Goal: Task Accomplishment & Management: Use online tool/utility

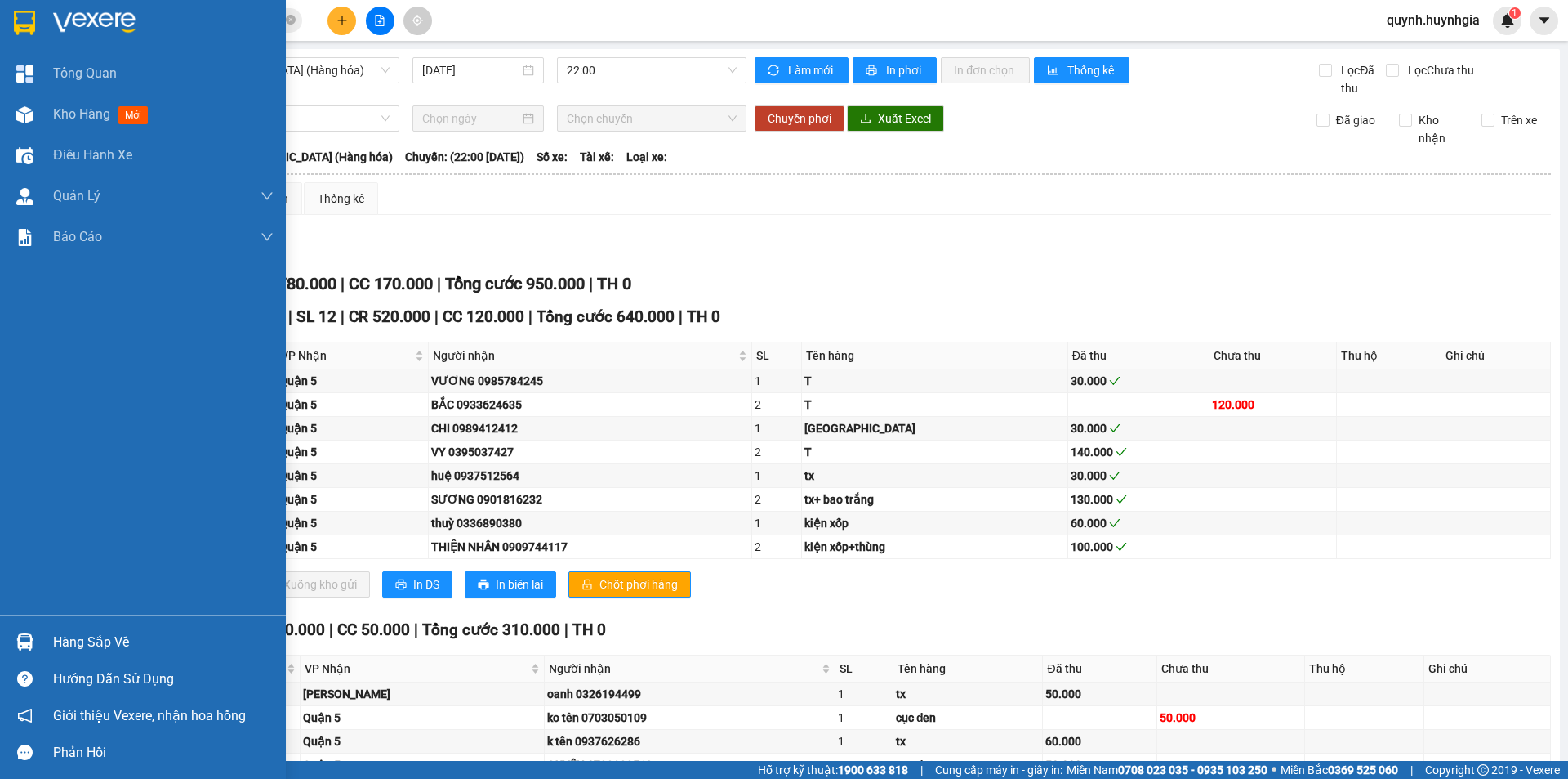
click at [72, 642] on div "Hàng sắp về" at bounding box center [163, 642] width 220 height 24
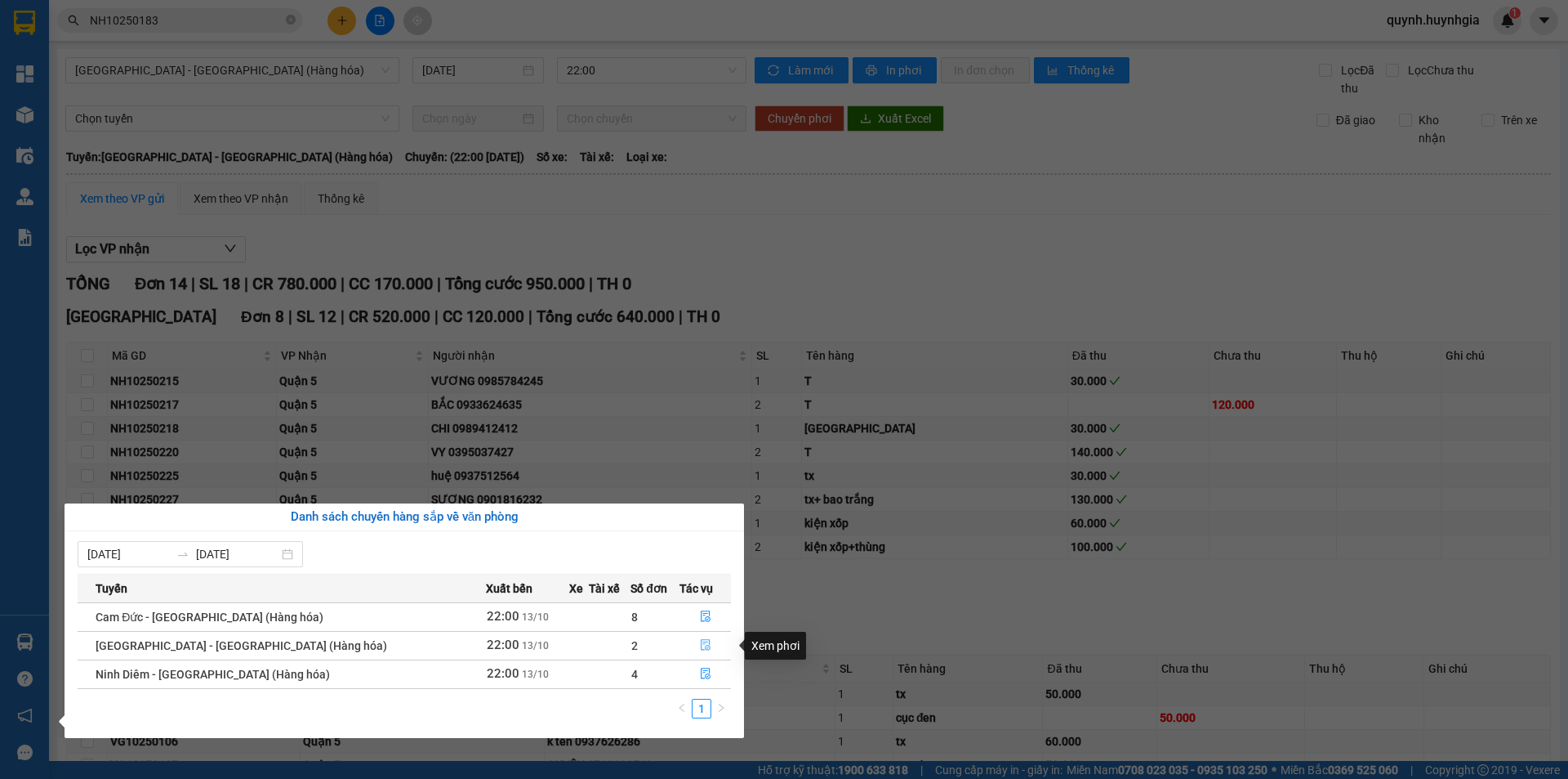
click at [700, 643] on icon "file-done" at bounding box center [706, 645] width 12 height 12
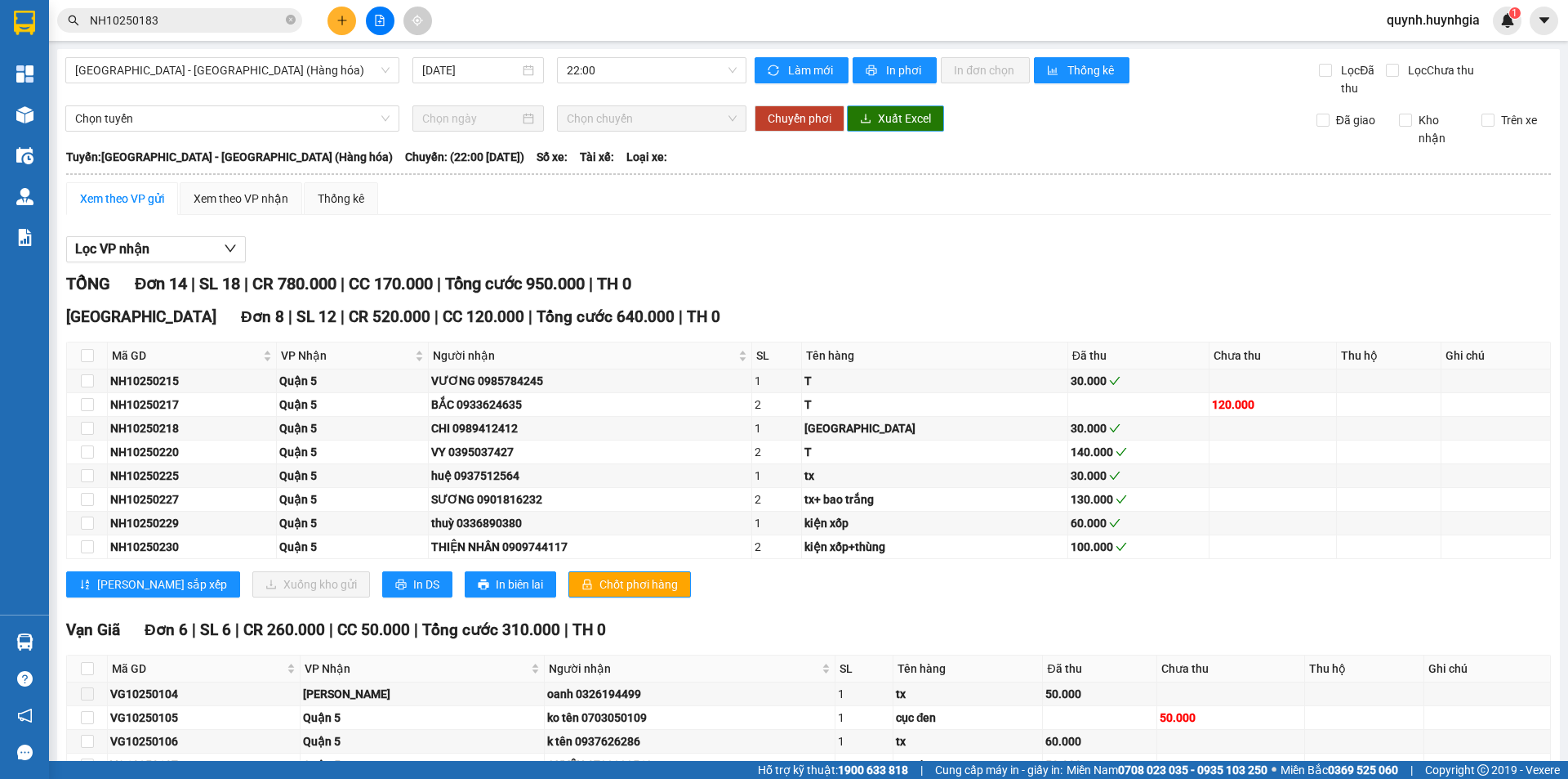
click at [897, 121] on span "Xuất Excel" at bounding box center [904, 119] width 53 height 18
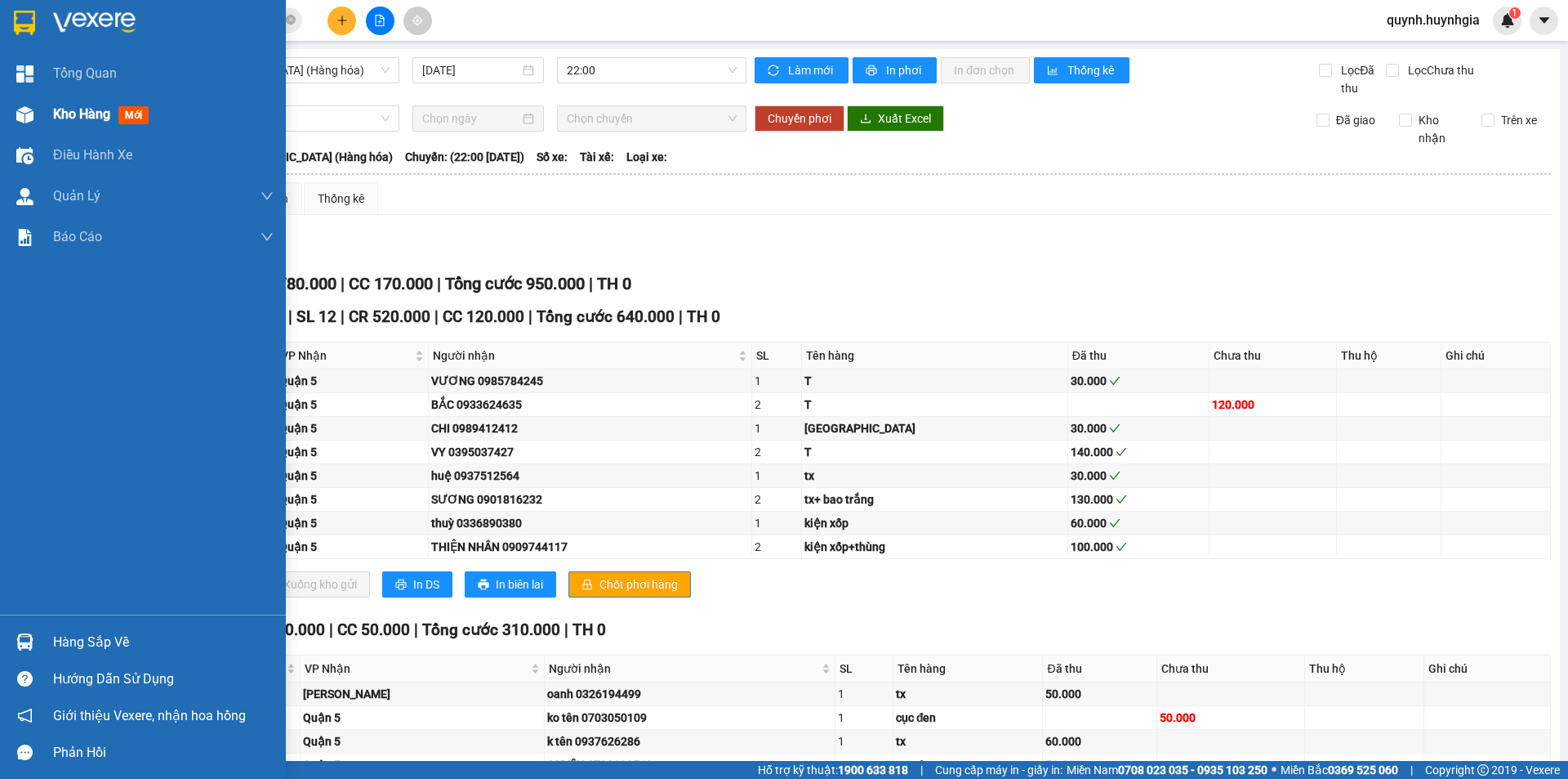
click at [62, 110] on span "Kho hàng" at bounding box center [81, 114] width 57 height 16
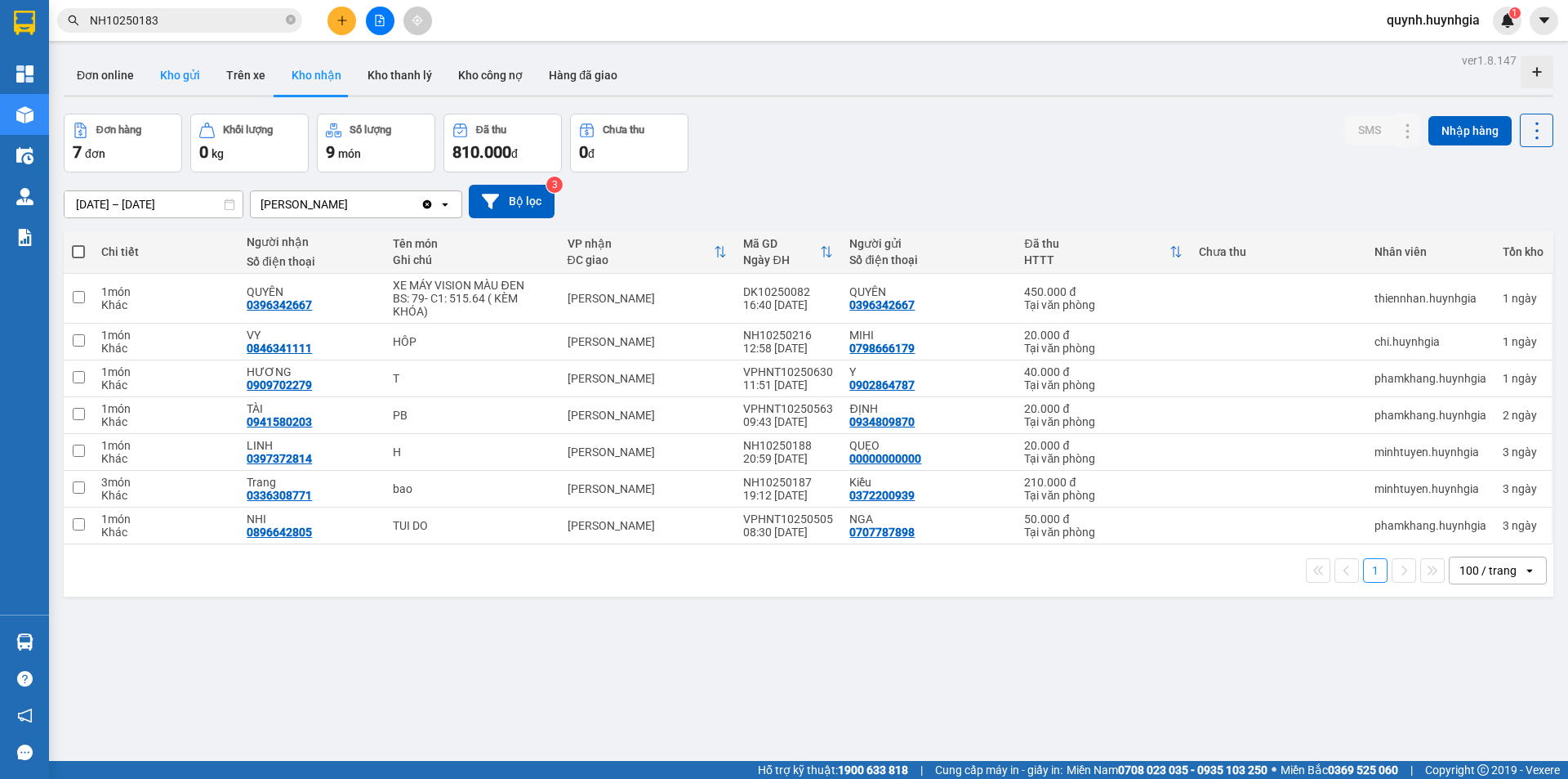
click at [172, 83] on button "Kho gửi" at bounding box center [180, 75] width 67 height 39
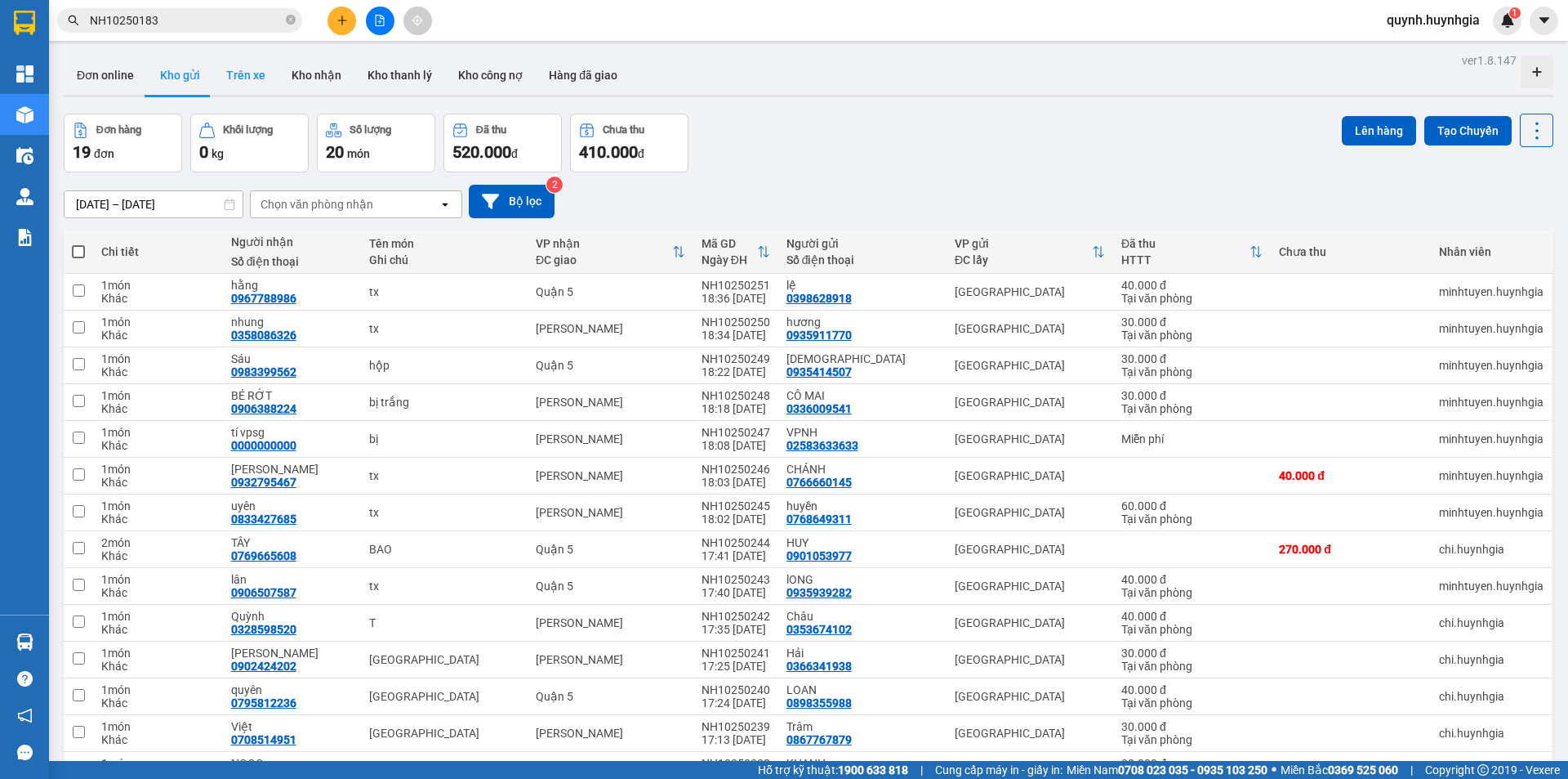
click at [256, 73] on button "Trên xe" at bounding box center [246, 75] width 66 height 39
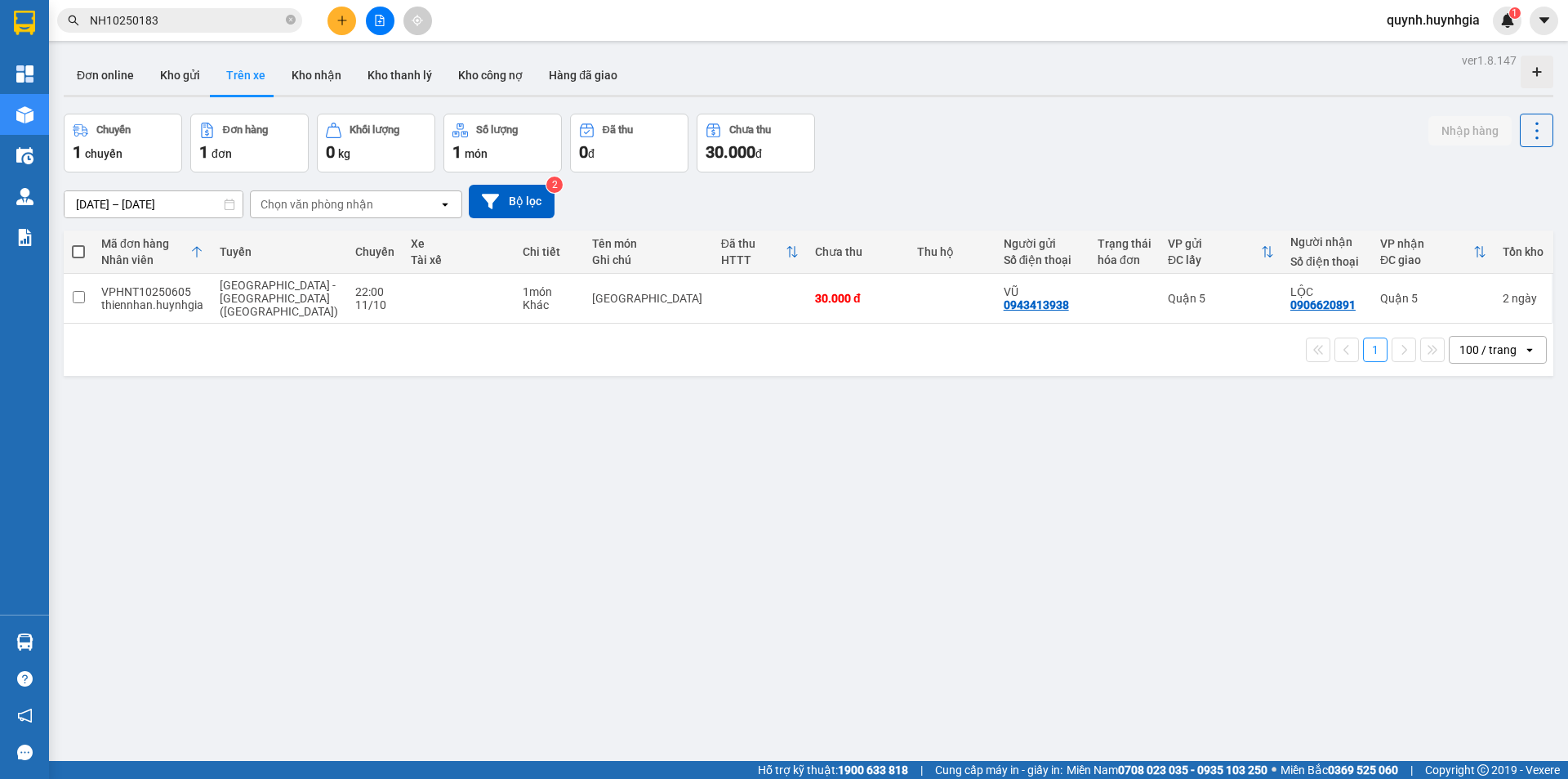
drag, startPoint x: 1432, startPoint y: 24, endPoint x: 1427, endPoint y: 36, distance: 13.0
click at [1431, 24] on span "quynh.huynhgia" at bounding box center [1433, 20] width 119 height 21
click at [1422, 54] on span "Đăng xuất" at bounding box center [1441, 51] width 86 height 18
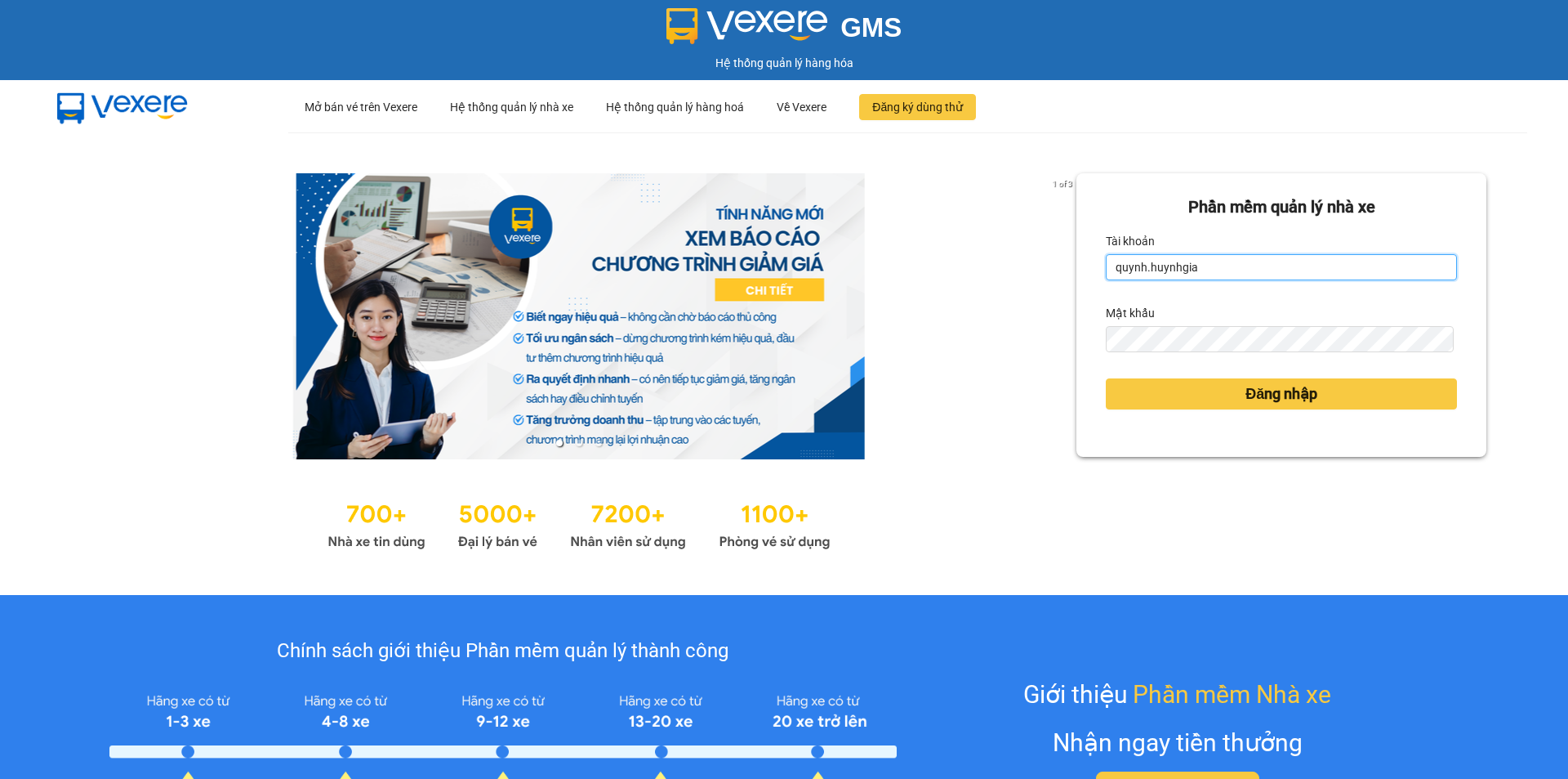
click at [1181, 268] on input "quynh.huynhgia" at bounding box center [1281, 267] width 352 height 26
type input "thu.huynhgia"
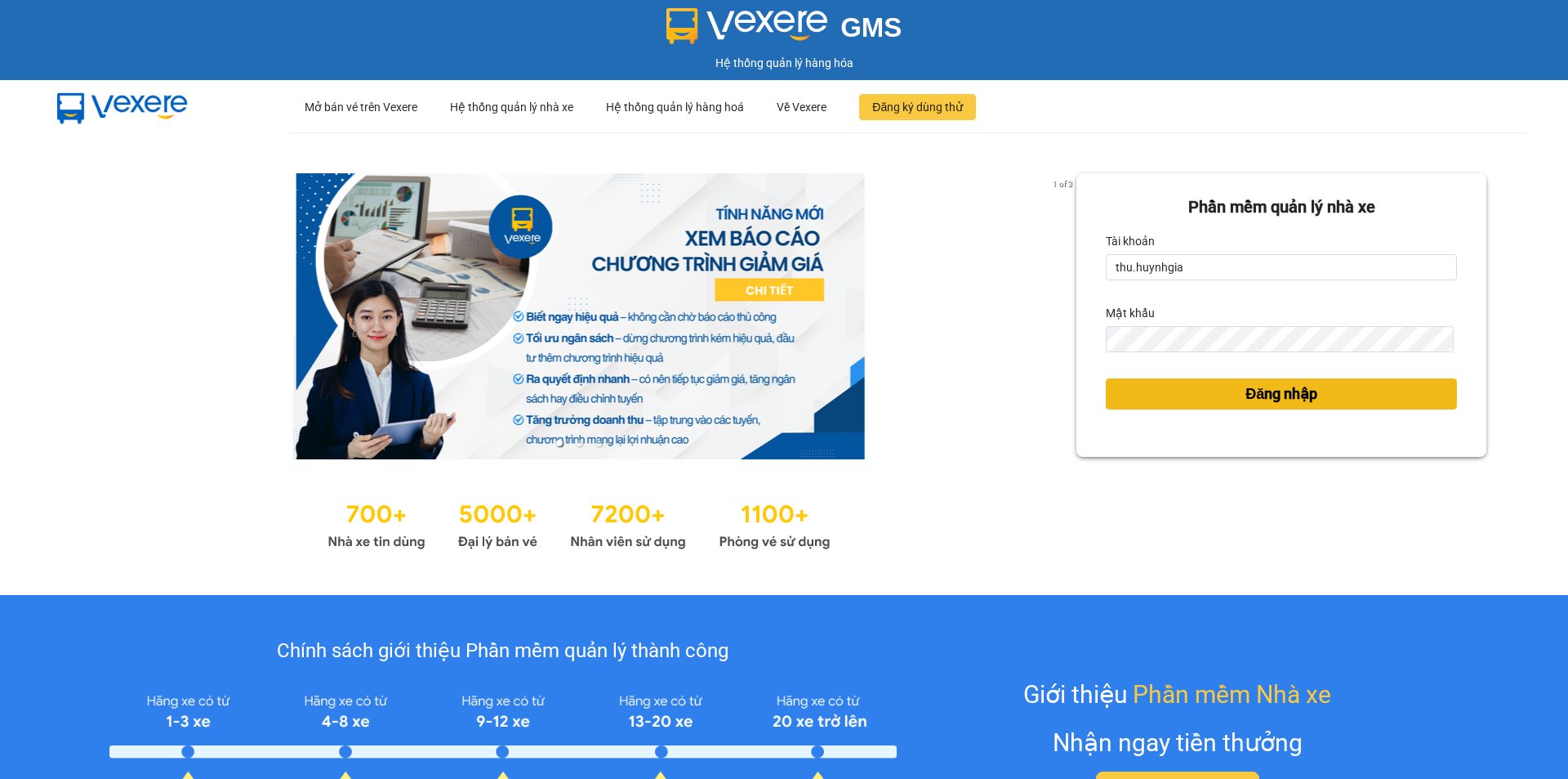
click at [1203, 386] on button "Đăng nhập" at bounding box center [1281, 394] width 352 height 31
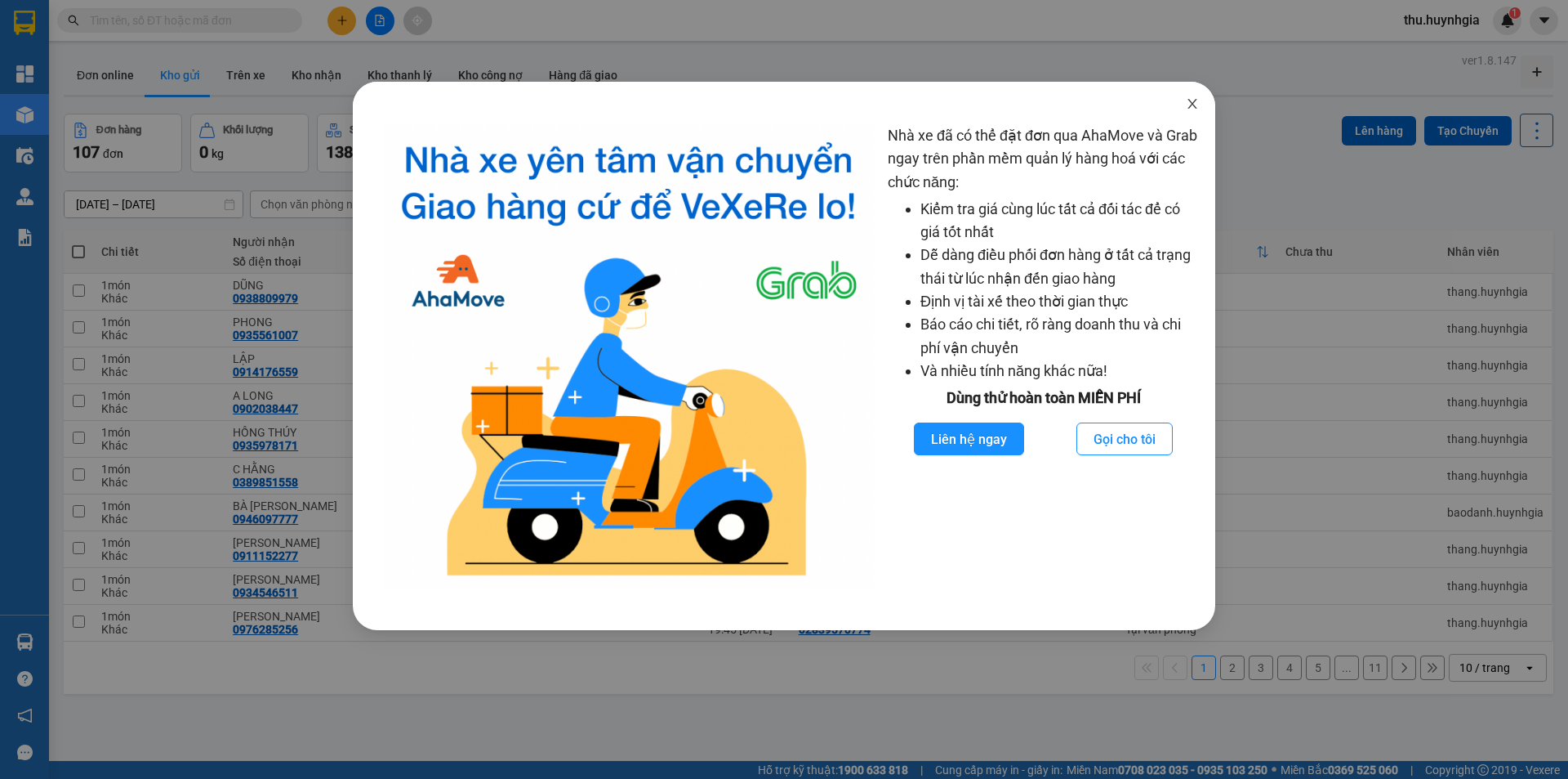
click at [1186, 109] on icon "close" at bounding box center [1192, 103] width 13 height 13
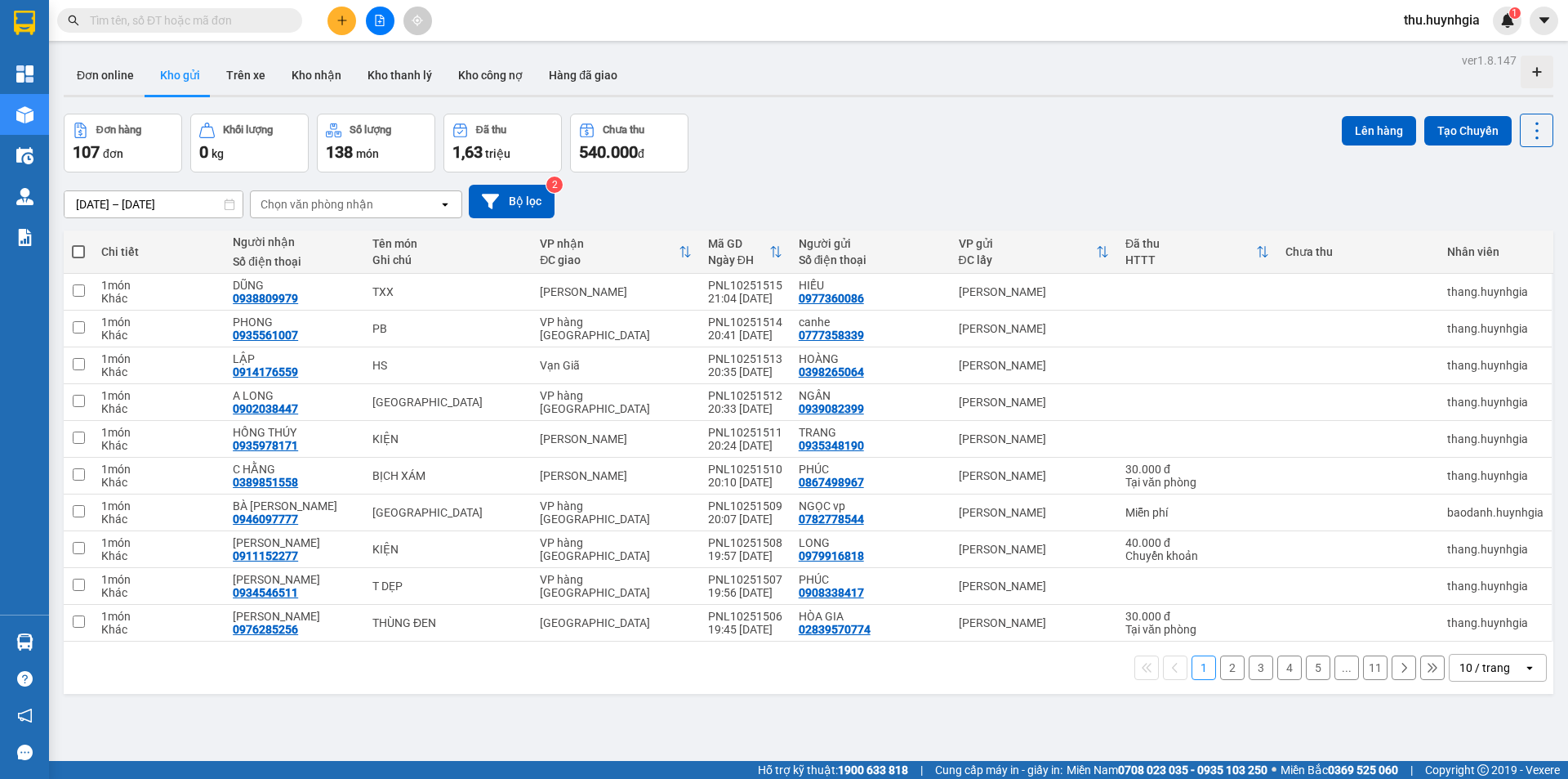
click at [514, 12] on div "Kết quả tìm kiếm ( 0 ) Bộ lọc No Data thu.huynhgia 1" at bounding box center [784, 21] width 1568 height 41
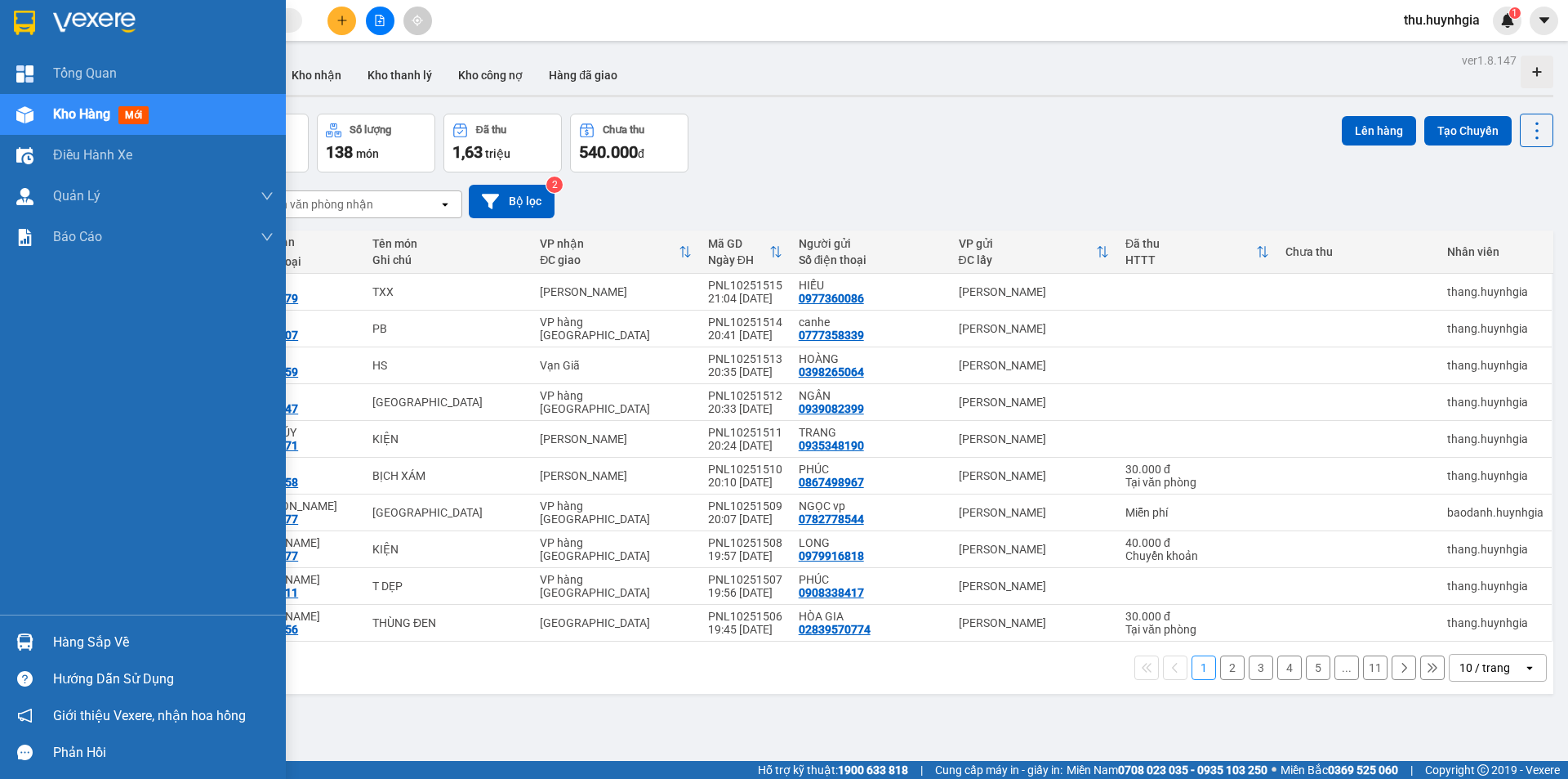
click at [120, 648] on div "Hàng sắp về" at bounding box center [163, 642] width 220 height 24
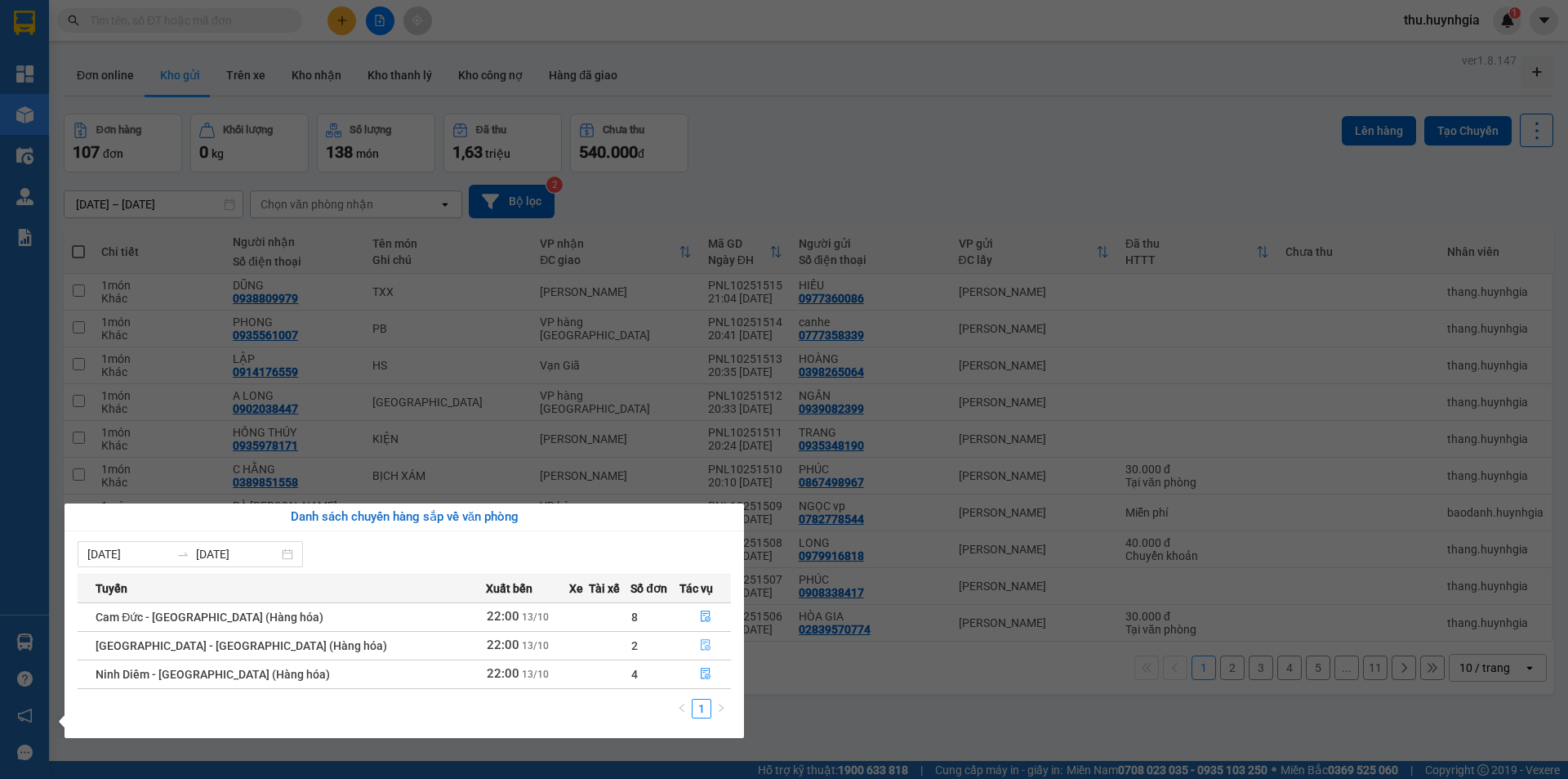
click at [700, 641] on icon "file-done" at bounding box center [706, 645] width 12 height 12
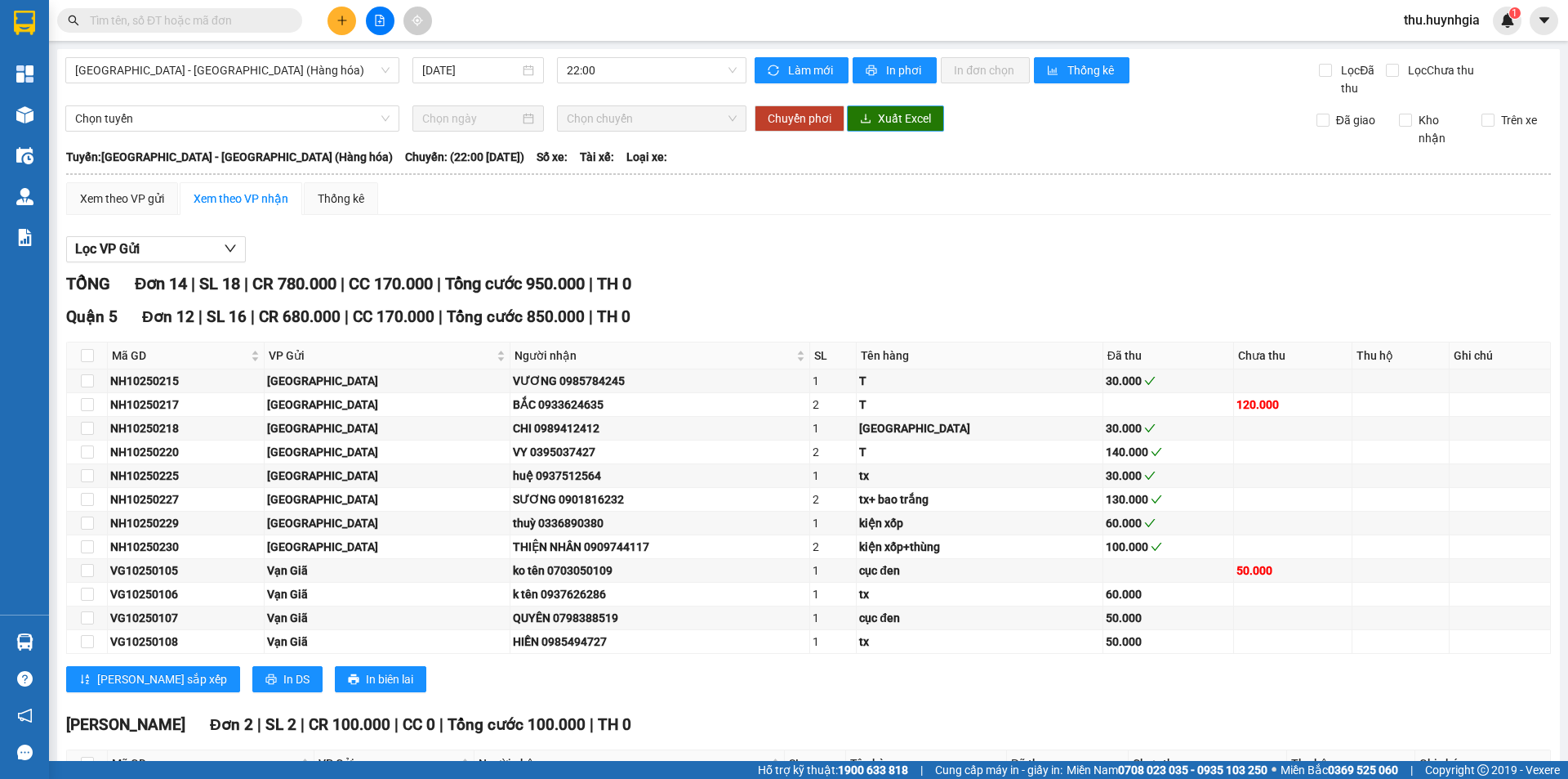
click at [895, 116] on span "Xuất Excel" at bounding box center [904, 119] width 53 height 18
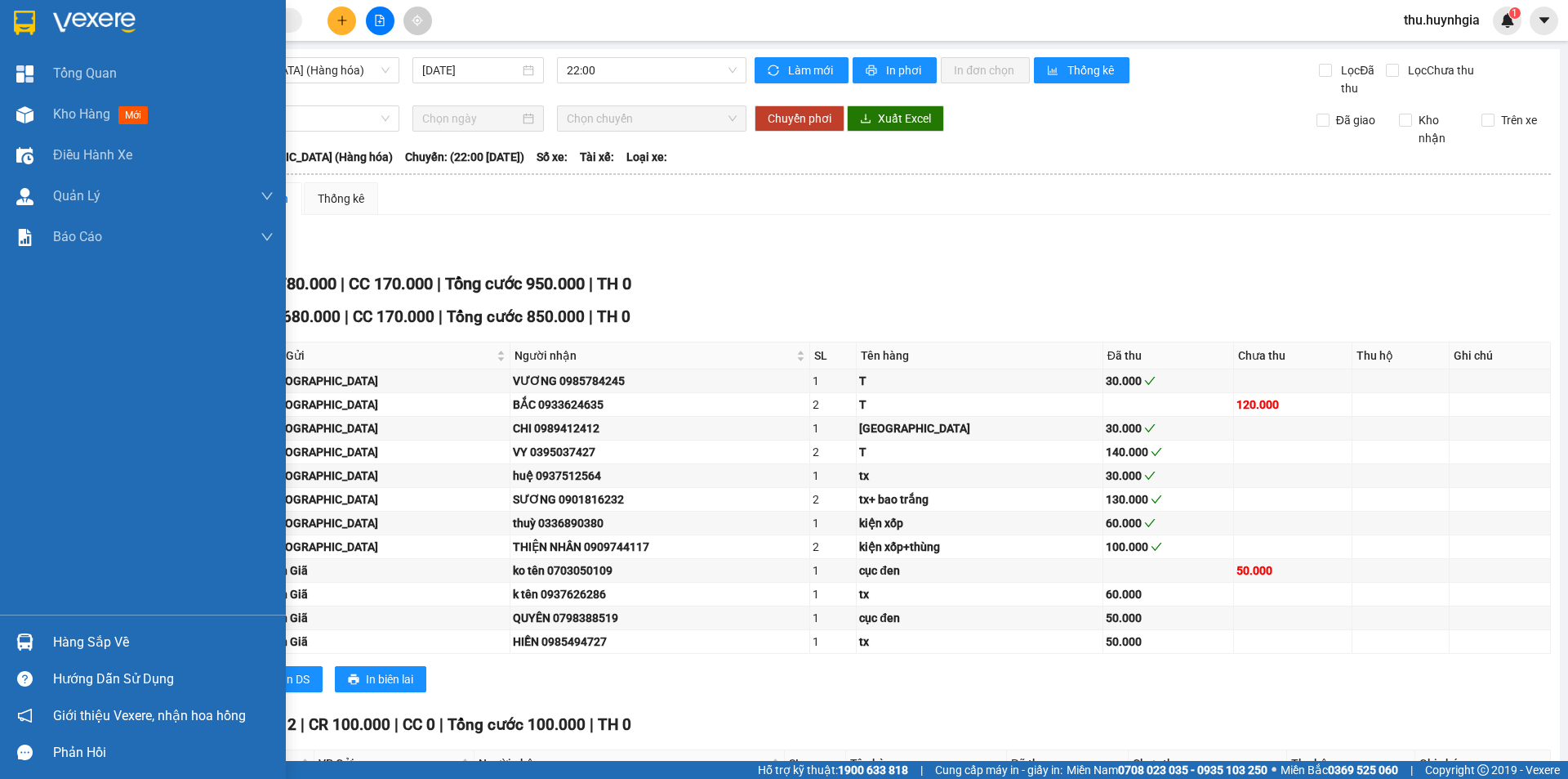
click at [84, 648] on div "Hàng sắp về" at bounding box center [163, 642] width 220 height 24
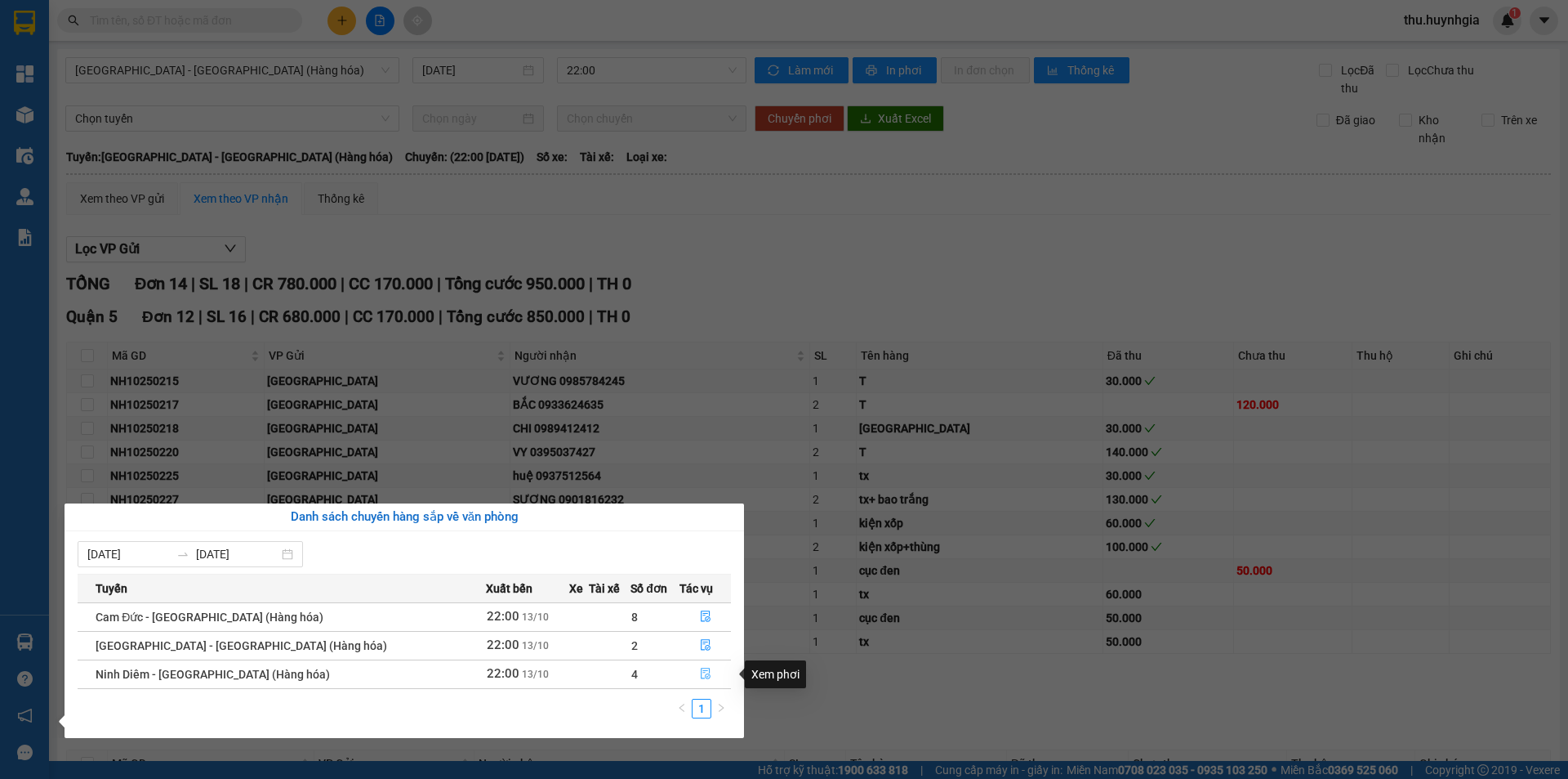
click at [700, 667] on icon "file-done" at bounding box center [706, 673] width 12 height 12
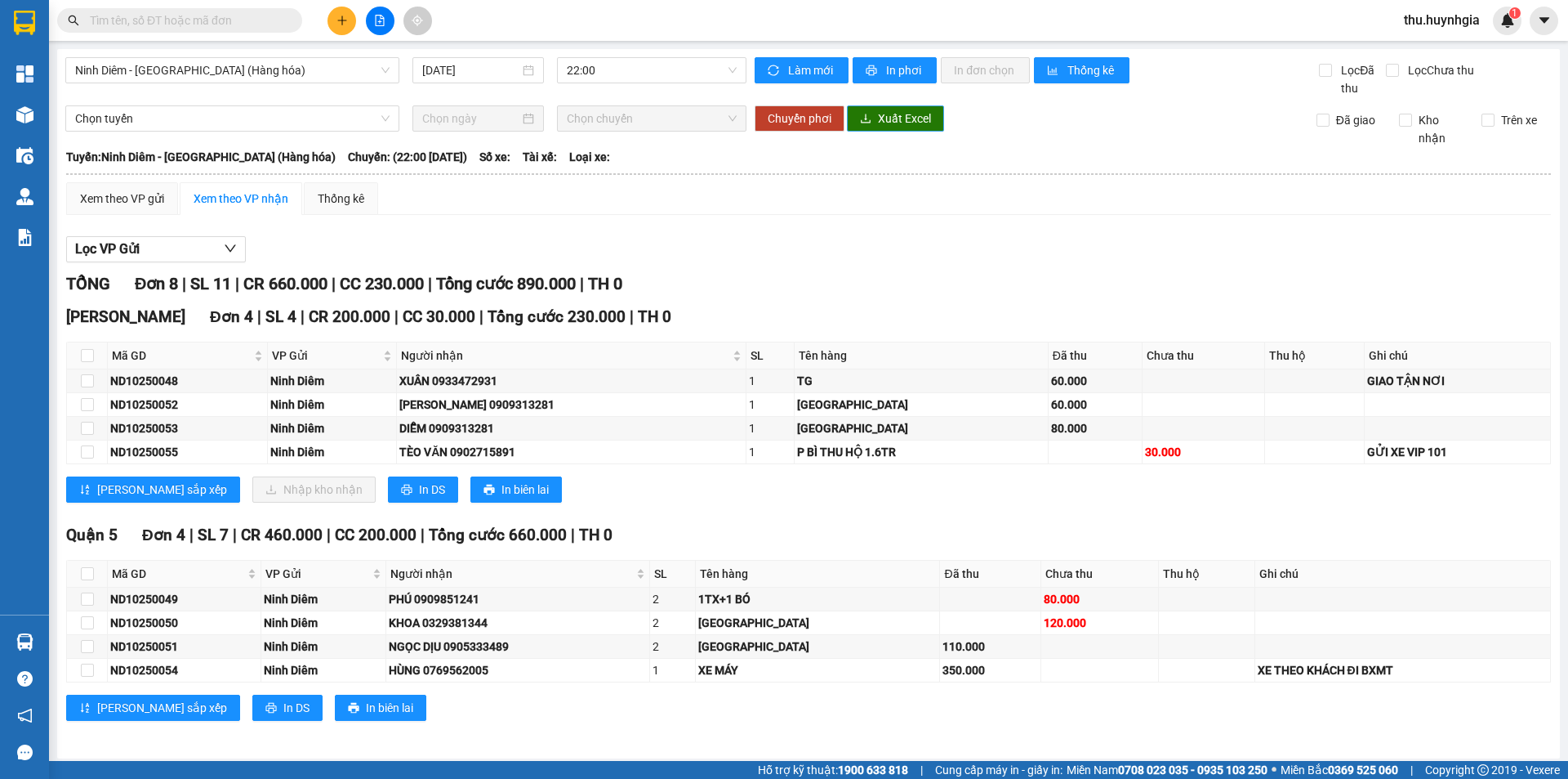
click at [889, 120] on span "Xuất Excel" at bounding box center [904, 119] width 53 height 18
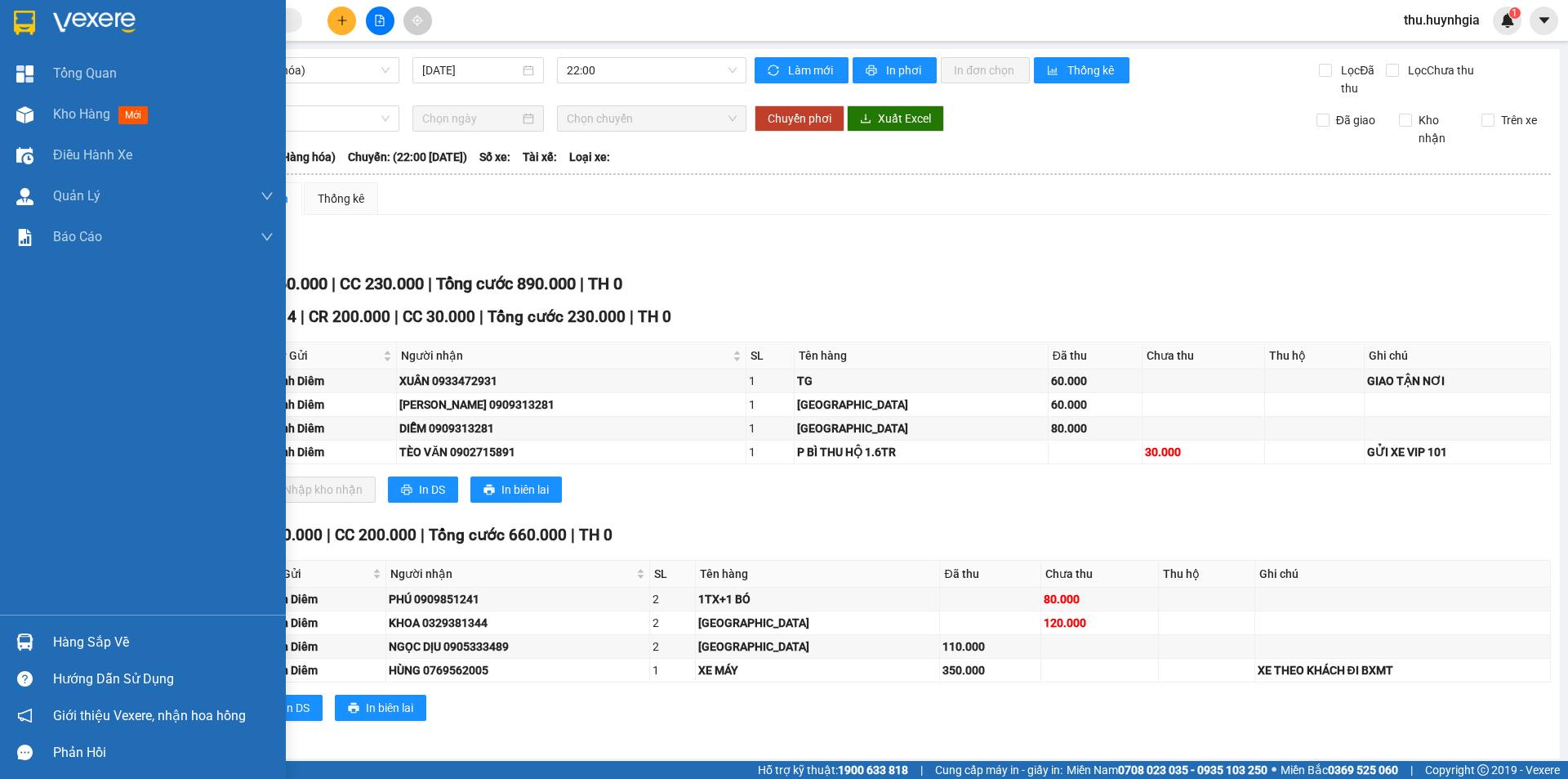
click at [91, 642] on div "Hàng sắp về" at bounding box center [163, 642] width 220 height 24
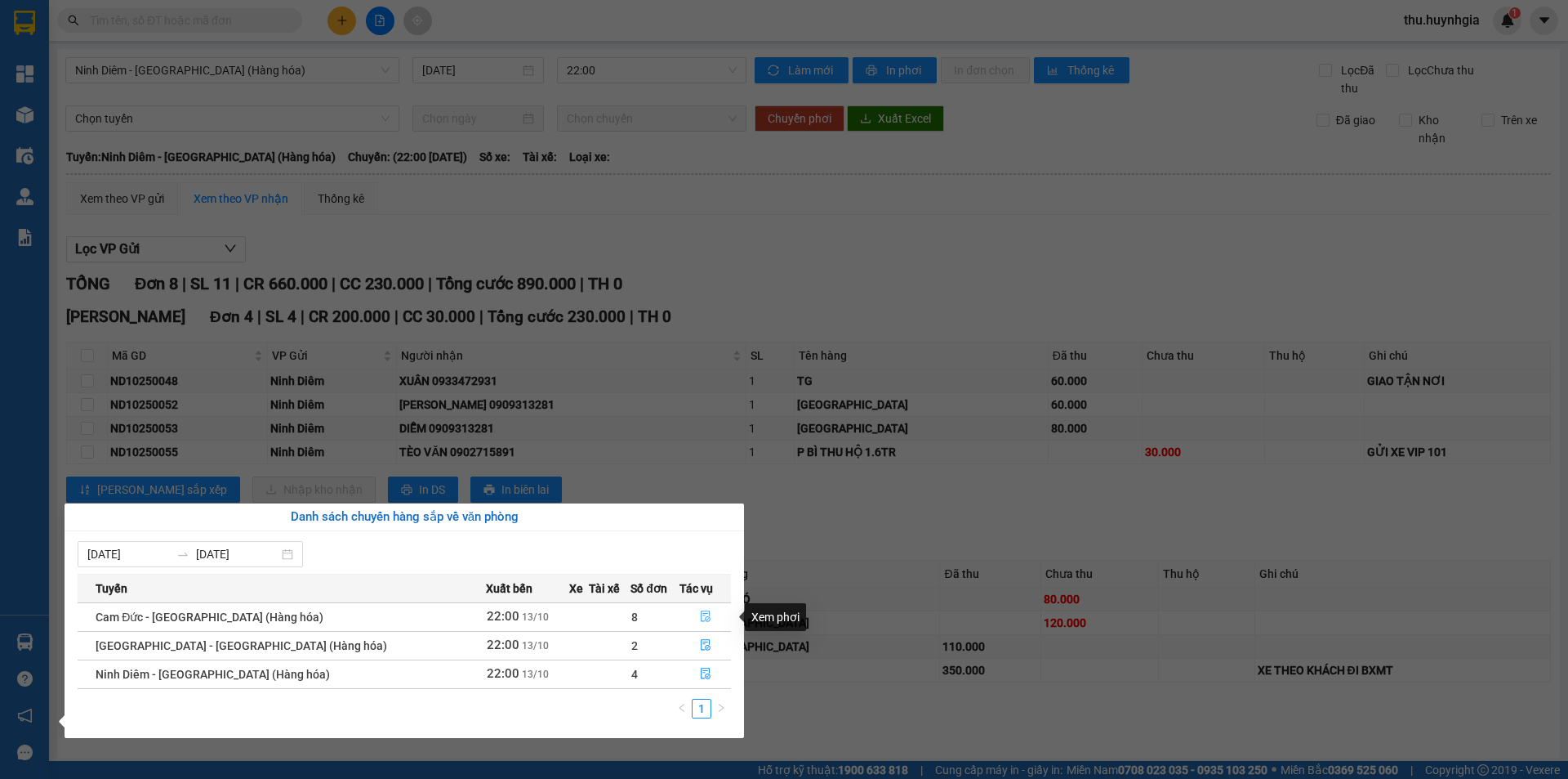
click at [700, 616] on icon "file-done" at bounding box center [706, 616] width 12 height 12
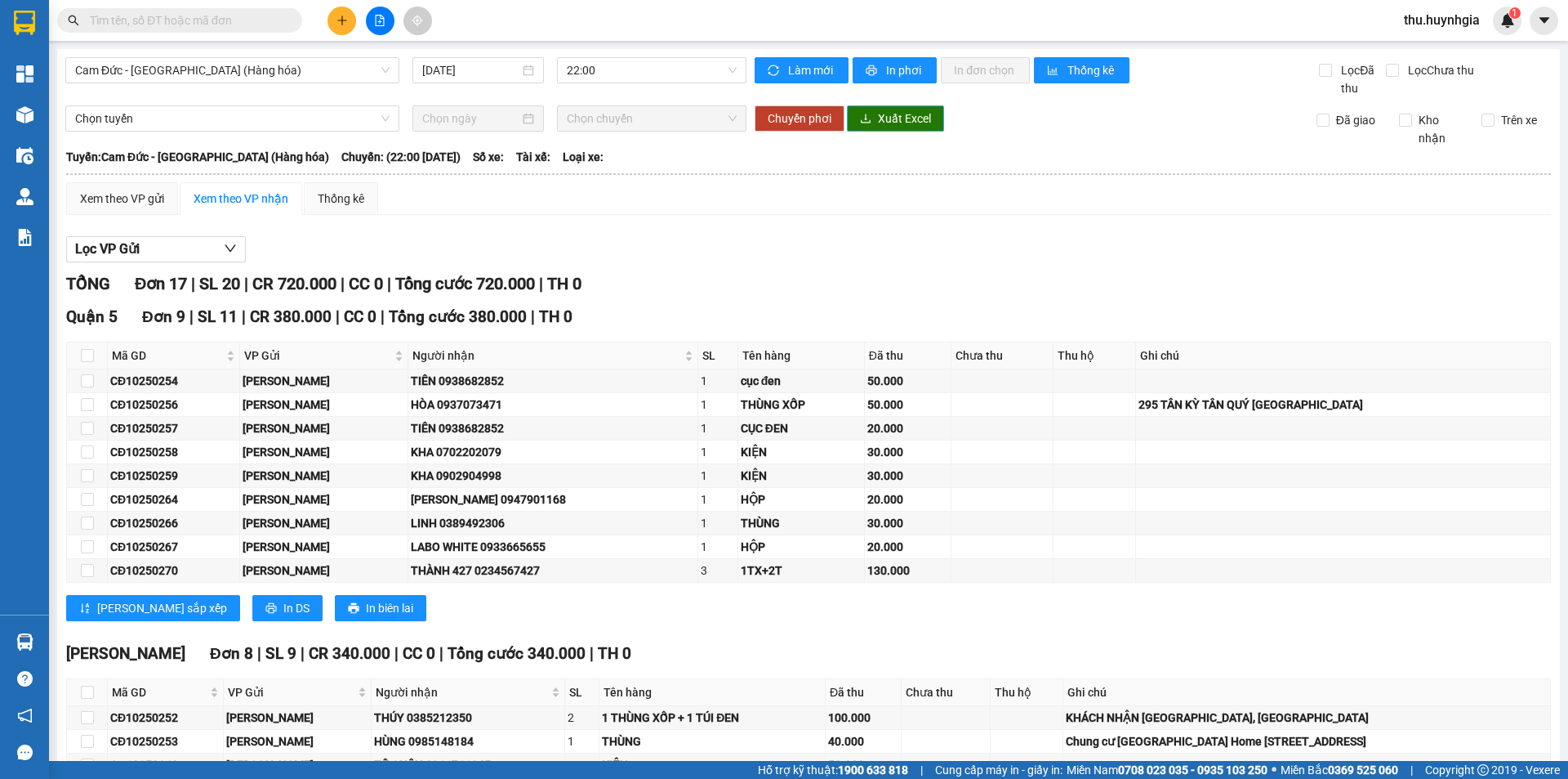
click at [880, 122] on span "Xuất Excel" at bounding box center [904, 119] width 53 height 18
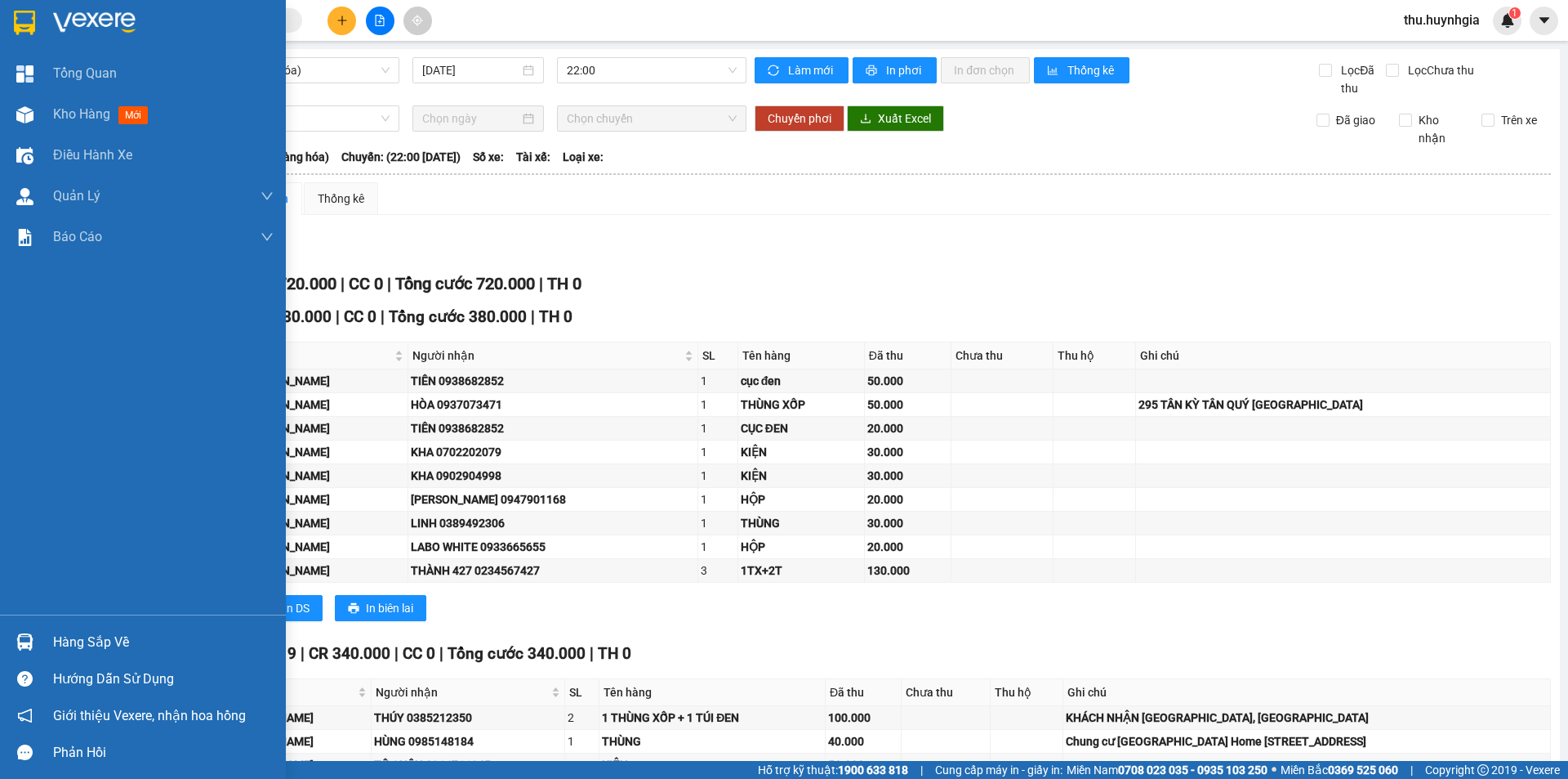
click at [81, 647] on div "Hàng sắp về" at bounding box center [163, 642] width 220 height 24
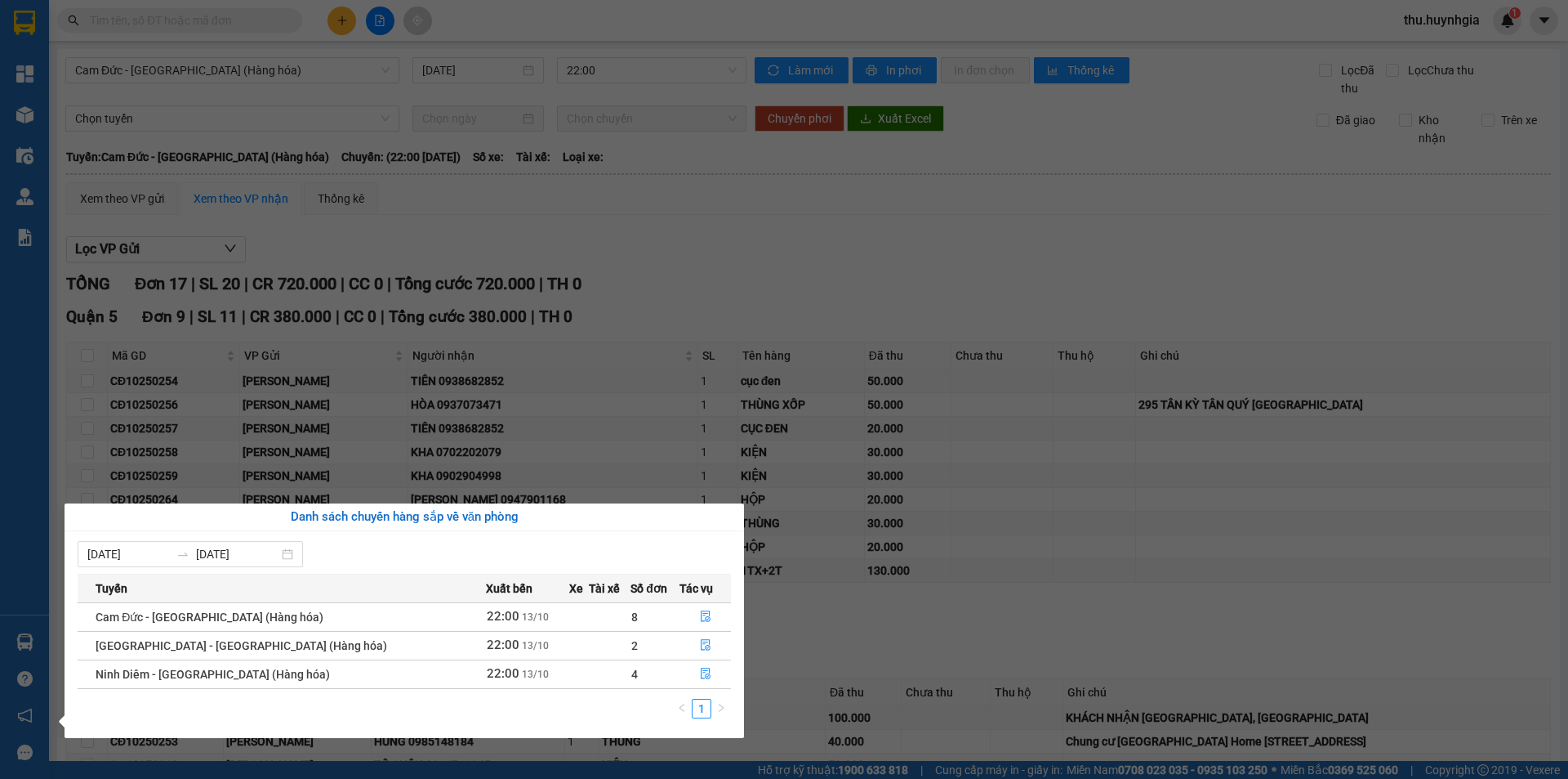
click at [1188, 524] on section "Kết quả tìm kiếm ( 0 ) Bộ lọc No Data thu.huynhgia 1 Tổng Quan Kho hàng mới Điề…" at bounding box center [784, 389] width 1568 height 779
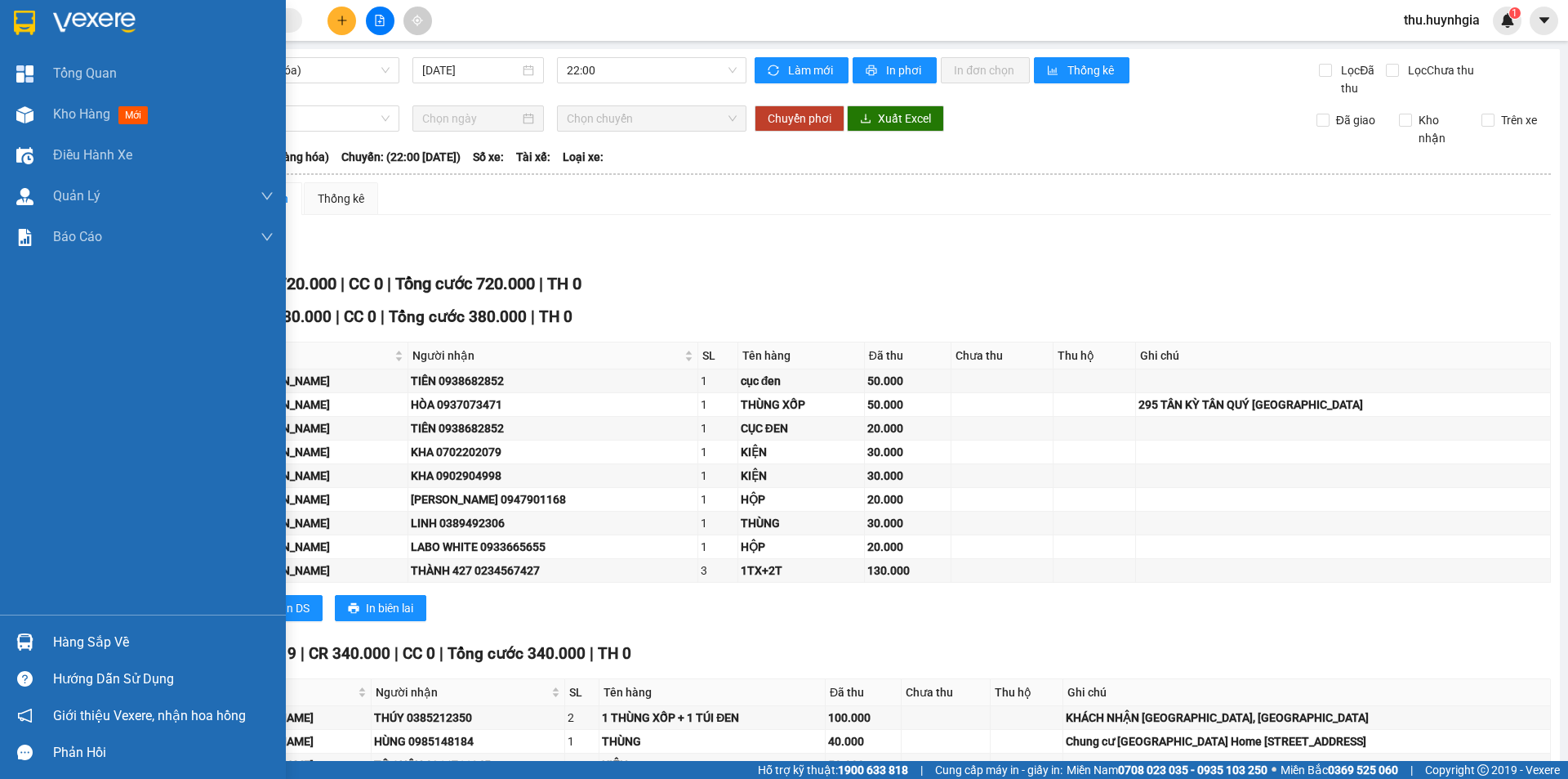
click at [57, 646] on div "Hàng sắp về" at bounding box center [163, 642] width 220 height 24
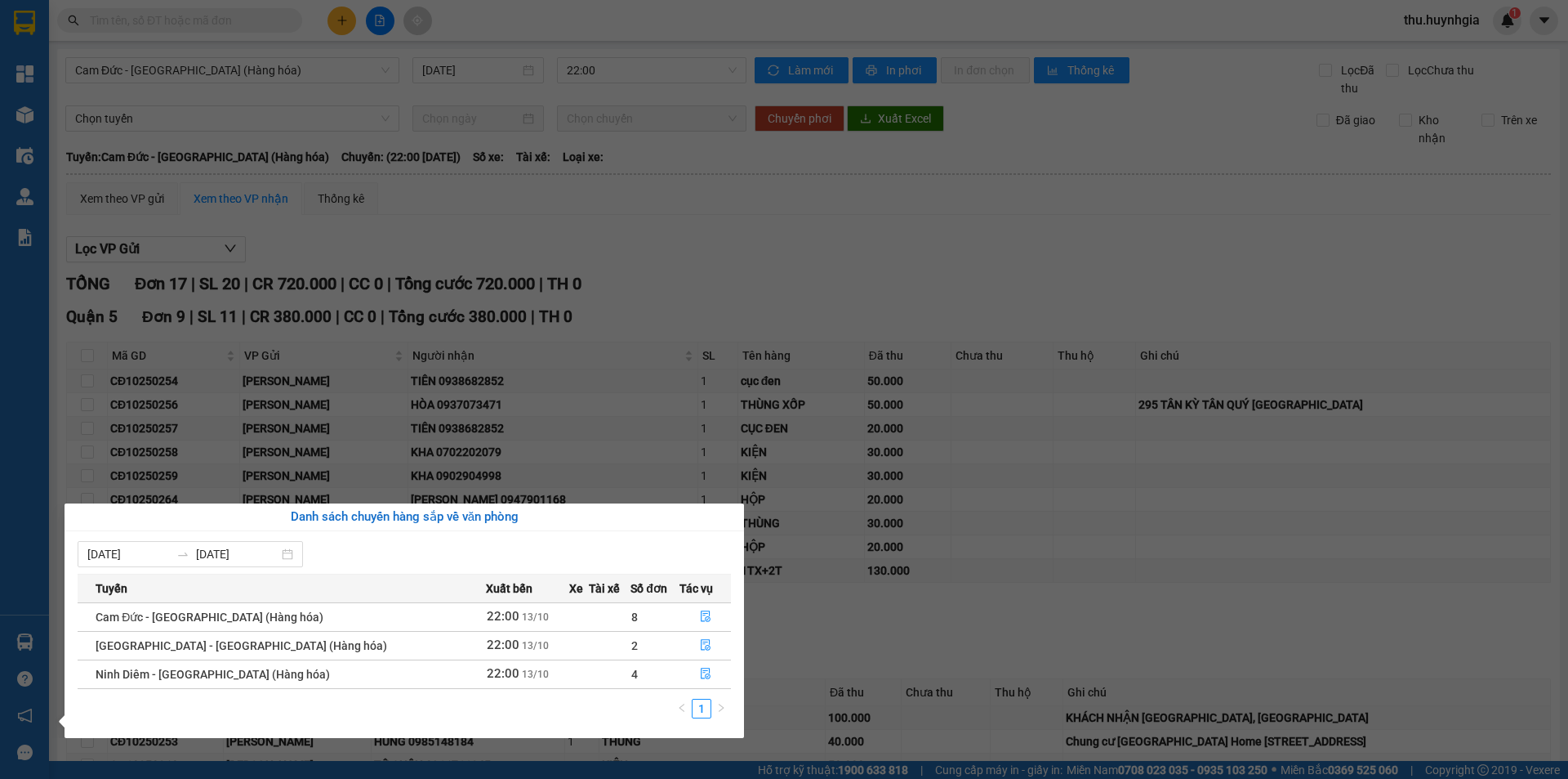
click at [1132, 530] on section "Kết quả tìm kiếm ( 0 ) Bộ lọc No Data thu.huynhgia 1 Tổng Quan Kho hàng mới Điề…" at bounding box center [784, 389] width 1568 height 779
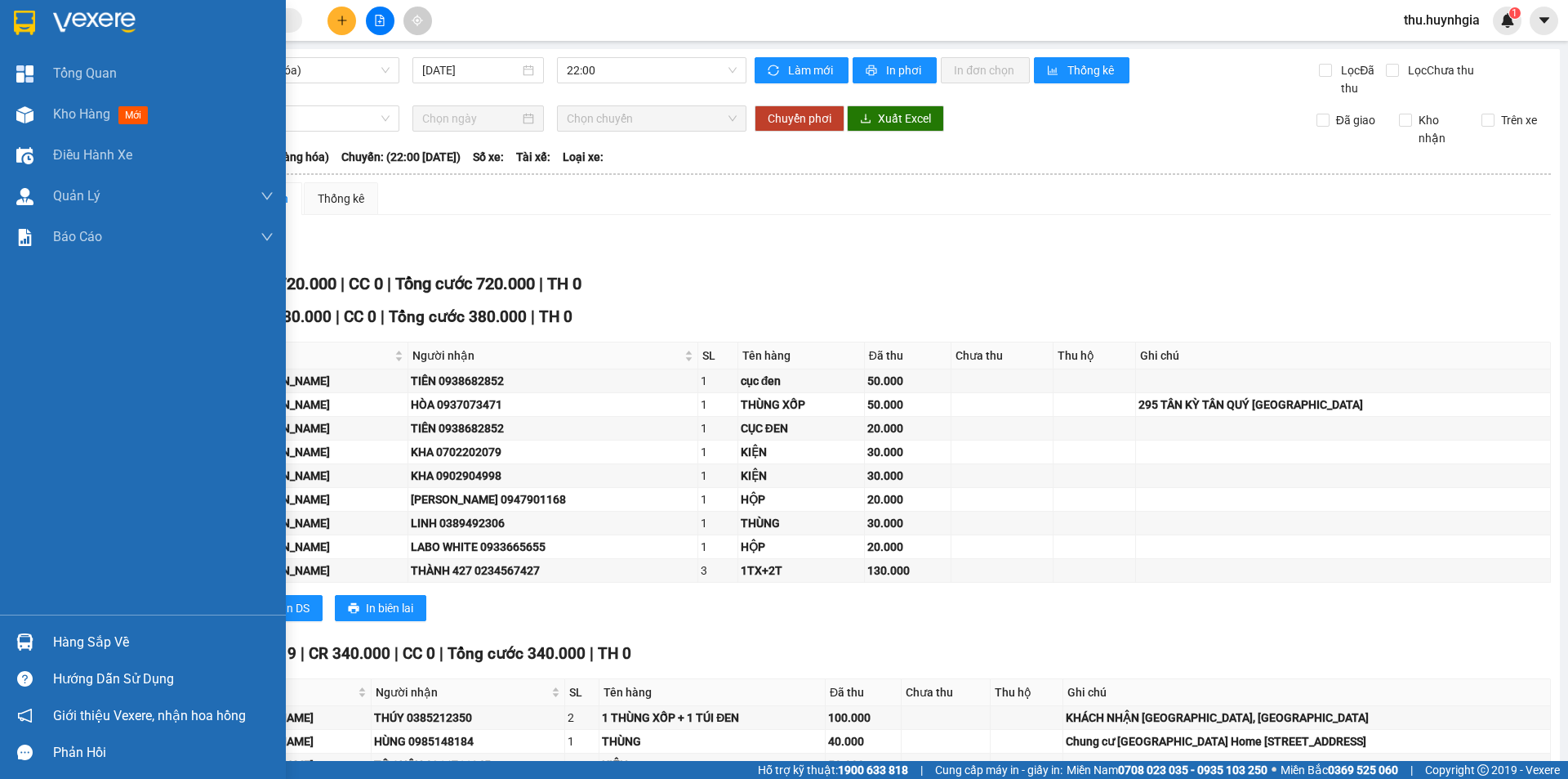
click at [69, 639] on div "Hàng sắp về" at bounding box center [163, 642] width 220 height 24
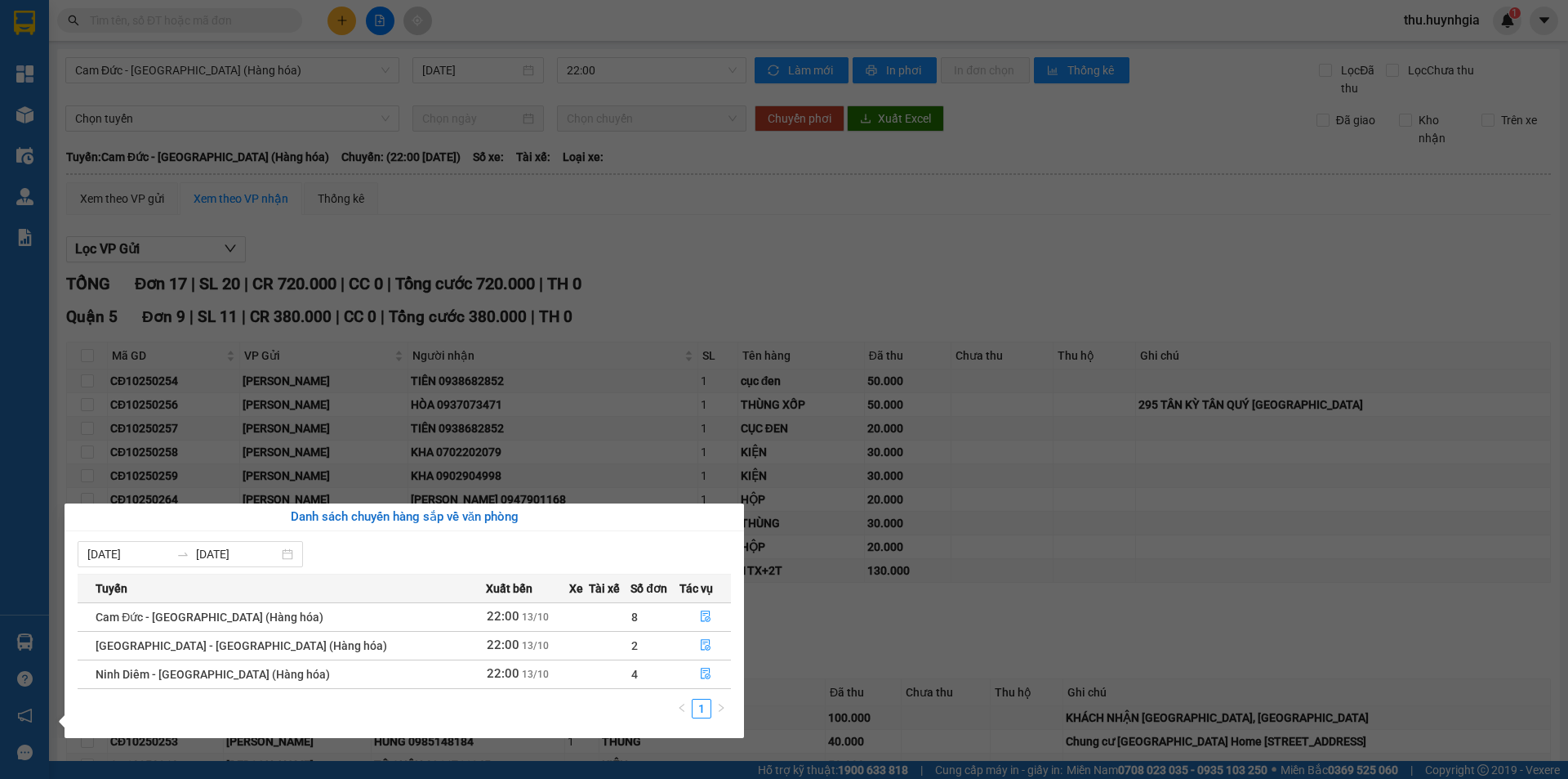
click at [31, 641] on div "Tổng Quan Kho hàng mới Điều hành xe Quản Lý Quản lý thu hộ Quản lý chuyến Quản …" at bounding box center [24, 389] width 49 height 779
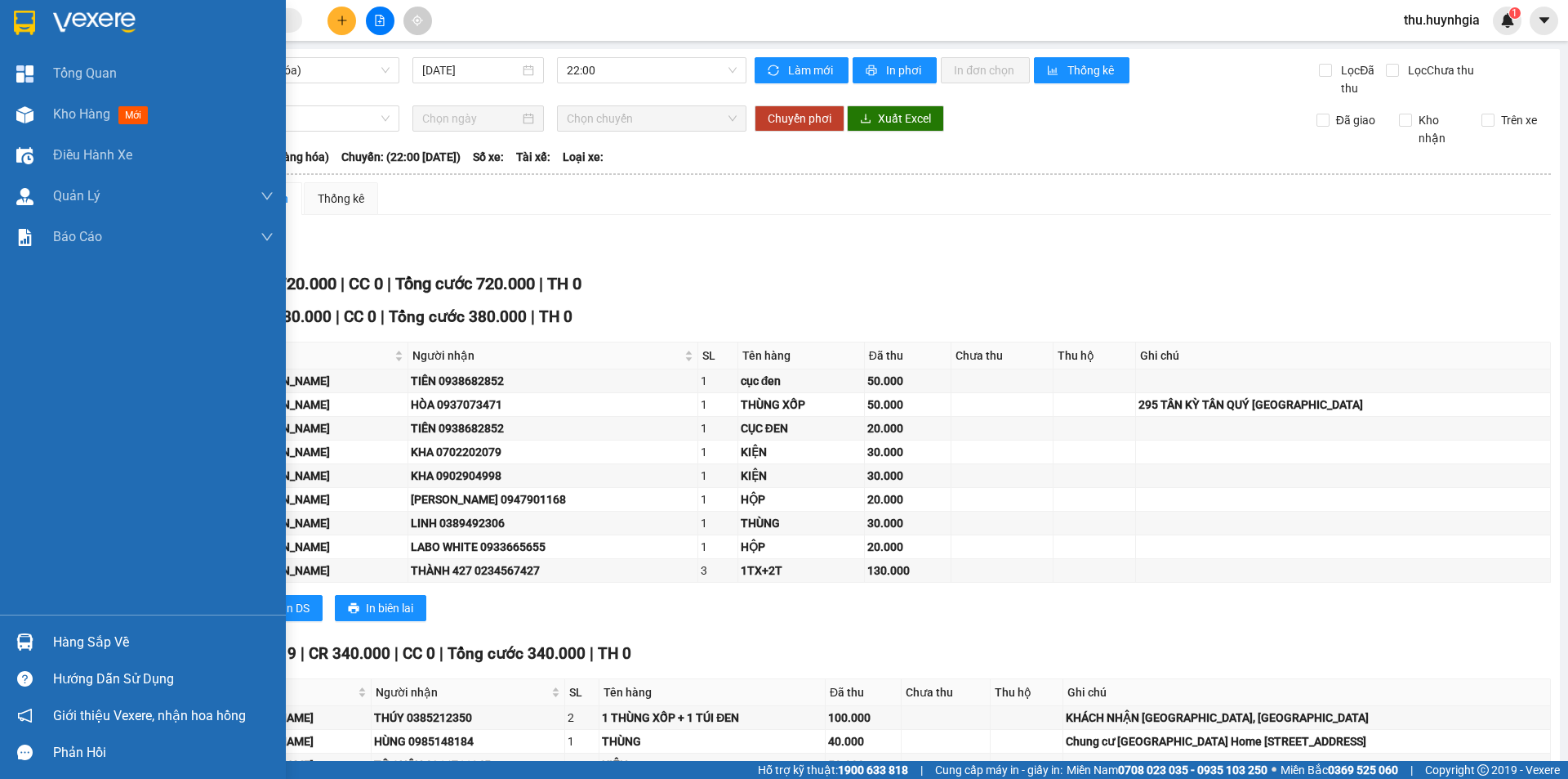
click at [91, 640] on div "Hàng sắp về" at bounding box center [163, 642] width 220 height 24
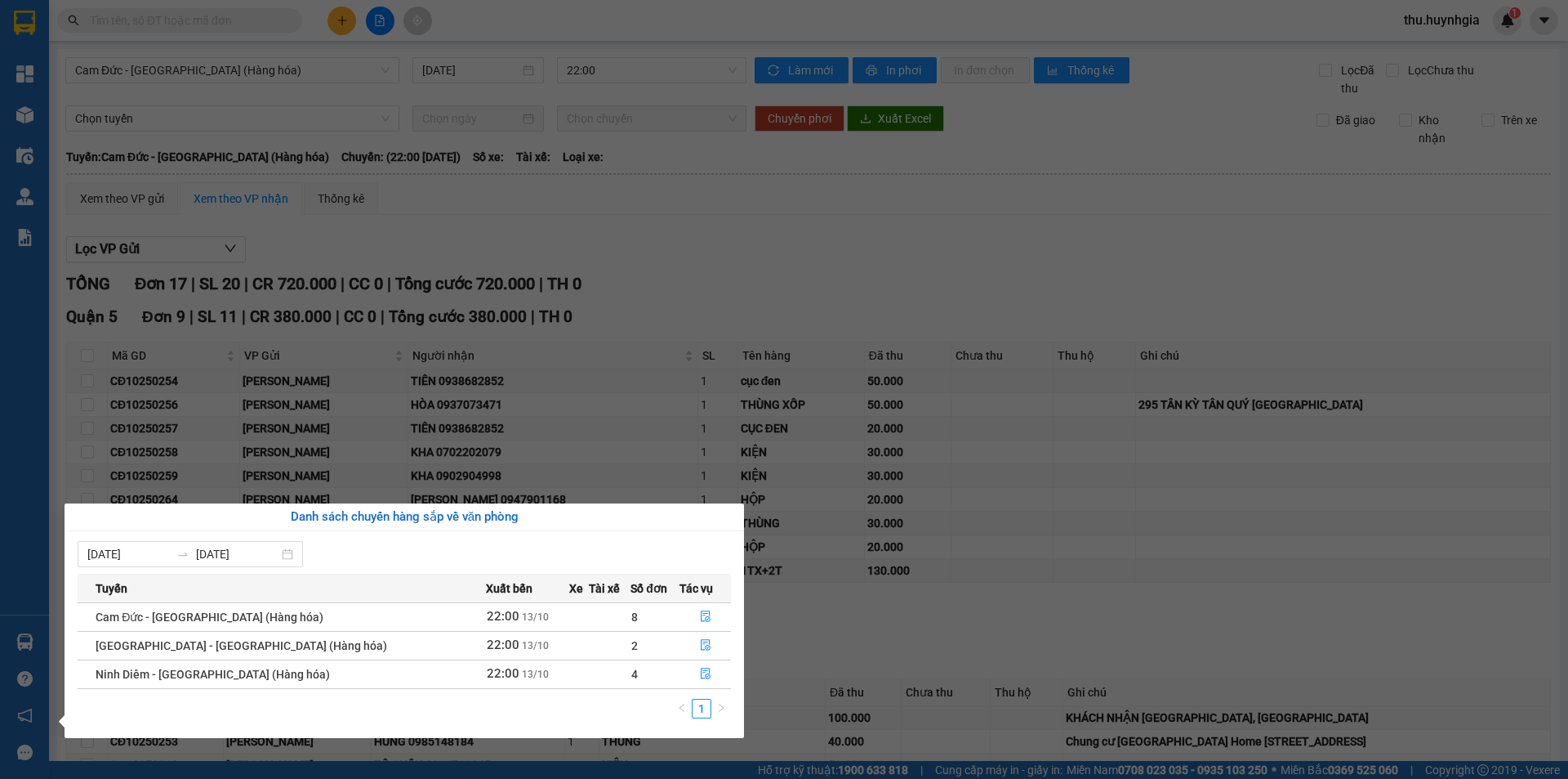
click at [648, 251] on section "Kết quả tìm kiếm ( 0 ) Bộ lọc No Data thu.huynhgia 1 Tổng Quan Kho hàng mới Điề…" at bounding box center [784, 389] width 1568 height 779
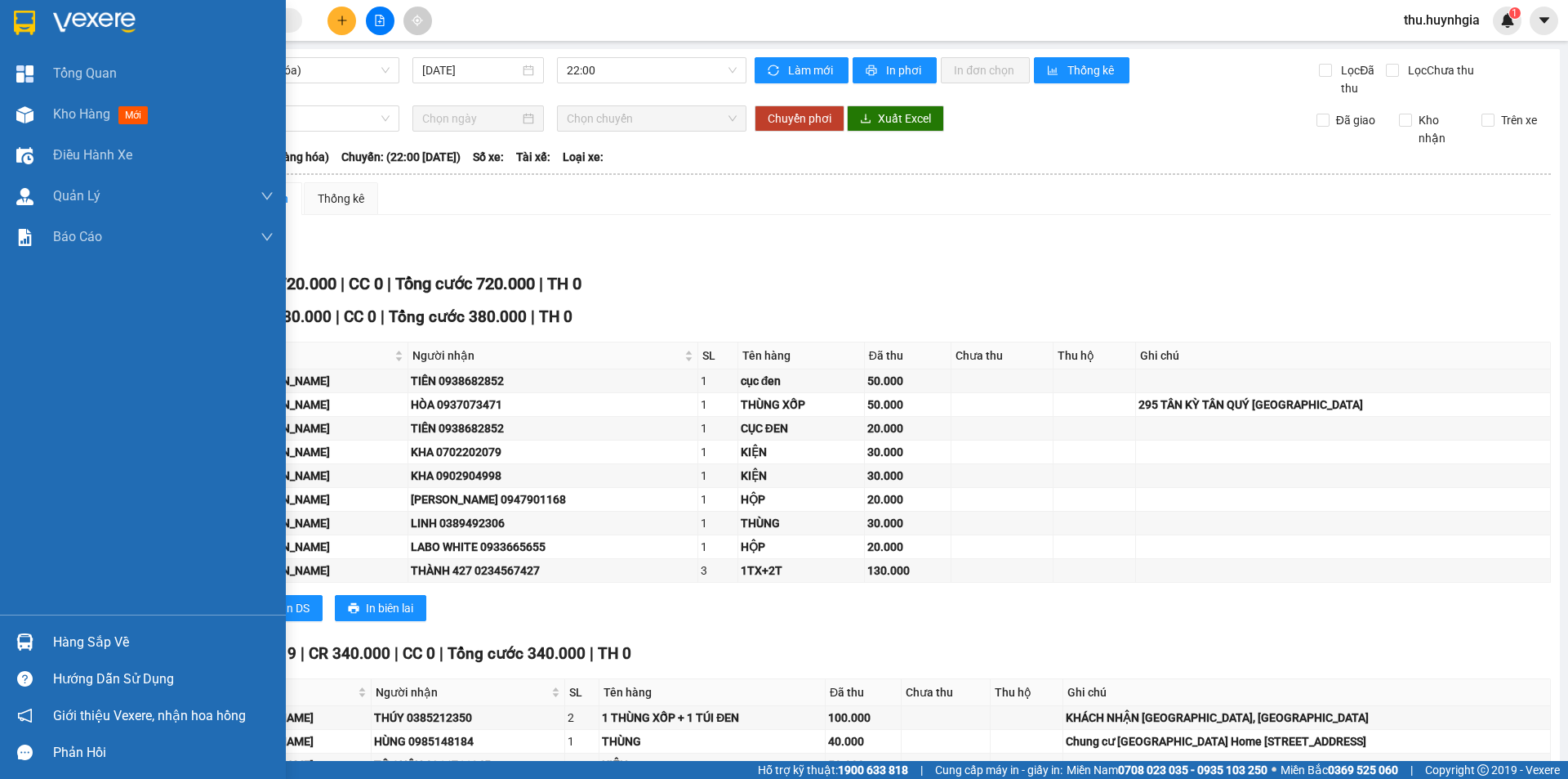
click at [137, 638] on div "Hàng sắp về" at bounding box center [163, 642] width 220 height 24
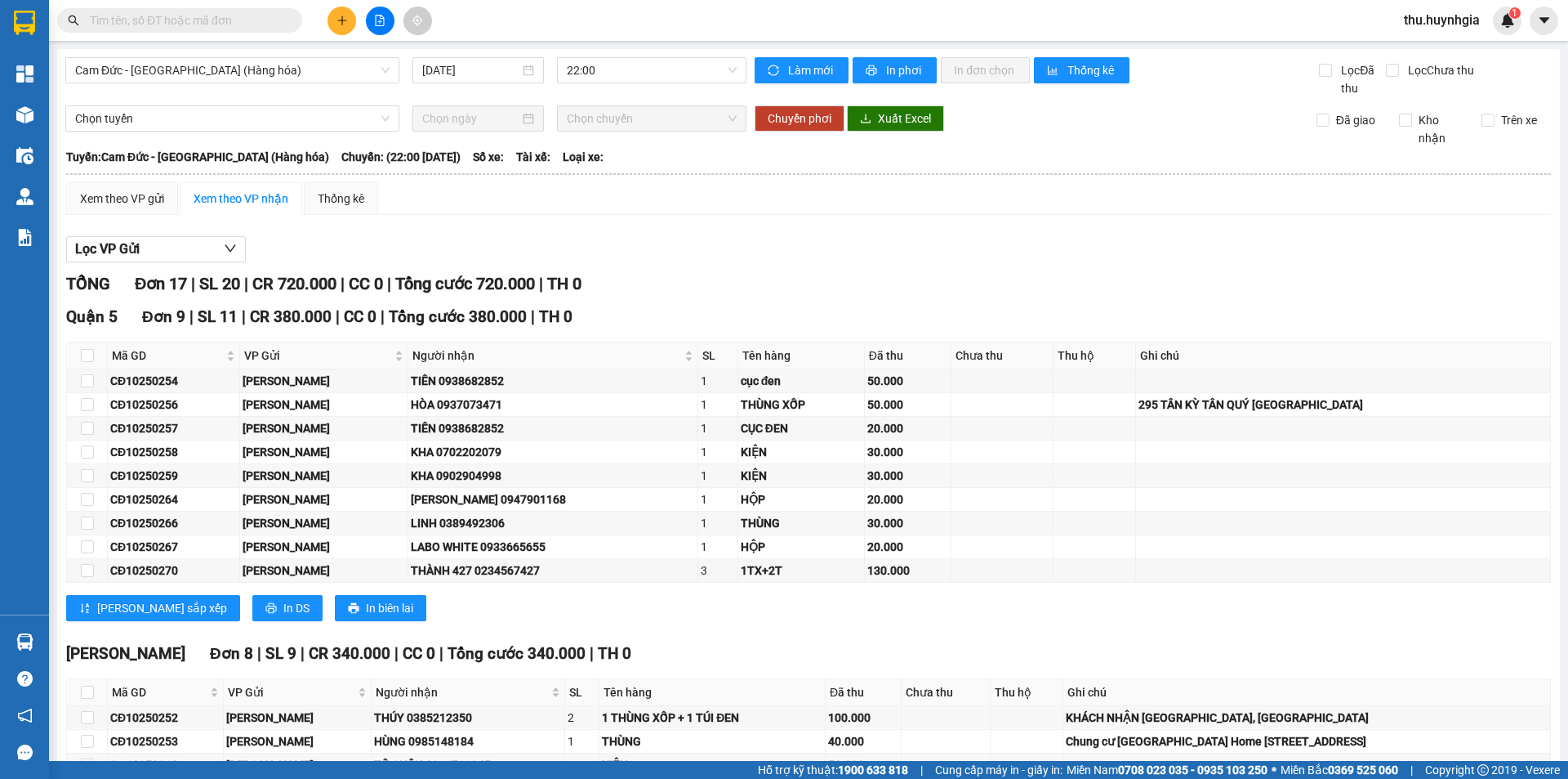
click at [729, 251] on section "Kết quả tìm kiếm ( 0 ) Bộ lọc No Data thu.huynhgia 1 Tổng Quan Kho hàng mới Điề…" at bounding box center [784, 389] width 1568 height 779
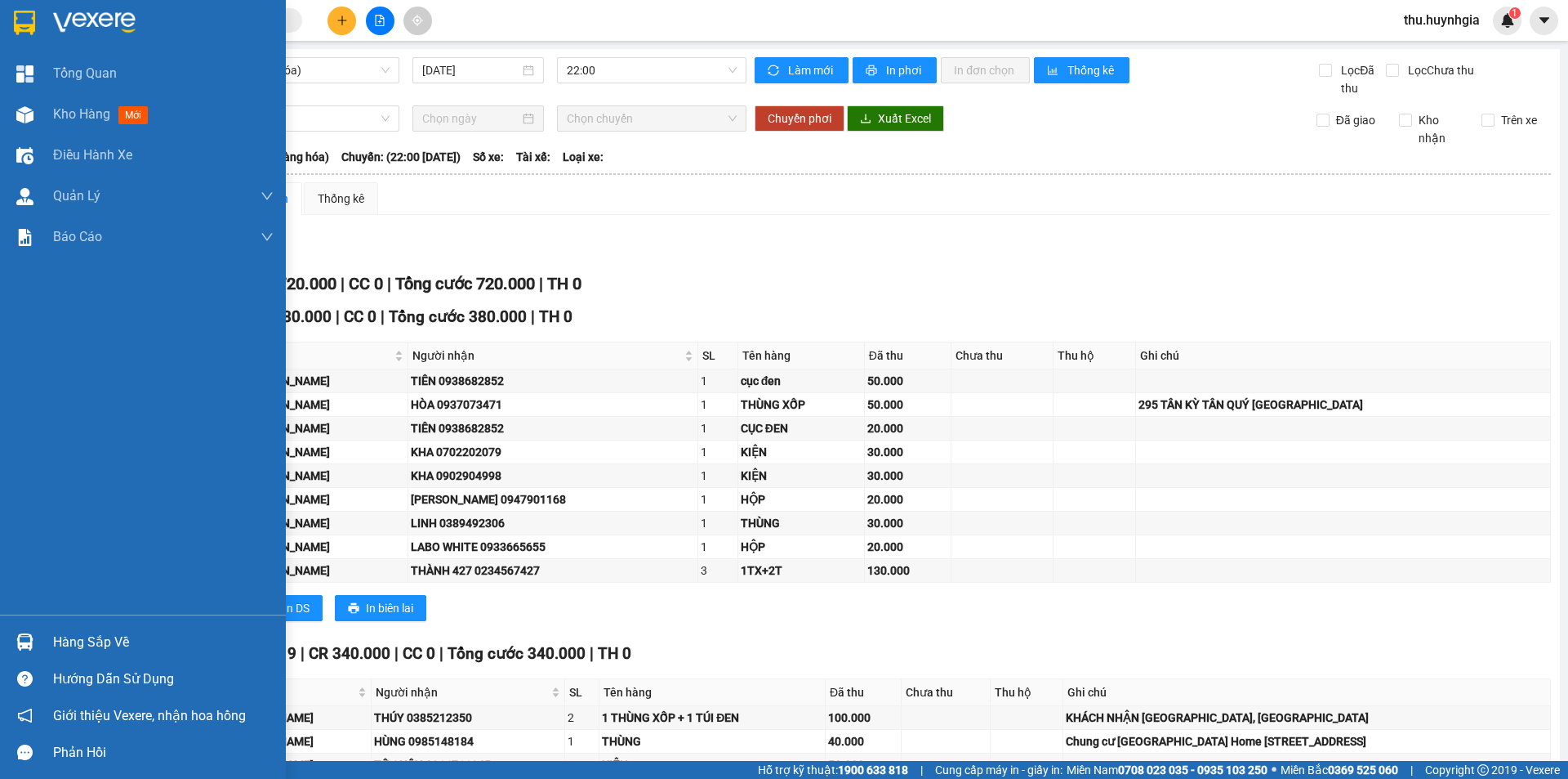
click at [80, 650] on div "Hàng sắp về" at bounding box center [163, 642] width 220 height 24
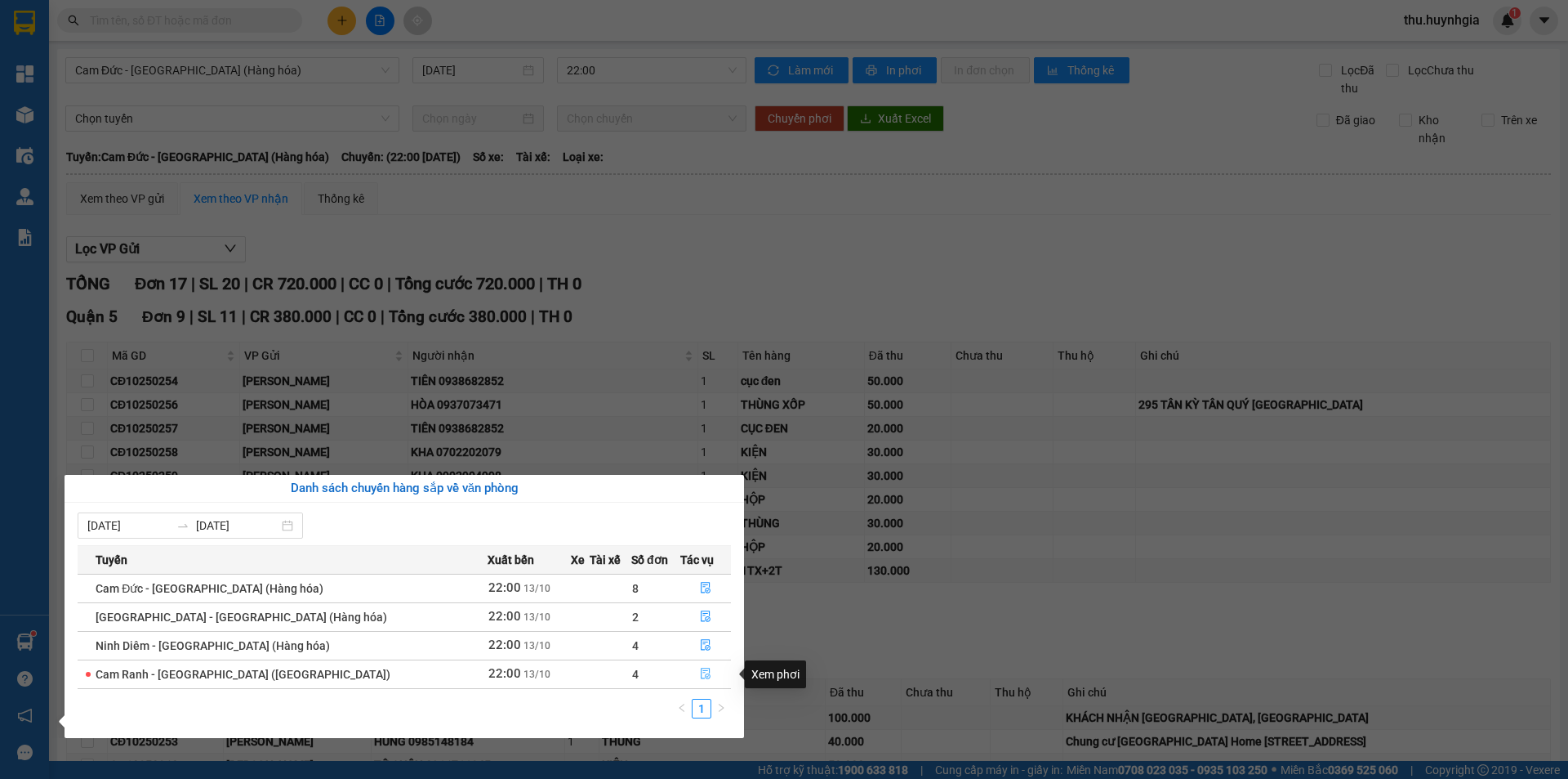
click at [702, 676] on button "button" at bounding box center [705, 674] width 50 height 26
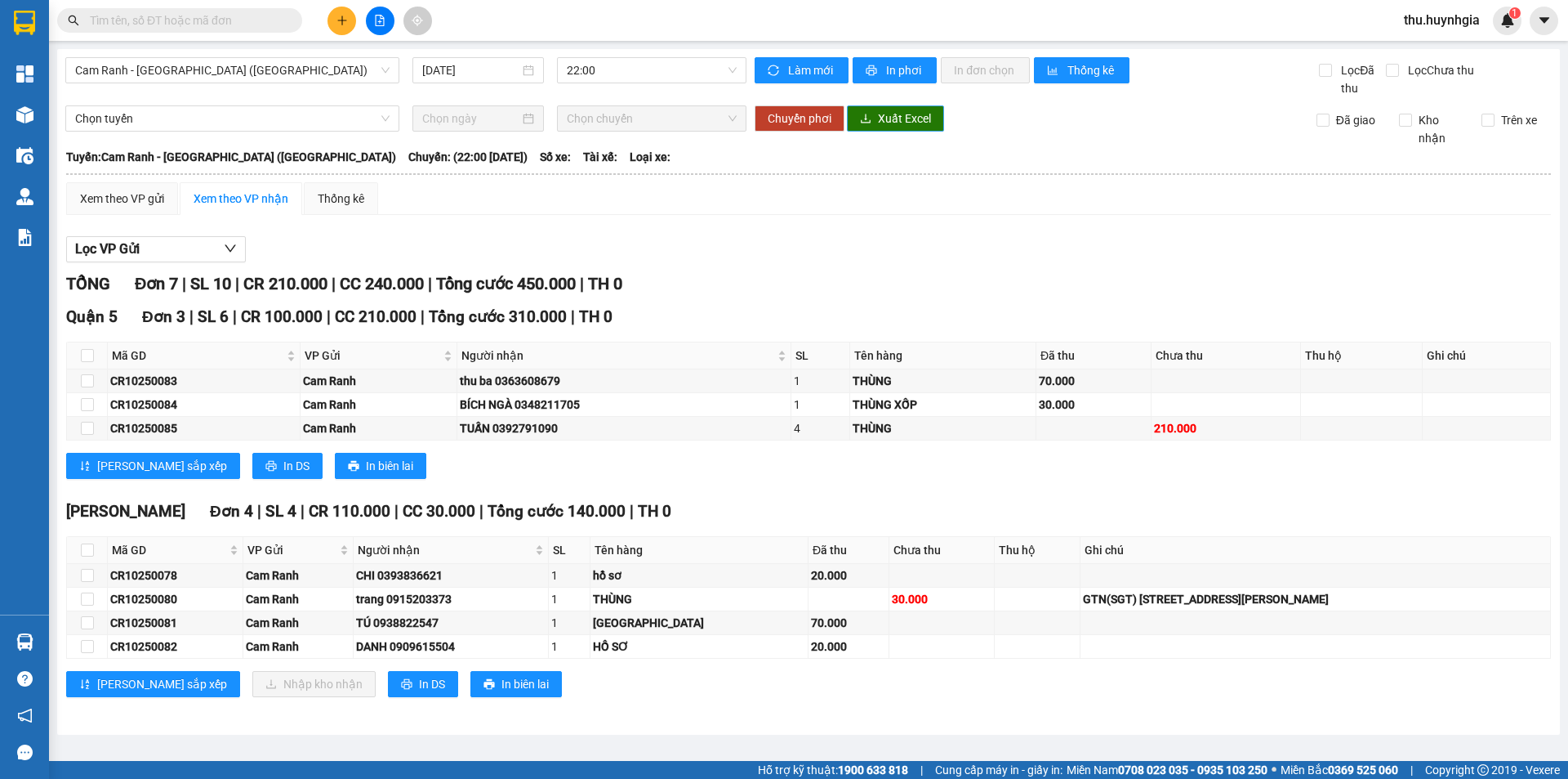
click at [878, 126] on button "Xuất Excel" at bounding box center [895, 119] width 97 height 26
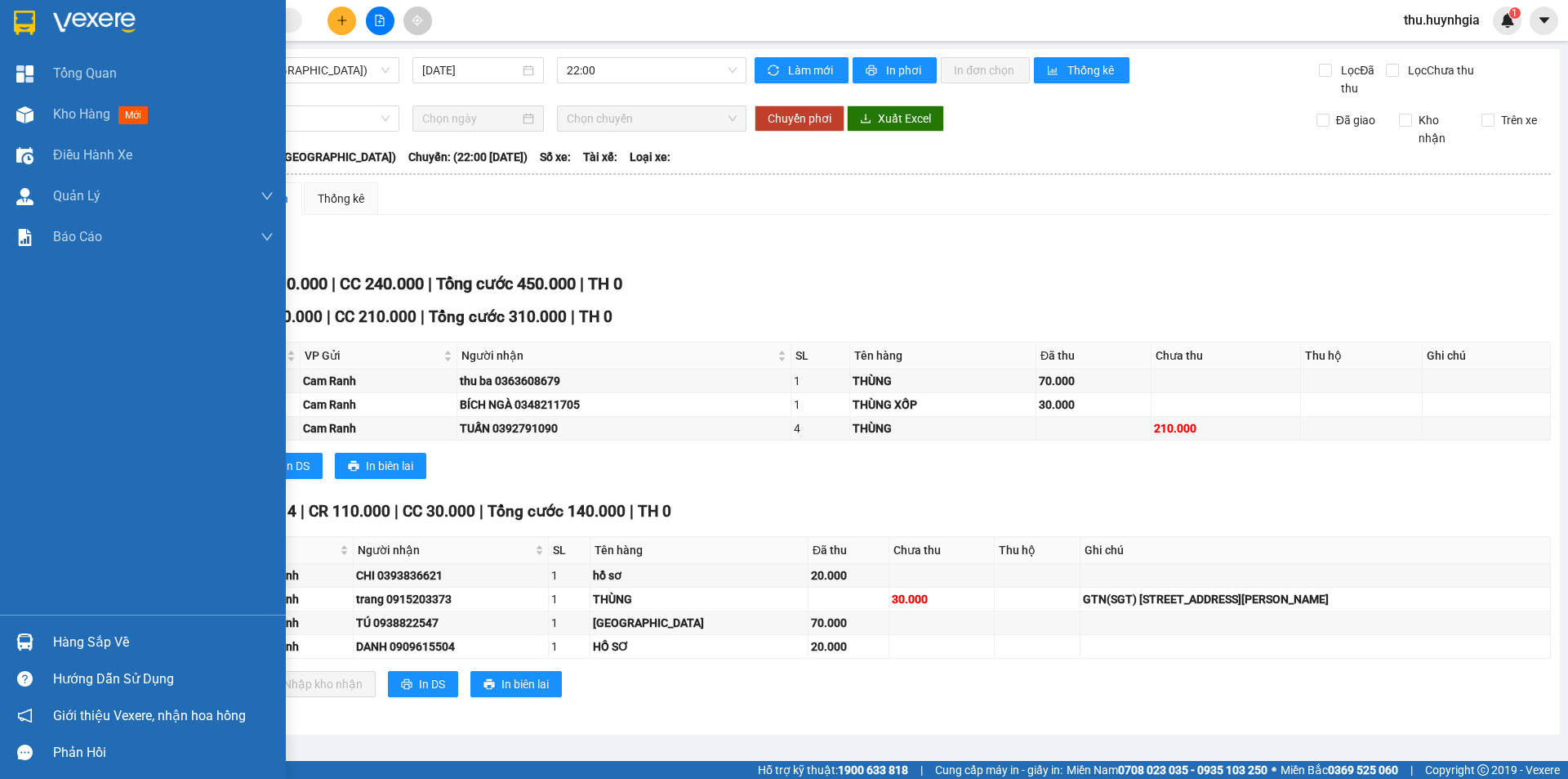
click at [92, 643] on div "Hàng sắp về" at bounding box center [163, 642] width 220 height 24
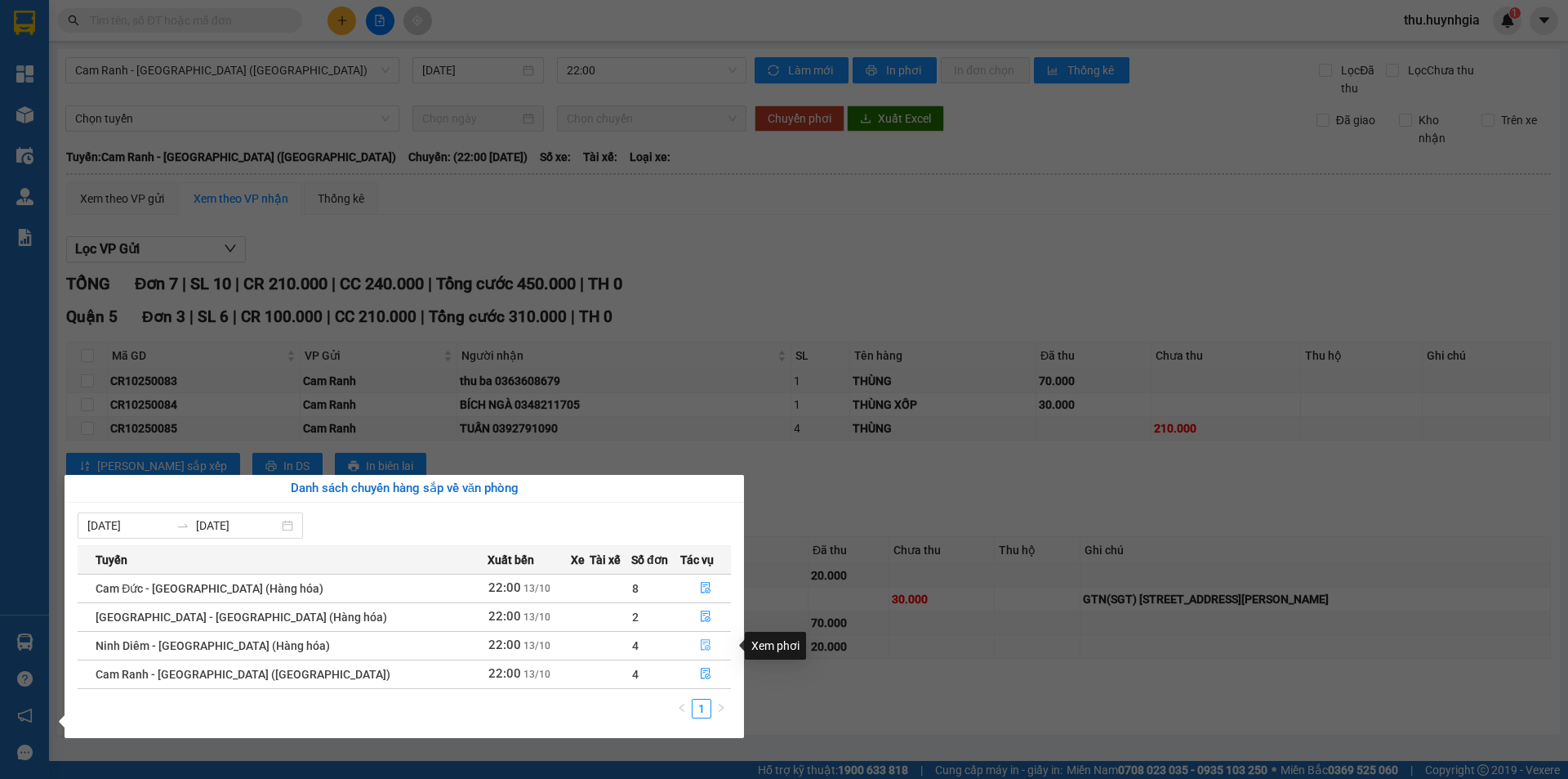
click at [704, 650] on button "button" at bounding box center [705, 645] width 50 height 26
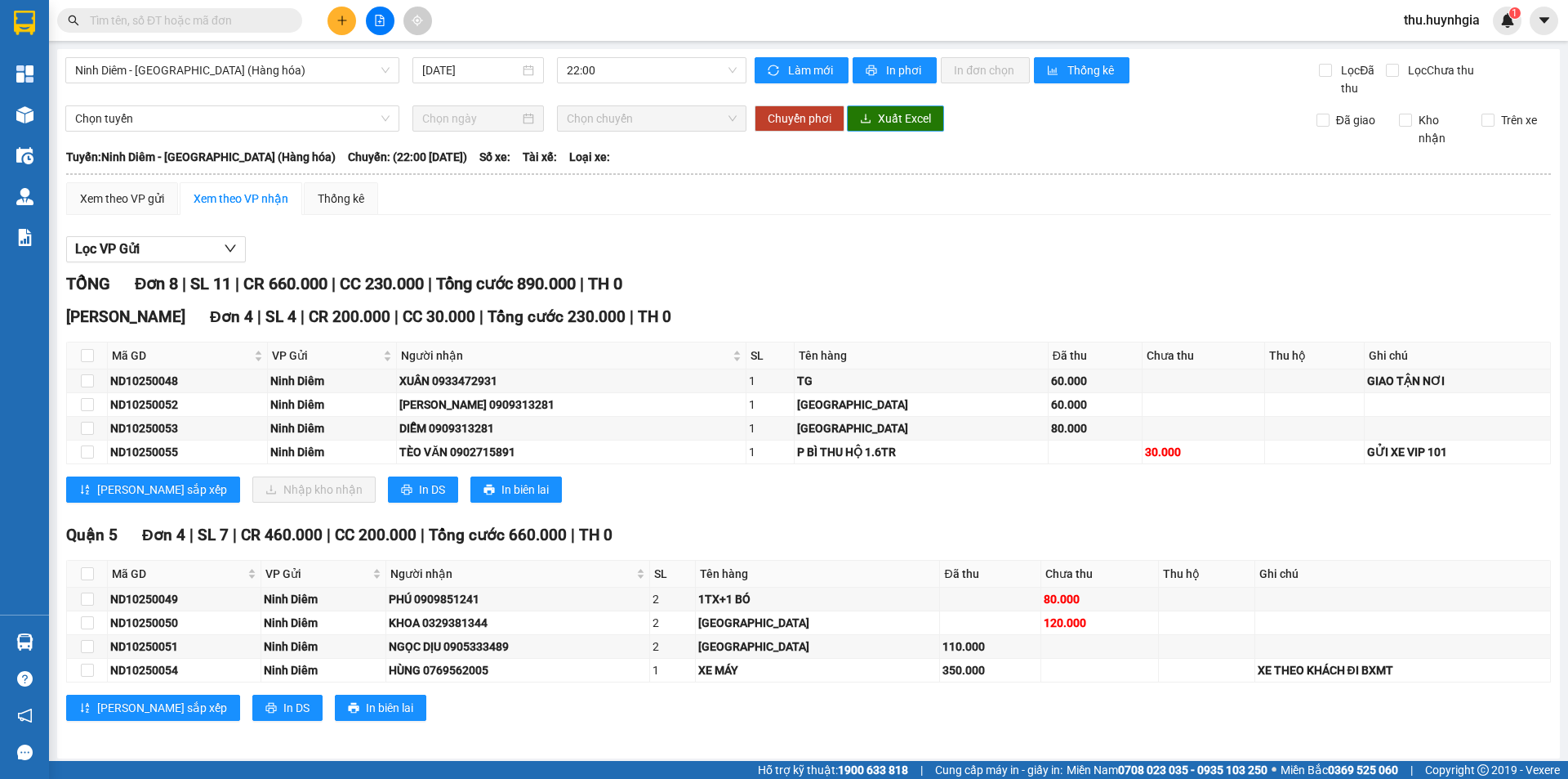
click at [887, 119] on span "Xuất Excel" at bounding box center [904, 119] width 53 height 18
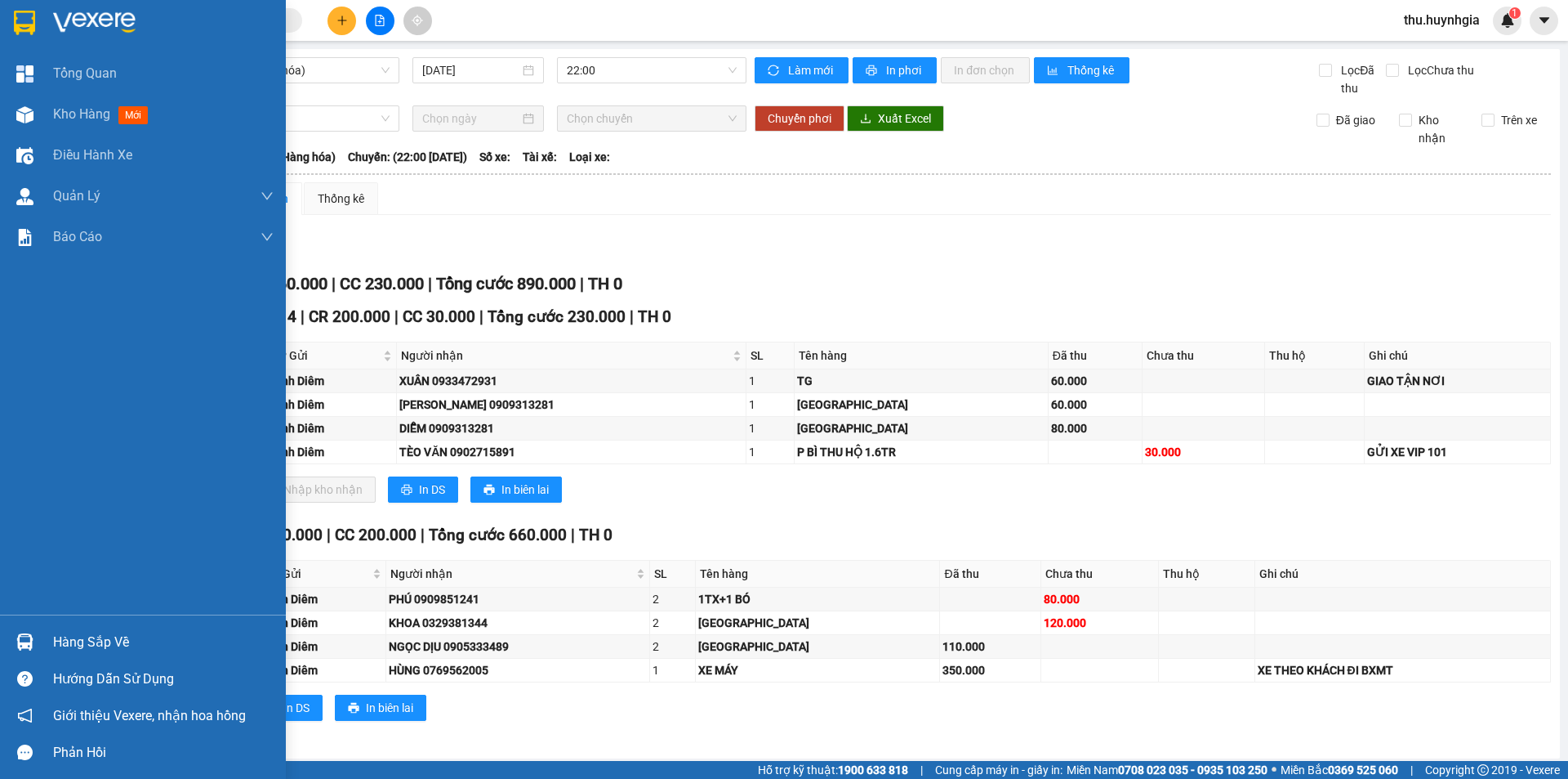
click at [76, 646] on div "Hàng sắp về" at bounding box center [163, 642] width 220 height 24
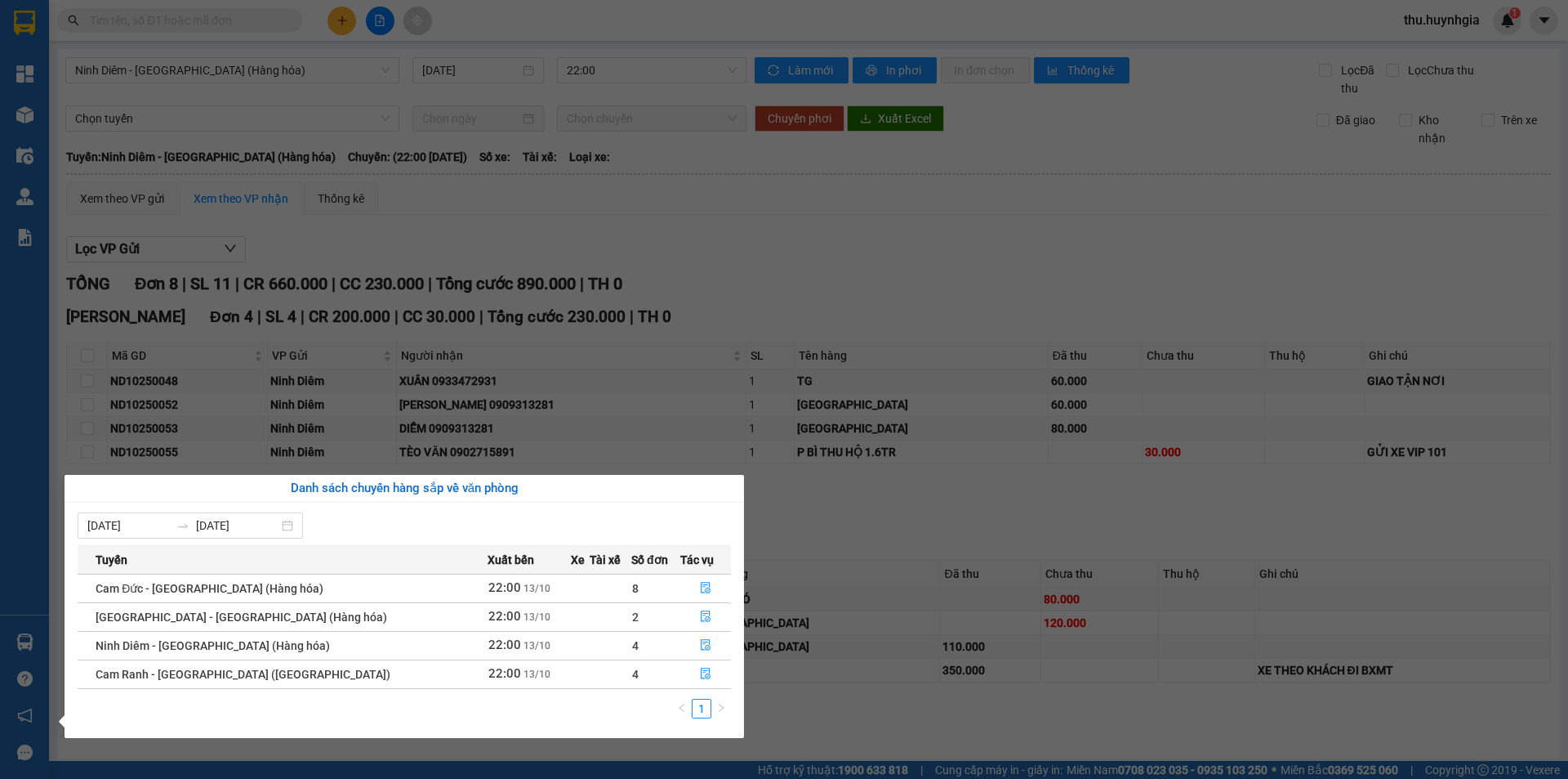
click at [0, 491] on div "Tổng Quan Kho hàng mới Điều hành xe Quản Lý Quản lý thu hộ Quản lý chuyến Quản …" at bounding box center [24, 389] width 49 height 779
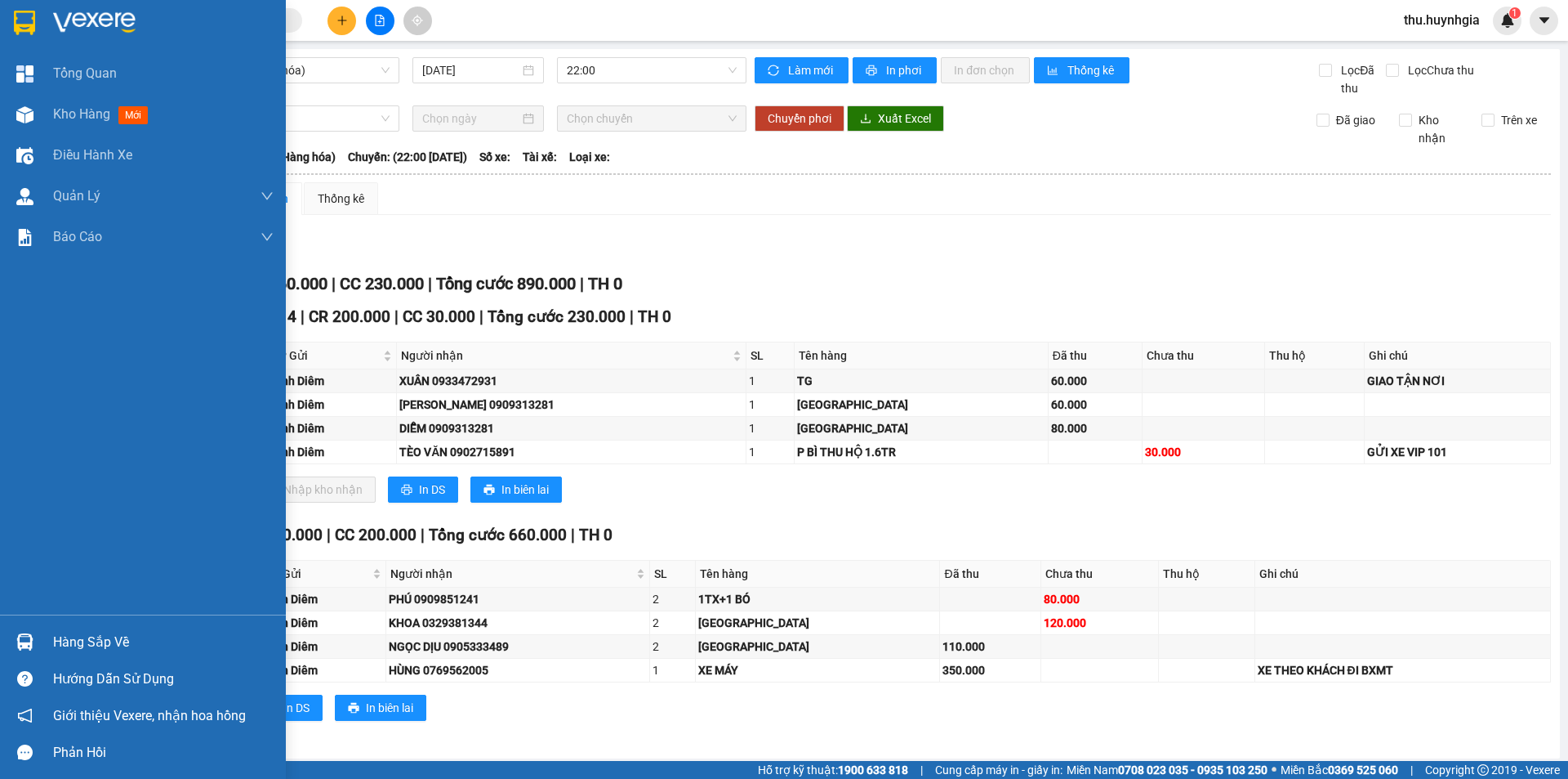
click at [113, 634] on div "Hàng sắp về" at bounding box center [163, 642] width 220 height 24
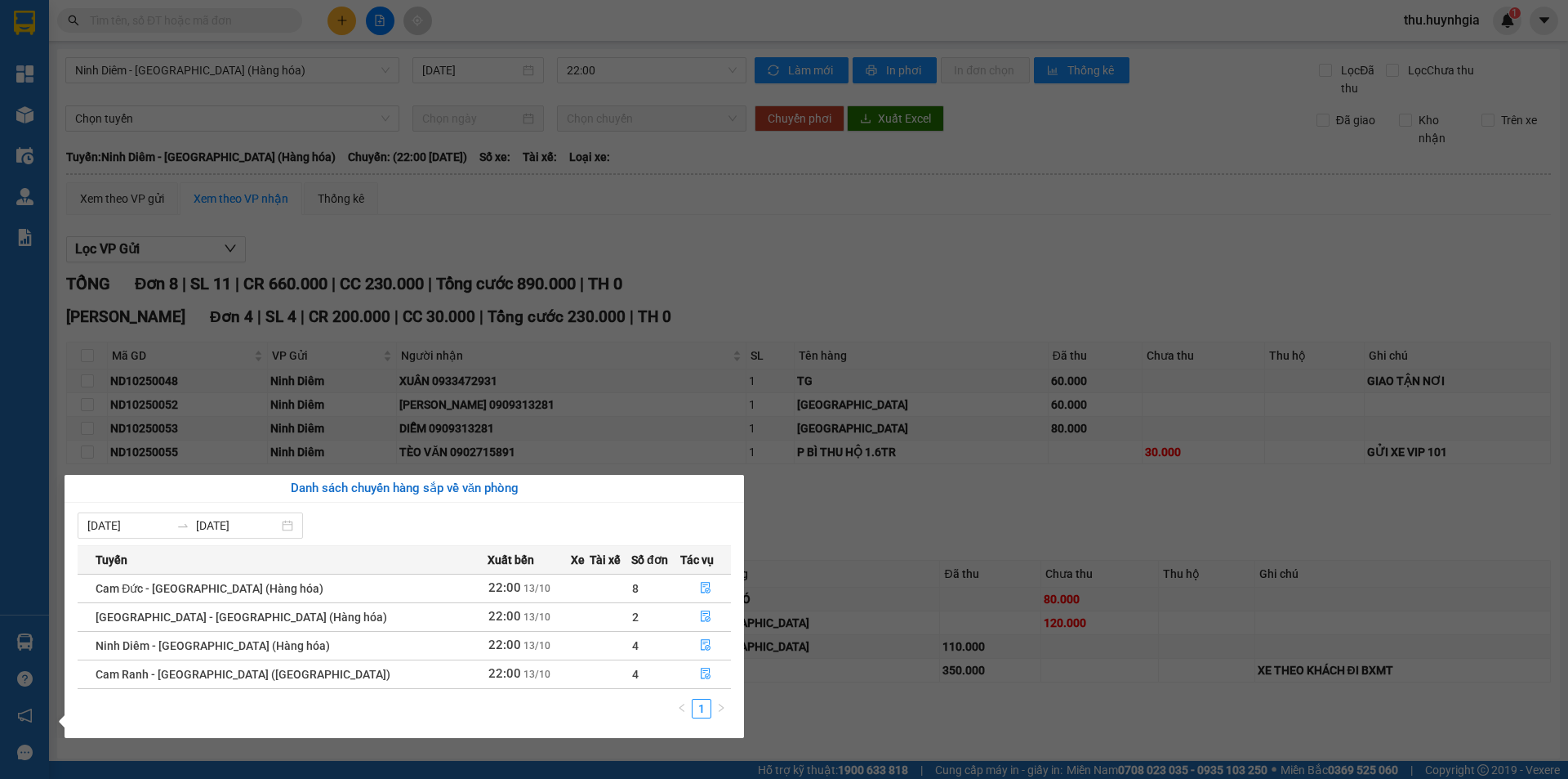
drag, startPoint x: 392, startPoint y: 335, endPoint x: 14, endPoint y: 513, distance: 417.8
click at [391, 336] on section "Kết quả tìm kiếm ( 0 ) Bộ lọc No Data thu.huynhgia 1 Tổng Quan Kho hàng mới Điề…" at bounding box center [784, 389] width 1568 height 779
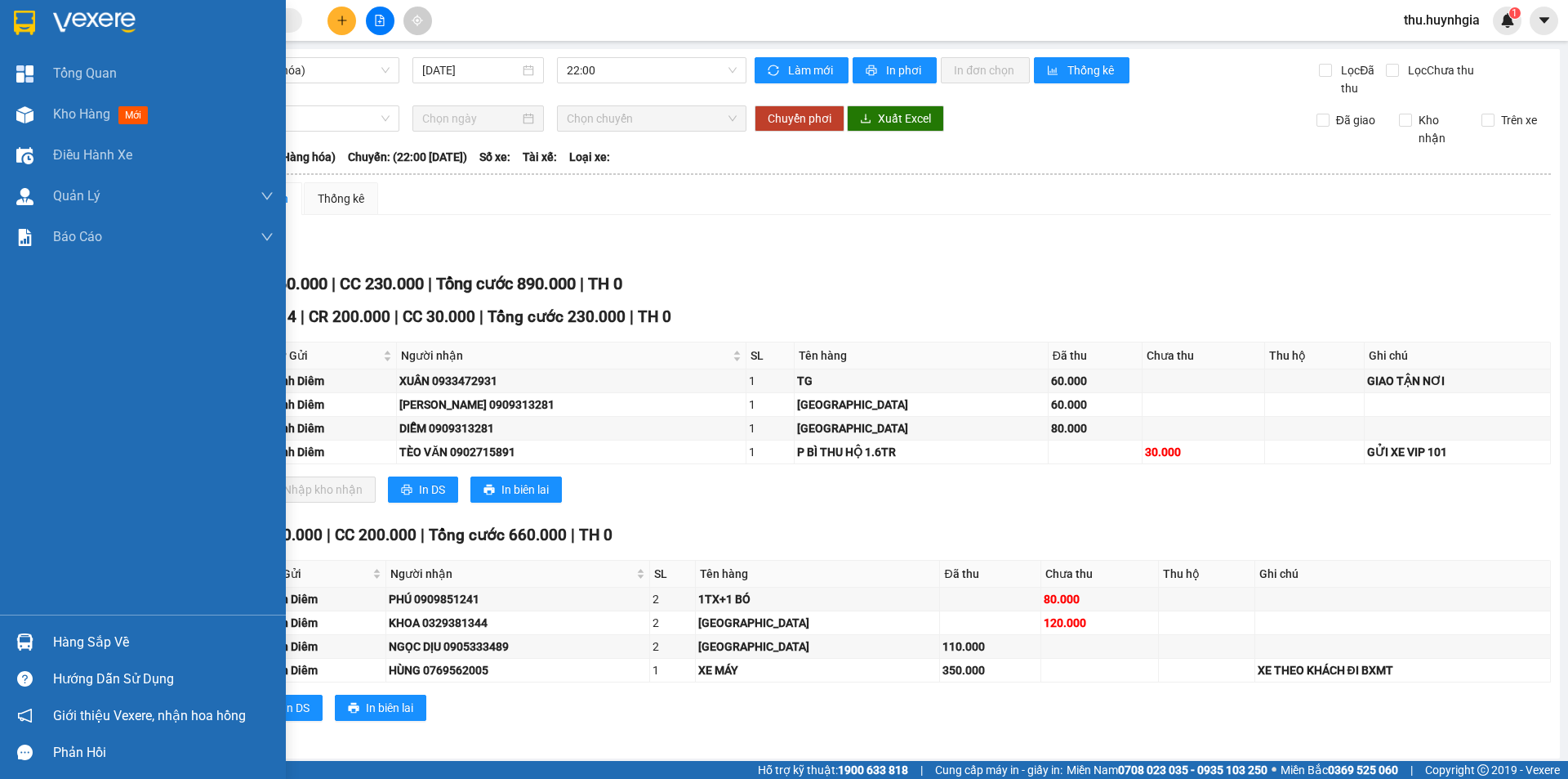
click at [77, 638] on div "Hàng sắp về" at bounding box center [163, 642] width 220 height 24
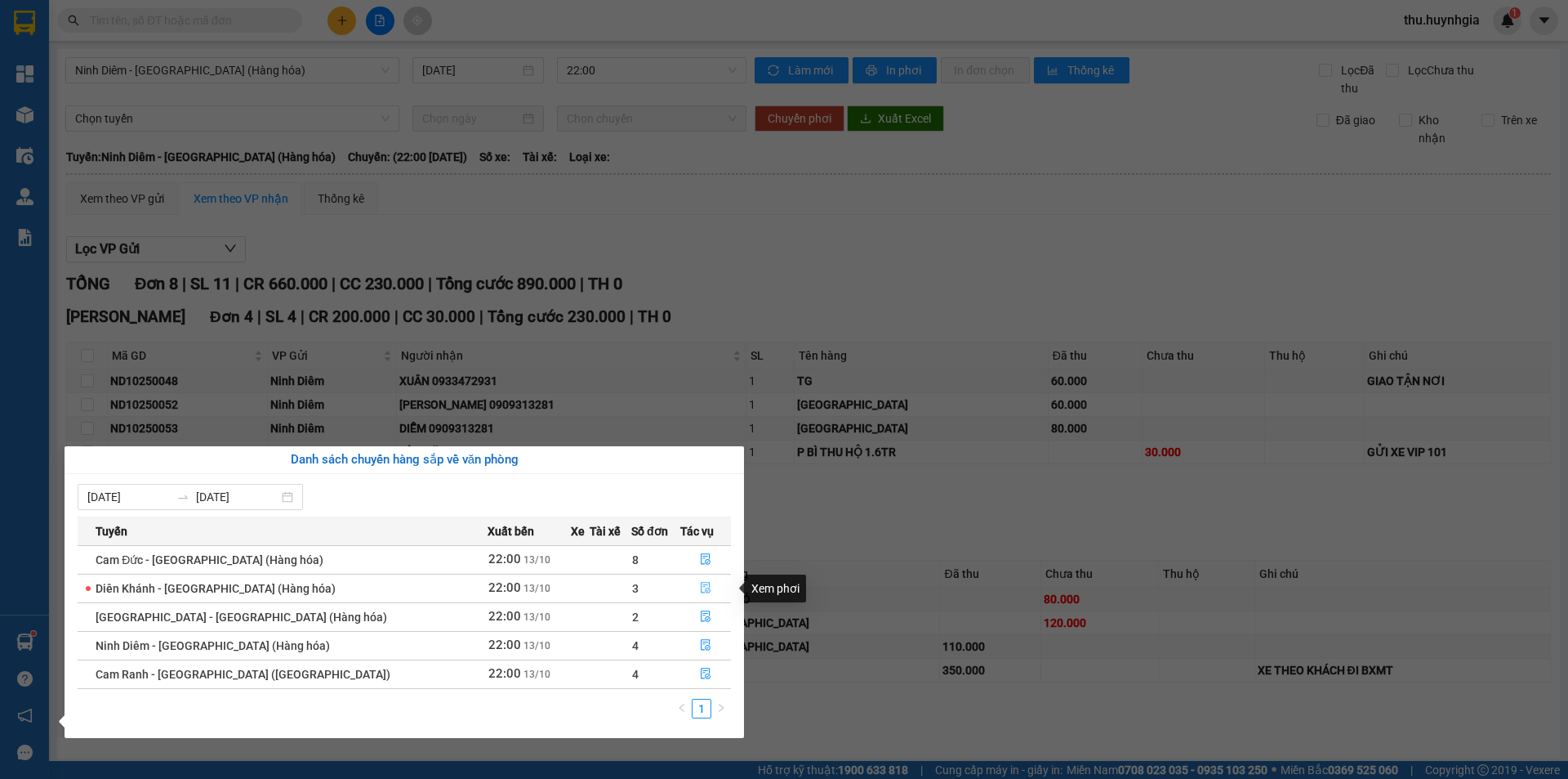
click at [690, 589] on button "button" at bounding box center [705, 588] width 50 height 26
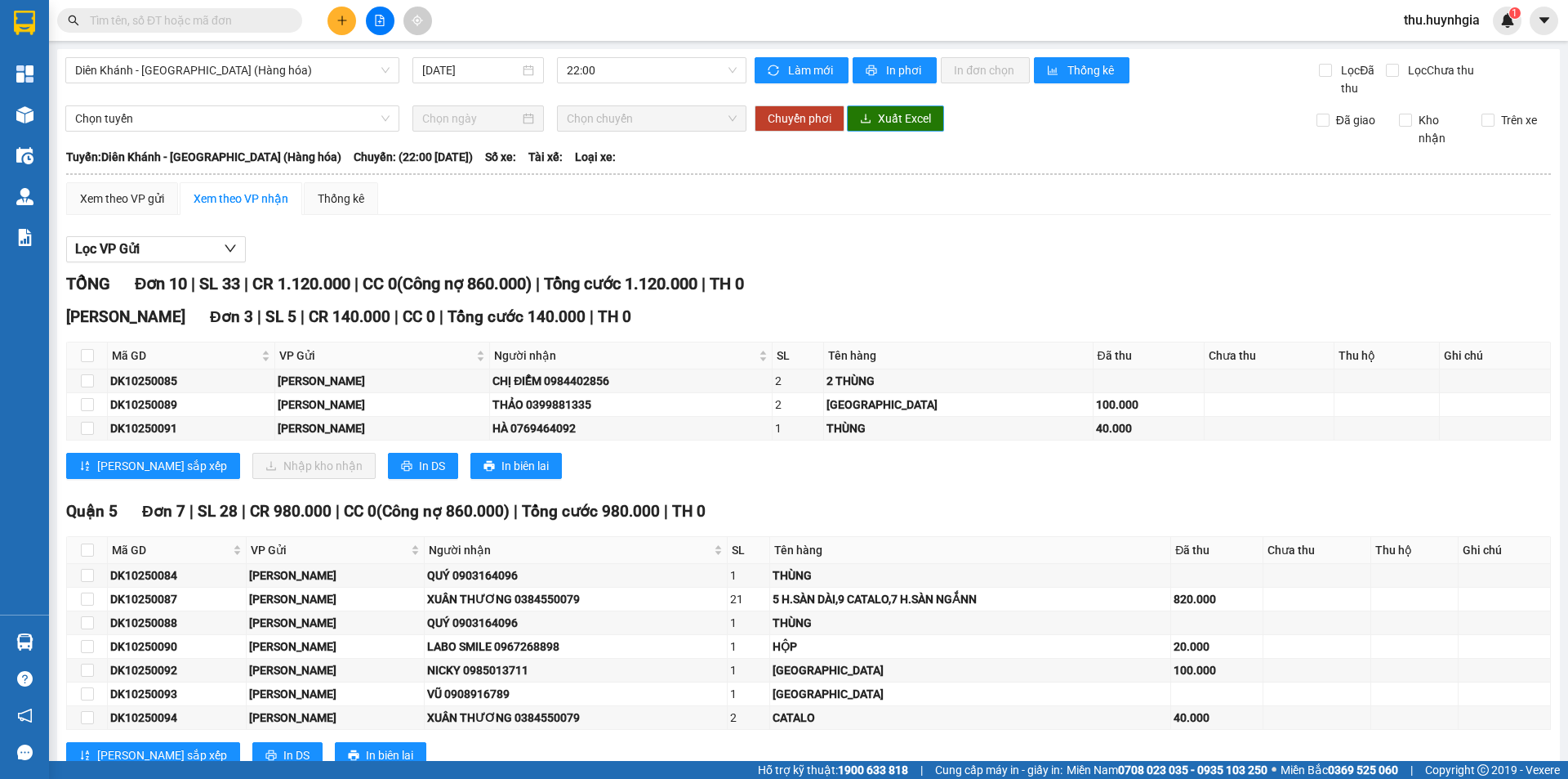
click at [879, 120] on span "Xuất Excel" at bounding box center [904, 119] width 53 height 18
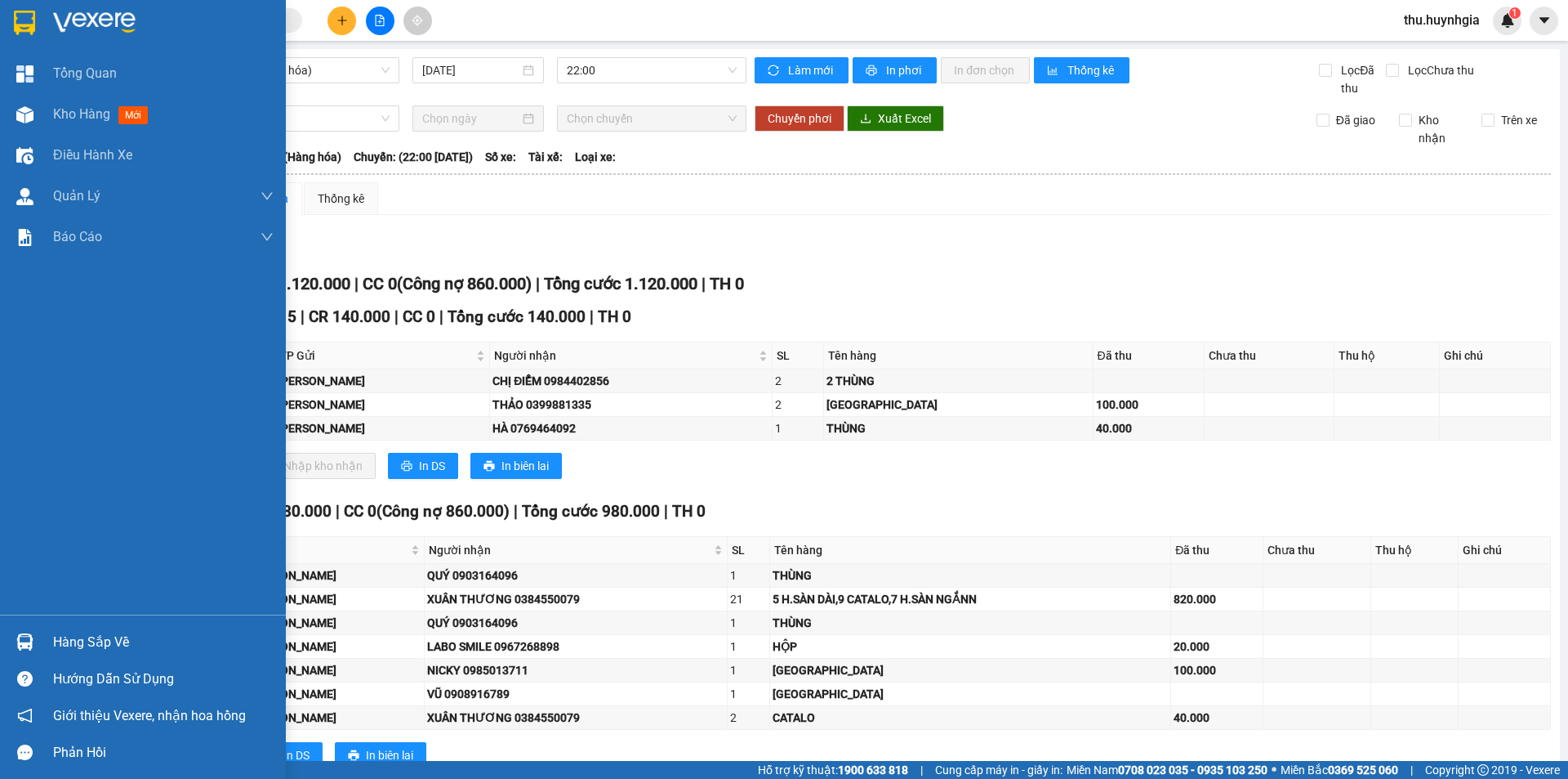
click at [73, 643] on div "Hàng sắp về" at bounding box center [163, 642] width 220 height 24
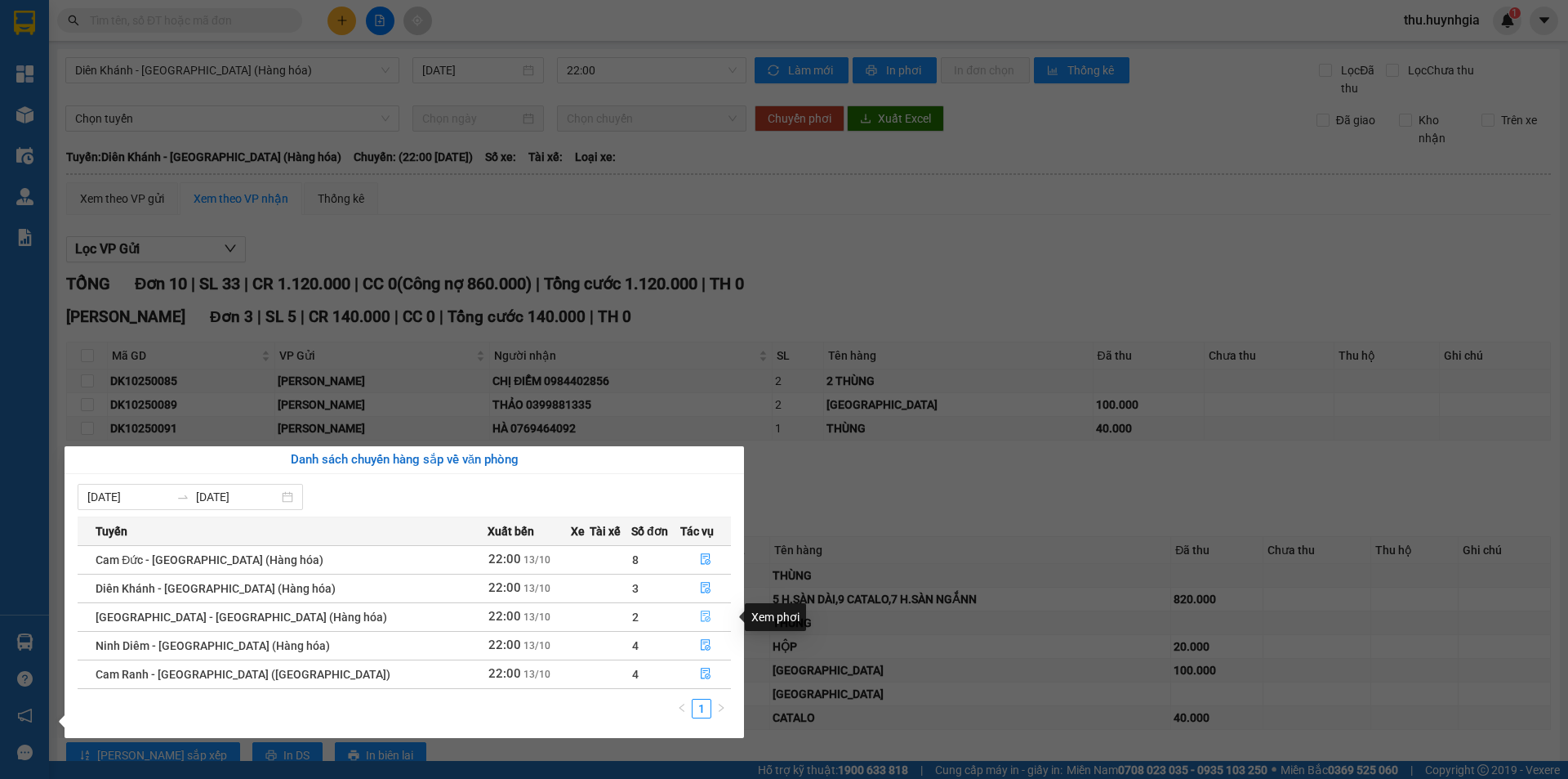
click at [700, 617] on icon "file-done" at bounding box center [706, 616] width 12 height 12
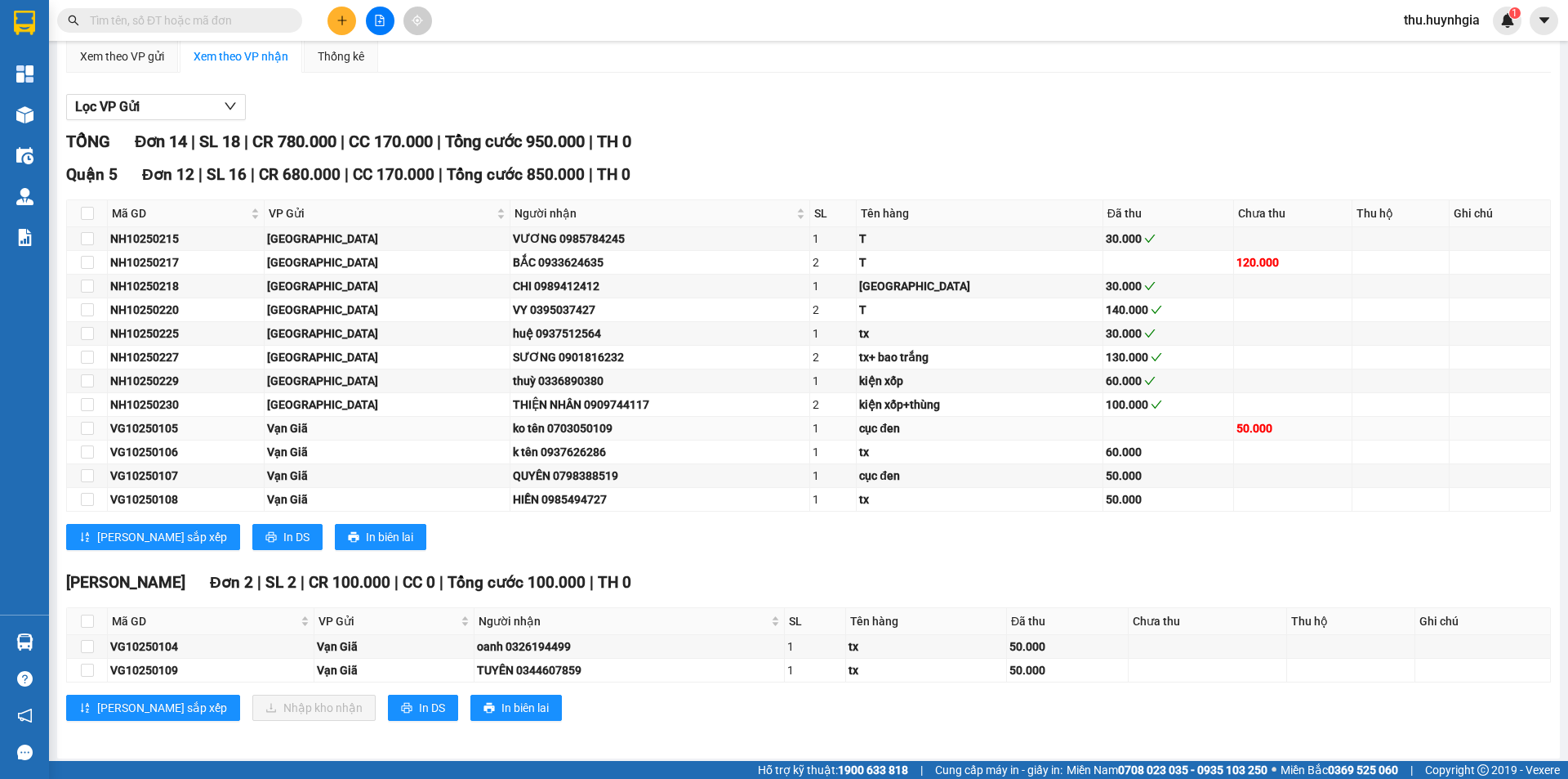
scroll to position [148, 0]
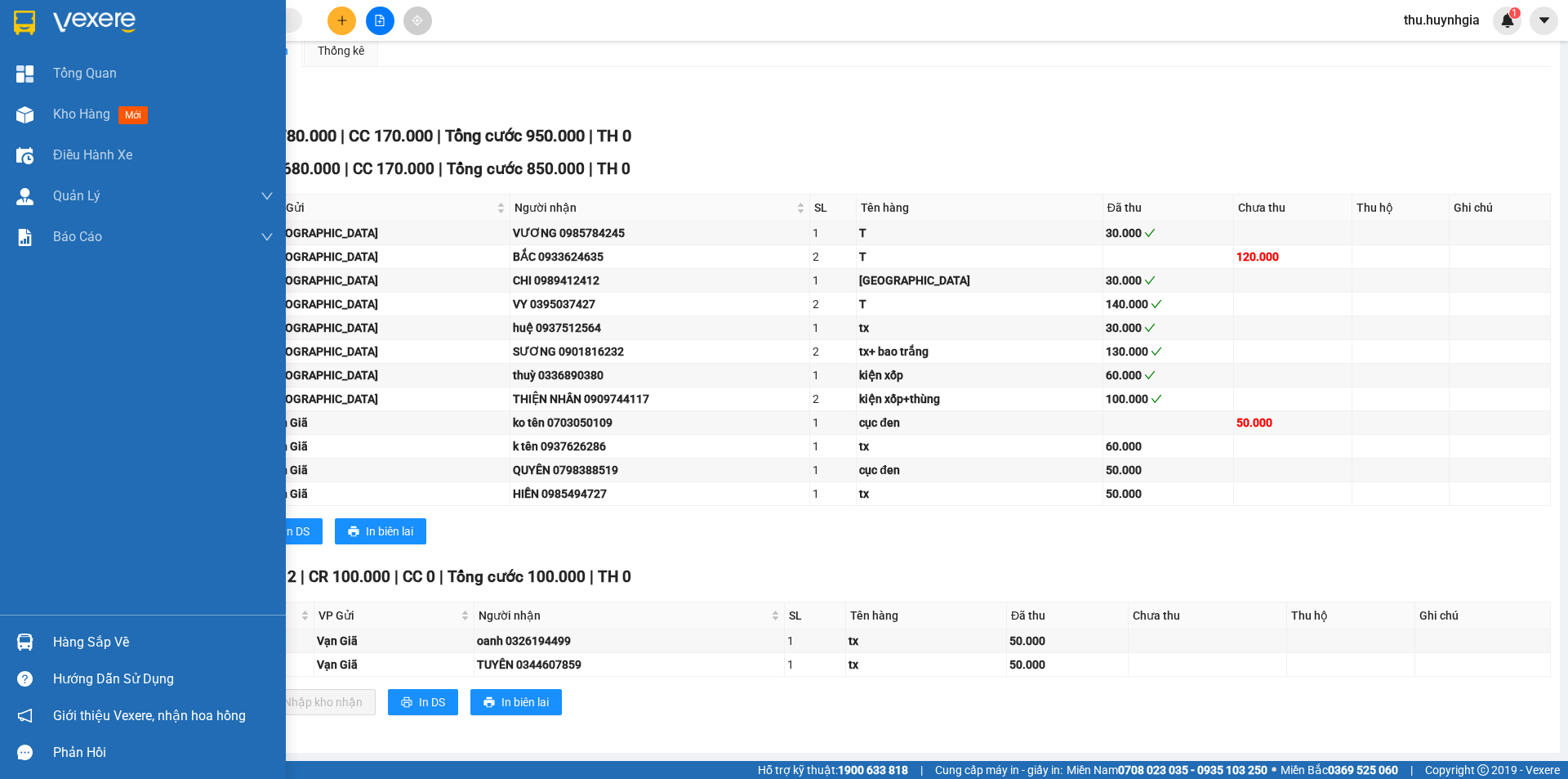
click at [75, 640] on div "Hàng sắp về" at bounding box center [163, 642] width 220 height 24
click at [79, 642] on div "Hàng sắp về" at bounding box center [163, 642] width 220 height 24
click at [0, 535] on div "Tổng Quan Kho hàng mới Điều hành xe Quản Lý Quản lý thu hộ Quản lý chuyến Quản …" at bounding box center [143, 389] width 286 height 779
click at [71, 656] on div "Hàng sắp về" at bounding box center [143, 642] width 286 height 37
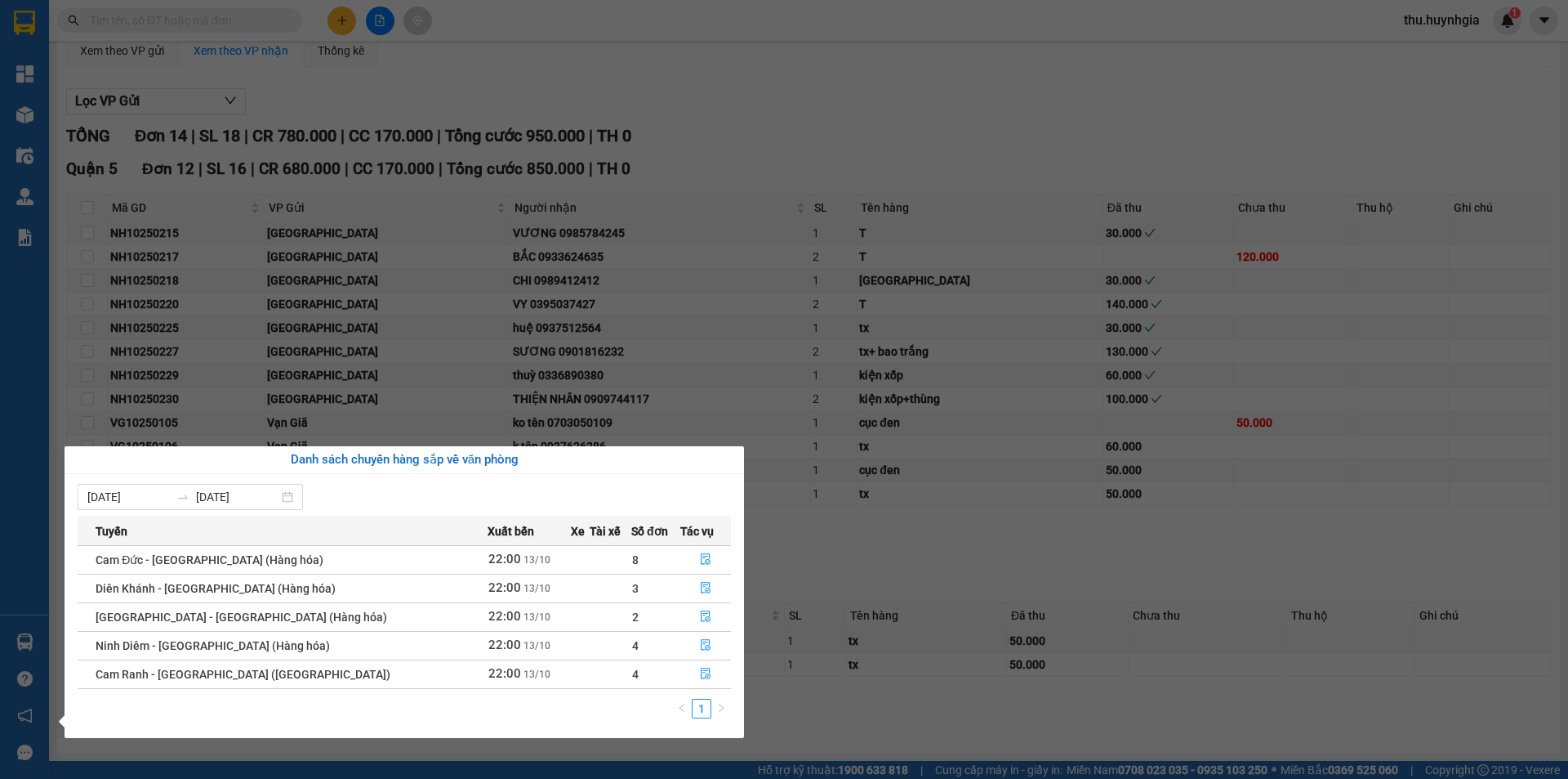
click at [37, 637] on div "Tổng Quan Kho hàng mới Điều hành xe Quản Lý Quản lý thu hộ Quản lý chuyến Quản …" at bounding box center [24, 389] width 49 height 779
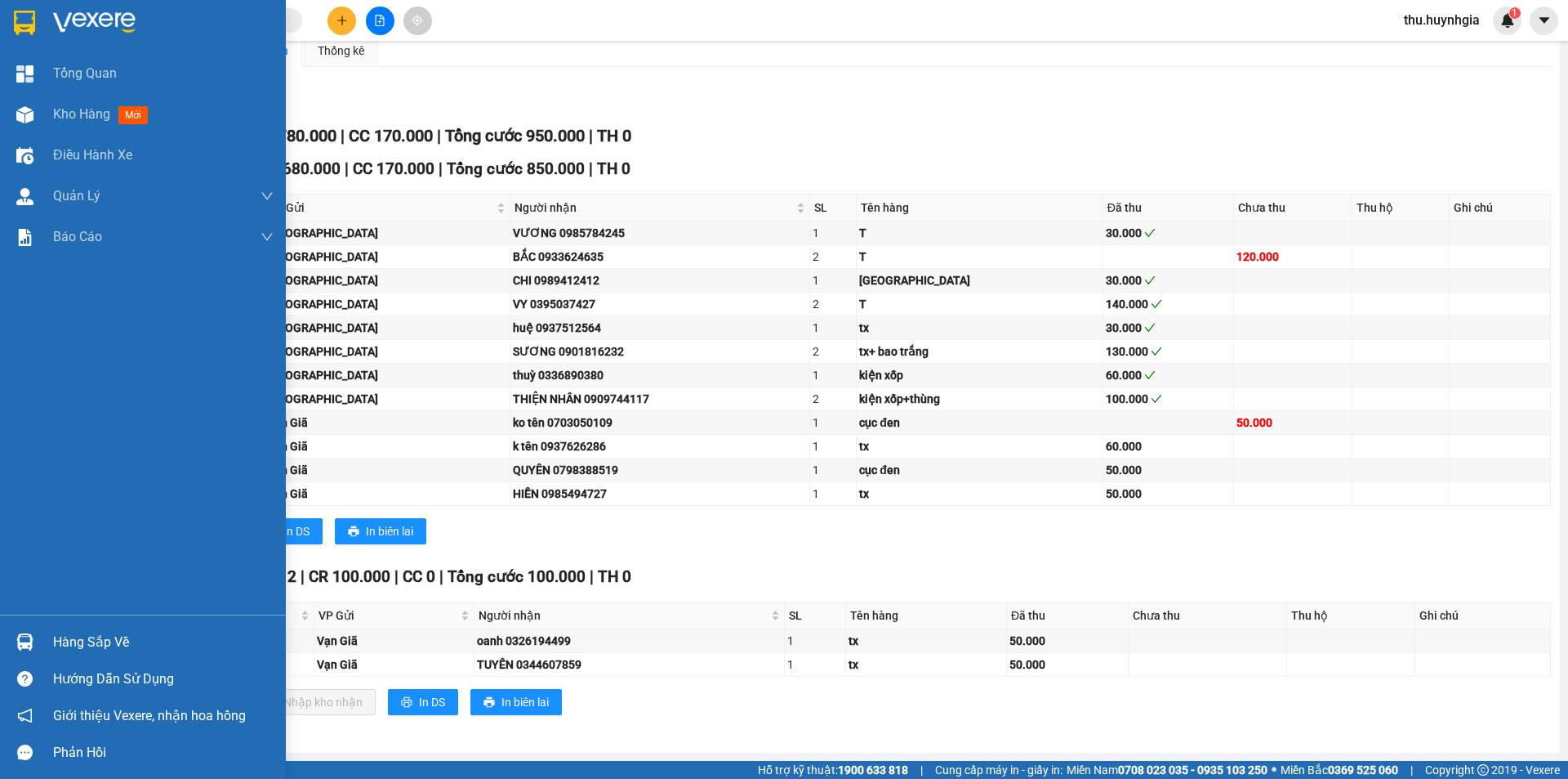
click at [85, 644] on div "Hàng sắp về" at bounding box center [163, 642] width 220 height 24
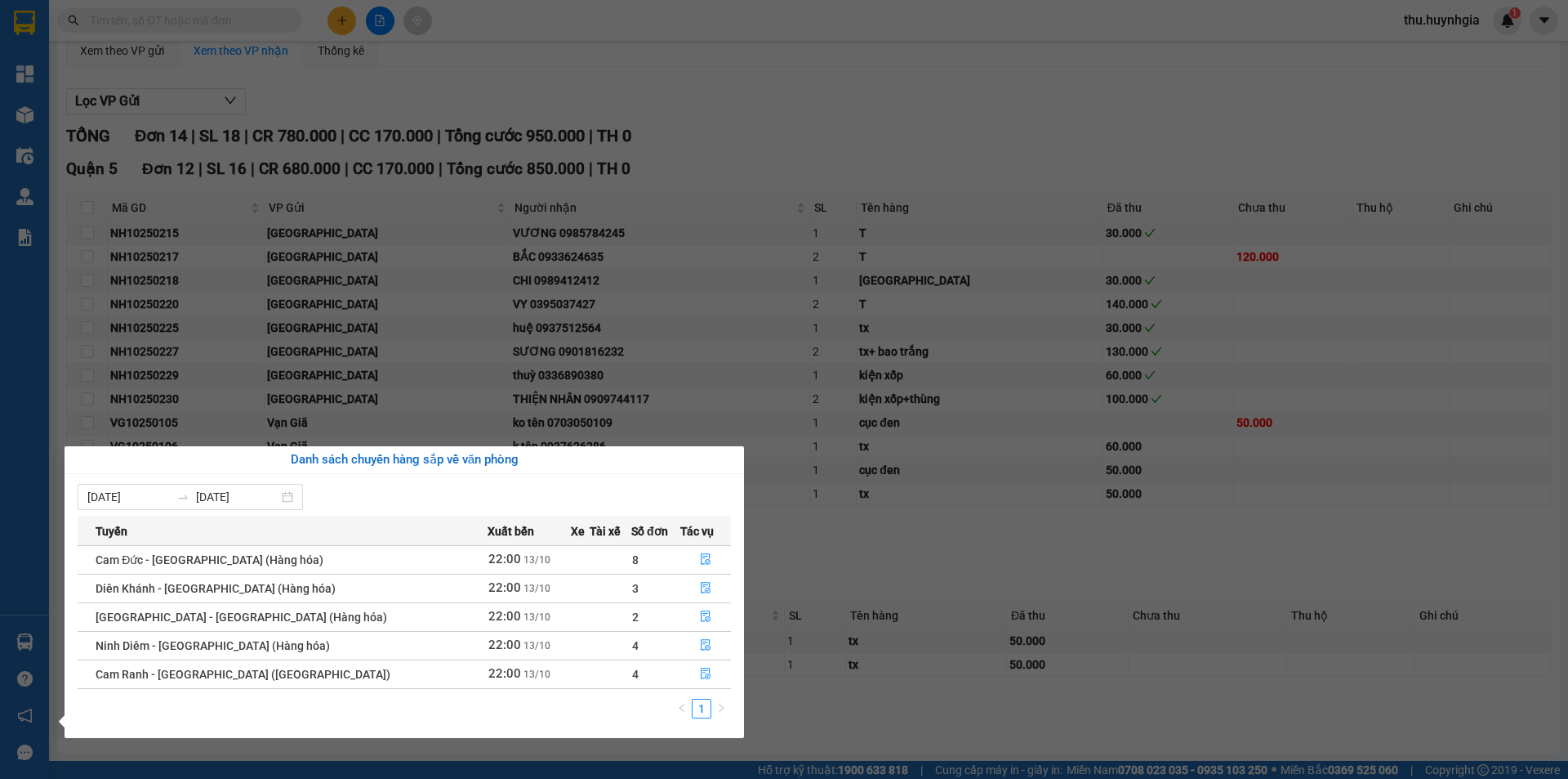
click at [725, 78] on section "Kết quả tìm kiếm ( 0 ) Bộ lọc No Data thu.huynhgia 1 Tổng Quan Kho hàng mới Điề…" at bounding box center [784, 389] width 1568 height 779
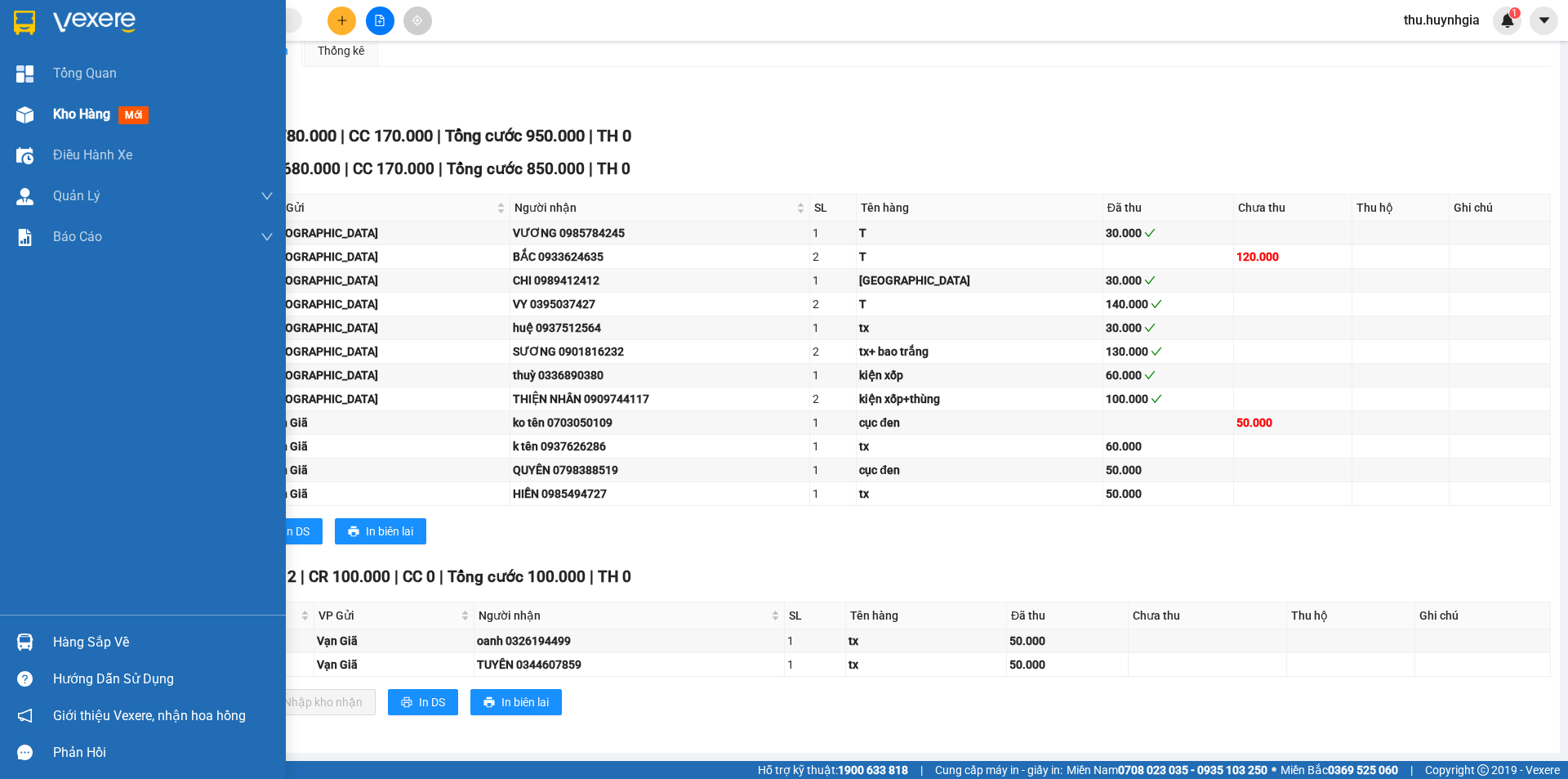
click at [81, 120] on span "Kho hàng" at bounding box center [81, 114] width 57 height 16
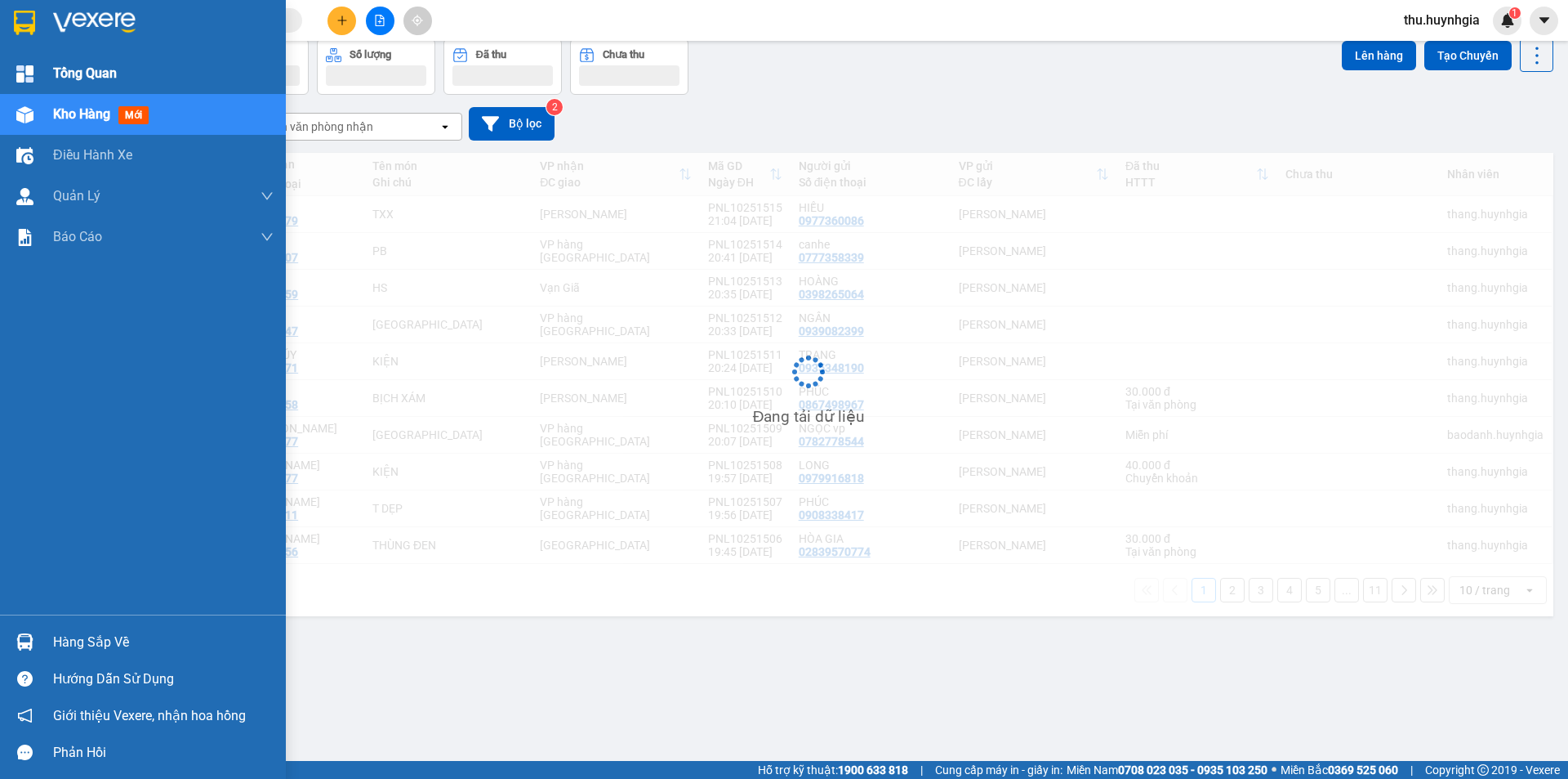
scroll to position [75, 0]
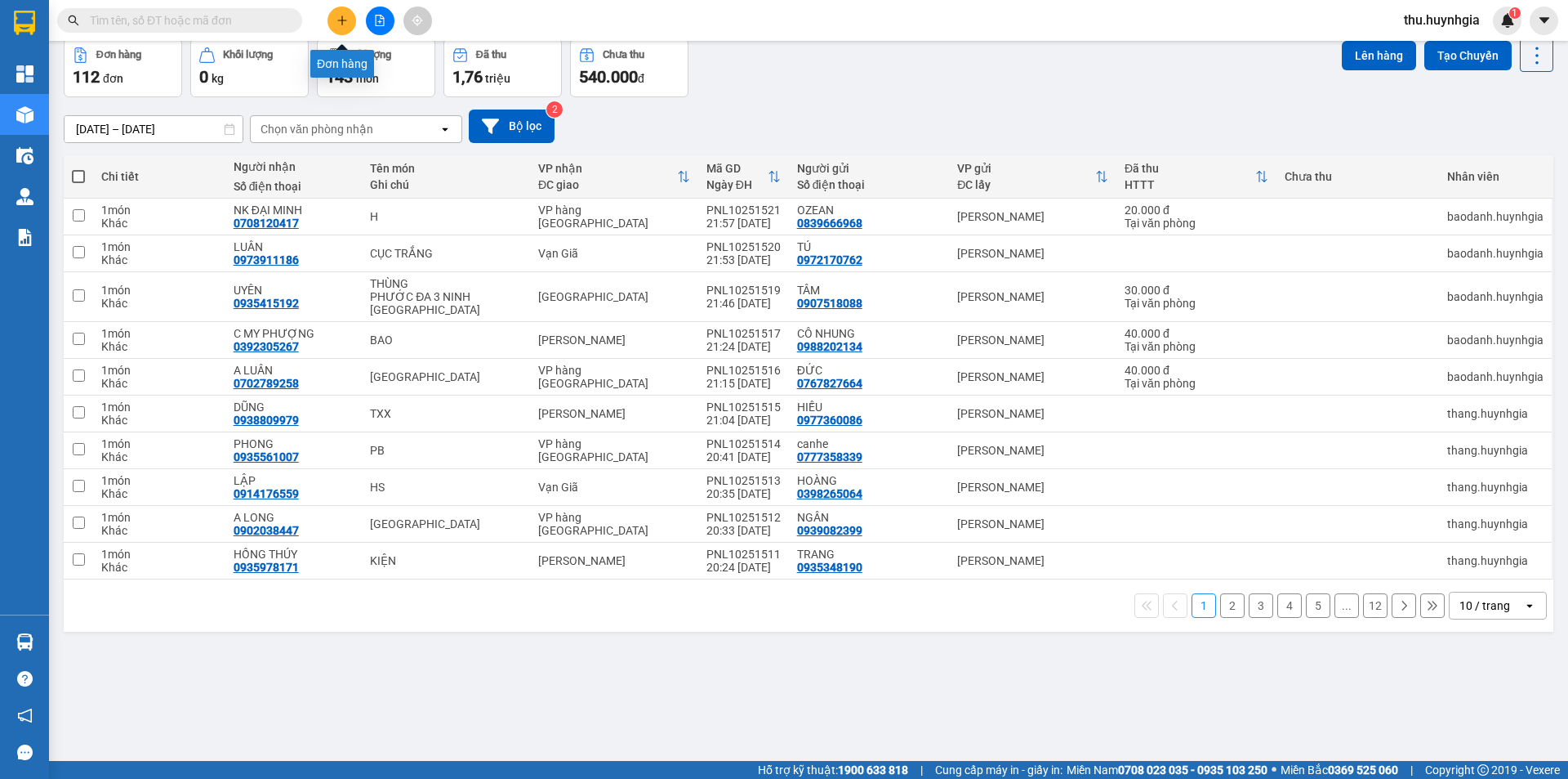
click at [350, 20] on button at bounding box center [341, 21] width 28 height 28
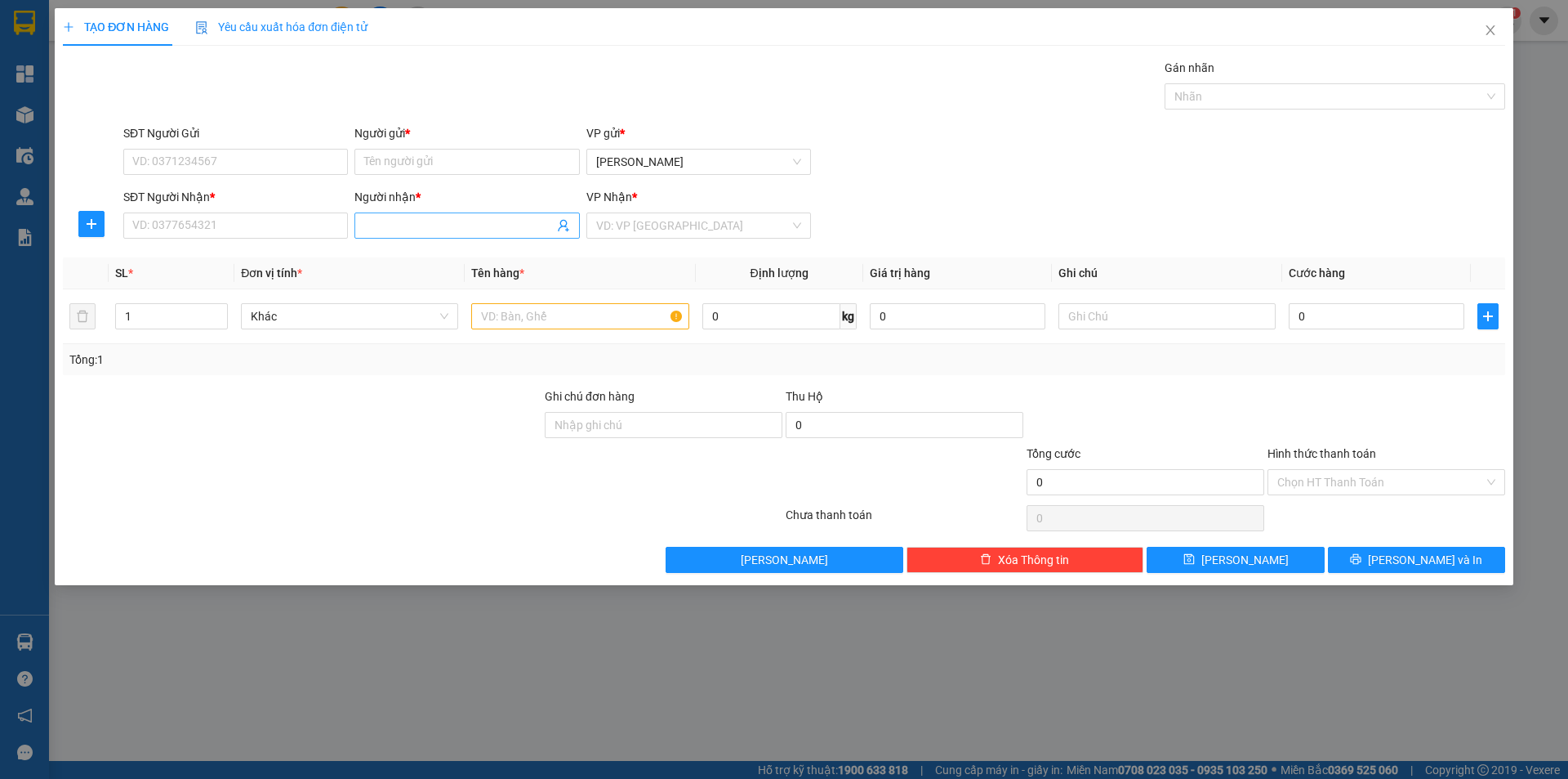
click at [435, 215] on span at bounding box center [466, 225] width 224 height 26
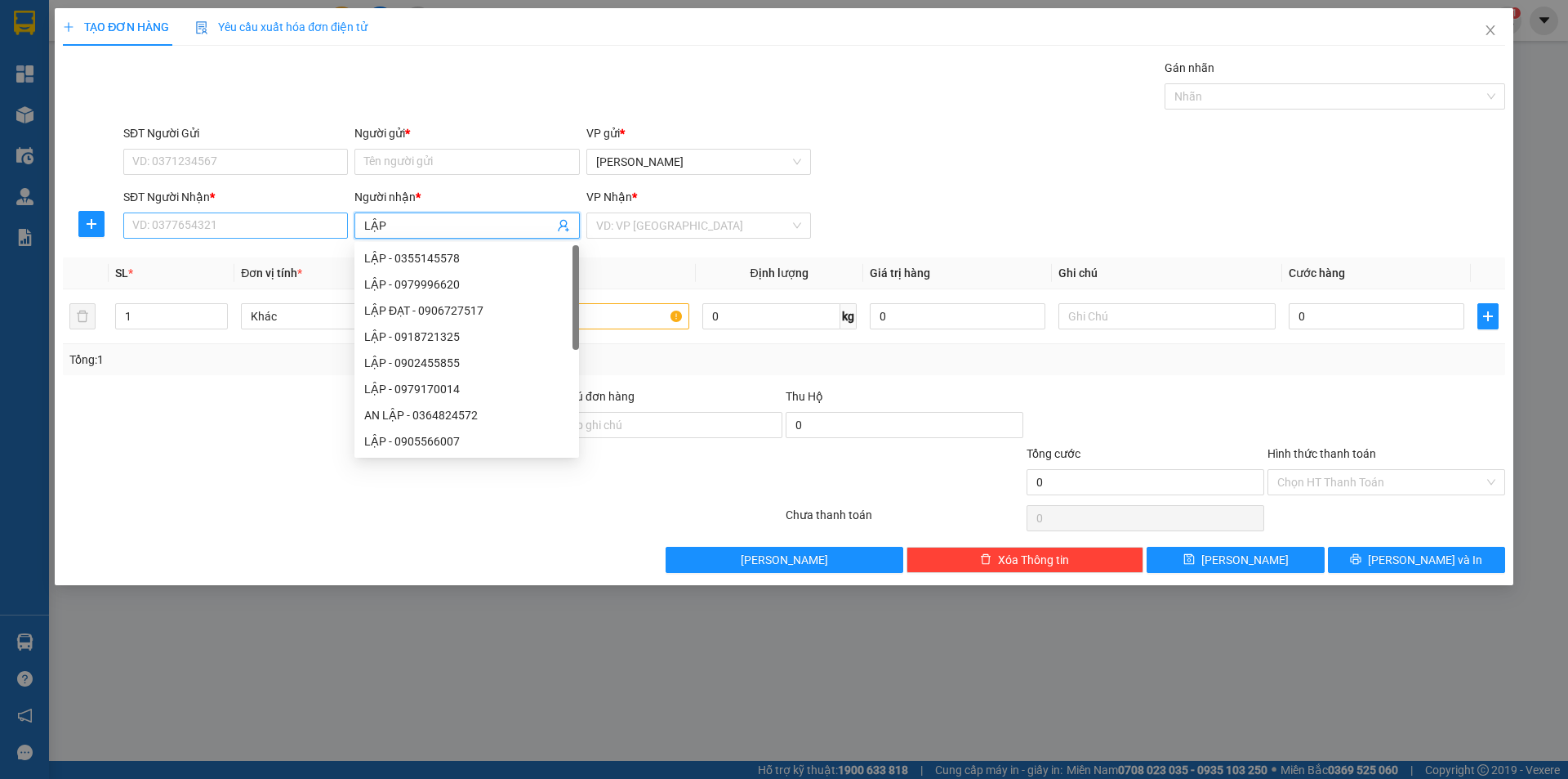
type input "LẬP"
click at [285, 220] on input "SĐT Người Nhận *" at bounding box center [235, 225] width 224 height 26
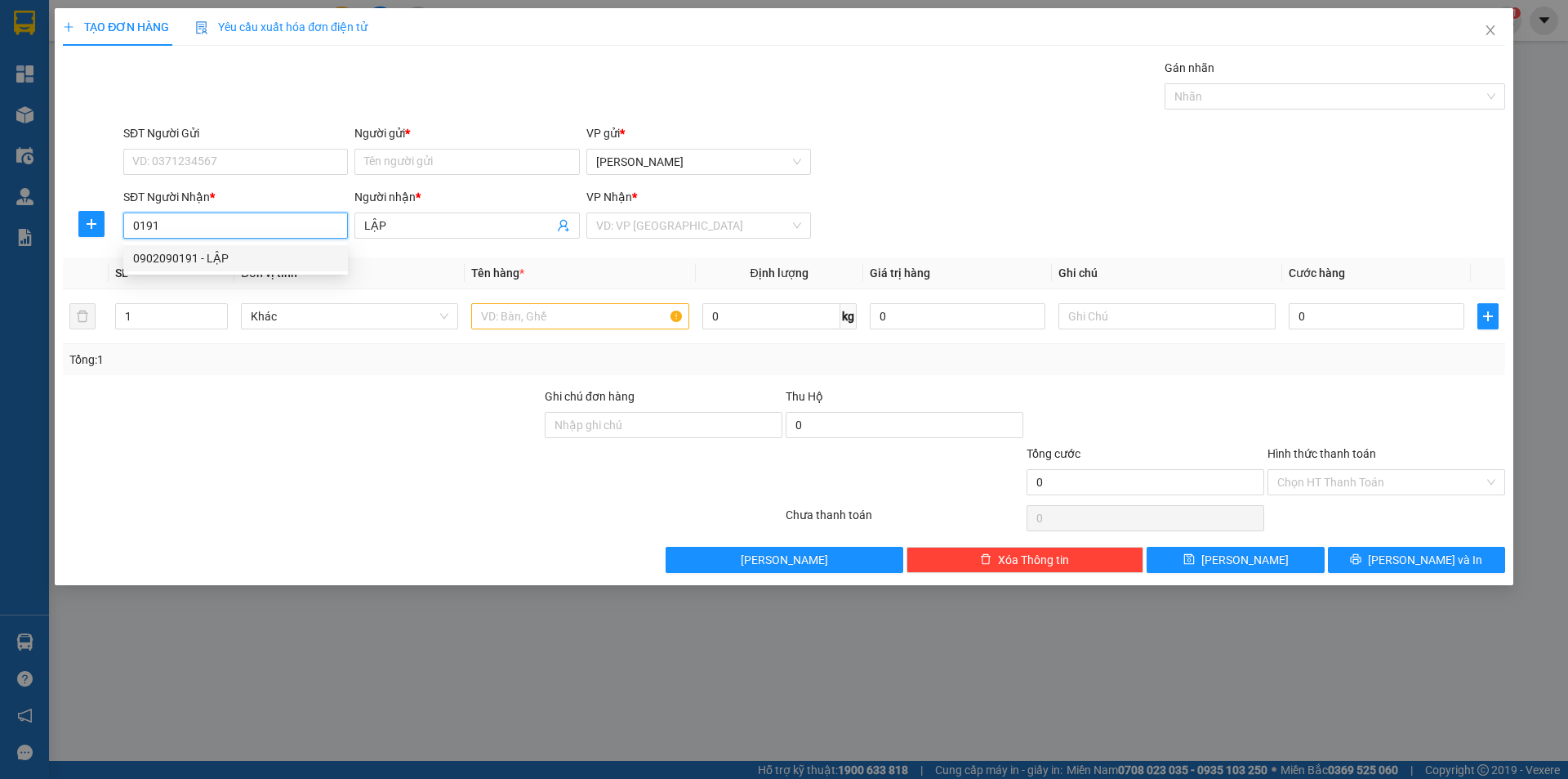
click at [258, 259] on div "0902090191 - LẬP" at bounding box center [235, 258] width 205 height 18
type input "0902090191"
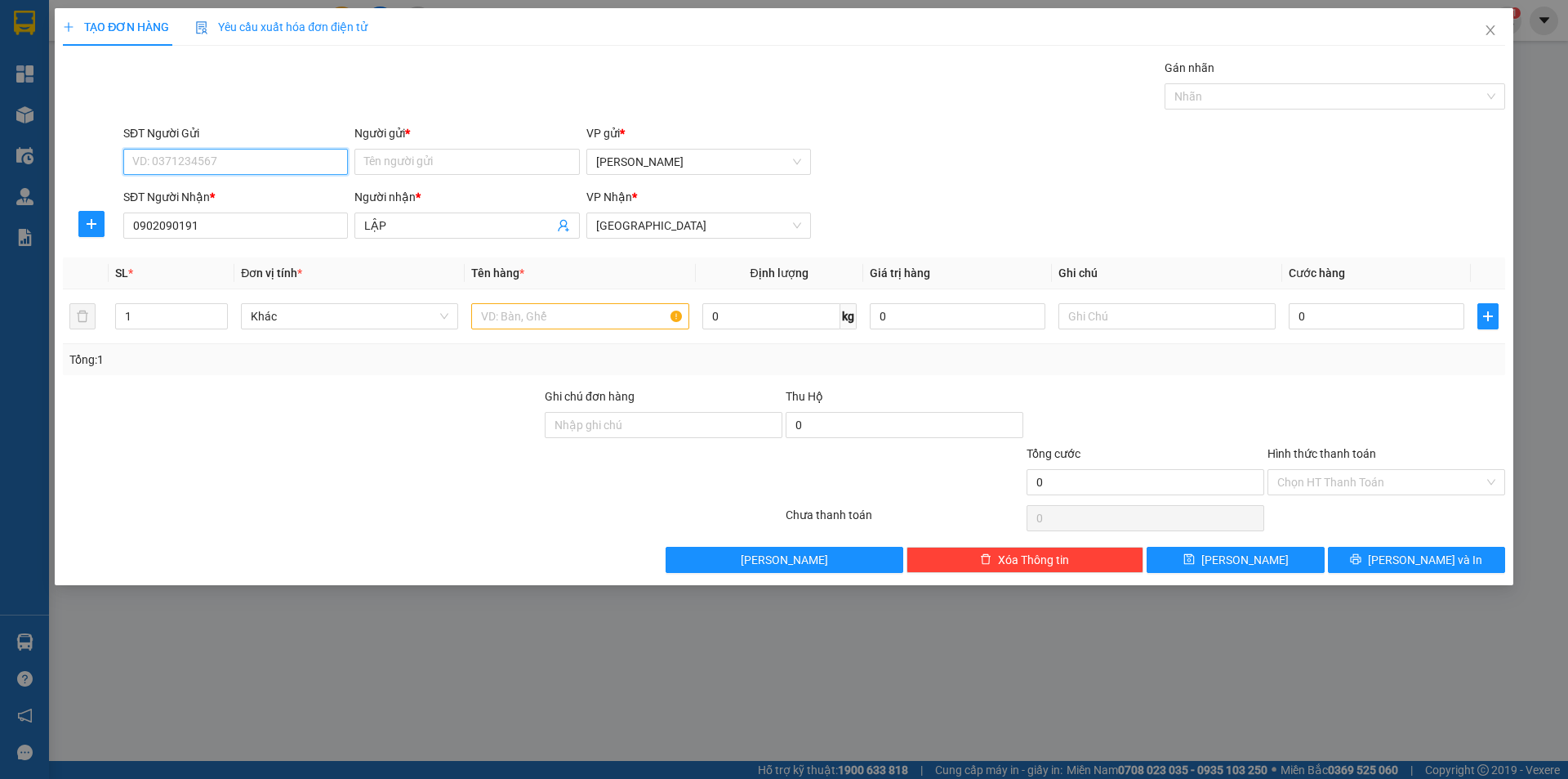
click at [271, 166] on input "SĐT Người Gửi" at bounding box center [235, 162] width 224 height 26
click at [281, 219] on div "0972170762 - TÚ" at bounding box center [235, 220] width 205 height 18
type input "0972170762"
type input "TÚ"
click at [527, 320] on input "text" at bounding box center [580, 316] width 217 height 26
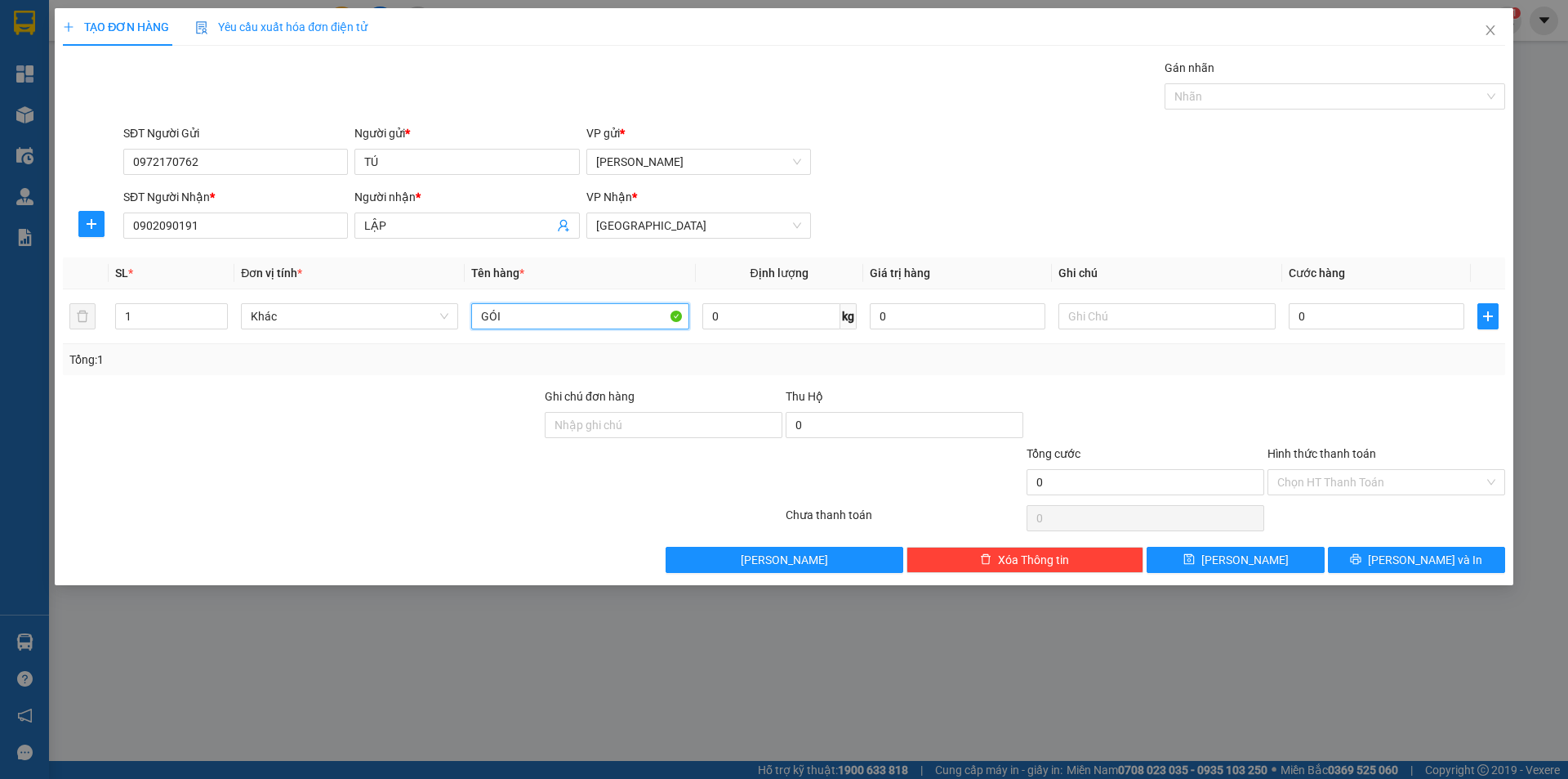
type input "GÓI"
click at [1038, 154] on div "SĐT Người Gửi 0972170762 Người gửi * TÚ VP gửi * Phạm Ngũ Lão" at bounding box center [814, 153] width 1388 height 57
click at [1378, 562] on button "Lưu và In" at bounding box center [1416, 560] width 177 height 26
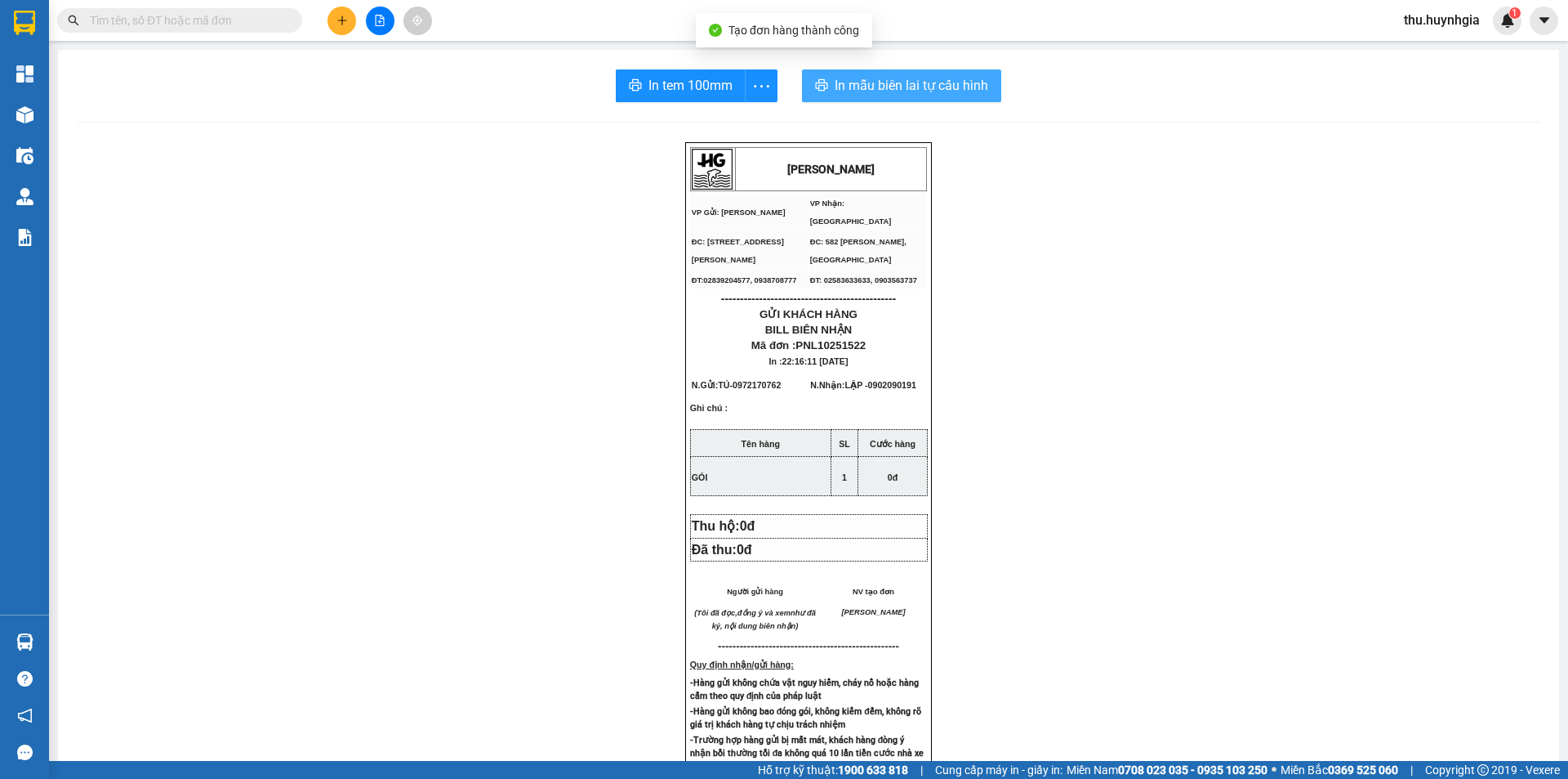
click at [896, 78] on span "In mẫu biên lai tự cấu hình" at bounding box center [911, 85] width 154 height 21
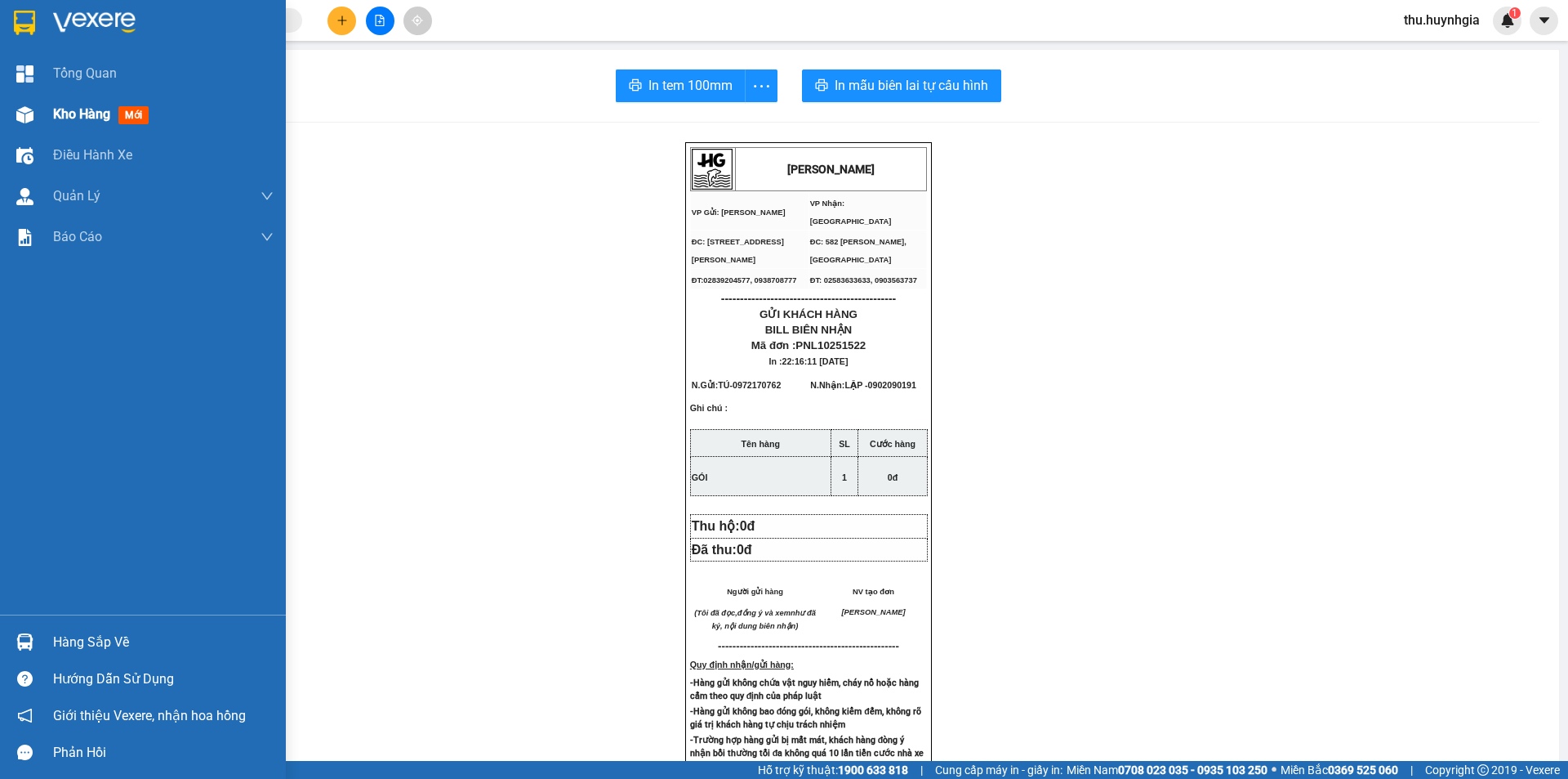
click at [72, 121] on span "Kho hàng" at bounding box center [81, 114] width 57 height 16
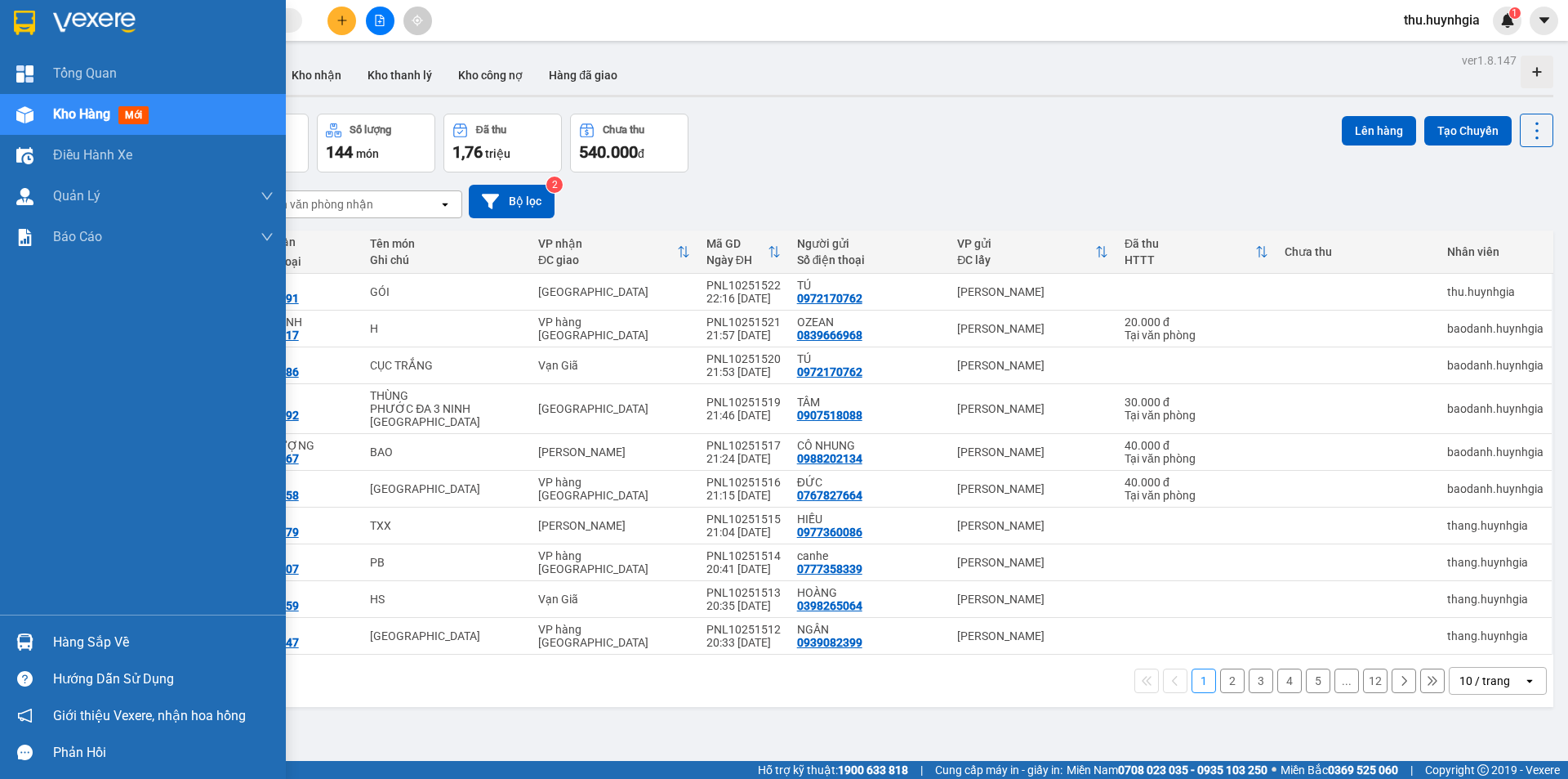
click at [102, 646] on div "Hàng sắp về" at bounding box center [163, 642] width 220 height 24
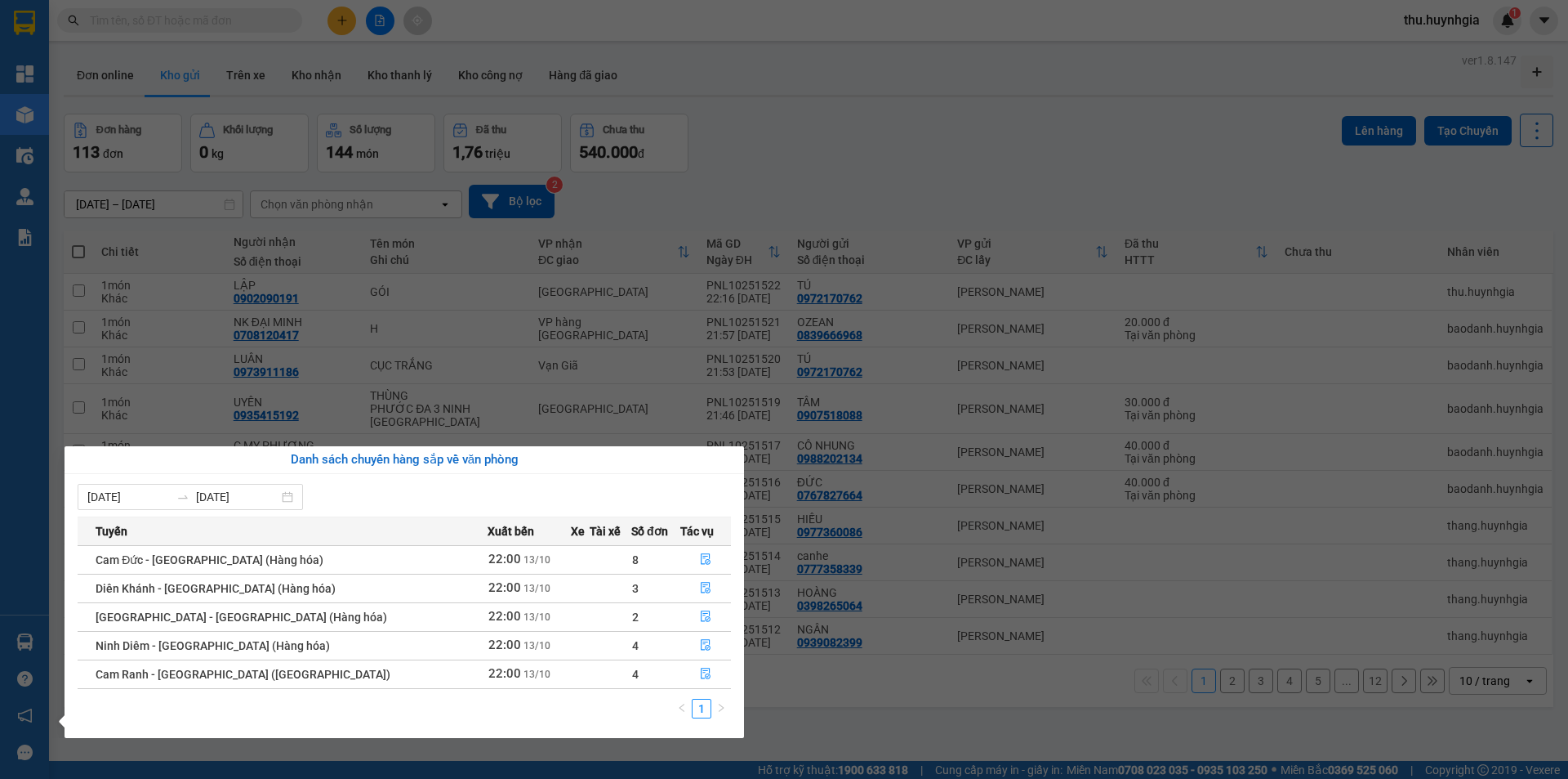
click at [43, 427] on div "Tổng Quan Kho hàng mới Điều hành xe Quản Lý Quản lý thu hộ Quản lý chuyến Quản …" at bounding box center [24, 389] width 49 height 779
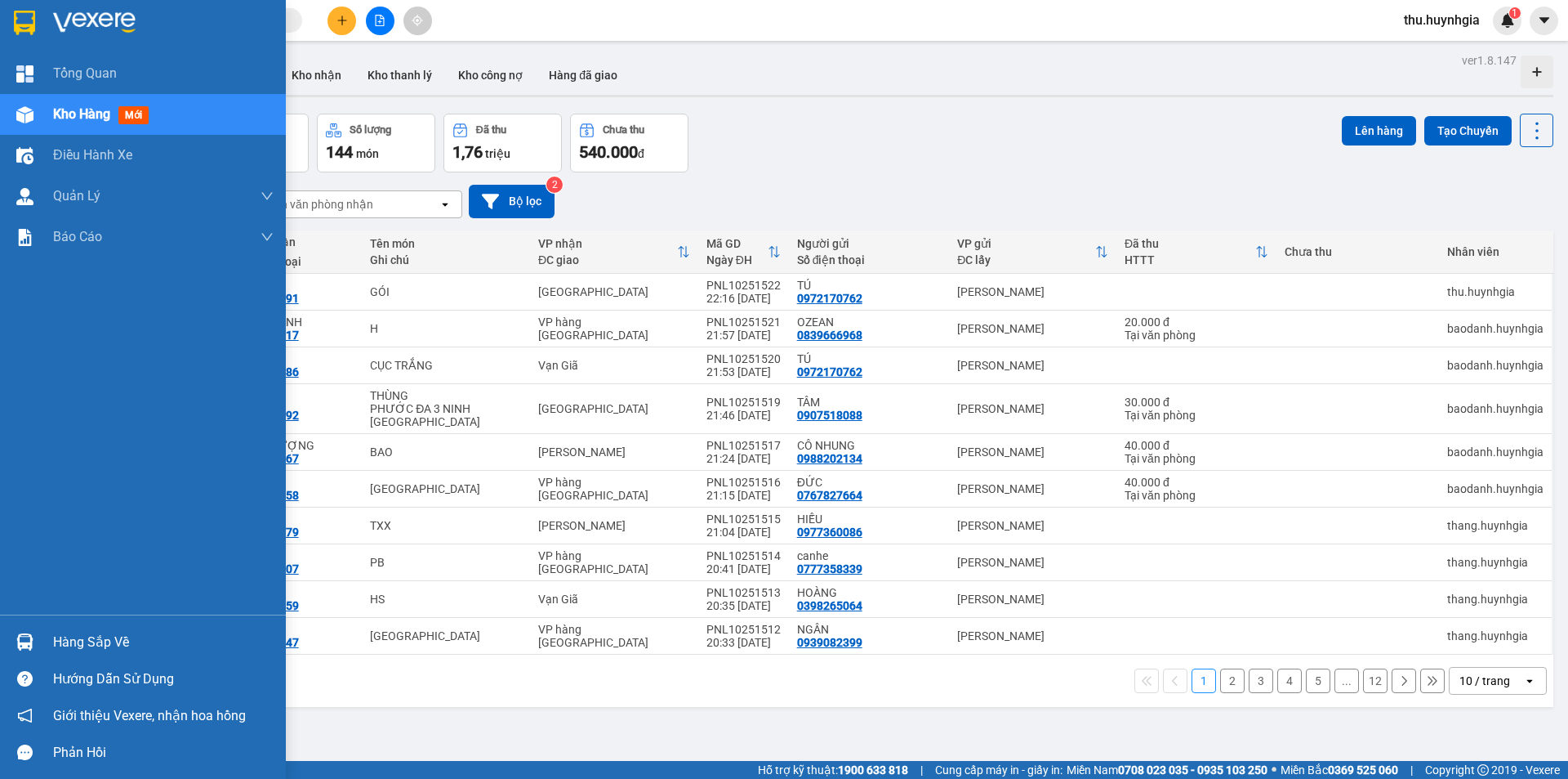
drag, startPoint x: 81, startPoint y: 641, endPoint x: 62, endPoint y: 629, distance: 22.5
click at [80, 641] on div "Hàng sắp về" at bounding box center [163, 642] width 220 height 24
click at [0, 411] on div "Tổng Quan Kho hàng mới Điều hành xe Quản Lý Quản lý thu hộ Quản lý chuyến Quản …" at bounding box center [143, 389] width 286 height 779
click at [101, 640] on div "Hàng sắp về" at bounding box center [163, 642] width 220 height 24
click at [23, 445] on div "Tổng Quan Kho hàng mới Điều hành xe Quản Lý Quản lý thu hộ Quản lý chuyến Quản …" at bounding box center [143, 389] width 286 height 779
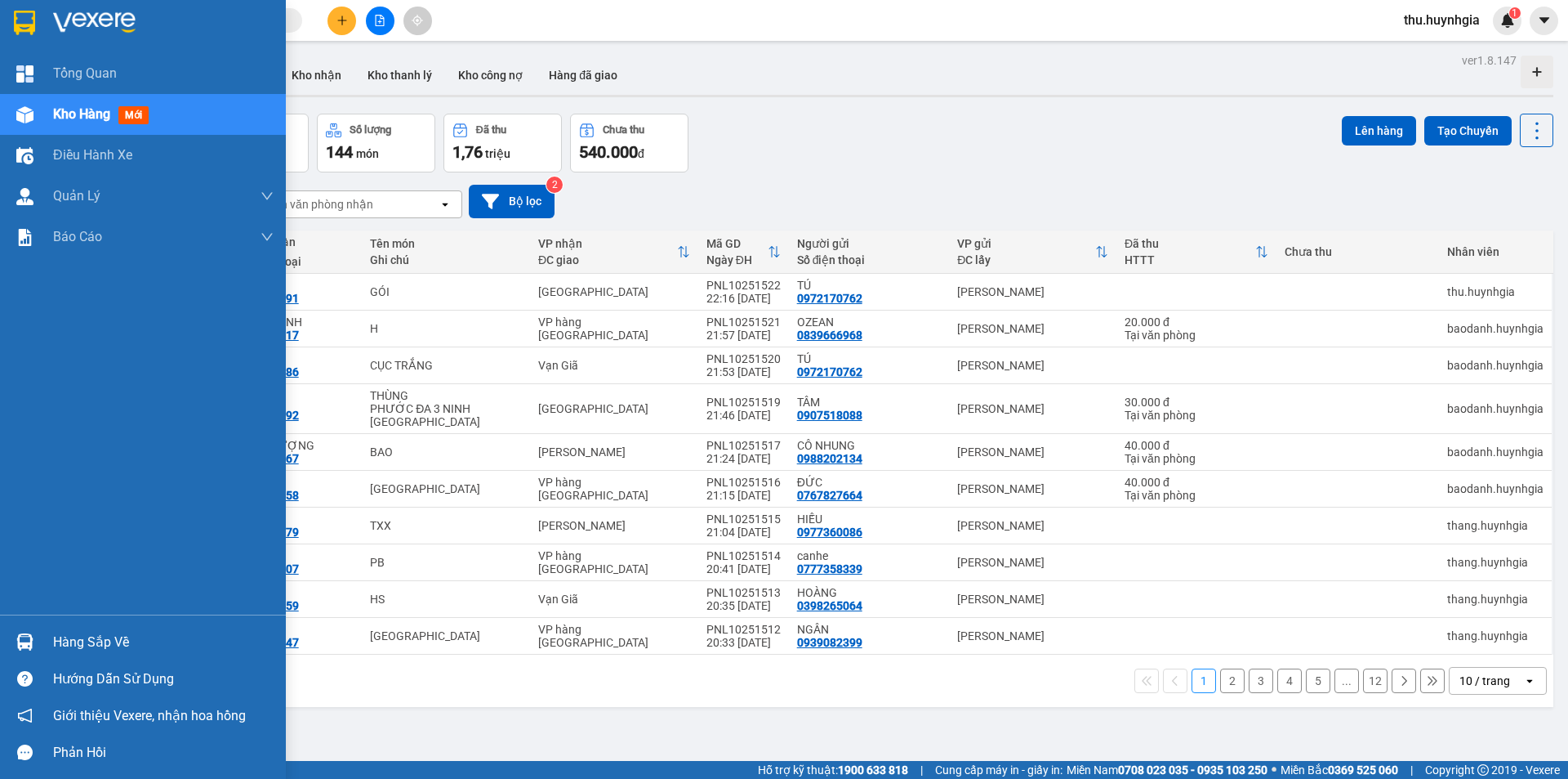
click at [101, 641] on div "Hàng sắp về" at bounding box center [163, 642] width 220 height 24
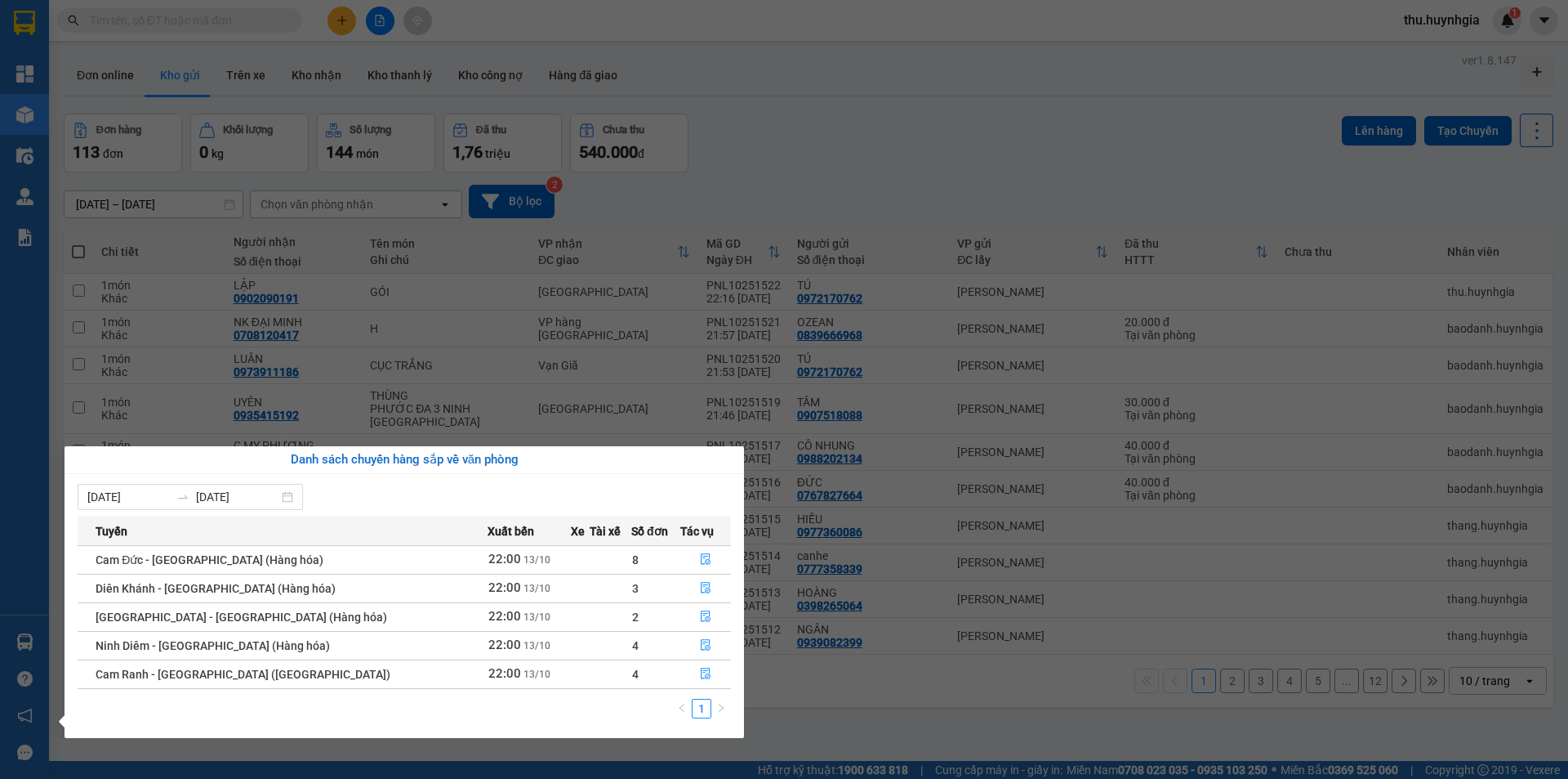
drag, startPoint x: 252, startPoint y: 442, endPoint x: 252, endPoint y: 421, distance: 21.0
click at [252, 435] on section "Kết quả tìm kiếm ( 0 ) Bộ lọc No Data thu.huynhgia 1 Tổng Quan Kho hàng mới Điề…" at bounding box center [784, 389] width 1568 height 779
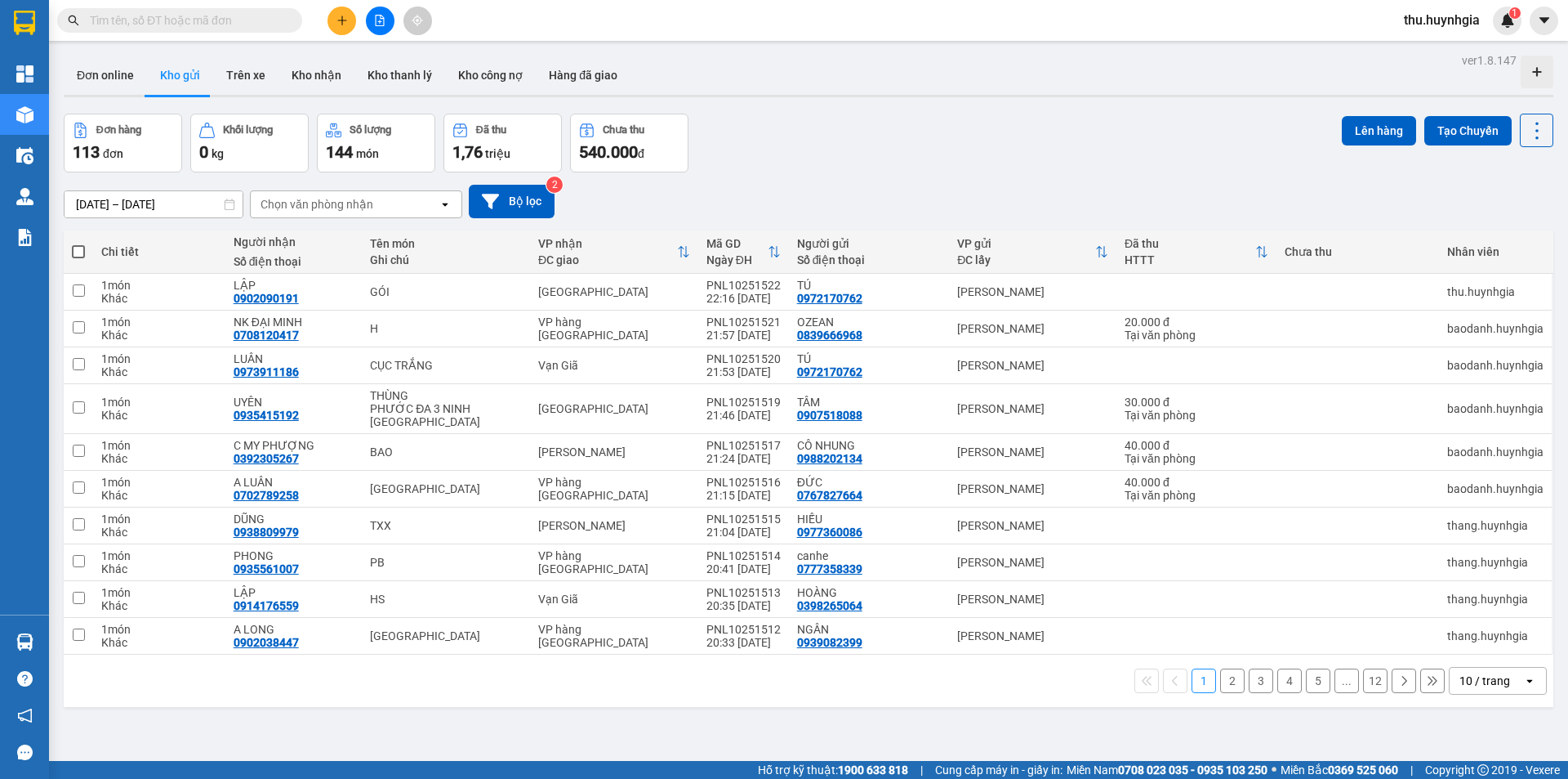
click at [469, 142] on span "1,76" at bounding box center [467, 152] width 30 height 20
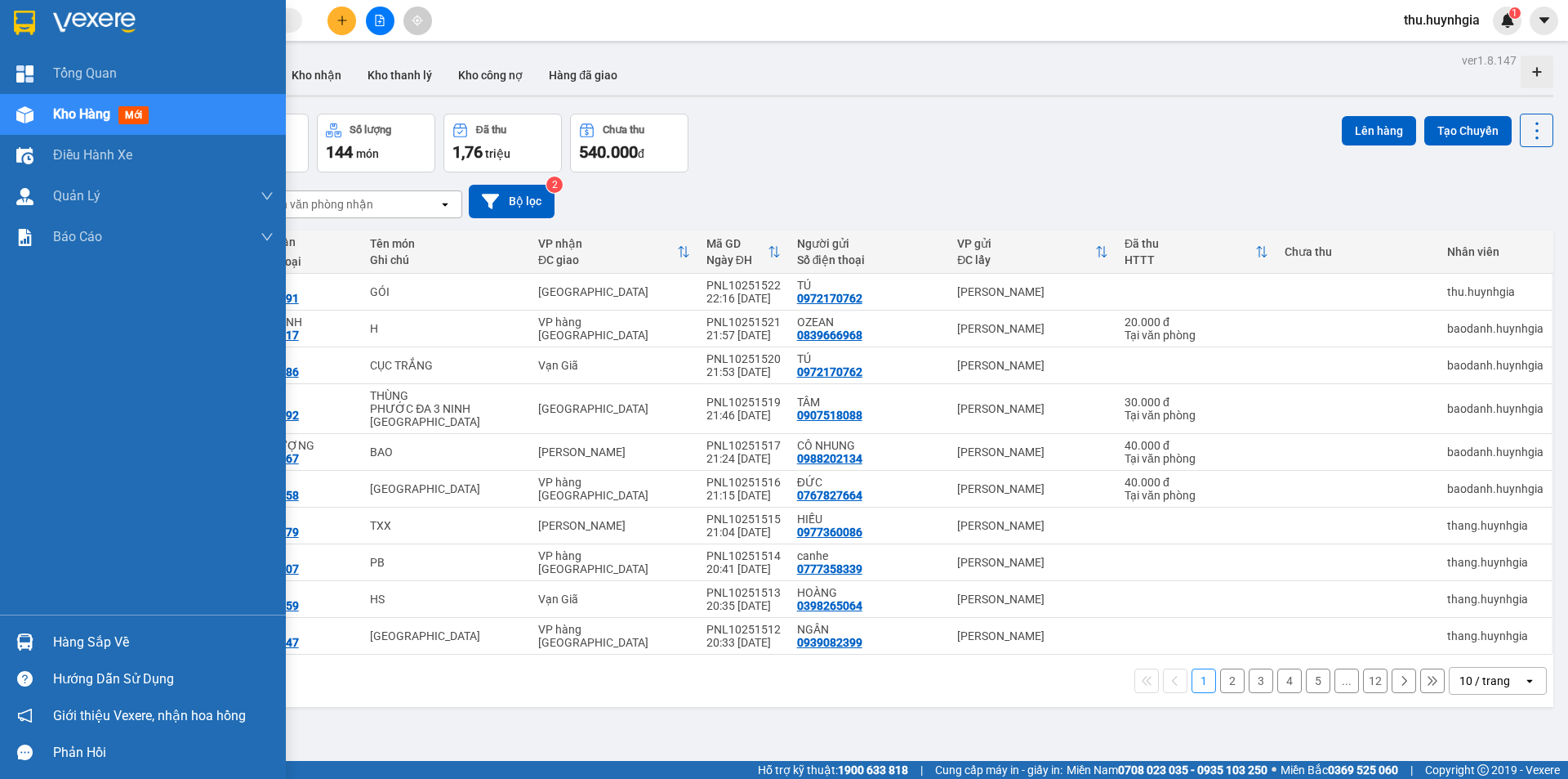
click at [81, 111] on span "Kho hàng" at bounding box center [81, 114] width 57 height 16
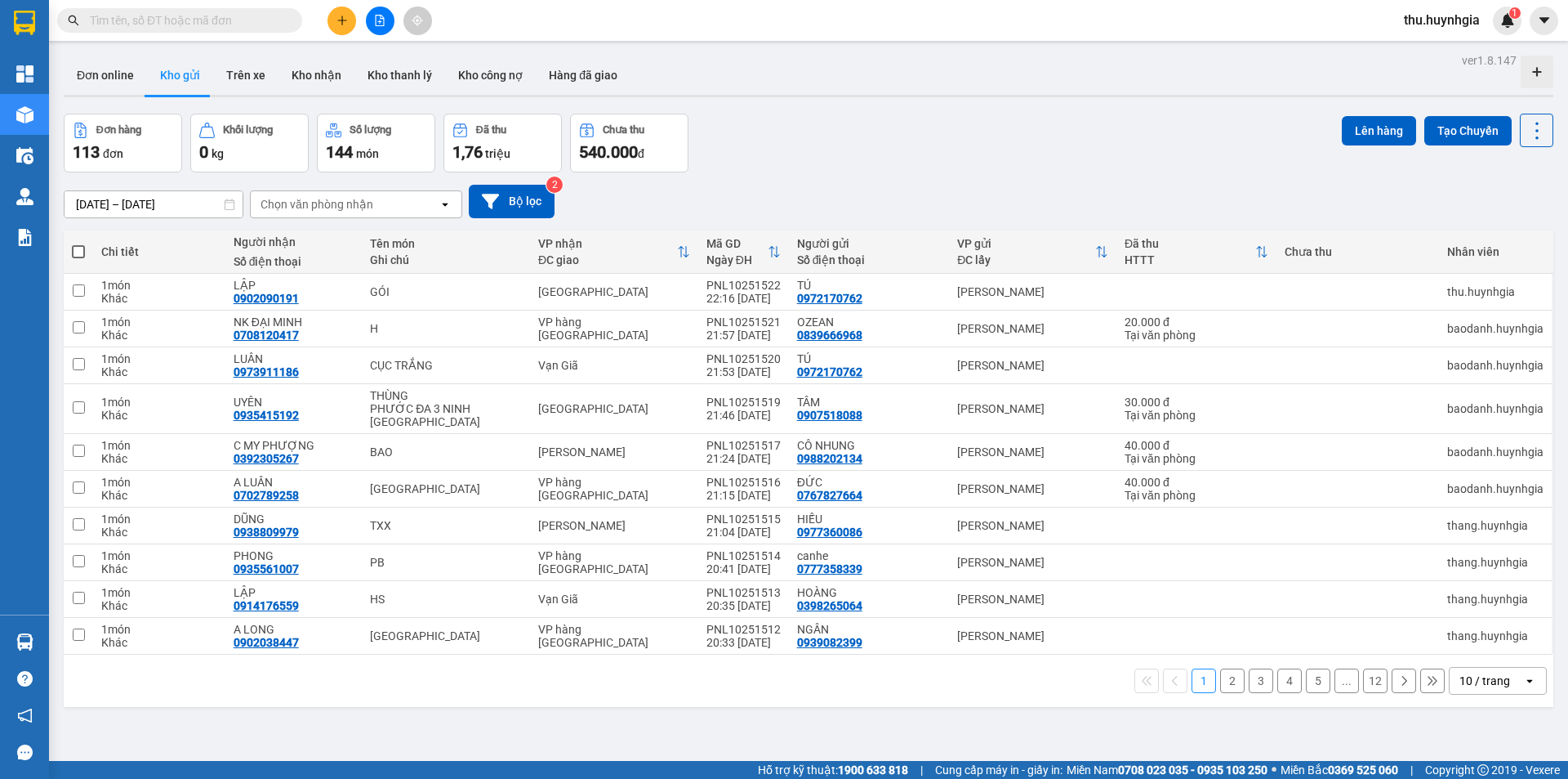
click at [837, 138] on div "Đơn hàng 113 đơn Khối lượng 0 kg Số lượng 144 món Đã thu 1,76 triệu Chưa thu 54…" at bounding box center [808, 143] width 1490 height 59
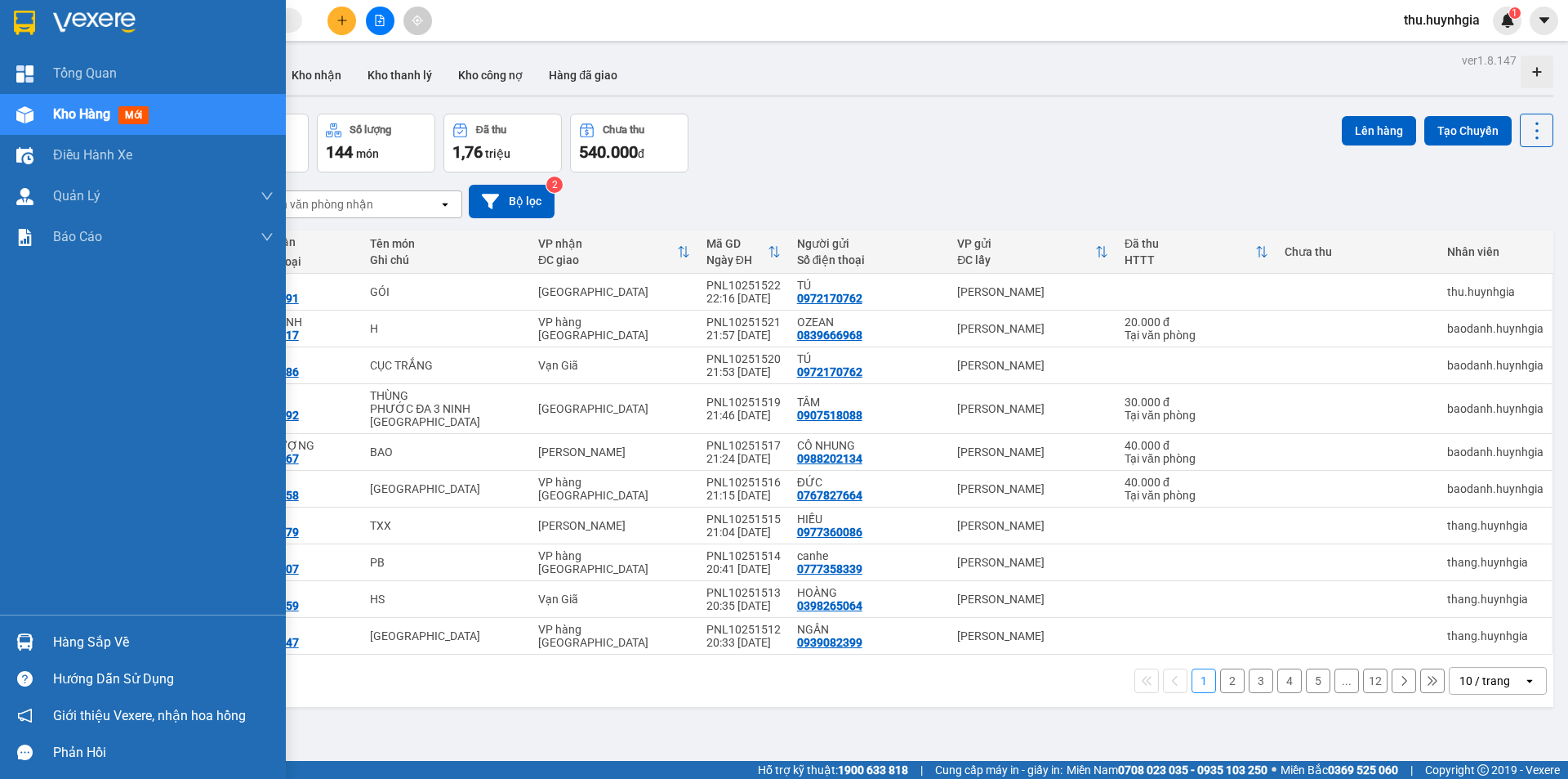
click at [63, 643] on div "Hàng sắp về" at bounding box center [163, 642] width 220 height 24
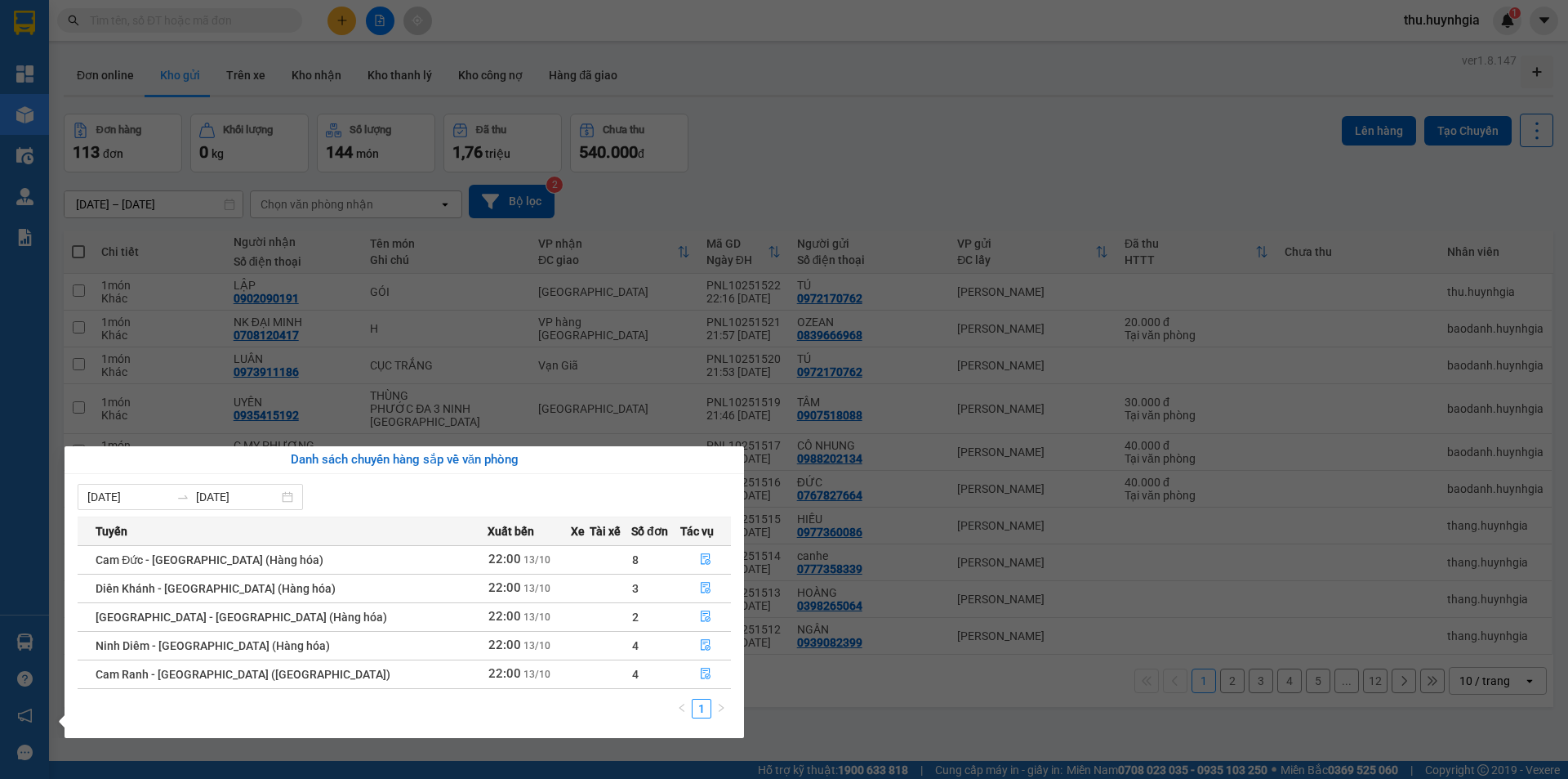
click at [42, 630] on div "Tổng Quan Kho hàng mới Điều hành xe Quản Lý Quản lý thu hộ Quản lý chuyến Quản …" at bounding box center [24, 389] width 49 height 779
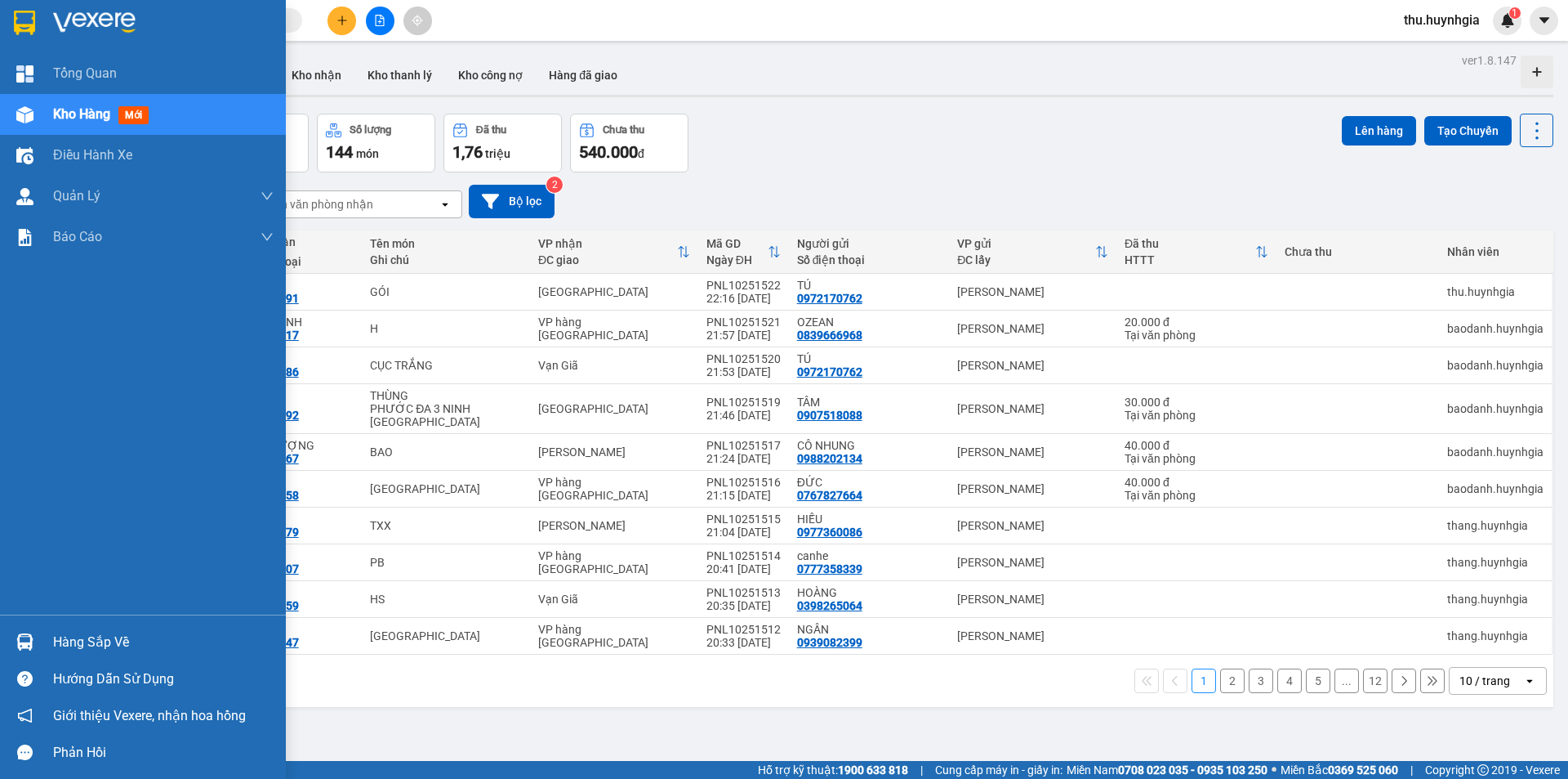
click at [104, 647] on div "Hàng sắp về" at bounding box center [163, 642] width 220 height 24
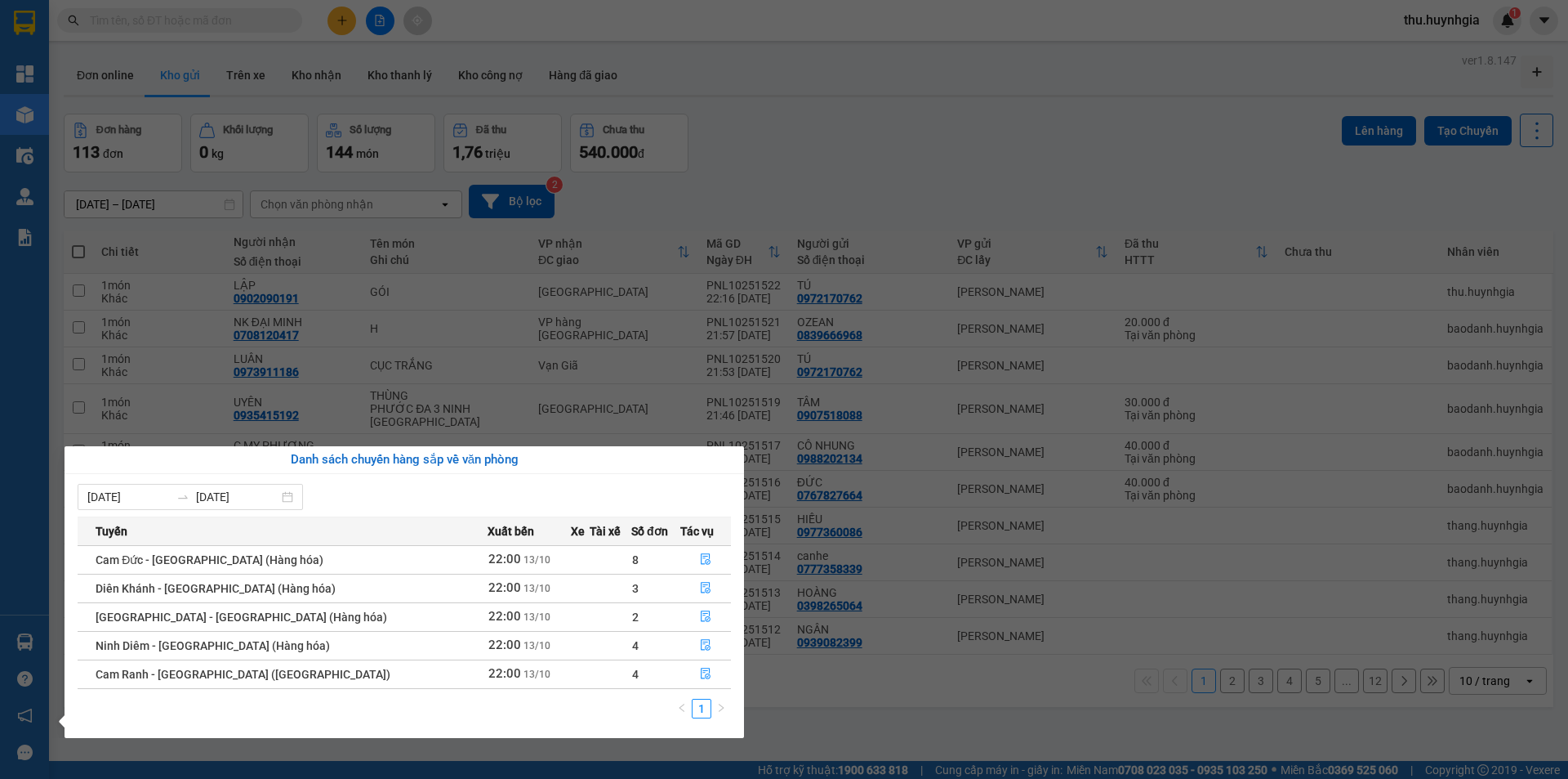
drag, startPoint x: 8, startPoint y: 335, endPoint x: 0, endPoint y: 329, distance: 10.0
click at [7, 334] on div "Tổng Quan Kho hàng mới Điều hành xe Quản Lý Quản lý thu hộ Quản lý chuyến Quản …" at bounding box center [24, 389] width 49 height 779
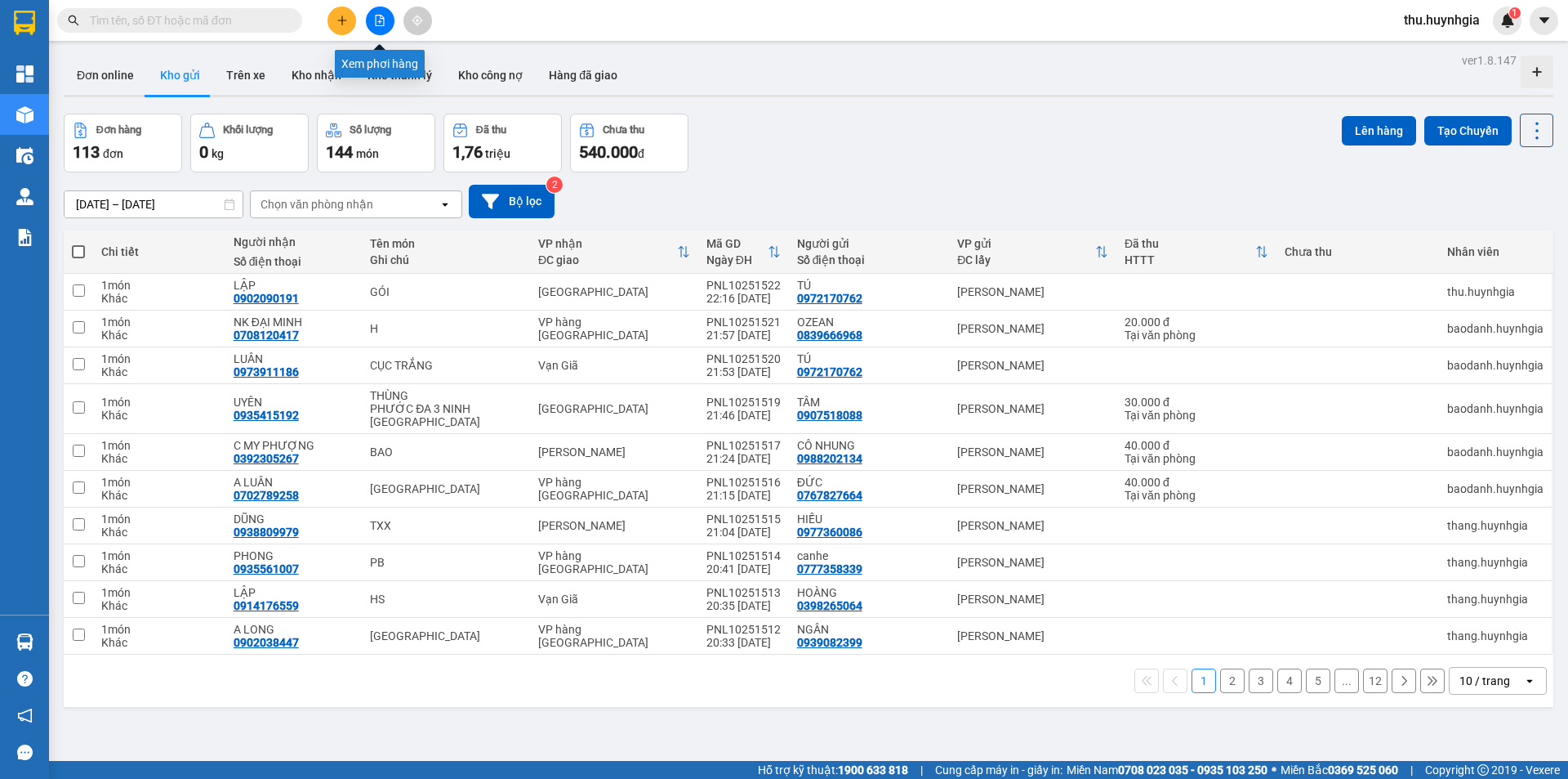
click at [378, 19] on icon "file-add" at bounding box center [380, 21] width 12 height 12
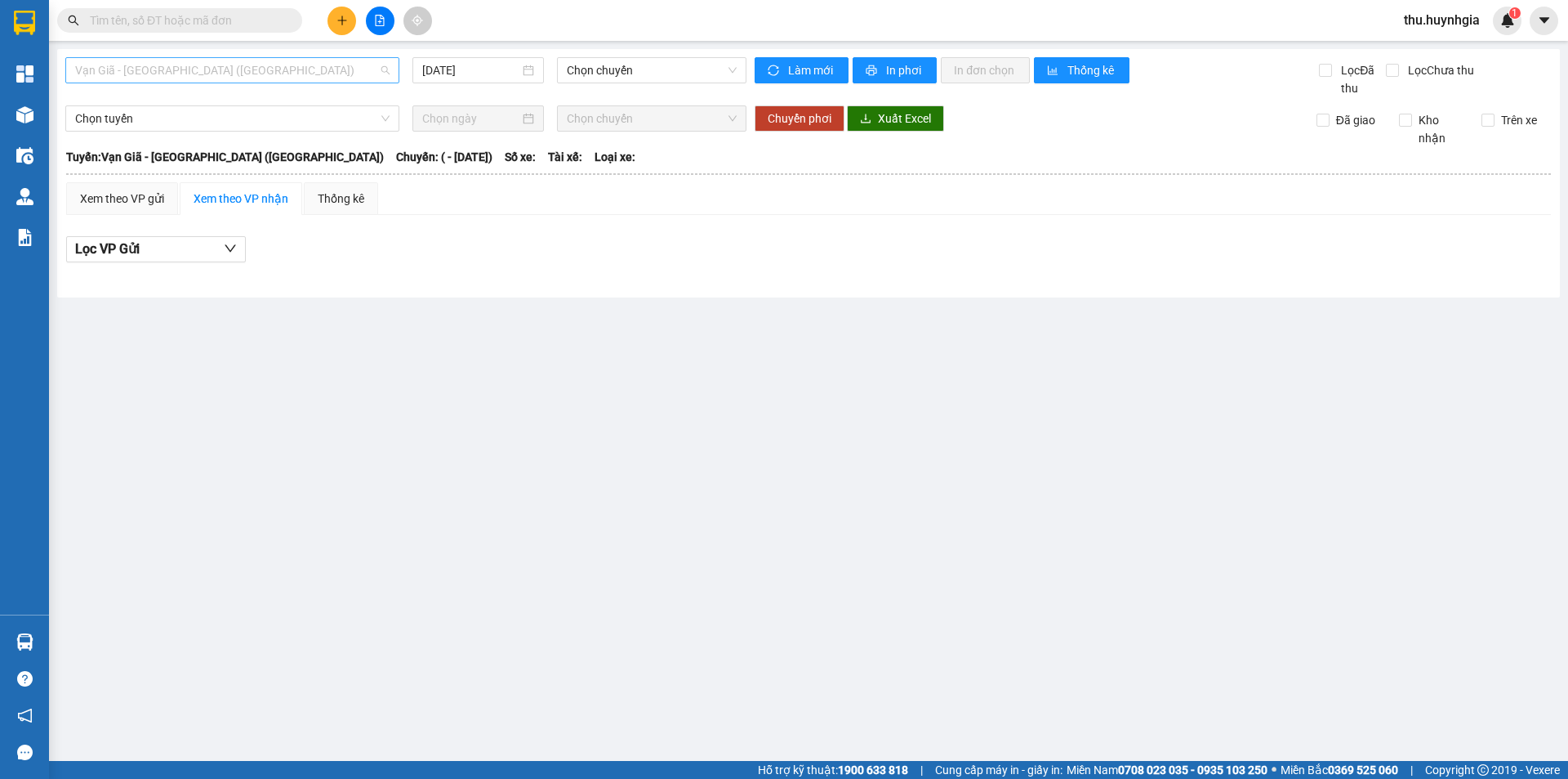
click at [181, 79] on span "Vạn Giã - [GEOGRAPHIC_DATA] ([GEOGRAPHIC_DATA])" at bounding box center [232, 70] width 314 height 24
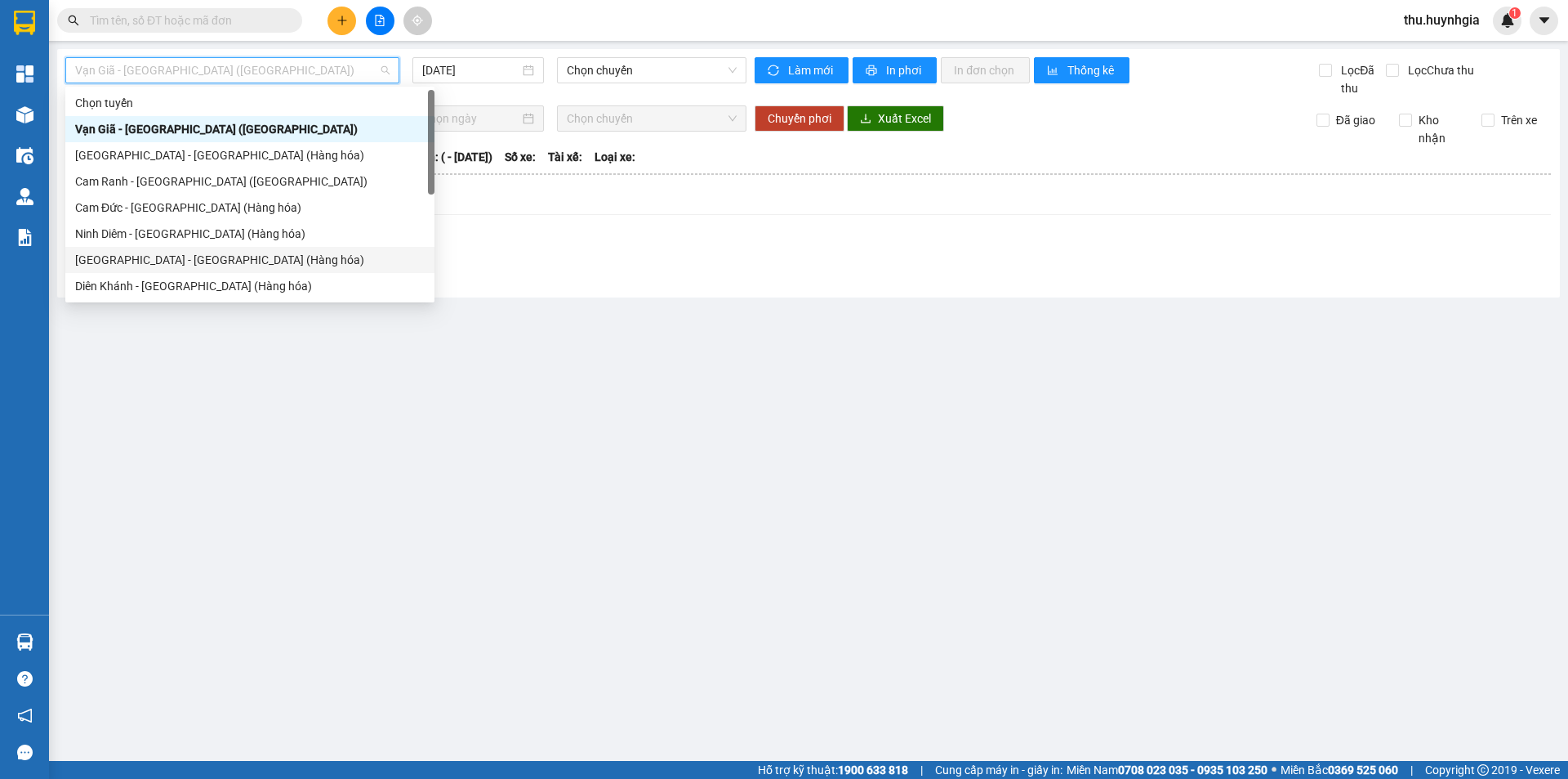
click at [164, 251] on div "[GEOGRAPHIC_DATA][PERSON_NAME][GEOGRAPHIC_DATA] (Hàng hóa)" at bounding box center [250, 260] width 350 height 18
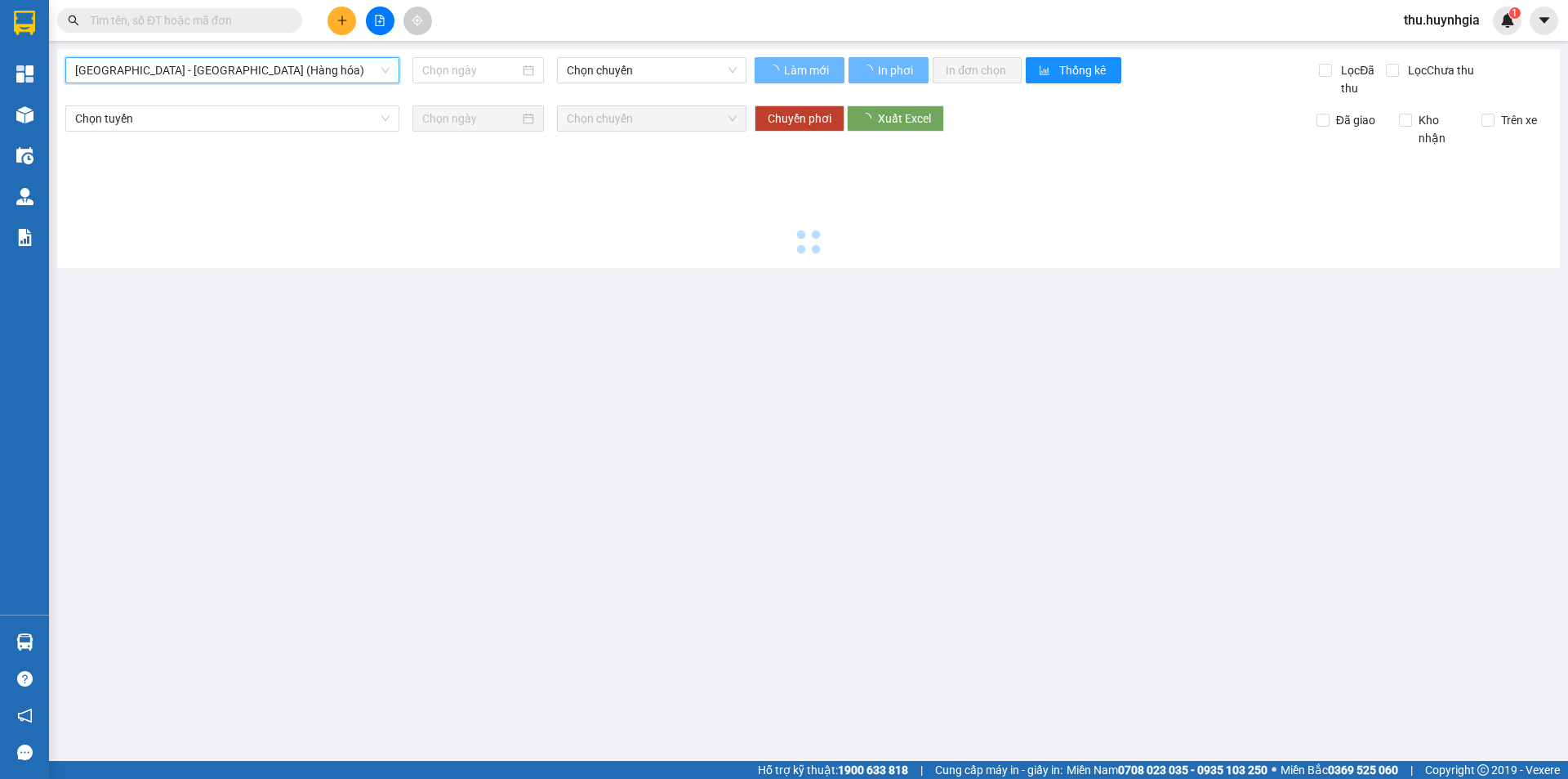
type input "[DATE]"
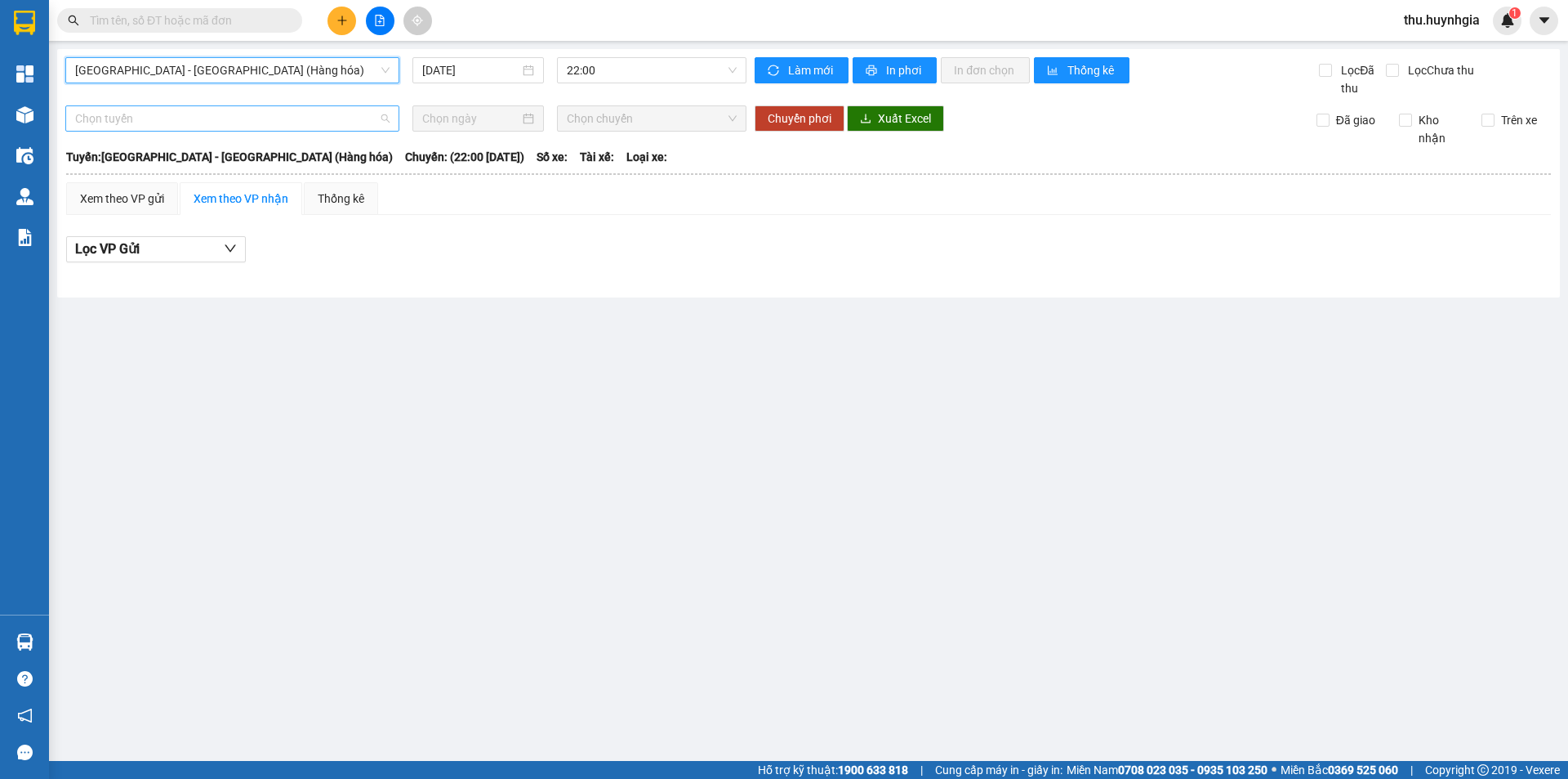
click at [176, 109] on span "Chọn tuyến" at bounding box center [232, 118] width 314 height 24
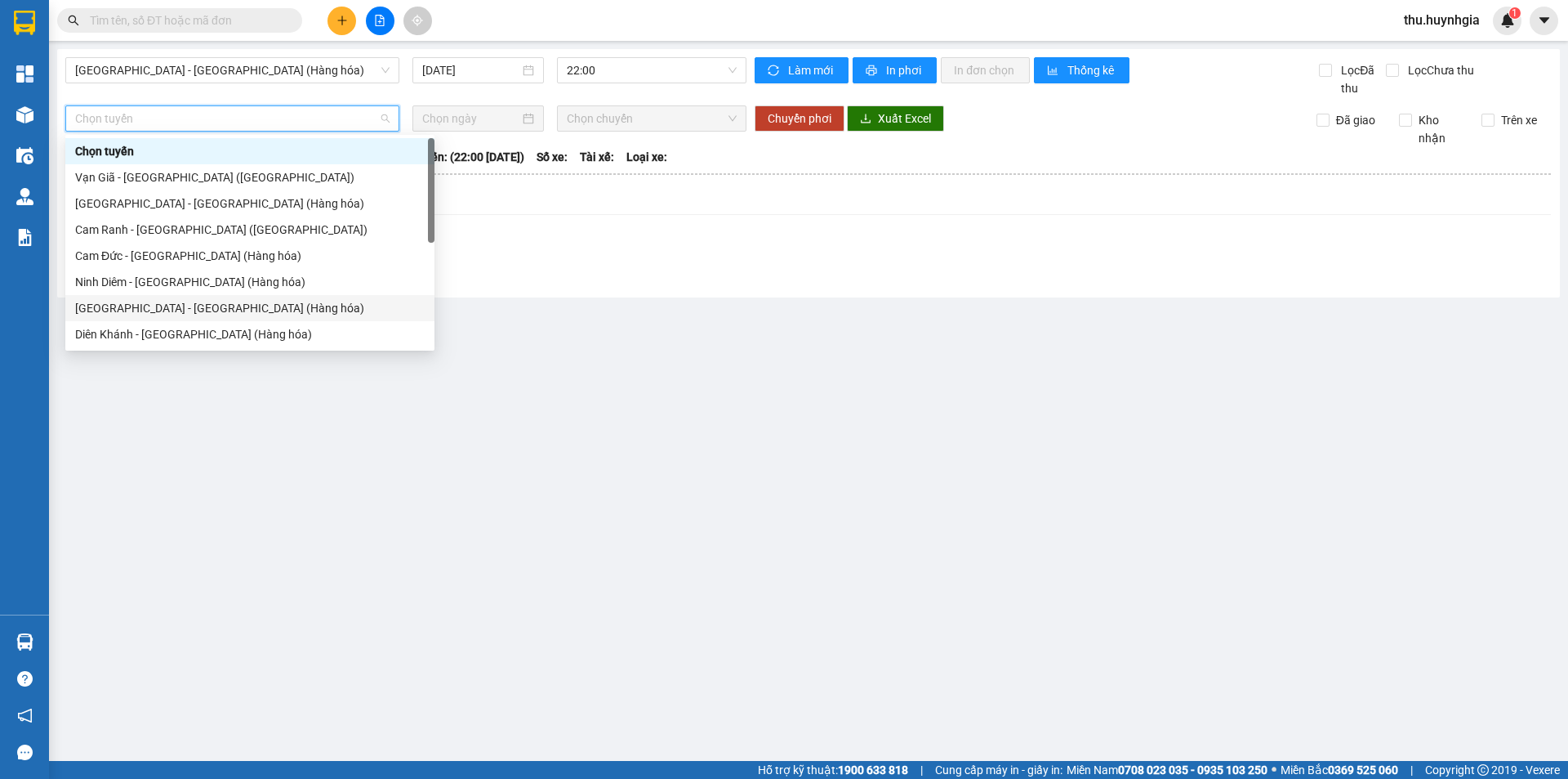
click at [165, 298] on div "[GEOGRAPHIC_DATA][PERSON_NAME][GEOGRAPHIC_DATA] (Hàng hóa)" at bounding box center [250, 308] width 369 height 26
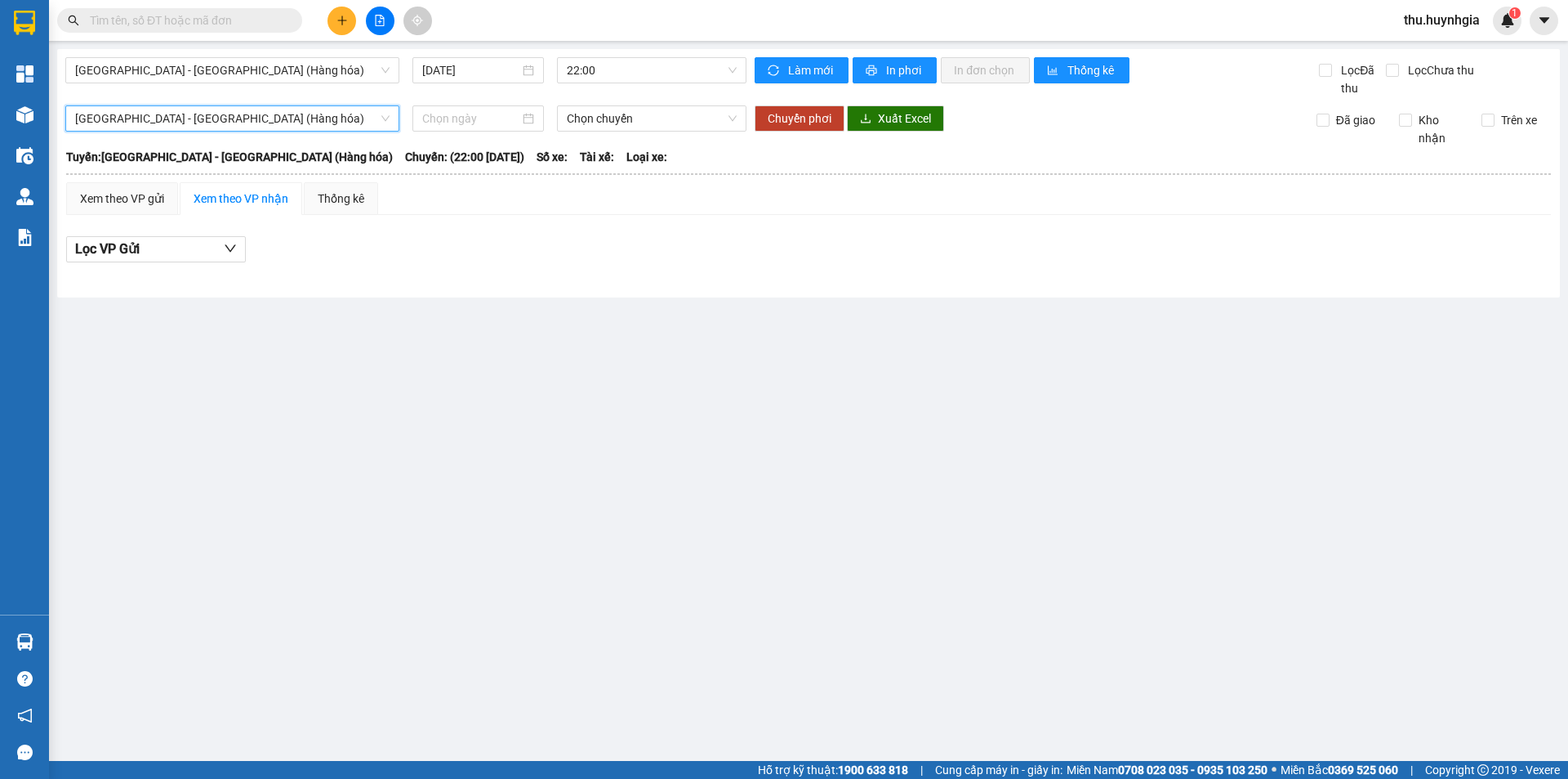
click at [203, 436] on main "Nha Trang - Sài Gòn (Hàng hóa) 13/10/2025 22:00 Làm mới In phơi In đơn chọn Thố…" at bounding box center [784, 380] width 1568 height 760
click at [266, 201] on div "Xem theo VP nhận" at bounding box center [241, 198] width 95 height 18
click at [466, 117] on input at bounding box center [470, 119] width 97 height 18
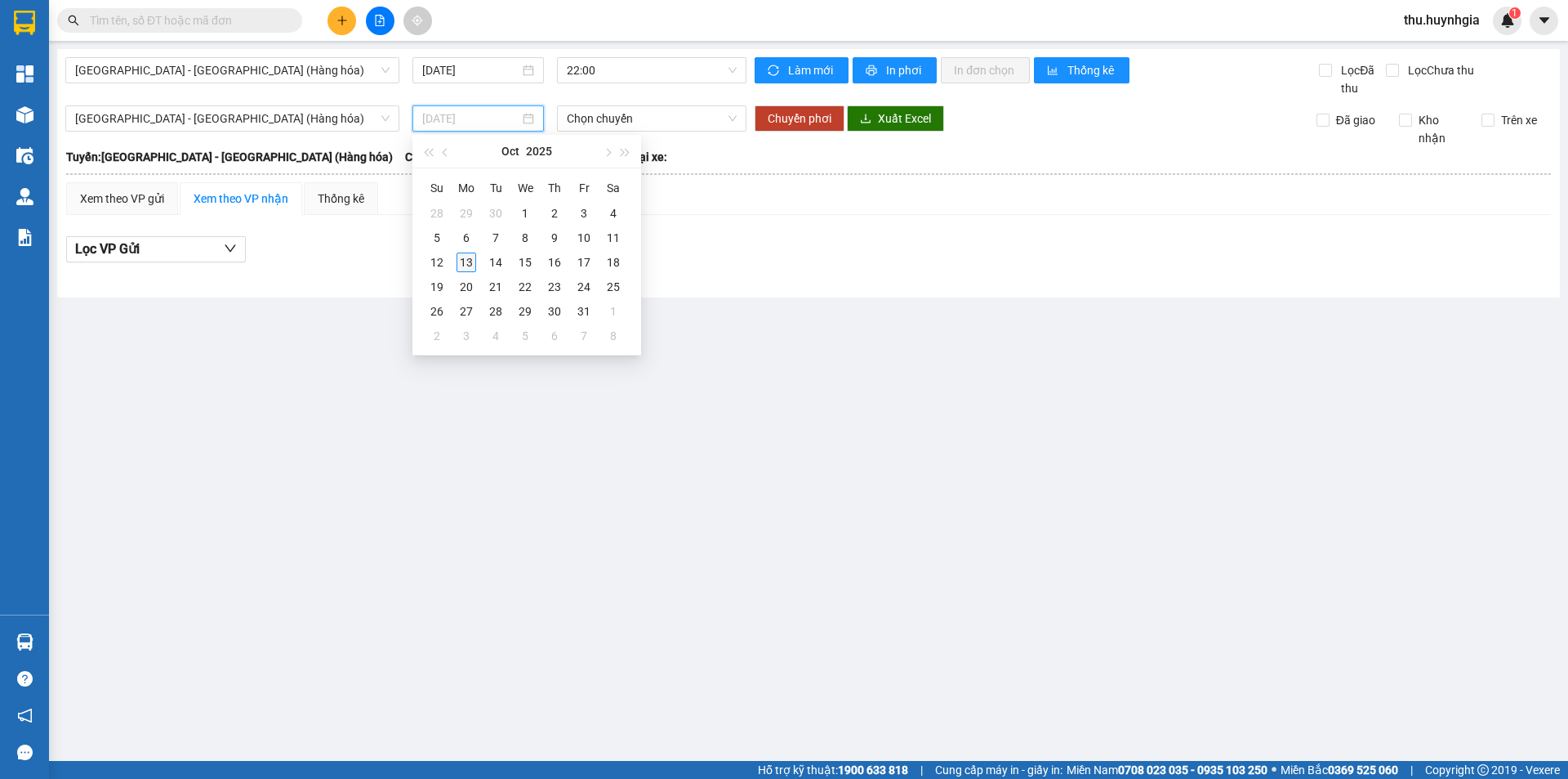
type input "[DATE]"
click at [472, 255] on div "13" at bounding box center [466, 263] width 20 height 20
type input "[DATE]"
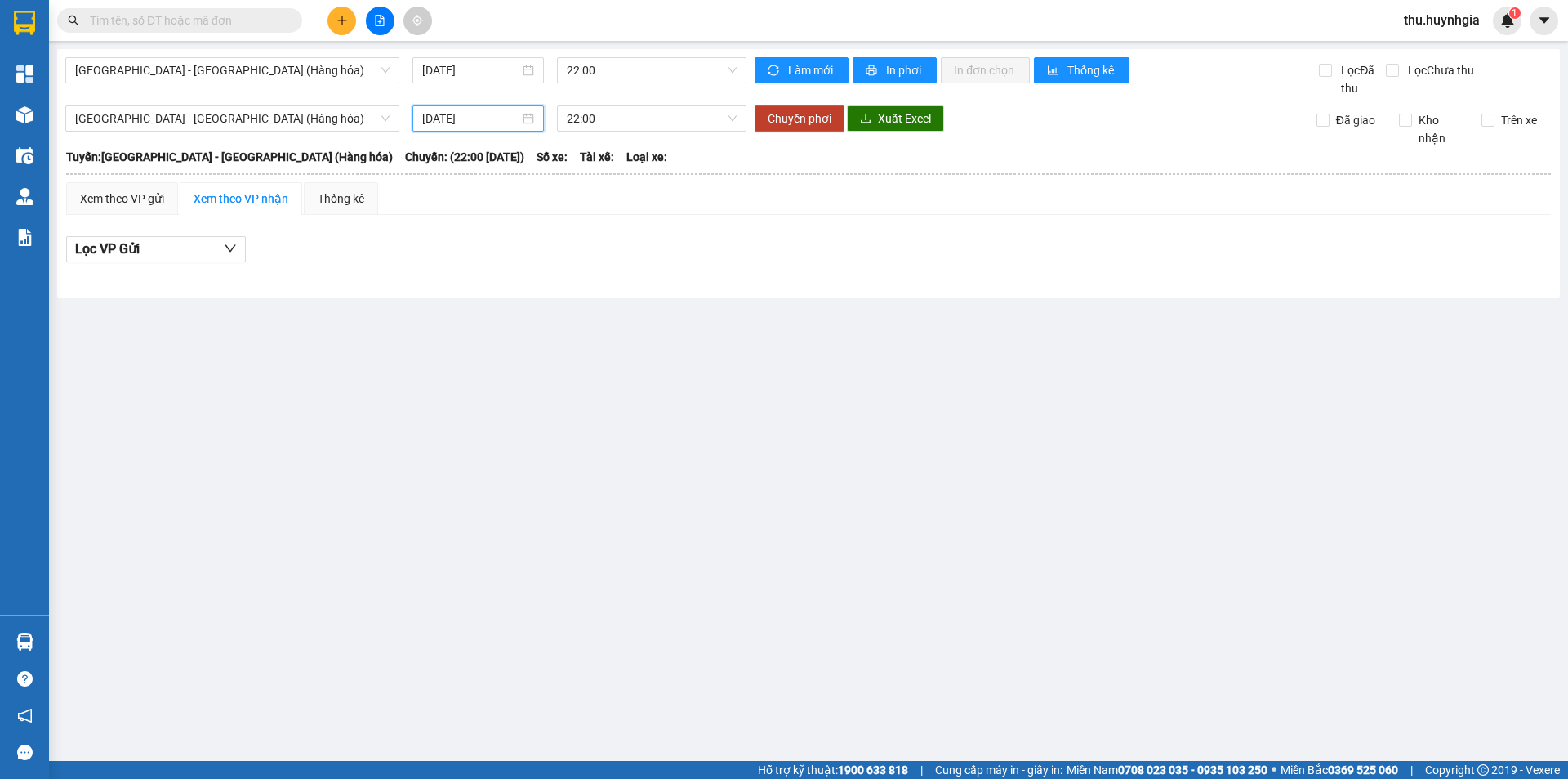
drag, startPoint x: 463, startPoint y: 344, endPoint x: 401, endPoint y: 316, distance: 68.0
click at [462, 345] on main "Nha Trang - Sài Gòn (Hàng hóa) 13/10/2025 22:00 Làm mới In phơi In đơn chọn Thố…" at bounding box center [784, 380] width 1568 height 760
click at [135, 209] on div "Xem theo VP gửi" at bounding box center [122, 198] width 112 height 32
click at [246, 190] on div "Xem theo VP nhận" at bounding box center [241, 198] width 95 height 18
click at [317, 190] on div "Thống kê" at bounding box center [341, 198] width 47 height 18
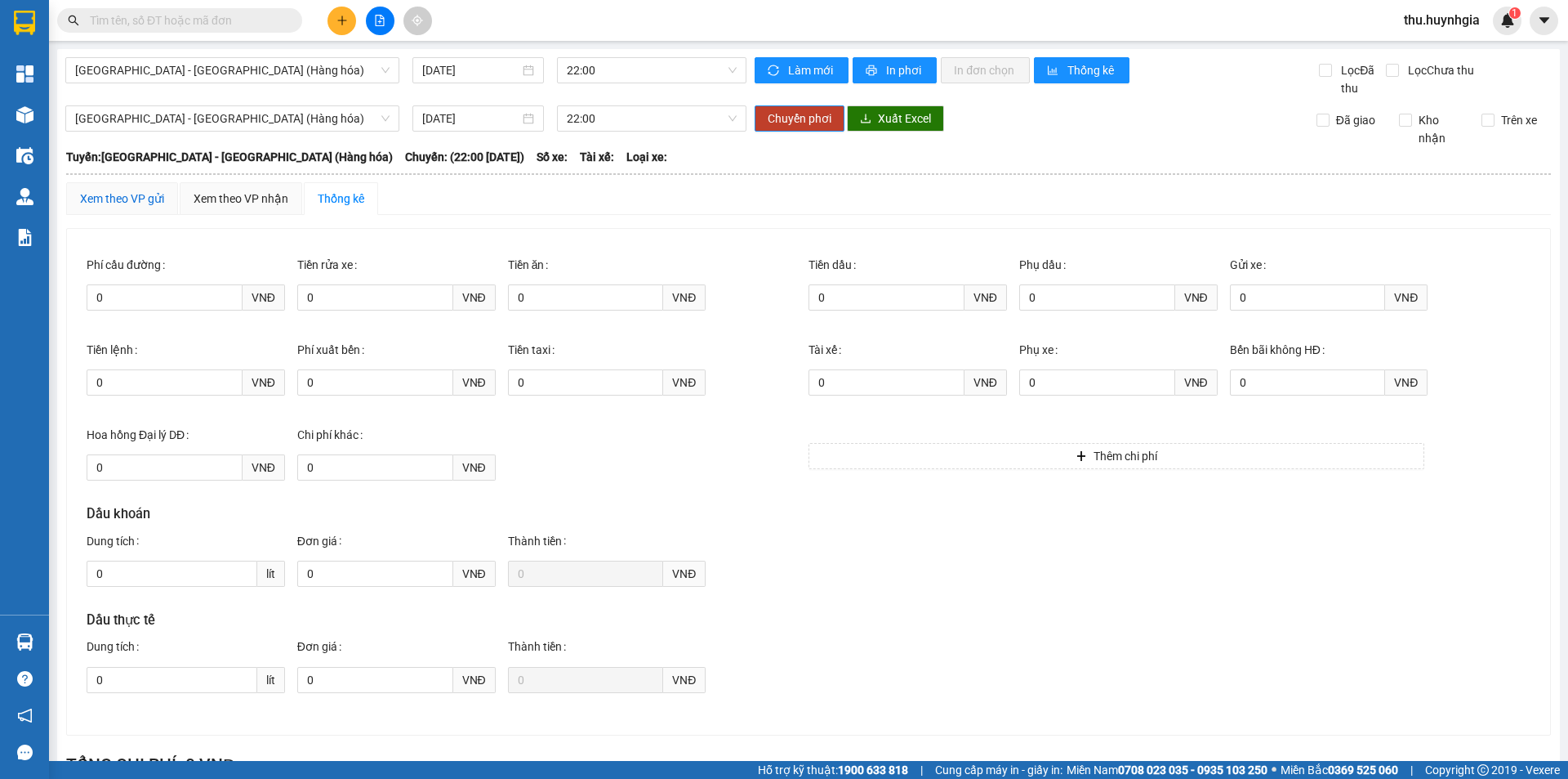
click at [140, 201] on div "Xem theo VP gửi" at bounding box center [122, 198] width 84 height 18
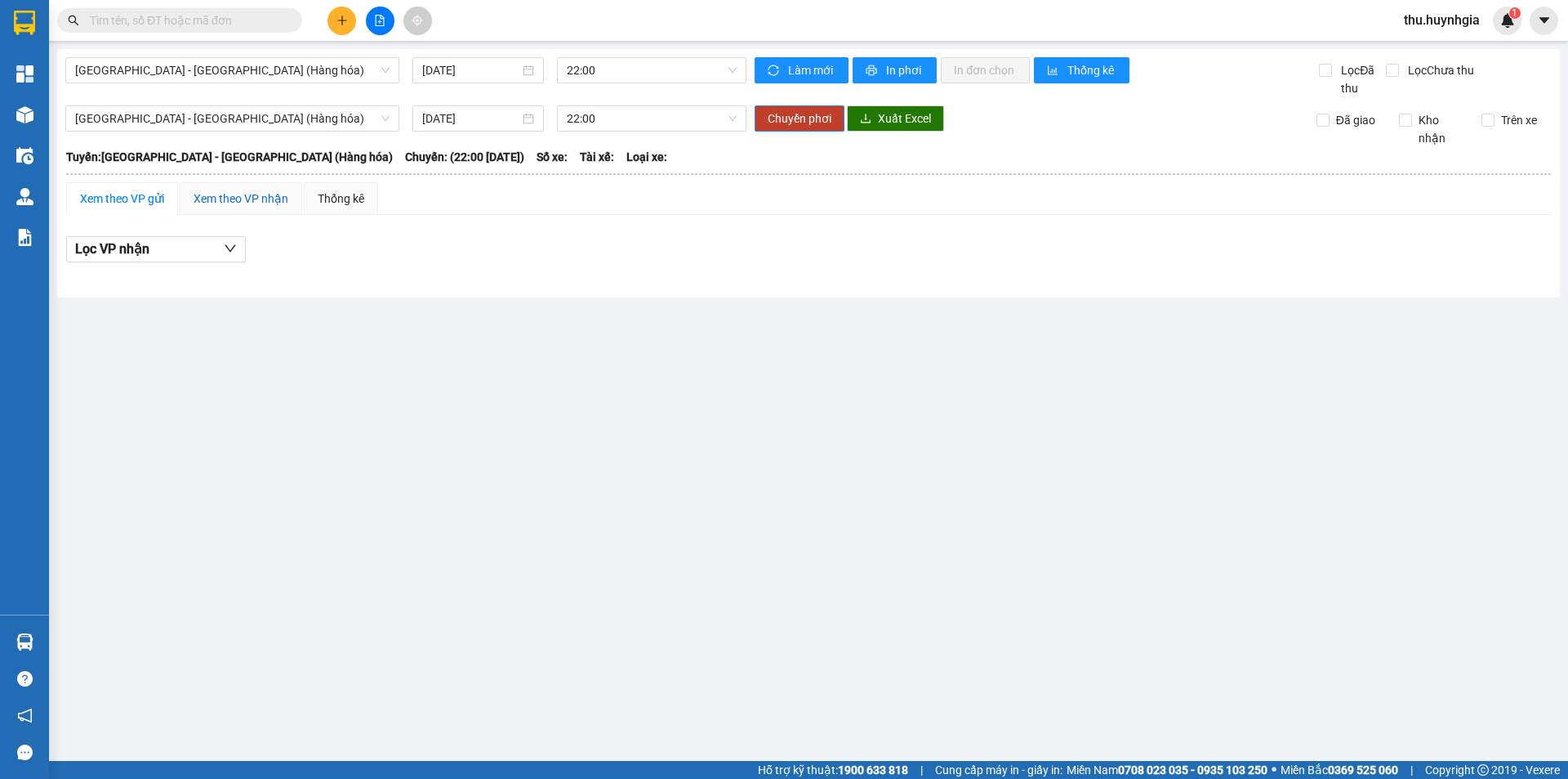
click at [224, 198] on div "Xem theo VP nhận" at bounding box center [241, 198] width 95 height 18
click at [220, 199] on div "Xem theo VP nhận" at bounding box center [241, 198] width 95 height 18
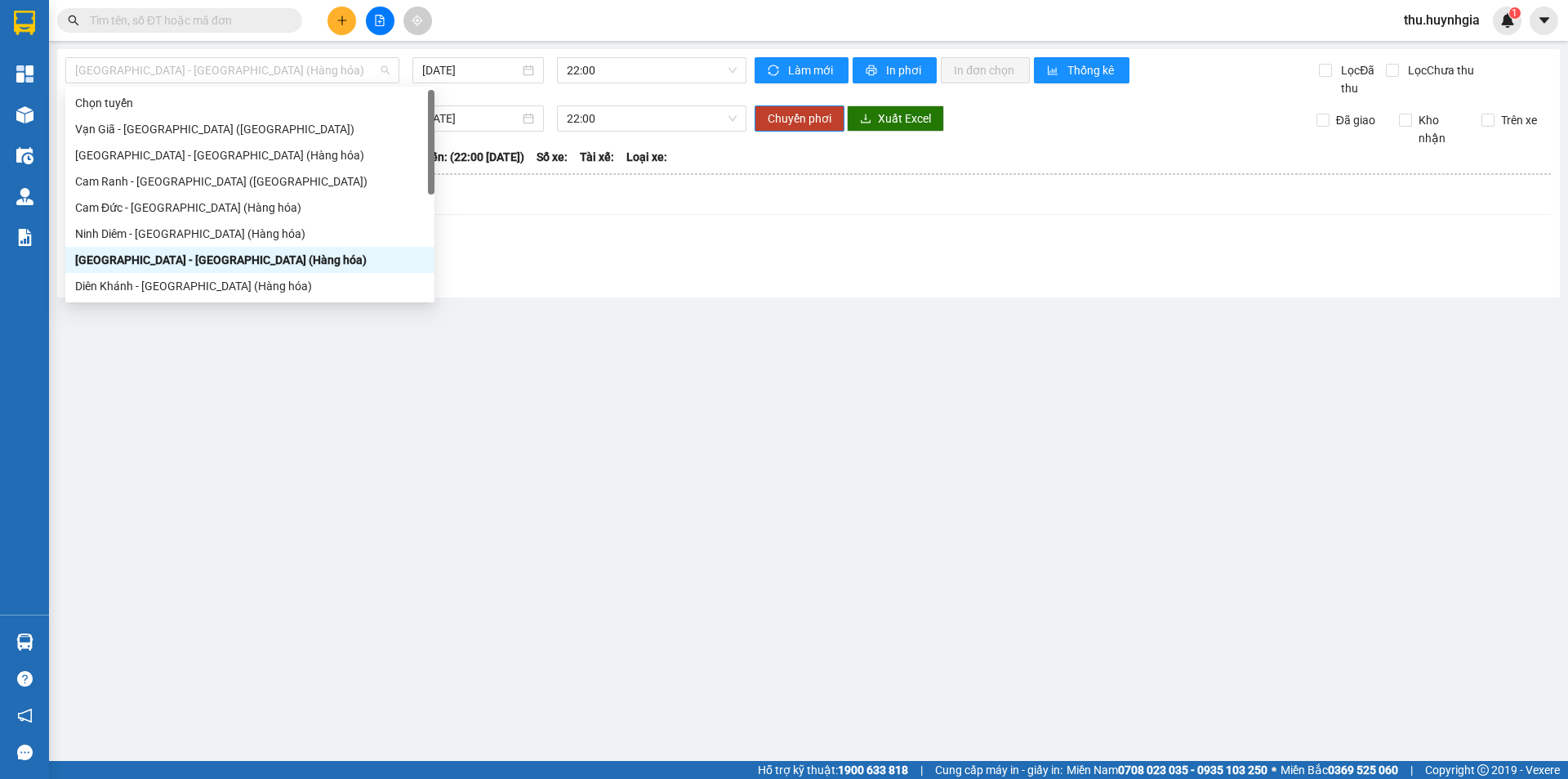
drag, startPoint x: 169, startPoint y: 64, endPoint x: 180, endPoint y: 104, distance: 41.5
click at [172, 69] on span "[GEOGRAPHIC_DATA][PERSON_NAME][GEOGRAPHIC_DATA] (Hàng hóa)" at bounding box center [232, 70] width 314 height 24
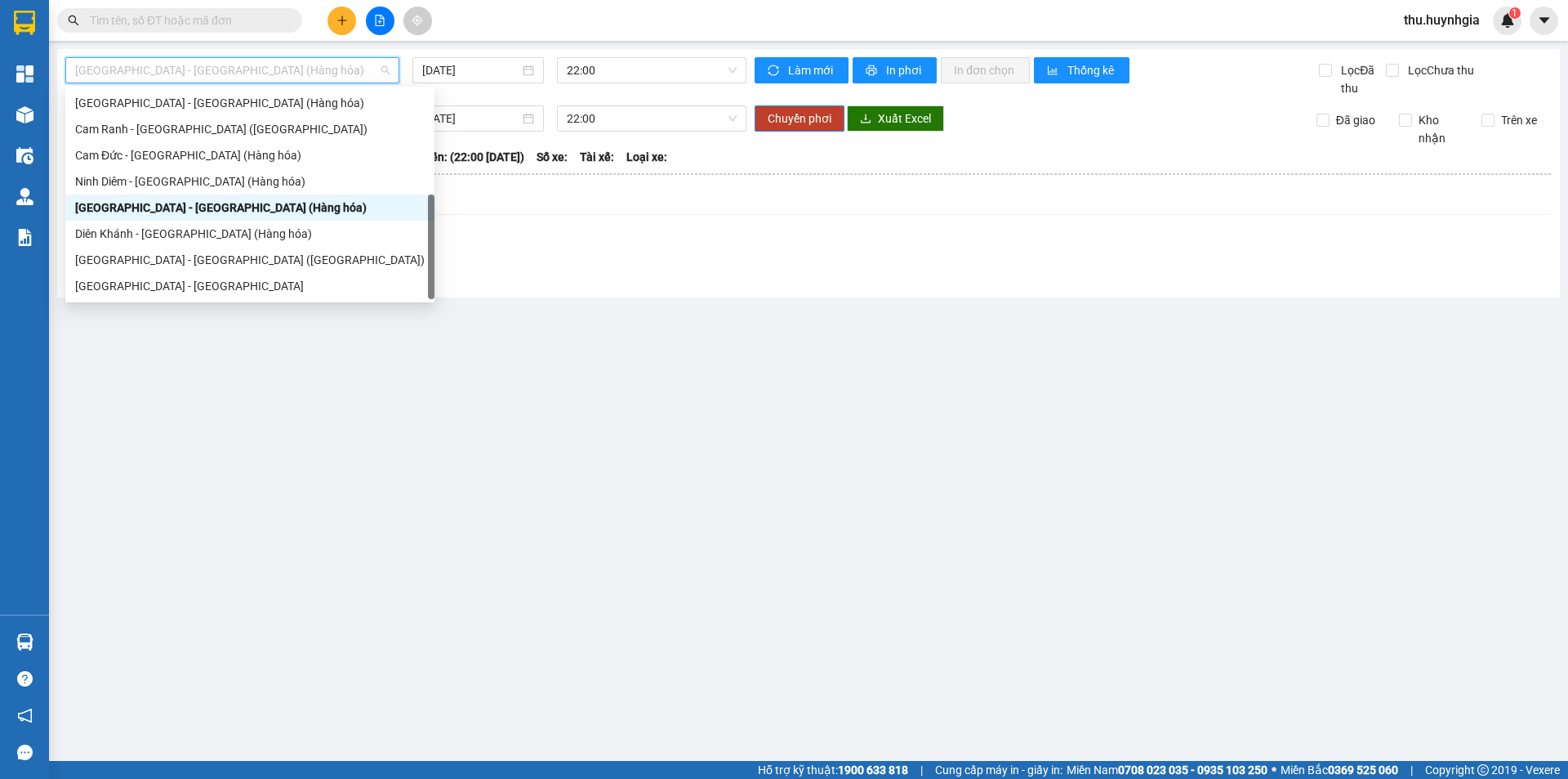
click at [193, 192] on div "[PERSON_NAME] - [GEOGRAPHIC_DATA] (Hàng hóa)" at bounding box center [250, 181] width 369 height 26
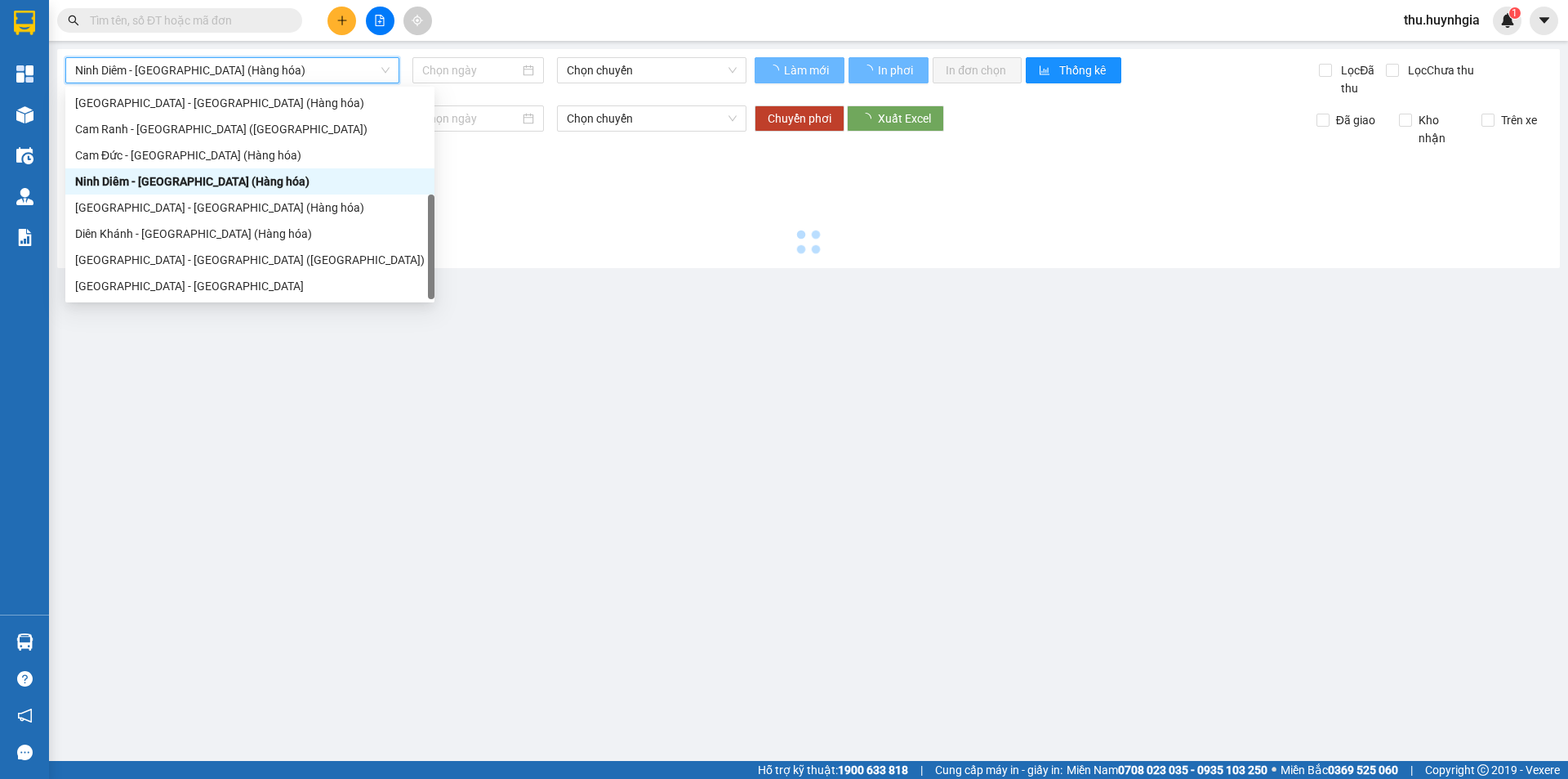
type input "[DATE]"
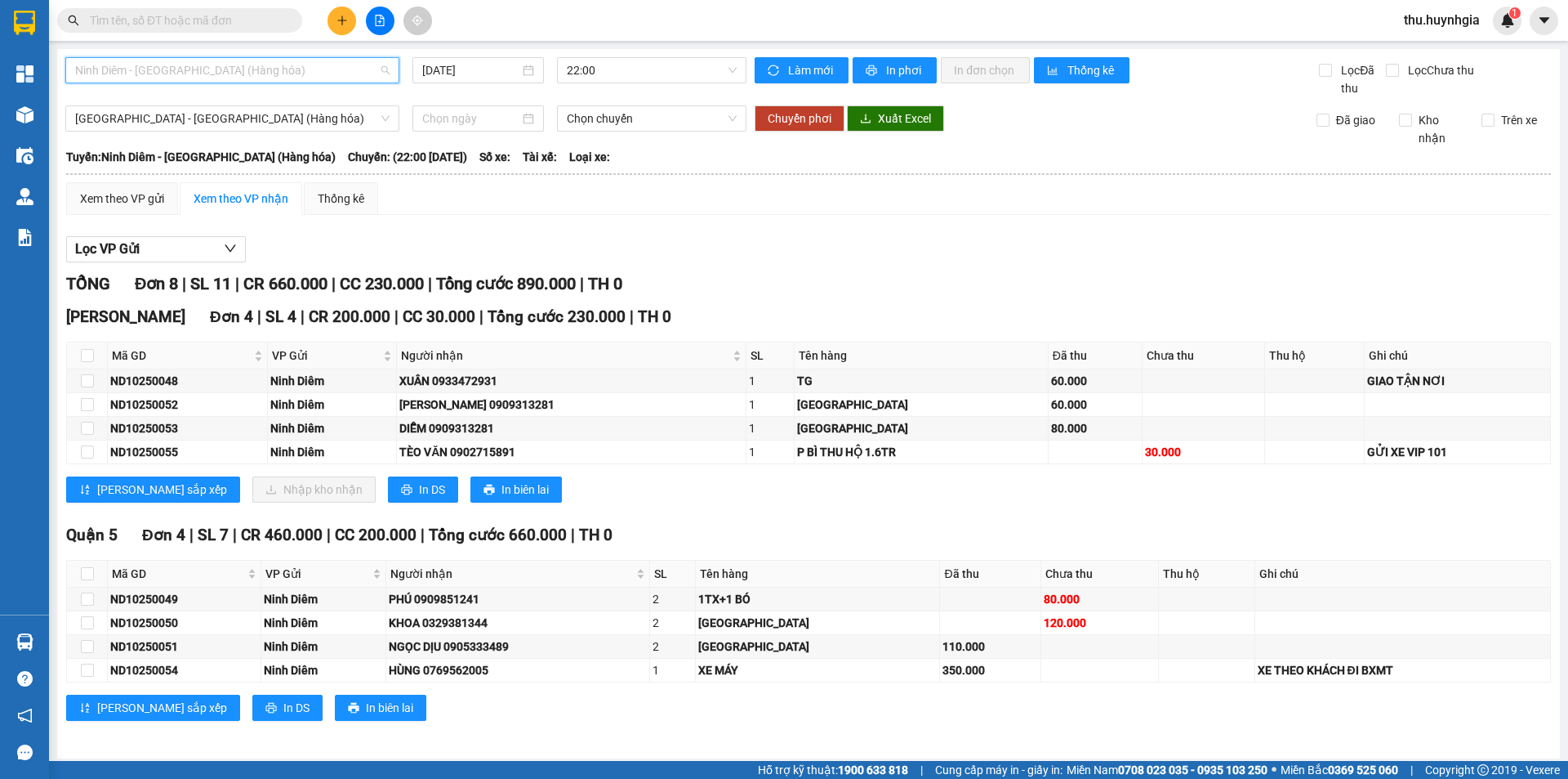
click at [199, 71] on span "Ninh Diêm - [GEOGRAPHIC_DATA] (Hàng hóa)" at bounding box center [232, 70] width 314 height 24
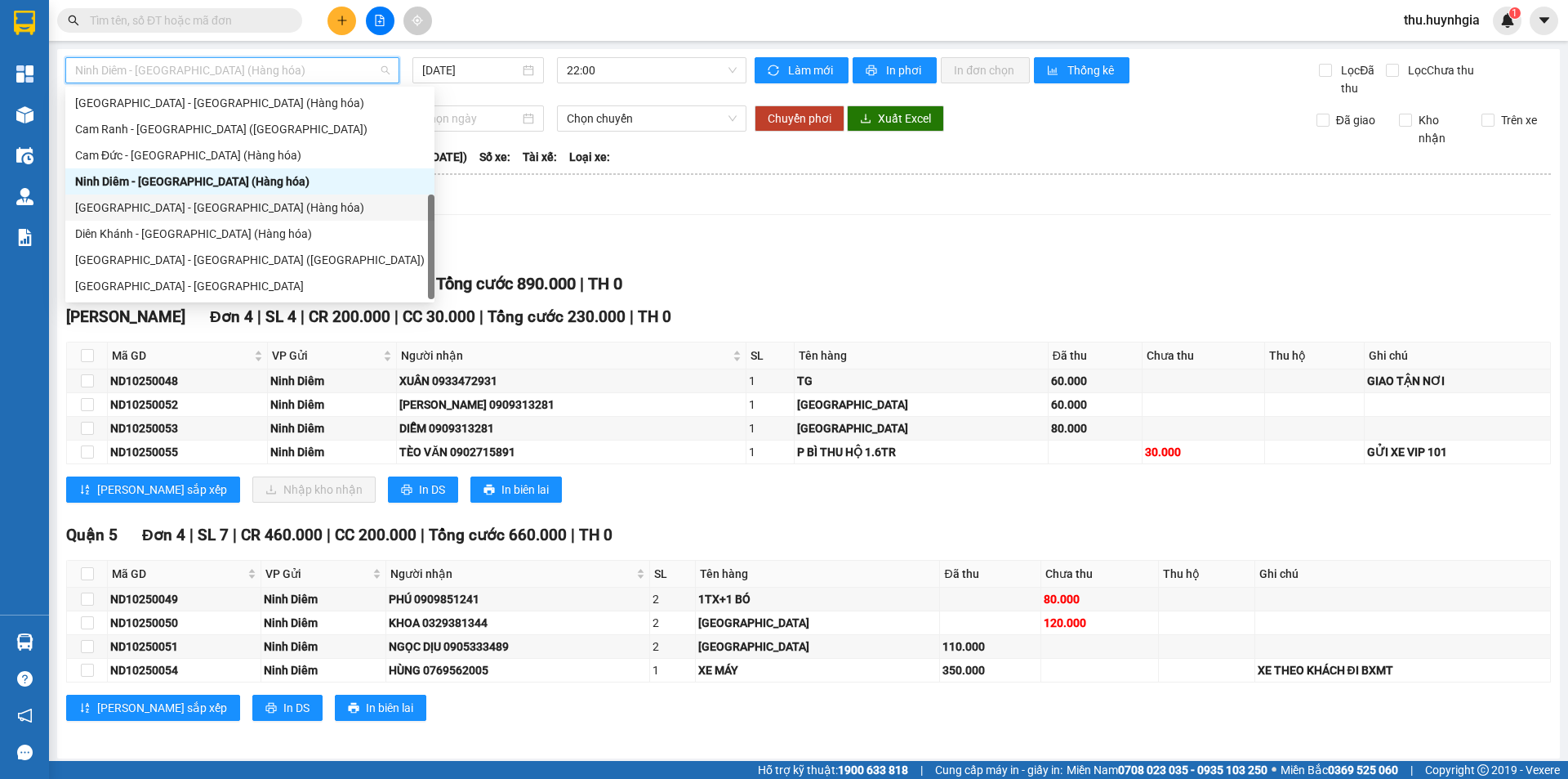
click at [164, 212] on div "[GEOGRAPHIC_DATA] - [GEOGRAPHIC_DATA] (Hàng hóa)" at bounding box center [250, 208] width 350 height 18
type input "[DATE]"
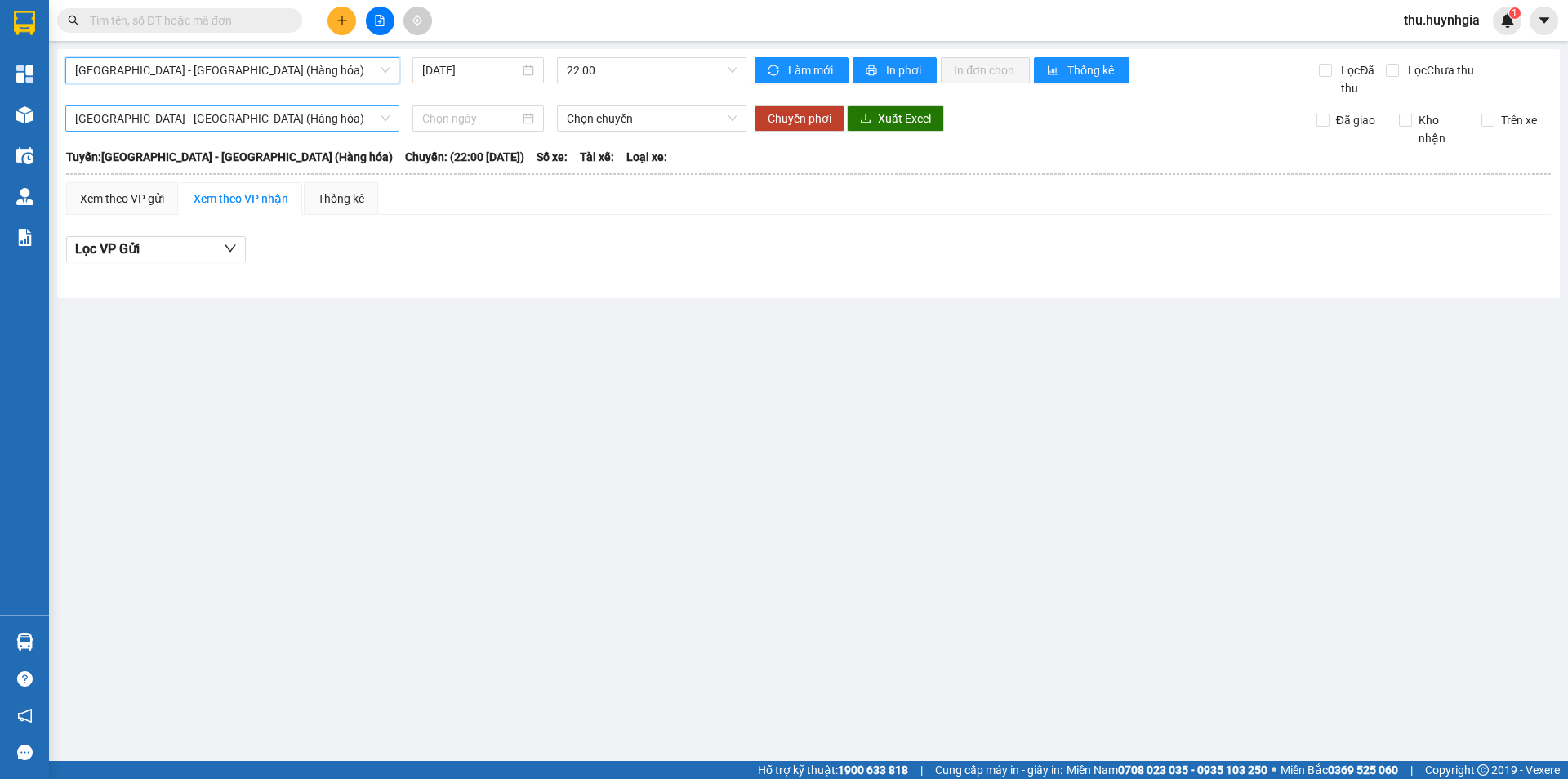
click at [219, 118] on span "[GEOGRAPHIC_DATA] - [GEOGRAPHIC_DATA] (Hàng hóa)" at bounding box center [232, 118] width 314 height 24
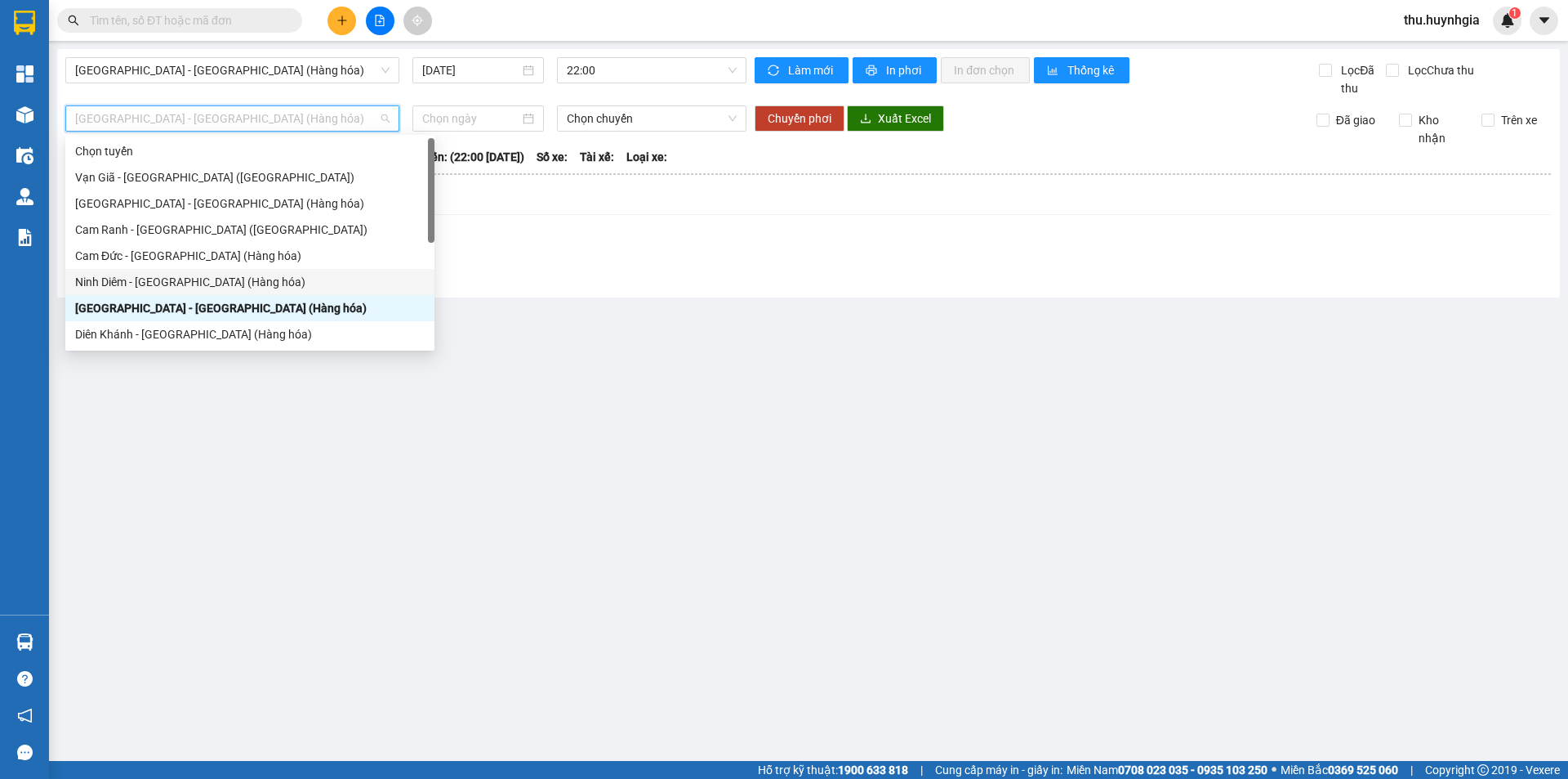
scroll to position [52, 0]
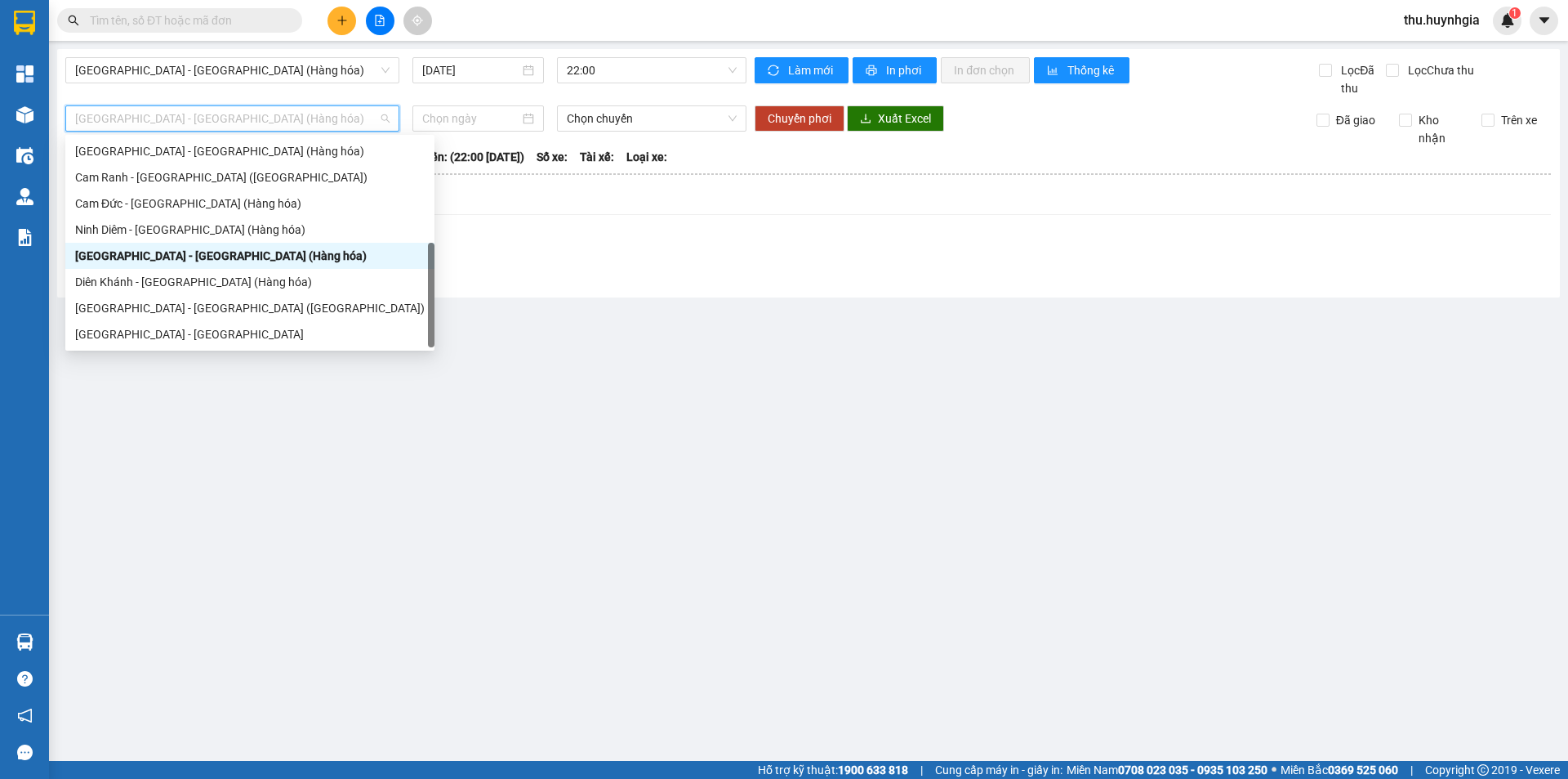
click at [189, 258] on div "[GEOGRAPHIC_DATA] - [GEOGRAPHIC_DATA] (Hàng hóa)" at bounding box center [250, 256] width 350 height 18
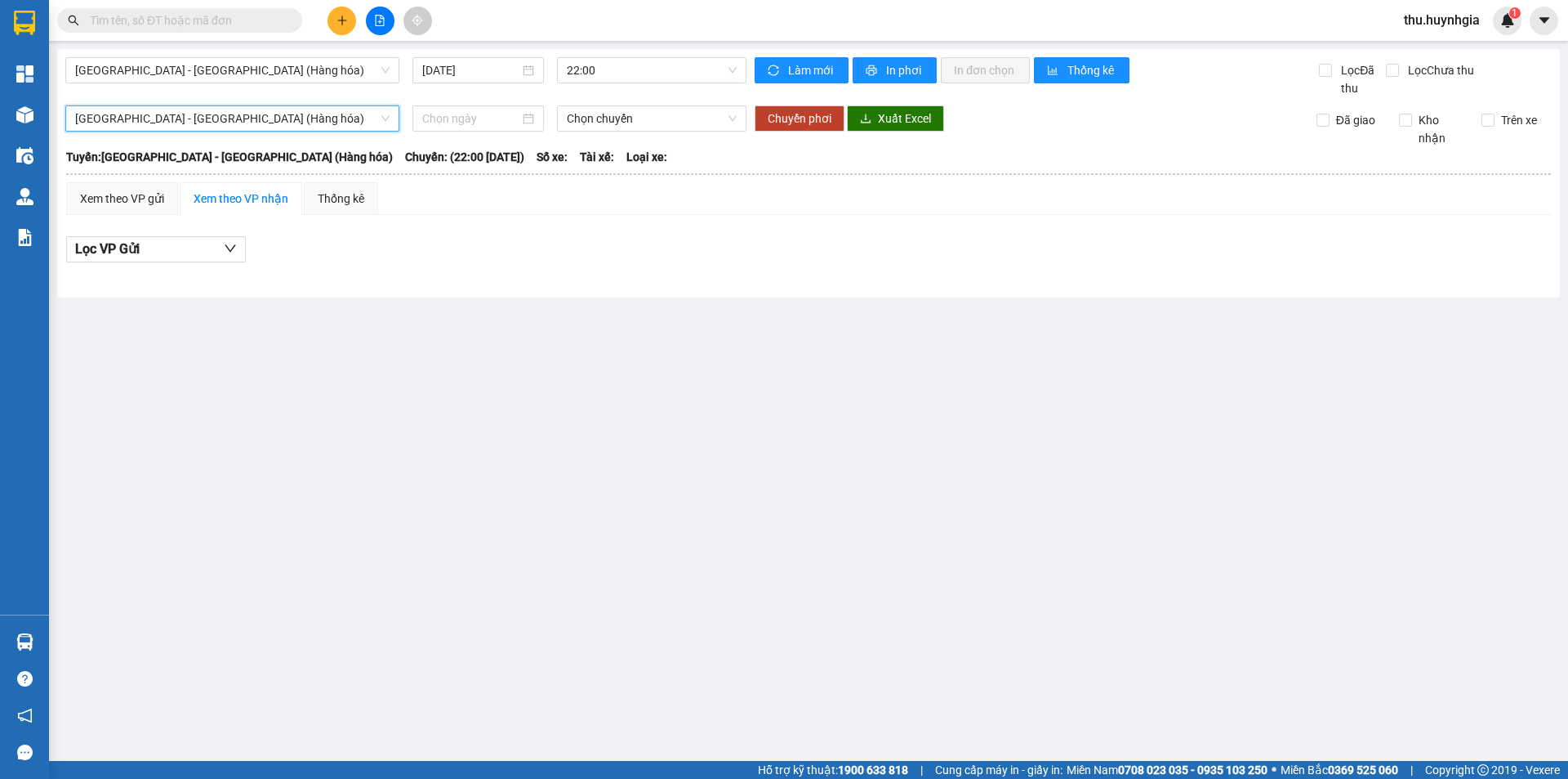
click at [241, 201] on div "Xem theo VP nhận" at bounding box center [241, 198] width 95 height 18
click at [160, 201] on div "Xem theo VP gửi" at bounding box center [122, 198] width 84 height 18
click at [191, 71] on span "[GEOGRAPHIC_DATA] - [GEOGRAPHIC_DATA] (Hàng hóa)" at bounding box center [232, 70] width 314 height 24
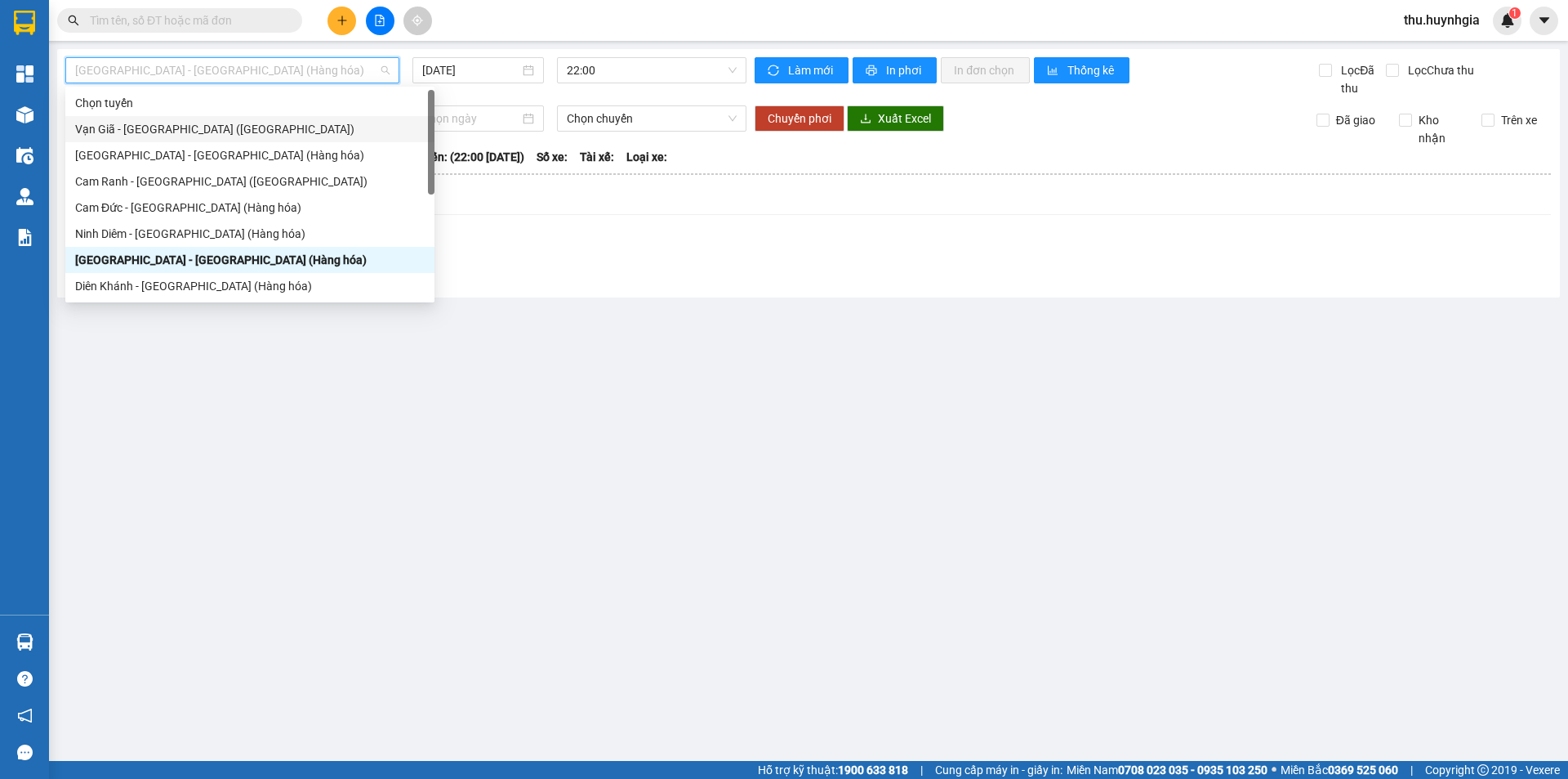
click at [168, 134] on div "Vạn Giã - [GEOGRAPHIC_DATA] ([GEOGRAPHIC_DATA])" at bounding box center [250, 129] width 350 height 18
type input "[DATE]"
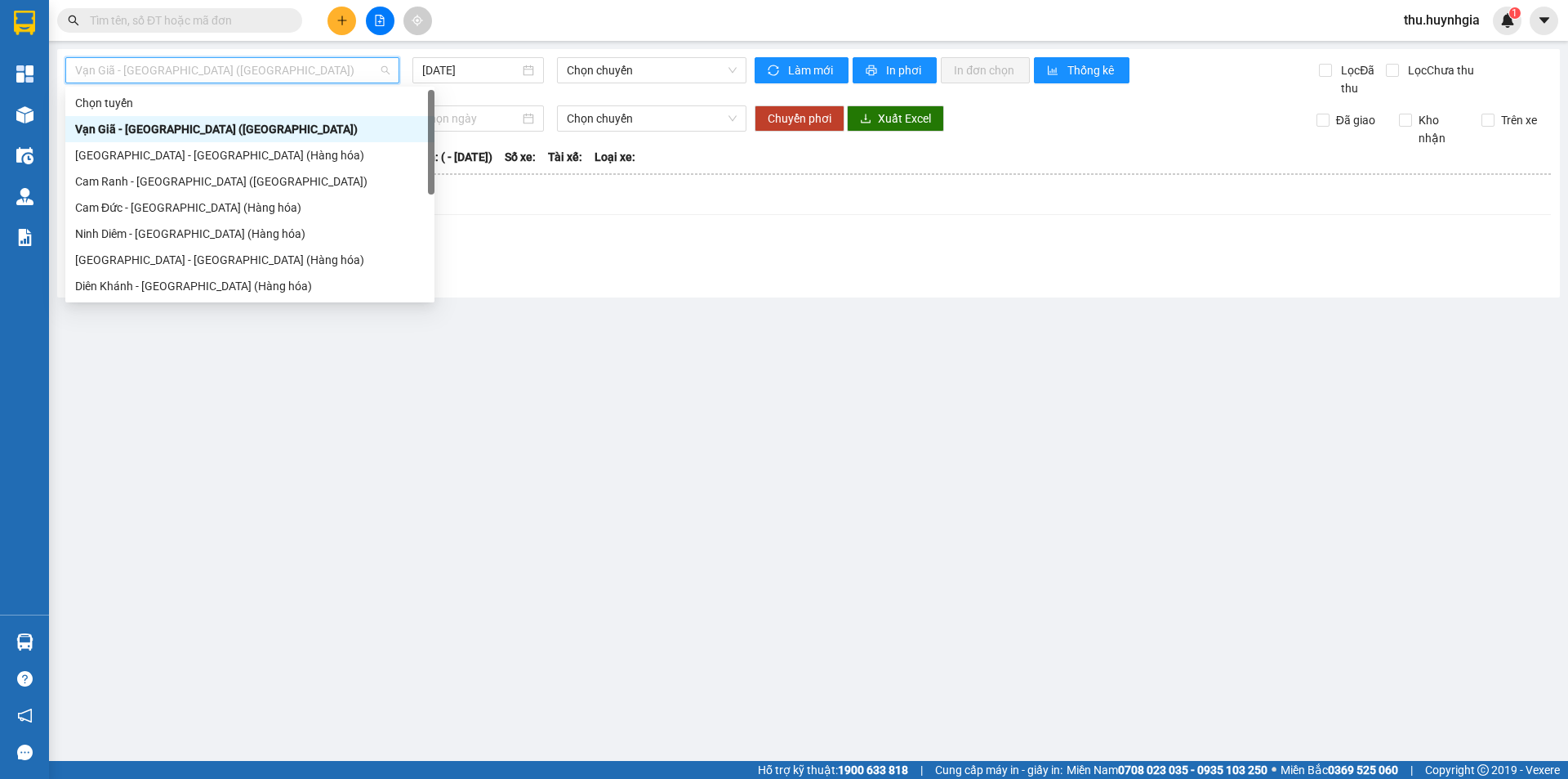
click at [184, 71] on span "Vạn Giã - [GEOGRAPHIC_DATA] ([GEOGRAPHIC_DATA])" at bounding box center [232, 70] width 314 height 24
click at [196, 156] on div "[GEOGRAPHIC_DATA] - [GEOGRAPHIC_DATA] (Hàng hóa)" at bounding box center [250, 155] width 350 height 18
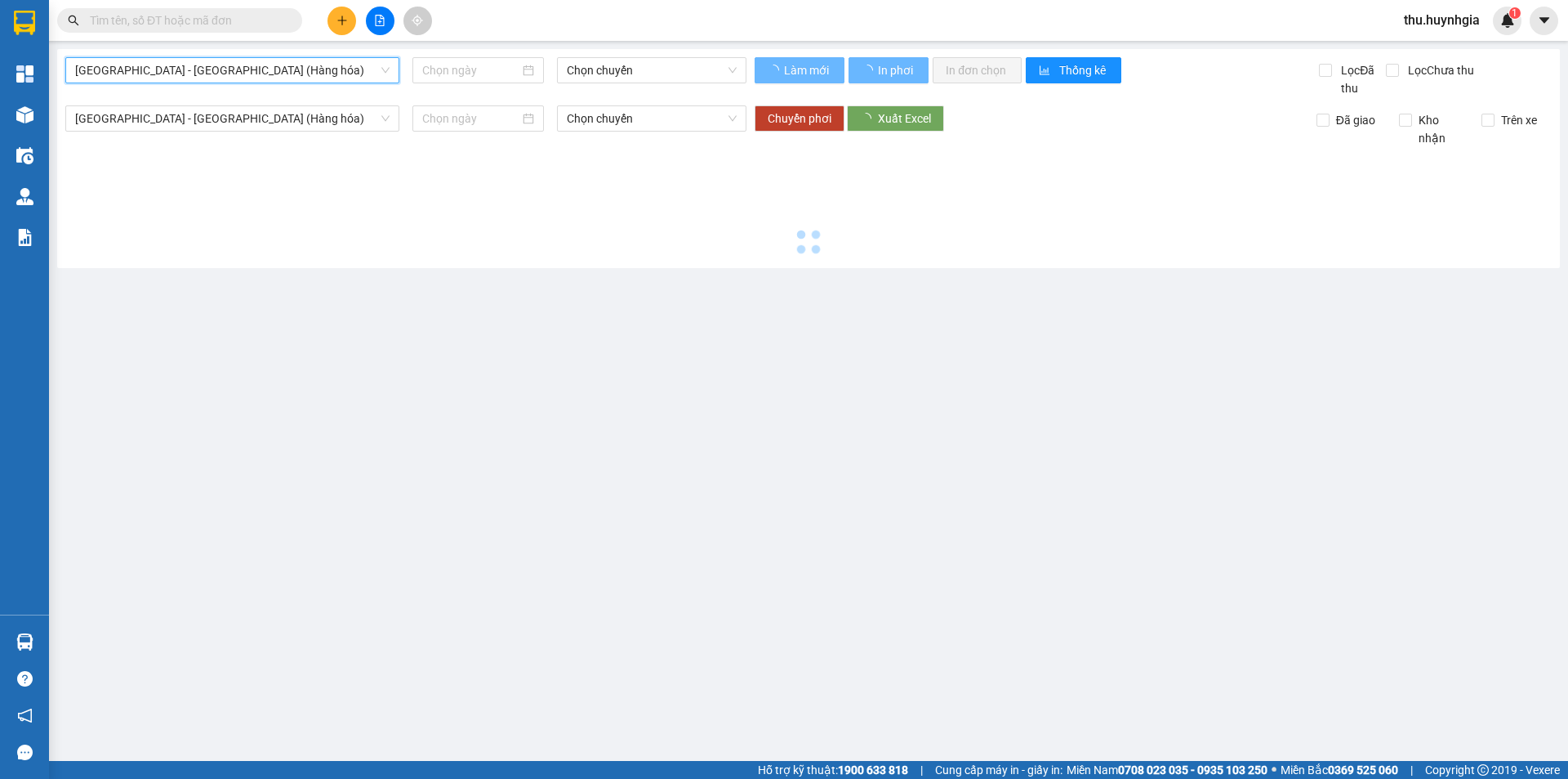
type input "[DATE]"
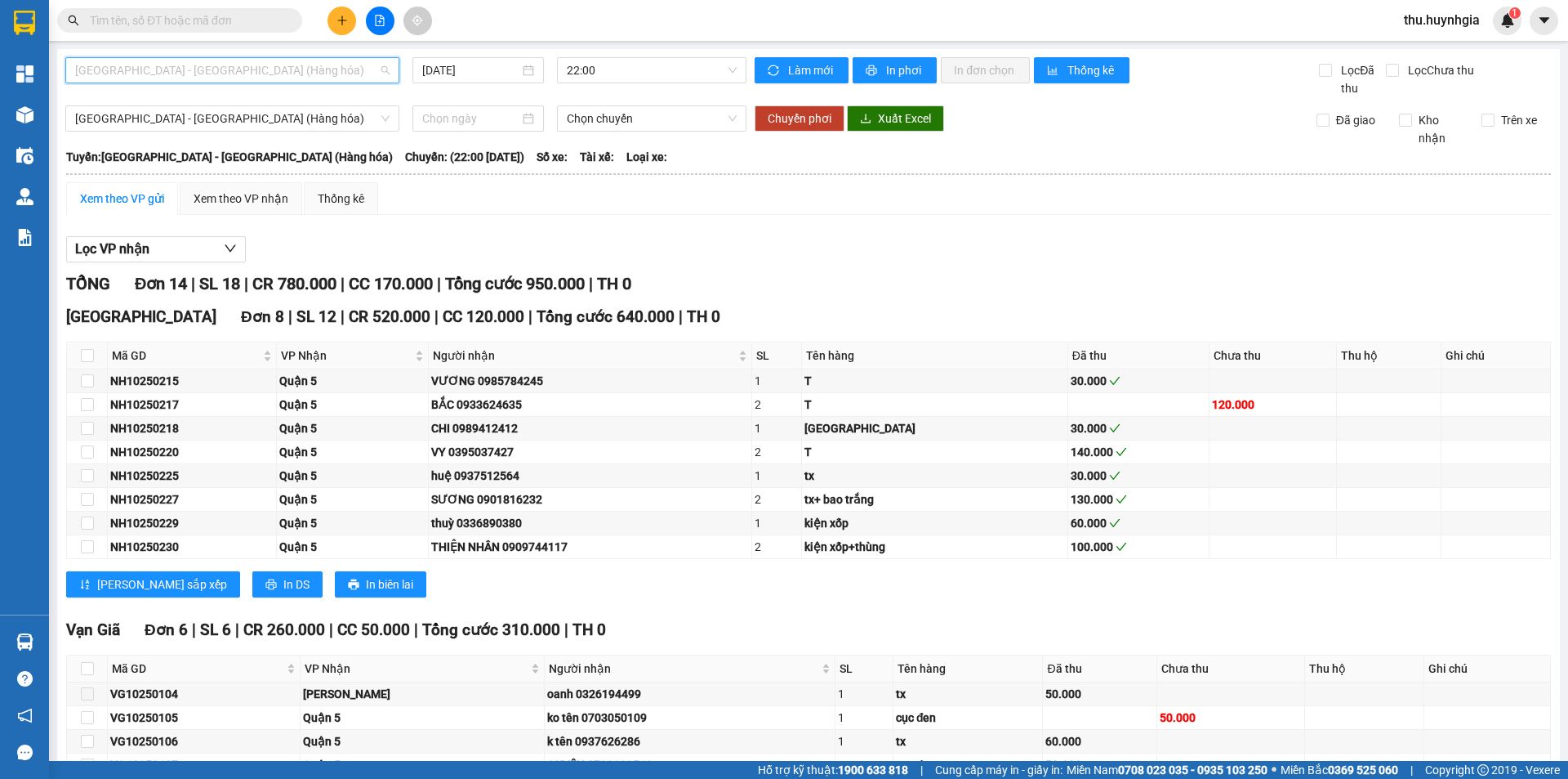
click at [165, 76] on span "[GEOGRAPHIC_DATA] - [GEOGRAPHIC_DATA] (Hàng hóa)" at bounding box center [232, 70] width 314 height 24
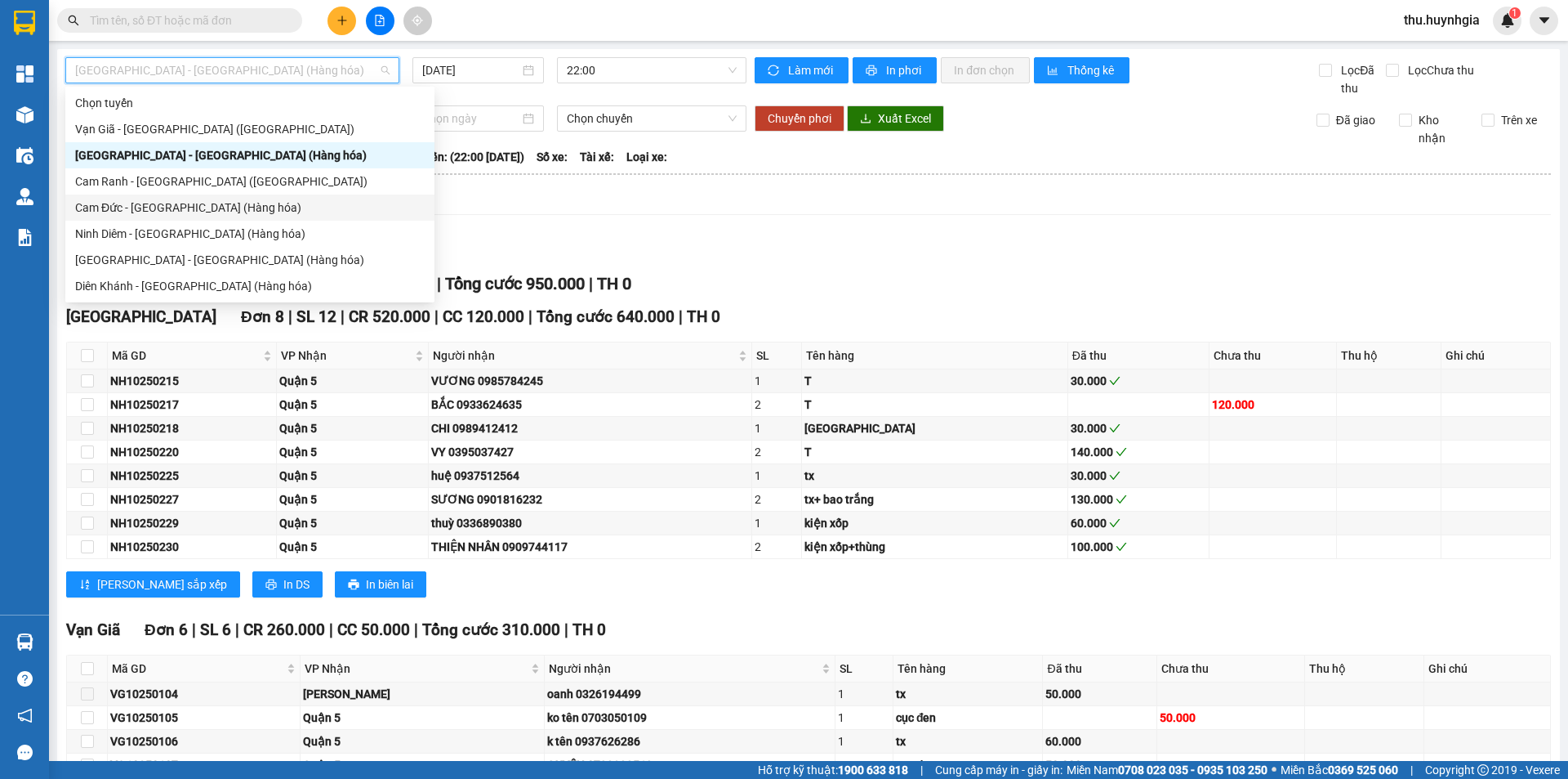
click at [184, 203] on div "Cam Đức - [GEOGRAPHIC_DATA] (Hàng hóa)" at bounding box center [250, 208] width 350 height 18
type input "[DATE]"
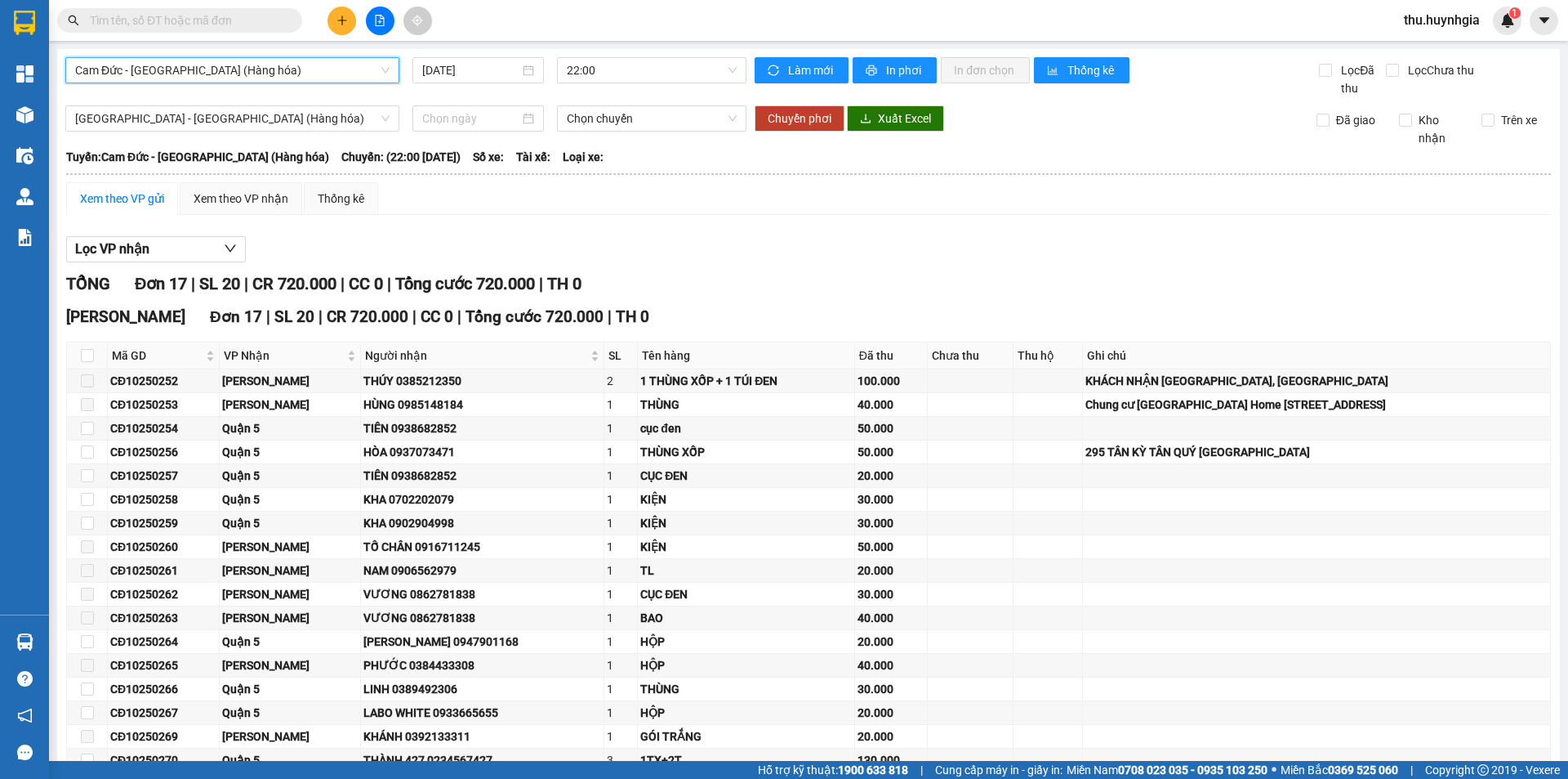
click at [198, 76] on span "Cam Đức - [GEOGRAPHIC_DATA] (Hàng hóa)" at bounding box center [232, 70] width 314 height 24
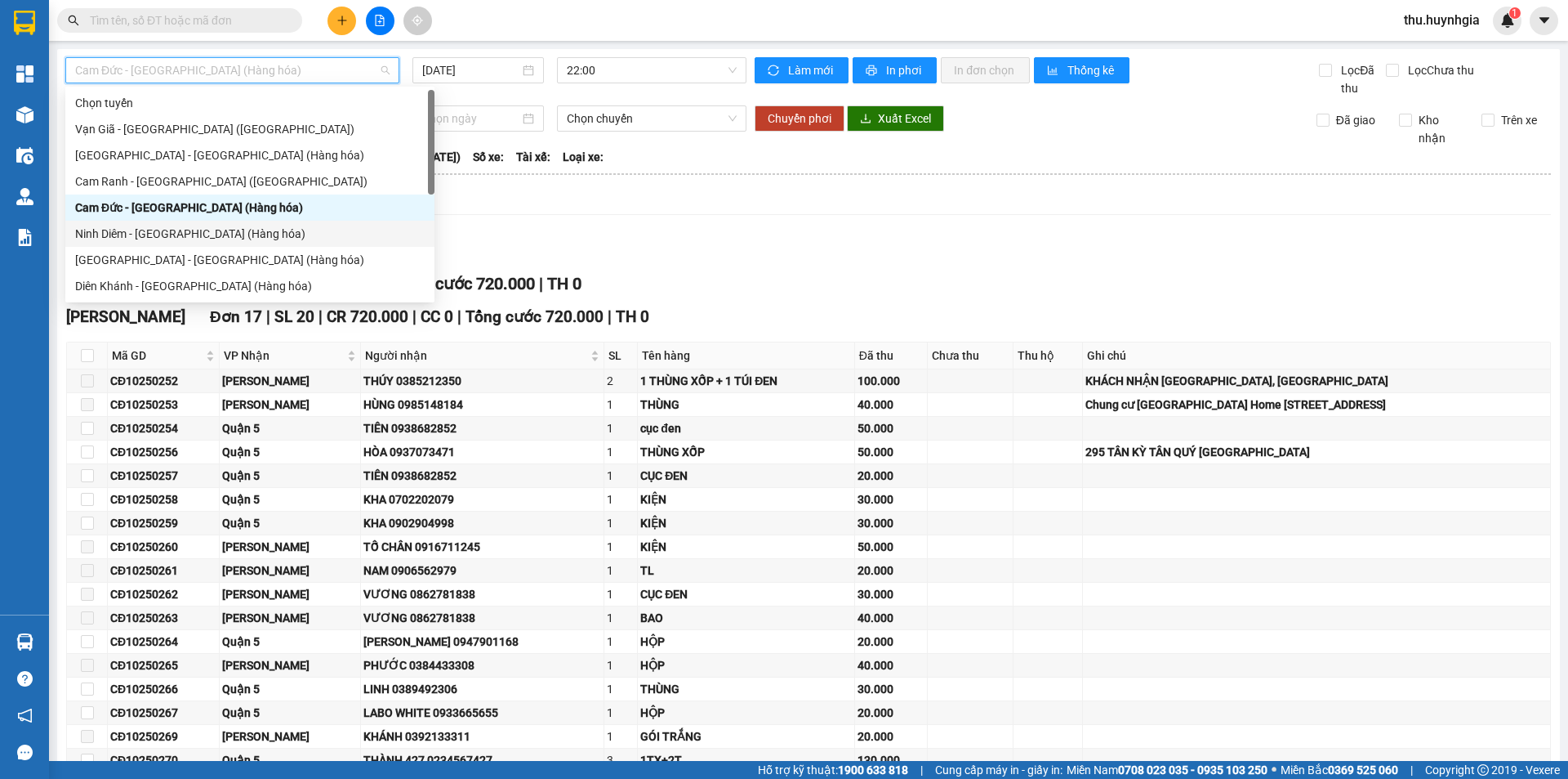
click at [199, 232] on div "Ninh Diêm - [GEOGRAPHIC_DATA] (Hàng hóa)" at bounding box center [250, 233] width 350 height 18
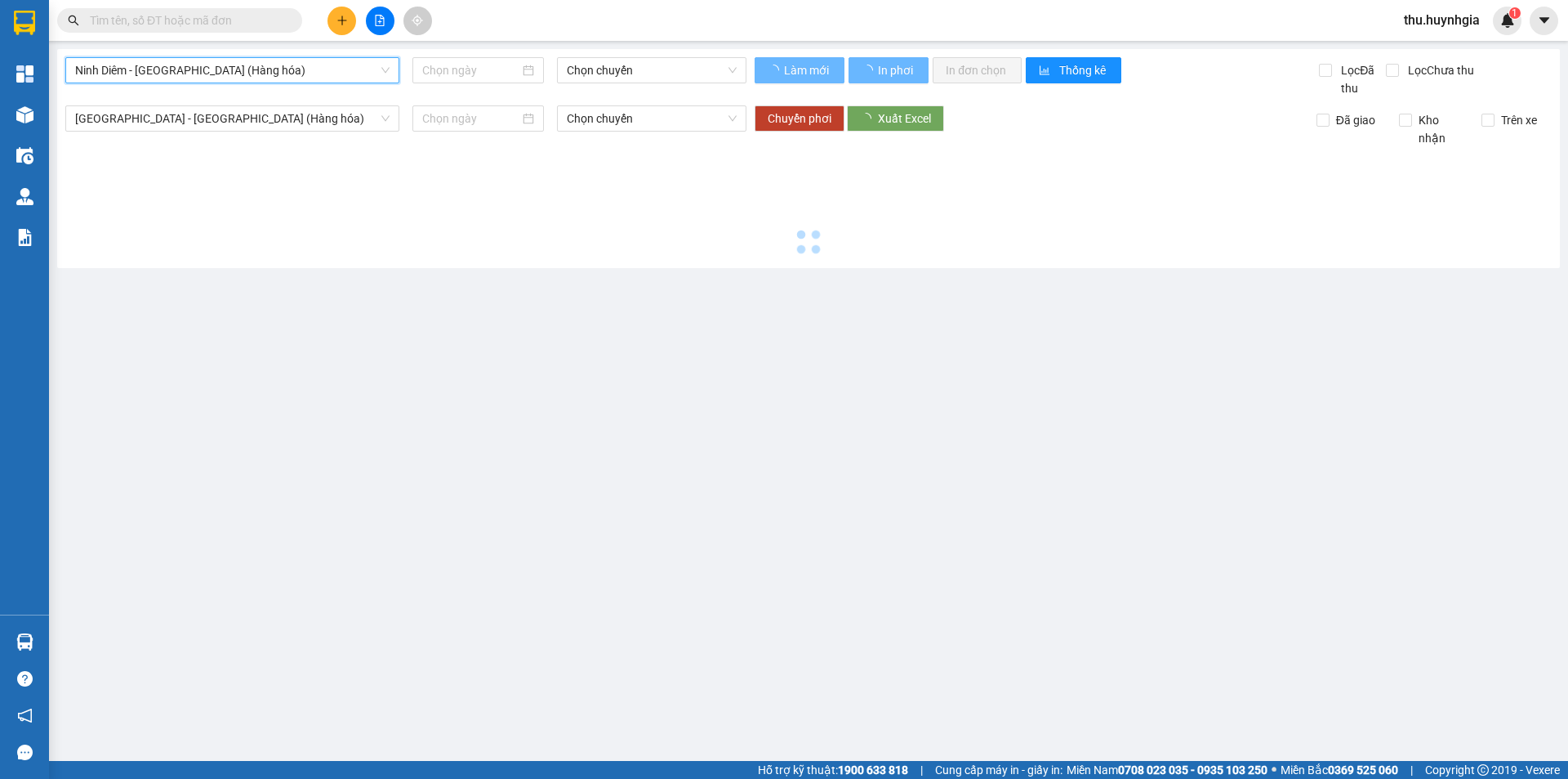
type input "[DATE]"
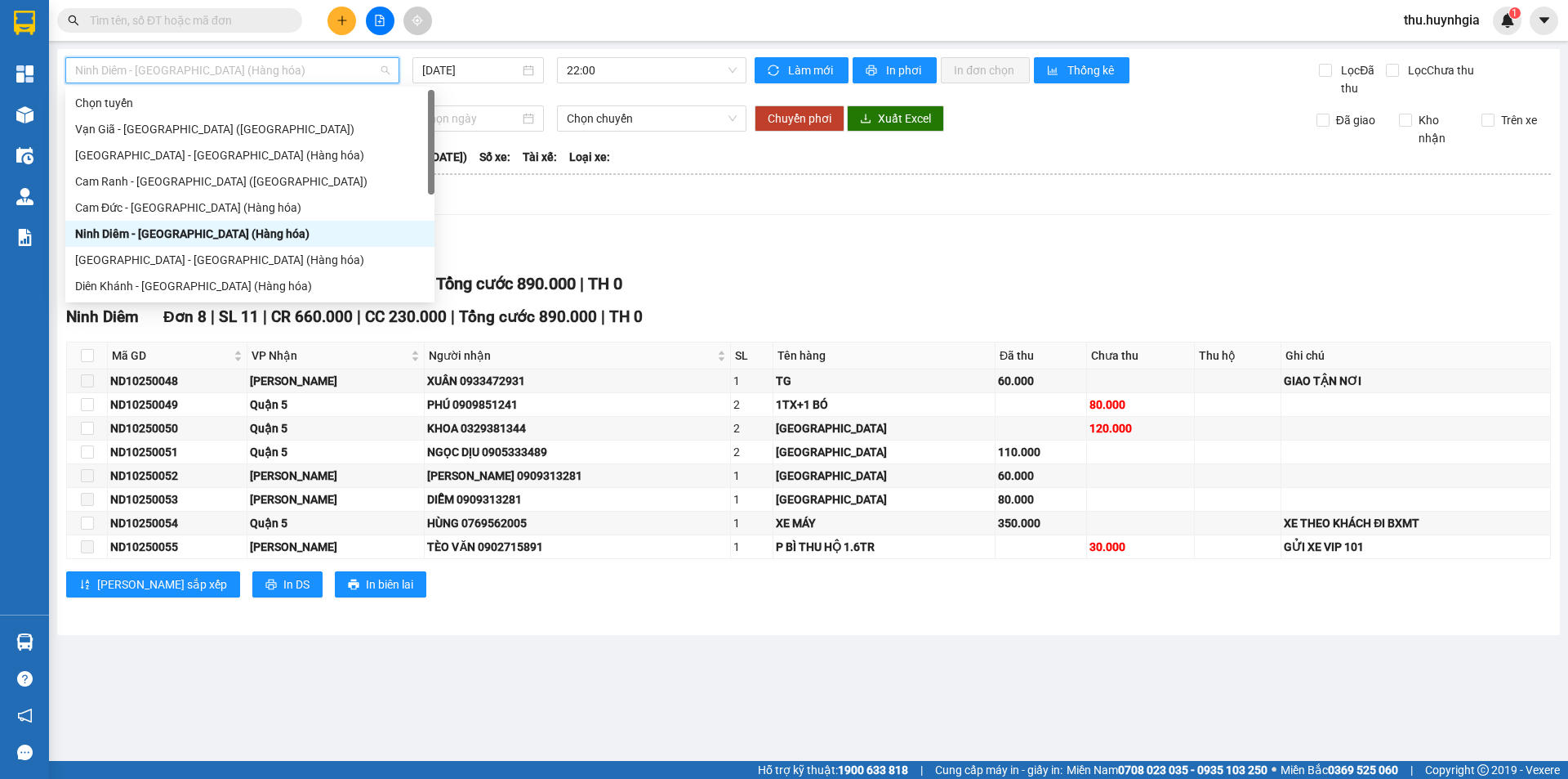
click at [189, 73] on span "Ninh Diêm - [GEOGRAPHIC_DATA] (Hàng hóa)" at bounding box center [232, 70] width 314 height 24
click at [198, 253] on div "[GEOGRAPHIC_DATA] - [GEOGRAPHIC_DATA] (Hàng hóa)" at bounding box center [250, 260] width 350 height 18
type input "[DATE]"
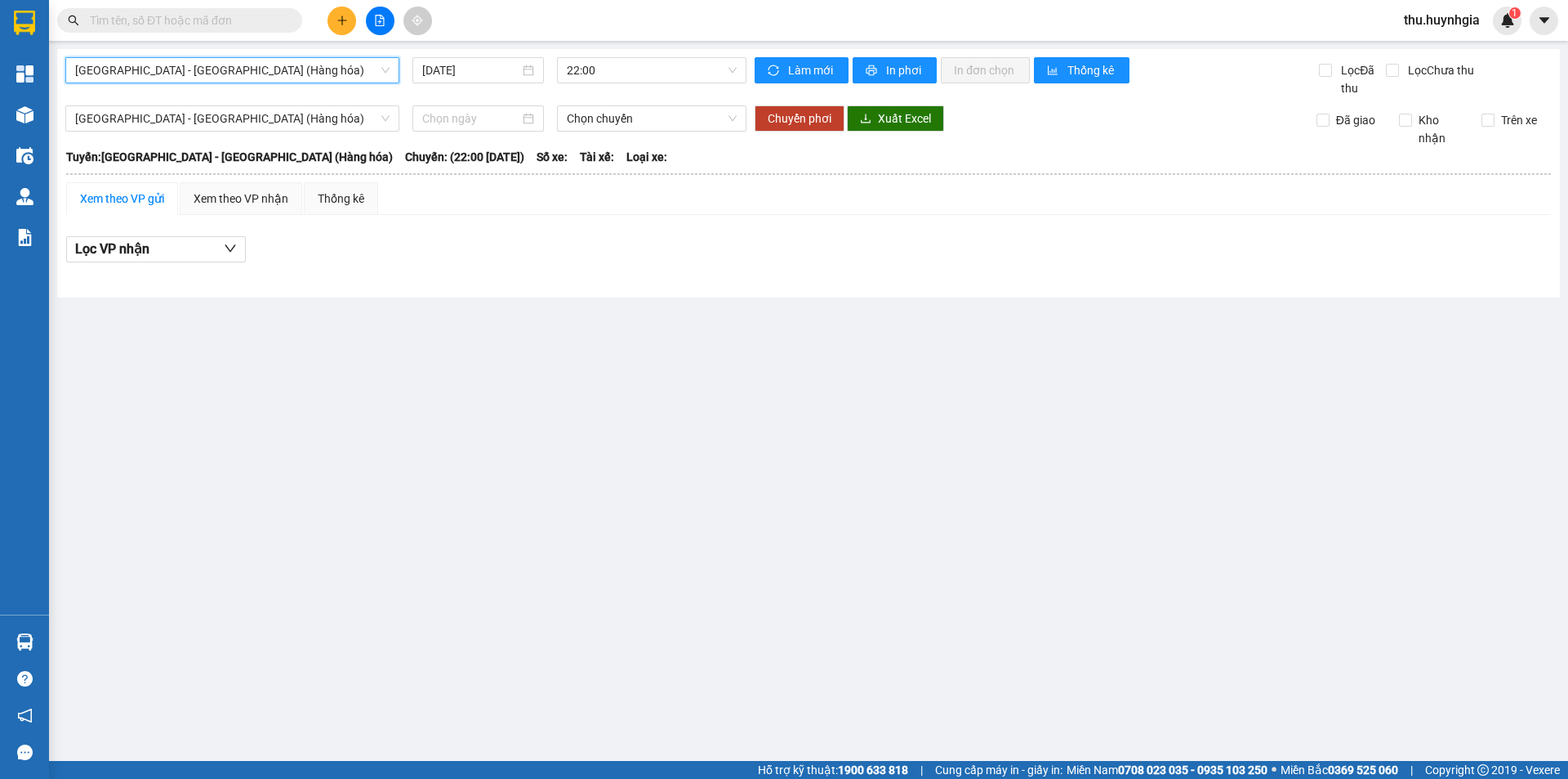
drag, startPoint x: 233, startPoint y: 567, endPoint x: 199, endPoint y: 425, distance: 146.0
click at [233, 563] on main "Nha Trang - Sài Gòn (Hàng hóa) Nha Trang - Sài Gòn (Hàng hóa) 13/10/2025 22:00 …" at bounding box center [784, 380] width 1568 height 760
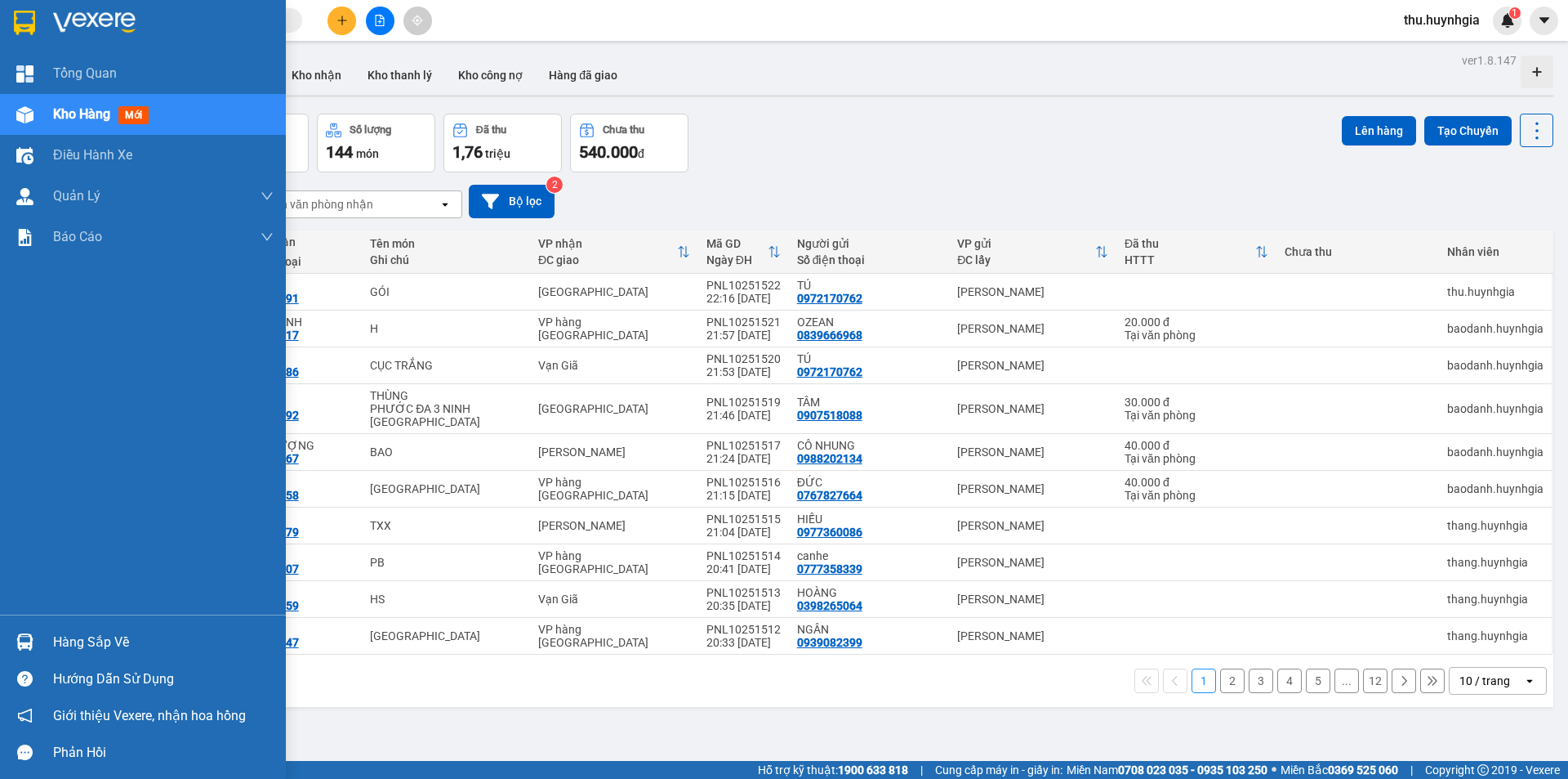
click at [79, 644] on div "Hàng sắp về" at bounding box center [163, 642] width 220 height 24
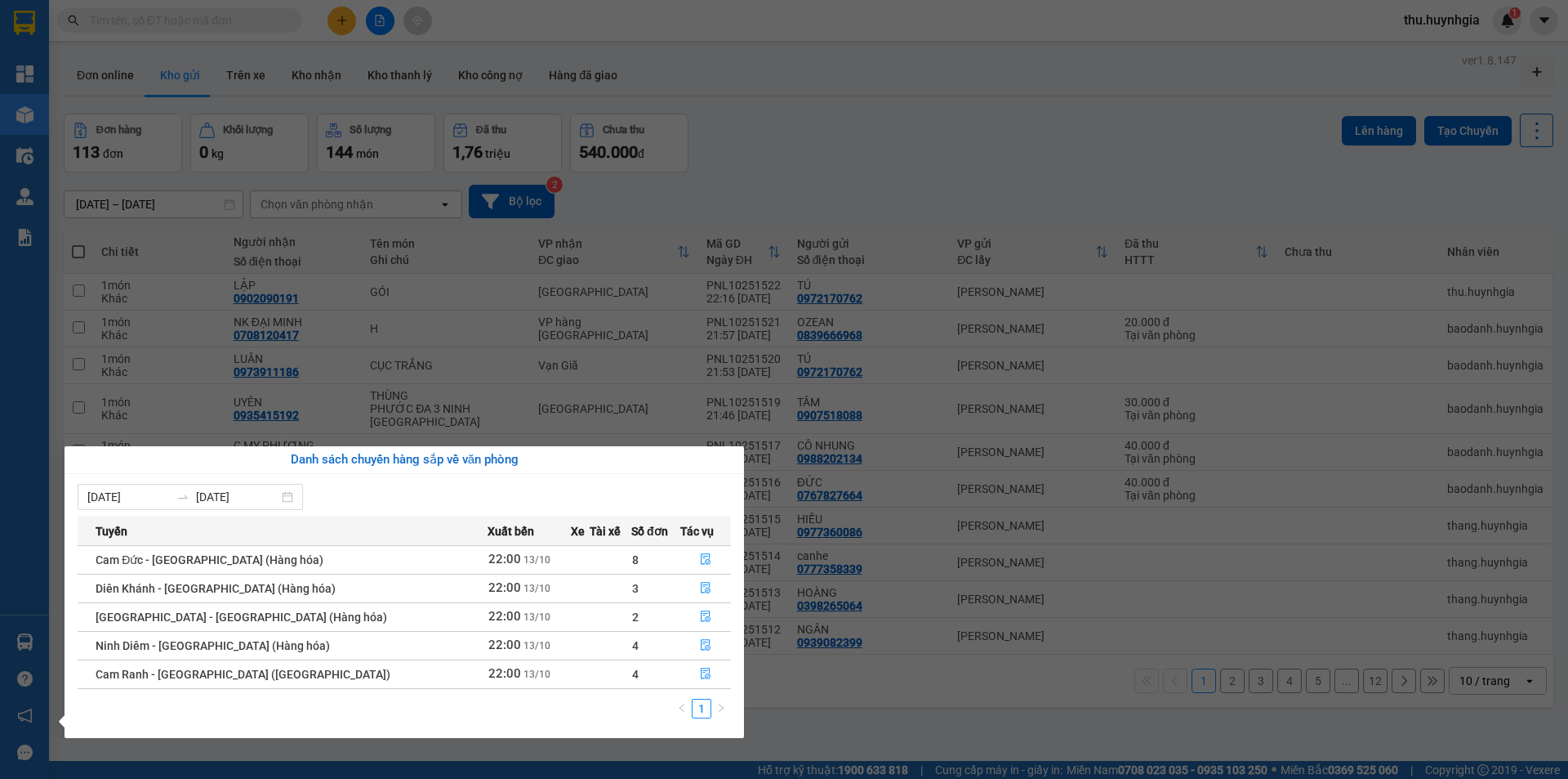
click at [800, 123] on section "Kết quả tìm kiếm ( 0 ) Bộ lọc No Data thu.huynhgia 1 Tổng Quan Kho hàng mới Điề…" at bounding box center [784, 389] width 1568 height 779
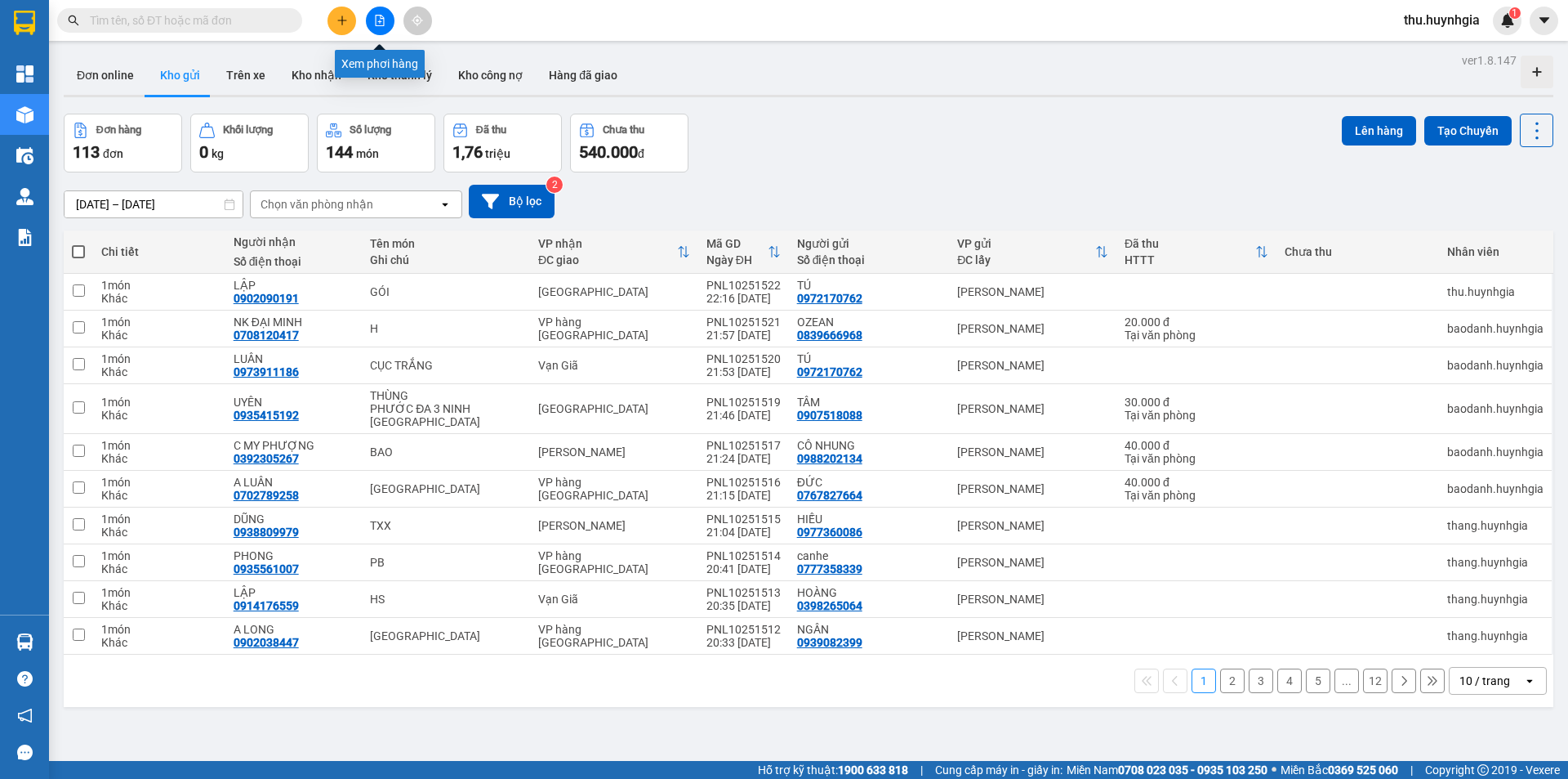
click at [376, 17] on icon "file-add" at bounding box center [380, 21] width 12 height 12
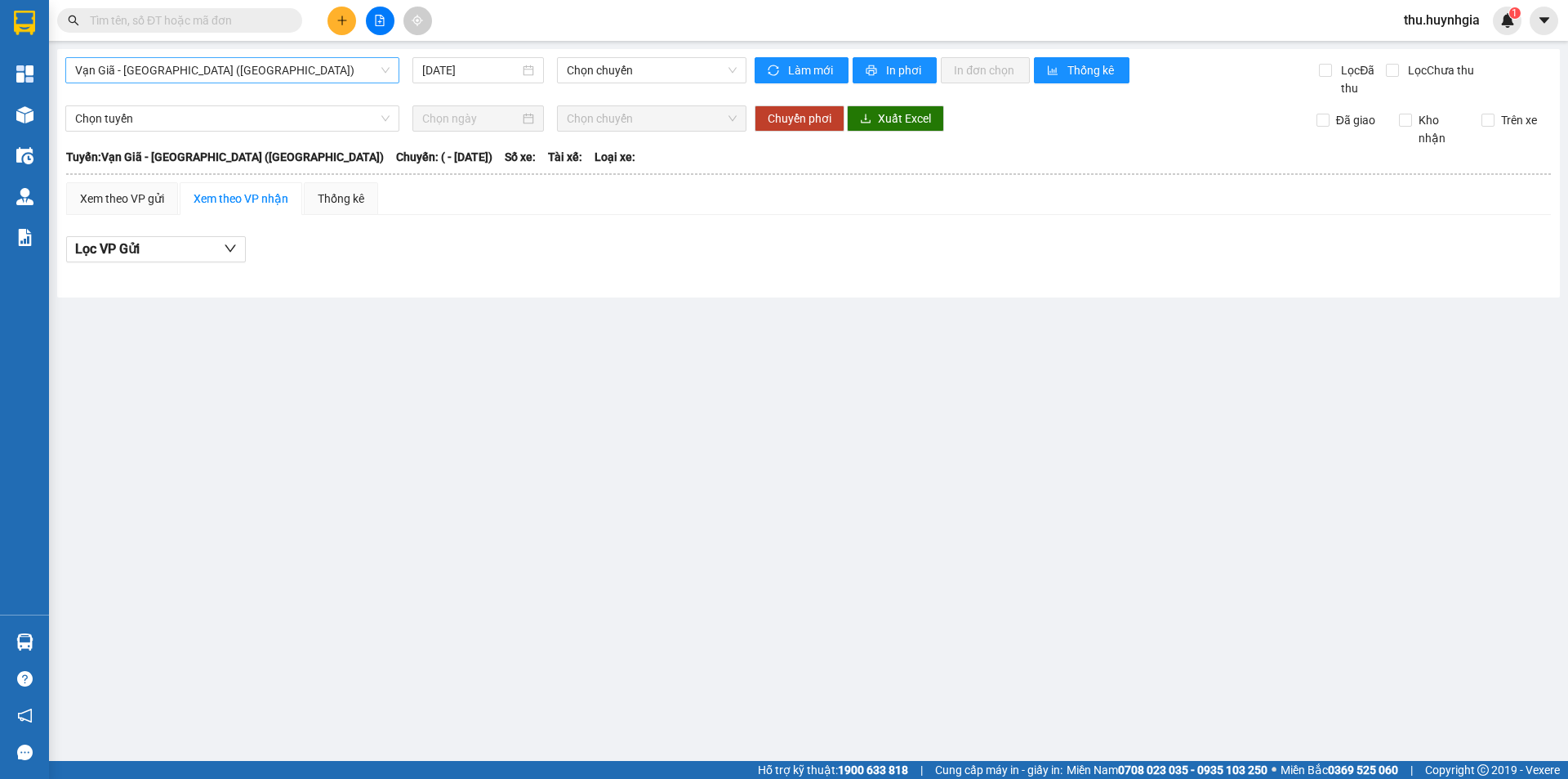
click at [238, 70] on span "Vạn Giã - [GEOGRAPHIC_DATA] ([GEOGRAPHIC_DATA])" at bounding box center [232, 70] width 314 height 24
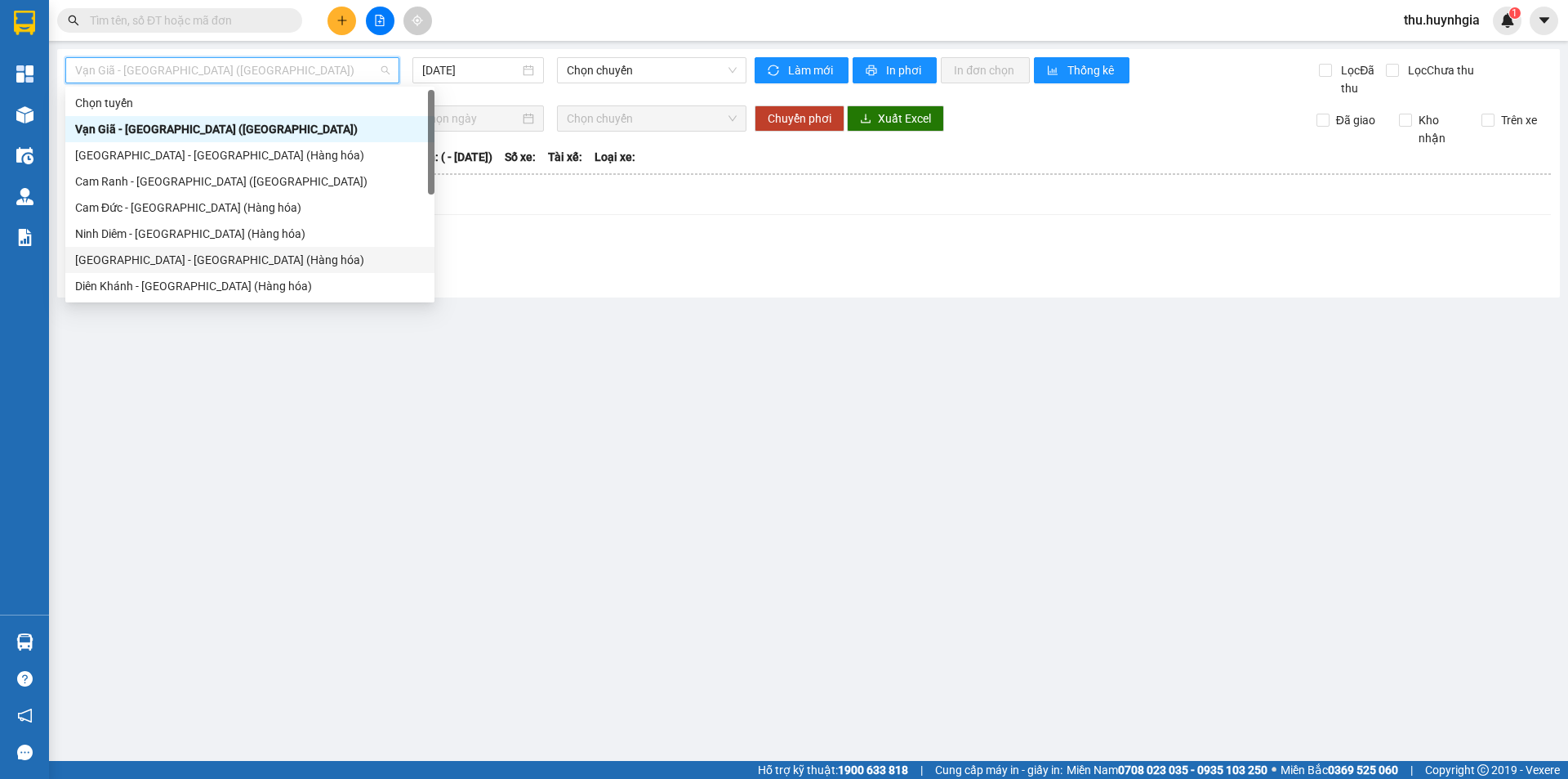
click at [172, 260] on div "[GEOGRAPHIC_DATA] - [GEOGRAPHIC_DATA] (Hàng hóa)" at bounding box center [250, 260] width 350 height 18
type input "[DATE]"
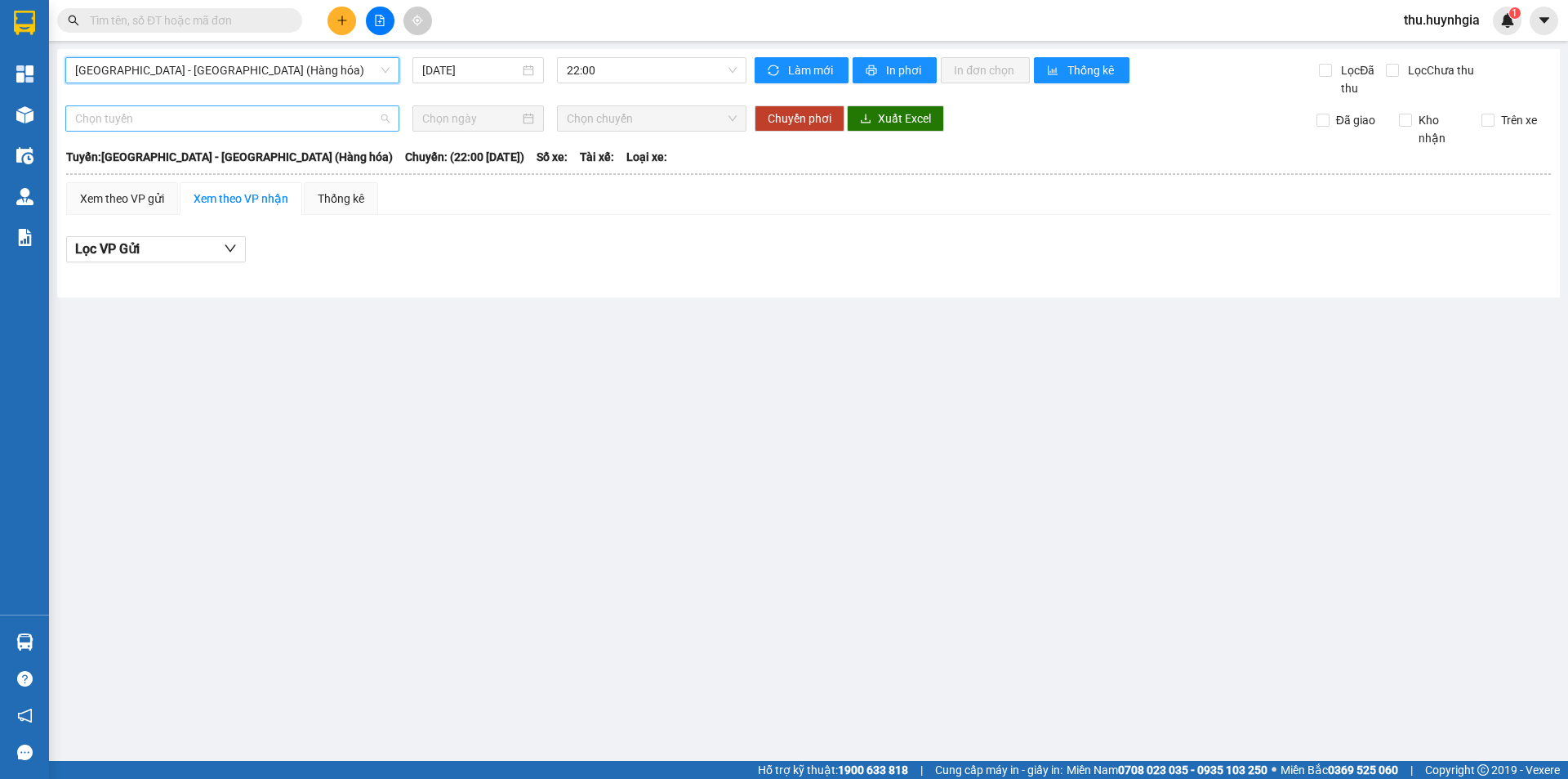
click at [189, 119] on span "Chọn tuyến" at bounding box center [232, 118] width 314 height 24
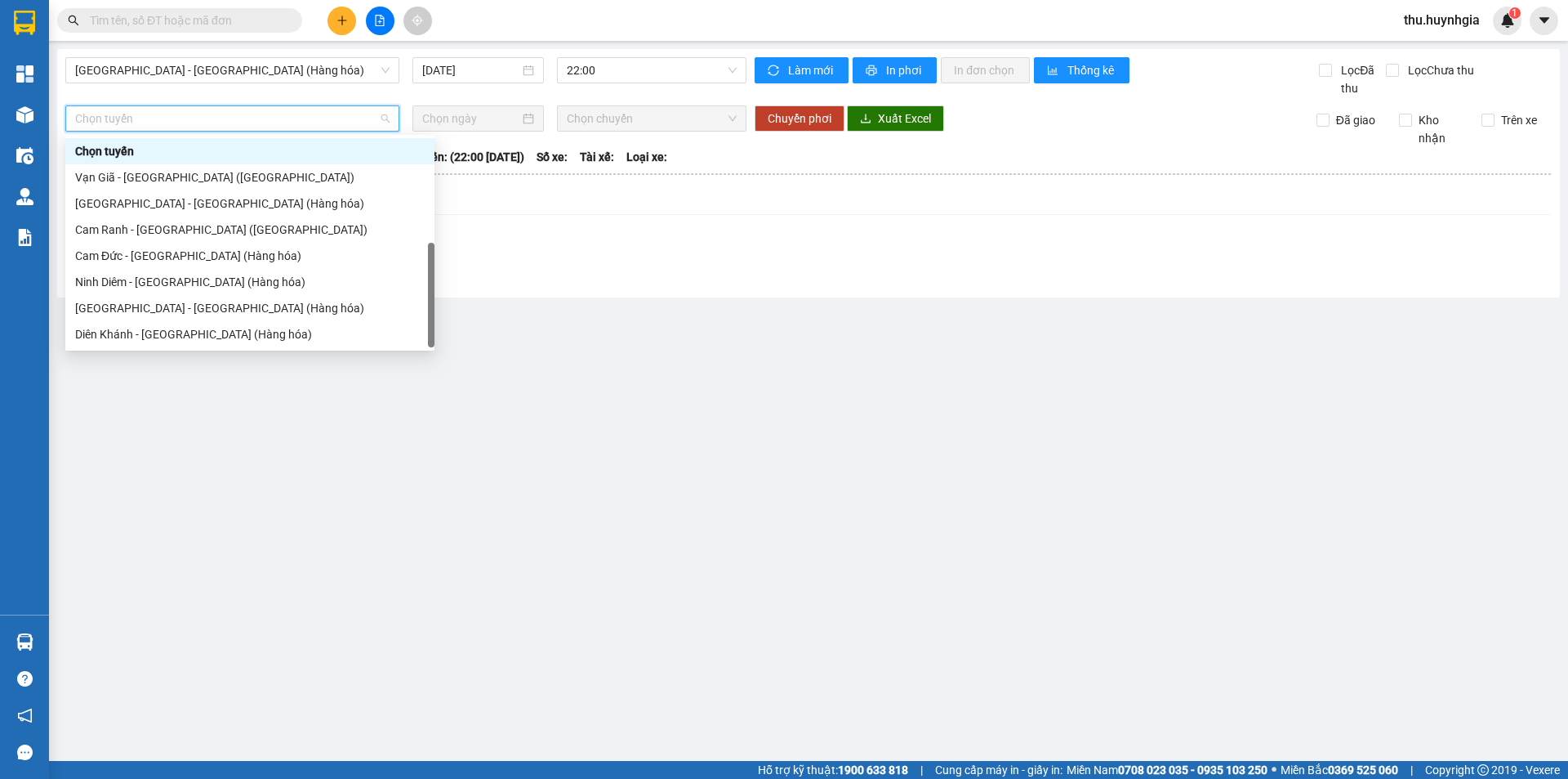
scroll to position [52, 0]
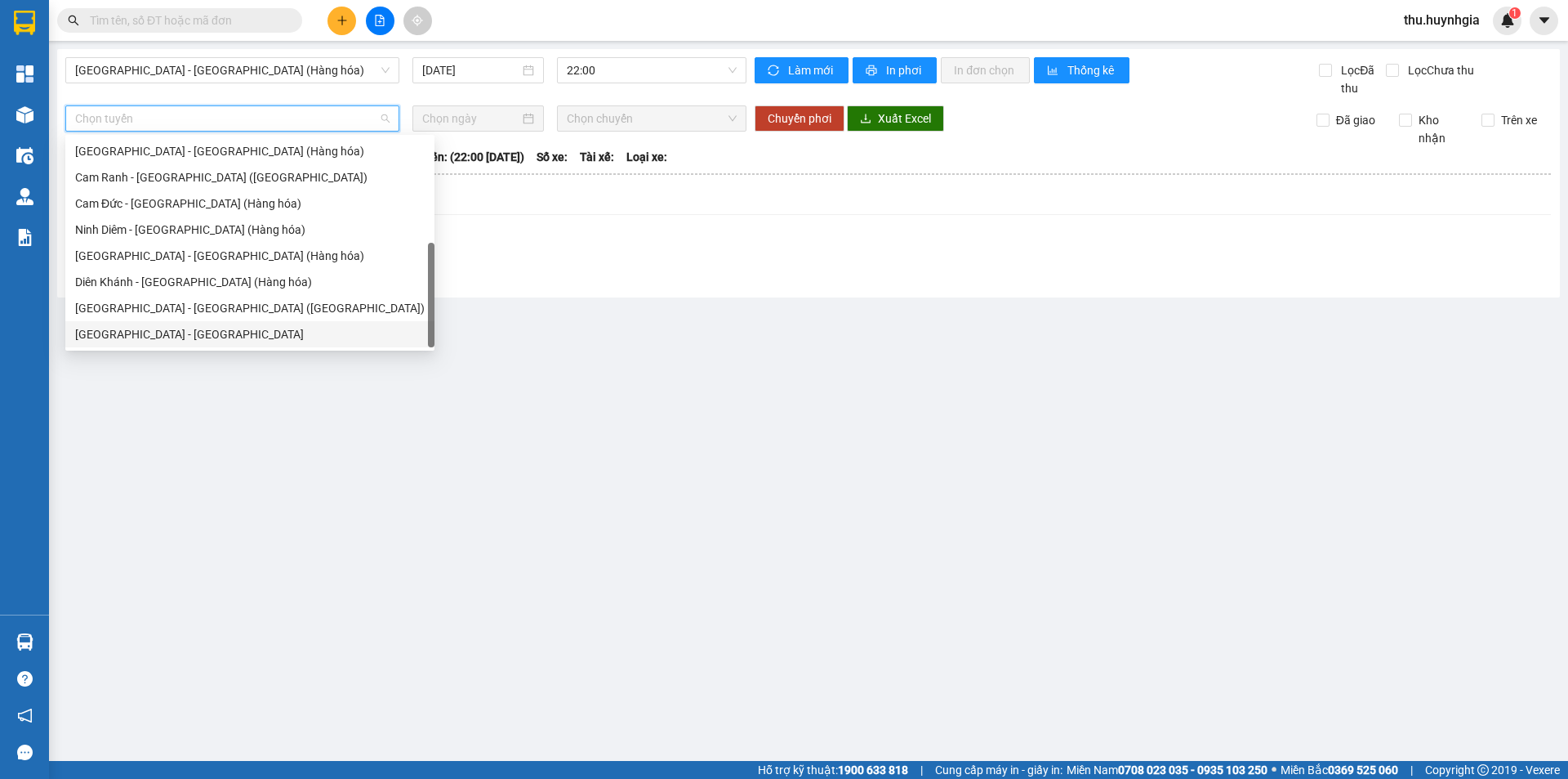
click at [157, 335] on div "[GEOGRAPHIC_DATA] - [GEOGRAPHIC_DATA]" at bounding box center [250, 334] width 350 height 18
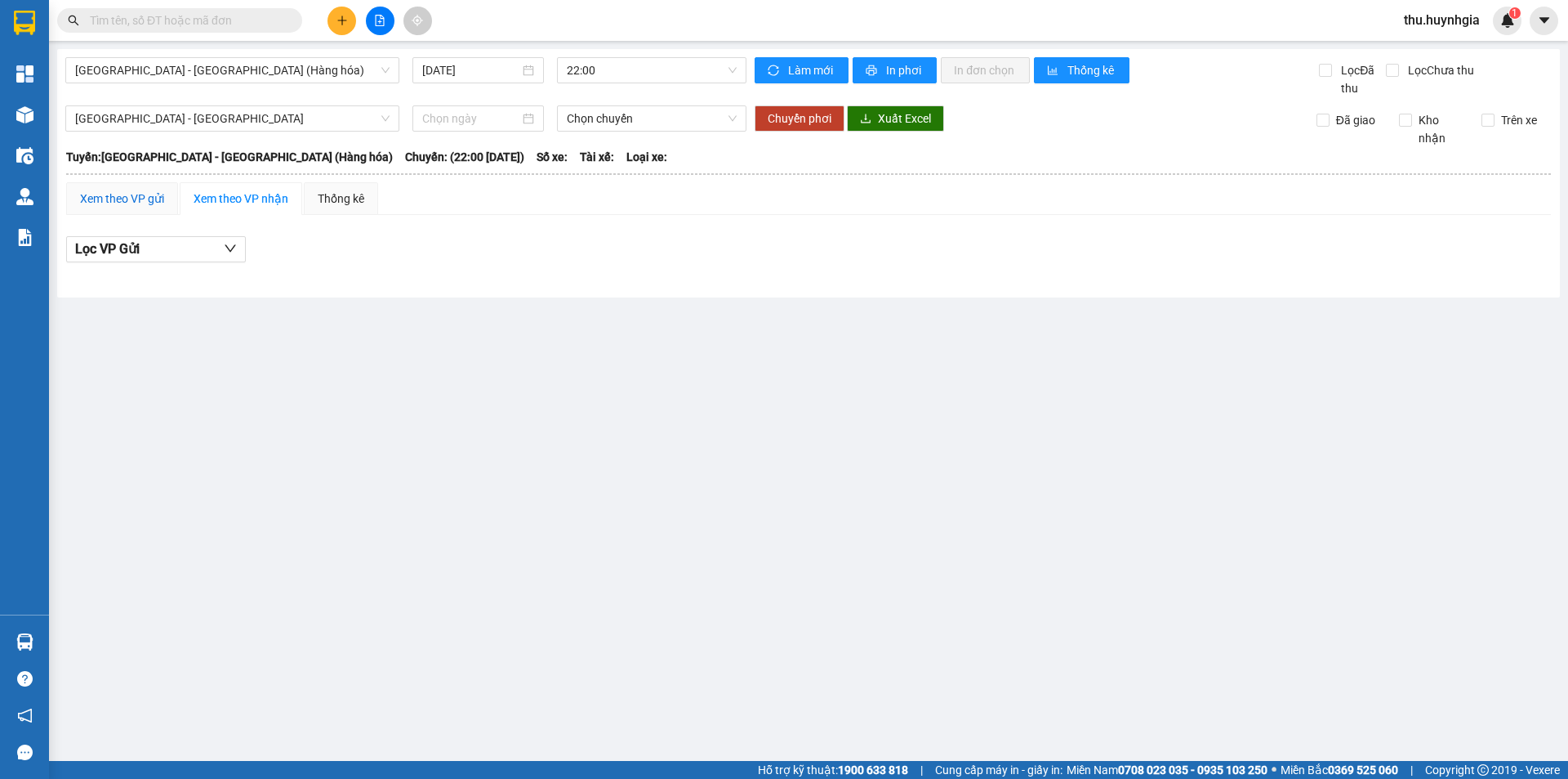
click at [142, 194] on div "Xem theo VP gửi" at bounding box center [122, 198] width 84 height 18
click at [258, 190] on div "Xem theo VP nhận" at bounding box center [241, 198] width 95 height 18
click at [435, 122] on input at bounding box center [470, 119] width 97 height 18
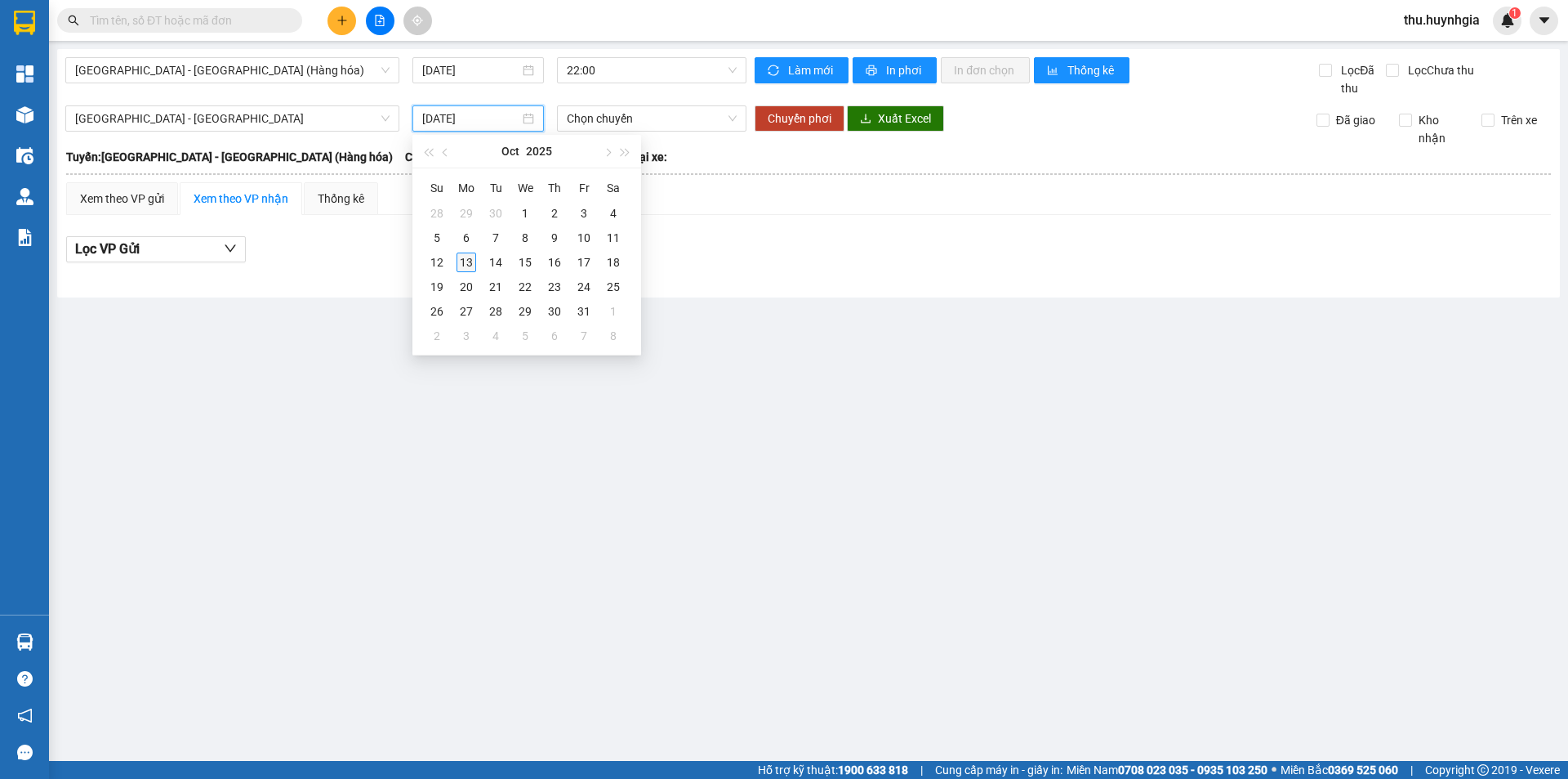
type input "[DATE]"
drag, startPoint x: 468, startPoint y: 264, endPoint x: 470, endPoint y: 240, distance: 24.1
click at [467, 264] on div "13" at bounding box center [466, 263] width 20 height 20
type input "[DATE]"
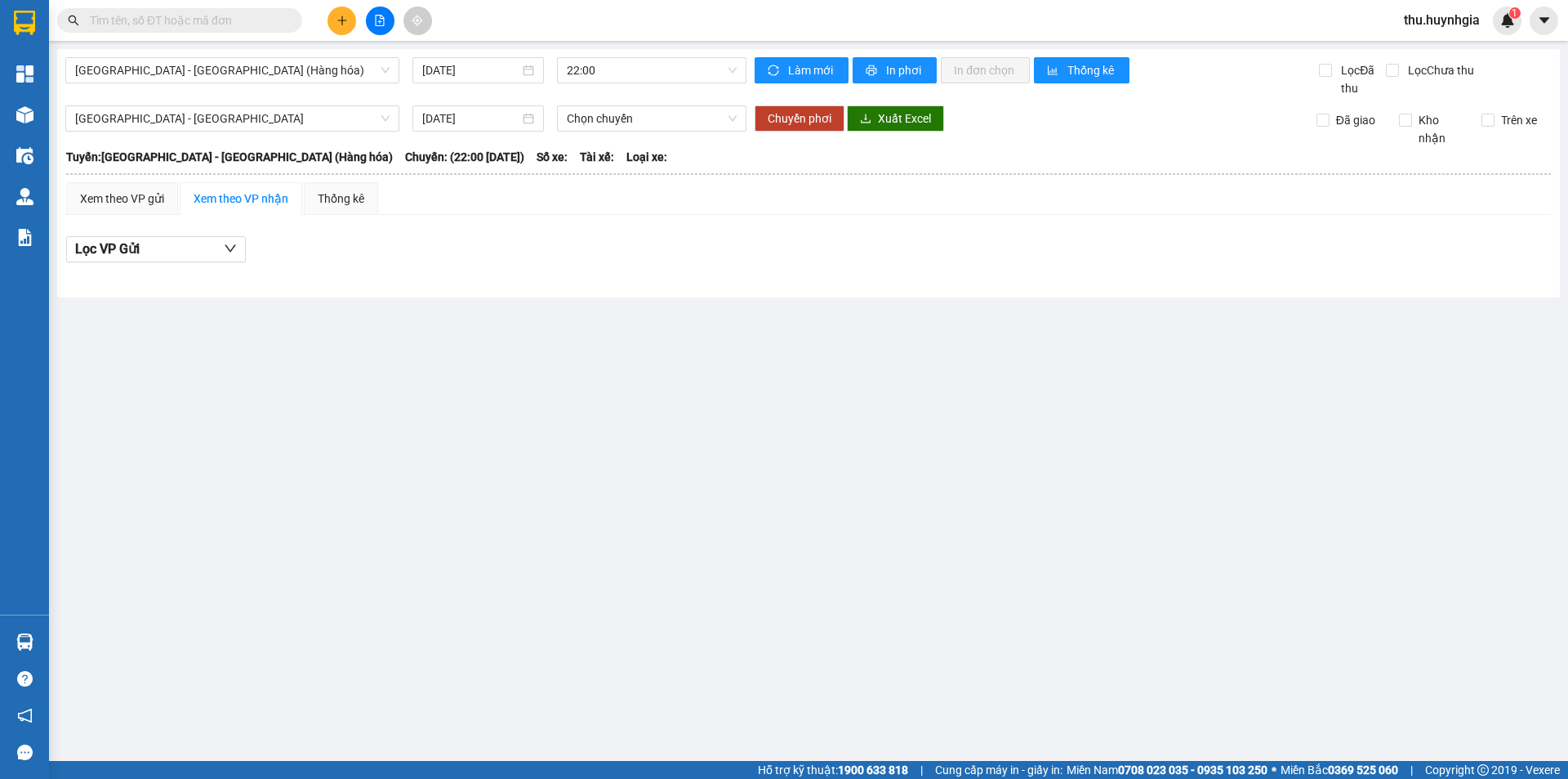
click at [692, 235] on div "Lọc VP Gửi" at bounding box center [809, 254] width 1485 height 52
click at [655, 122] on span "Chọn chuyến" at bounding box center [651, 118] width 169 height 24
drag, startPoint x: 617, startPoint y: 171, endPoint x: 447, endPoint y: 214, distance: 175.4
click at [616, 171] on th at bounding box center [809, 173] width 1487 height 15
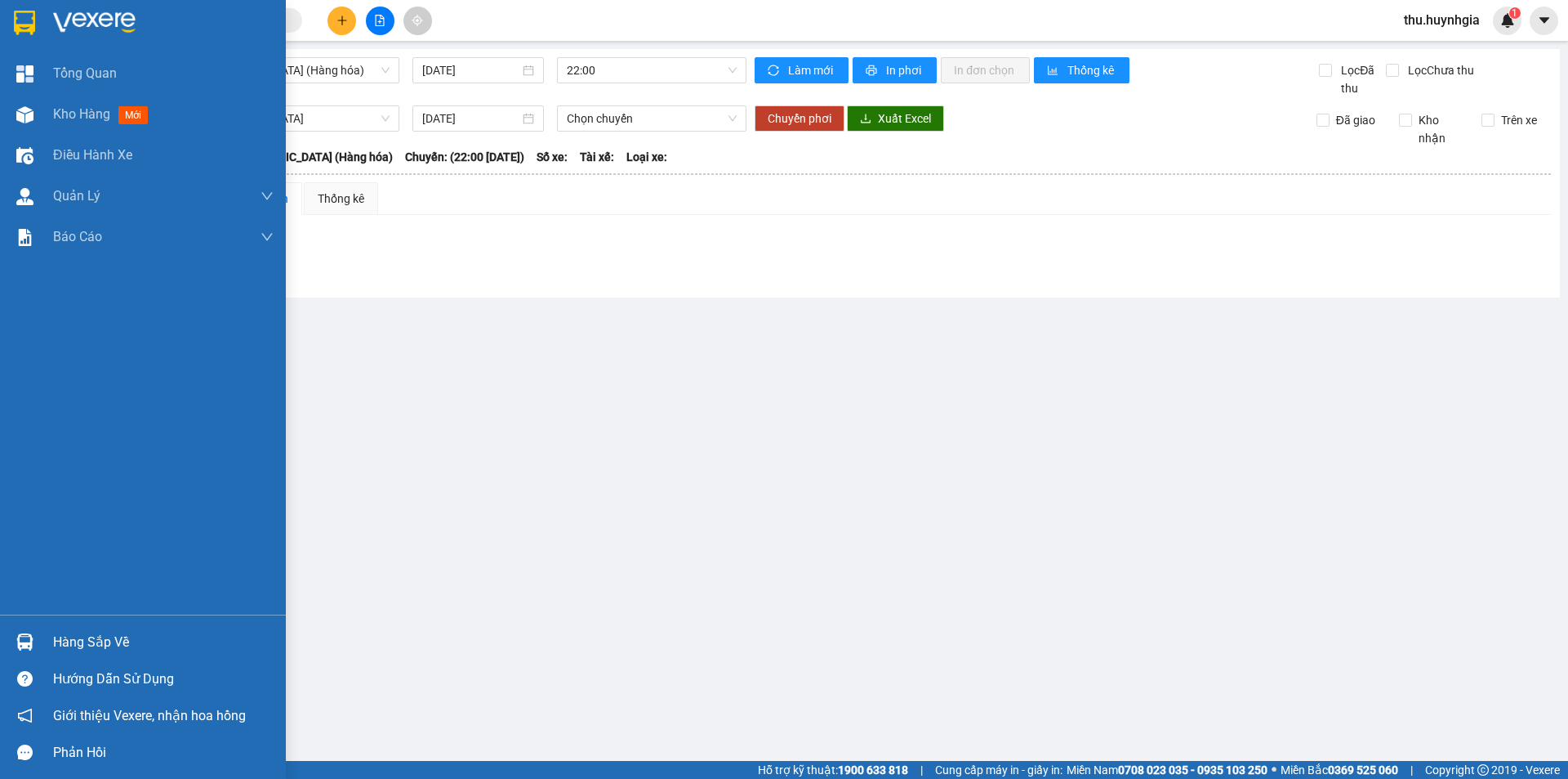
click at [93, 636] on div "Hàng sắp về" at bounding box center [163, 642] width 220 height 24
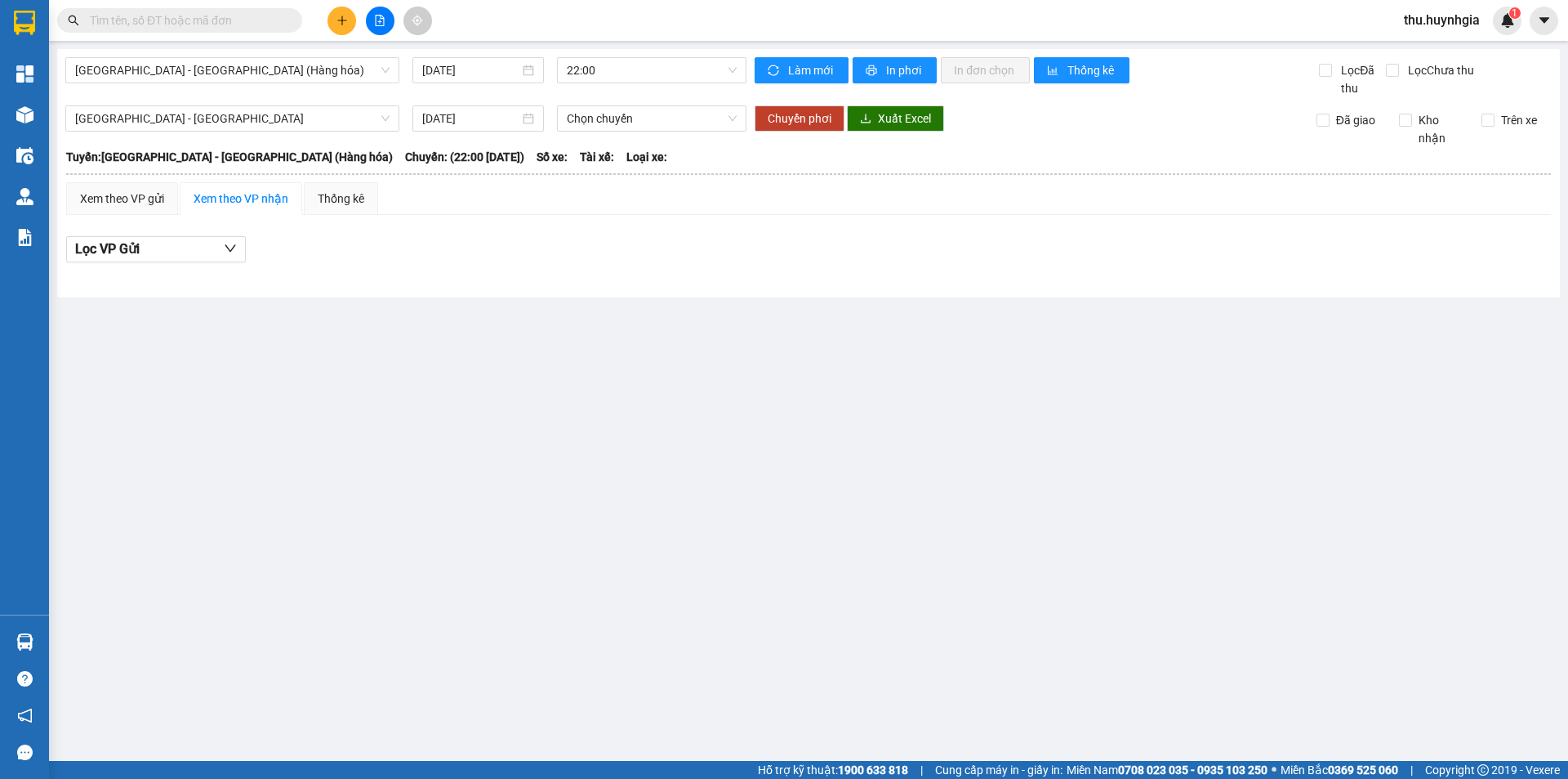
click at [711, 368] on section "Kết quả tìm kiếm ( 0 ) Bộ lọc No Data thu.huynhgia 1 Tổng Quan Kho hàng mới Điề…" at bounding box center [784, 389] width 1568 height 779
click at [1439, 20] on span "thu.huynhgia" at bounding box center [1442, 20] width 102 height 21
click at [1433, 56] on span "Đăng xuất" at bounding box center [1449, 51] width 69 height 18
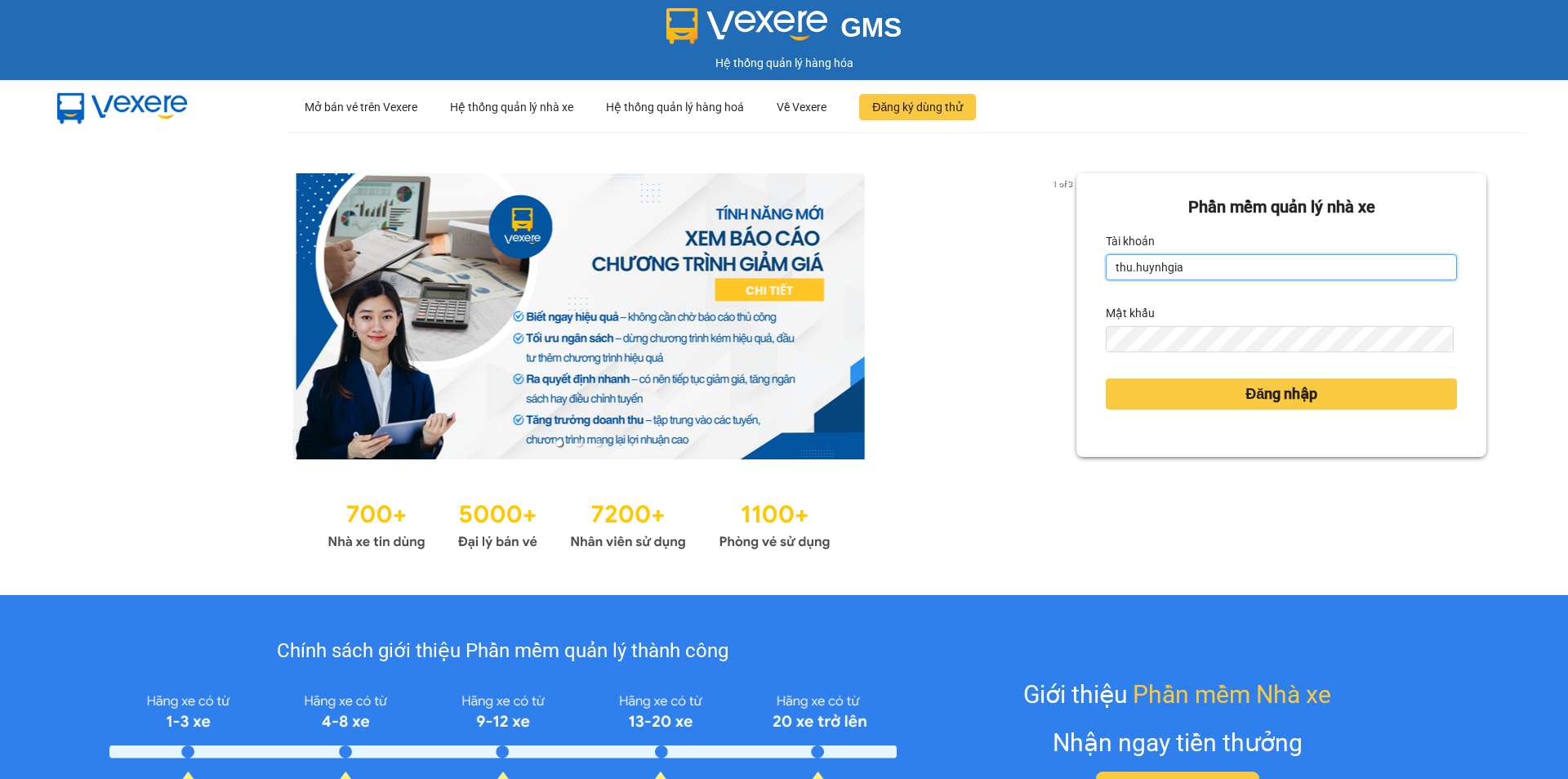
click at [1158, 272] on input "thu.huynhgia" at bounding box center [1281, 267] width 352 height 26
type input "quynh.huynhgia"
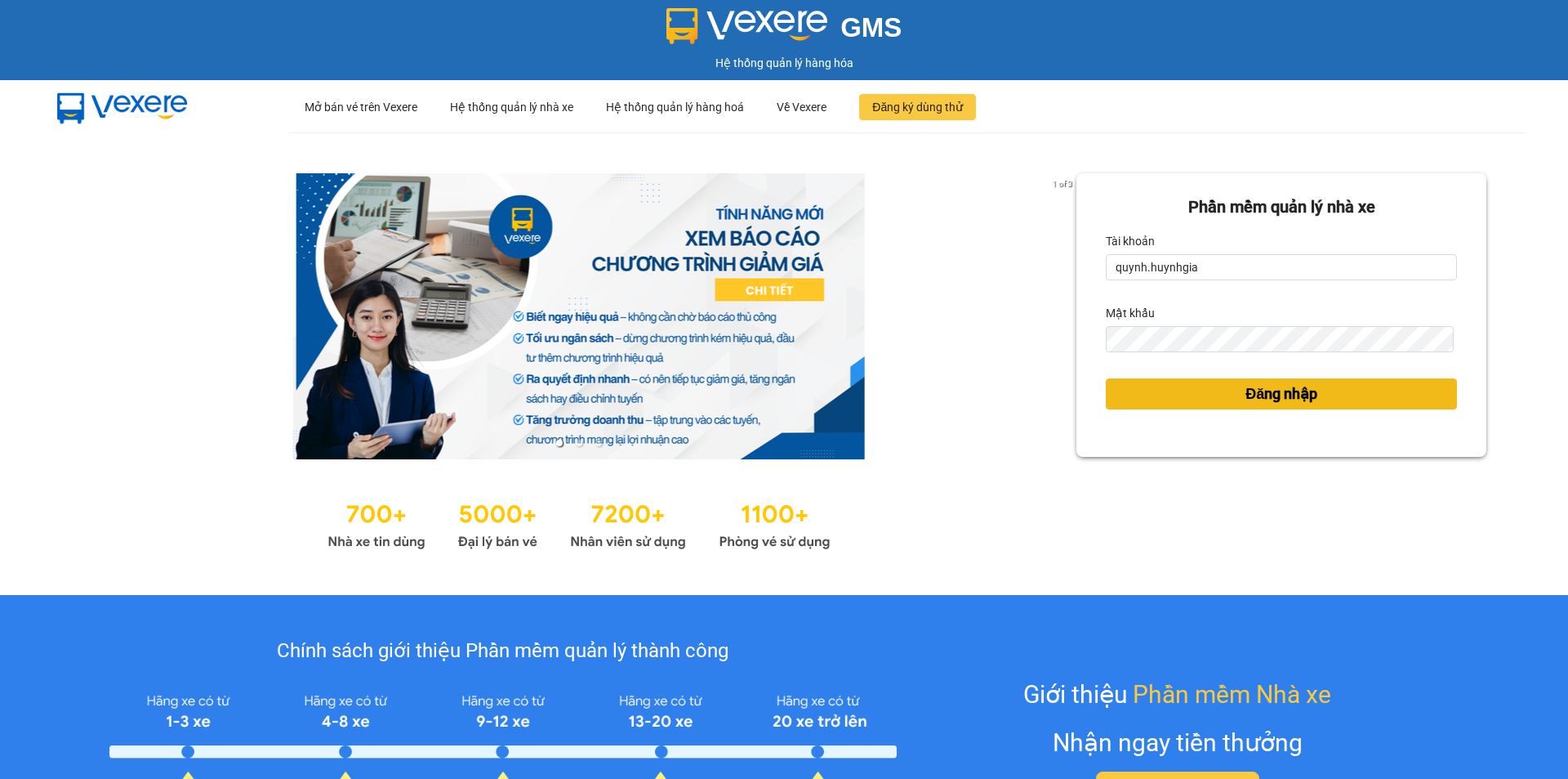
click at [1246, 394] on span "Đăng nhập" at bounding box center [1281, 393] width 71 height 23
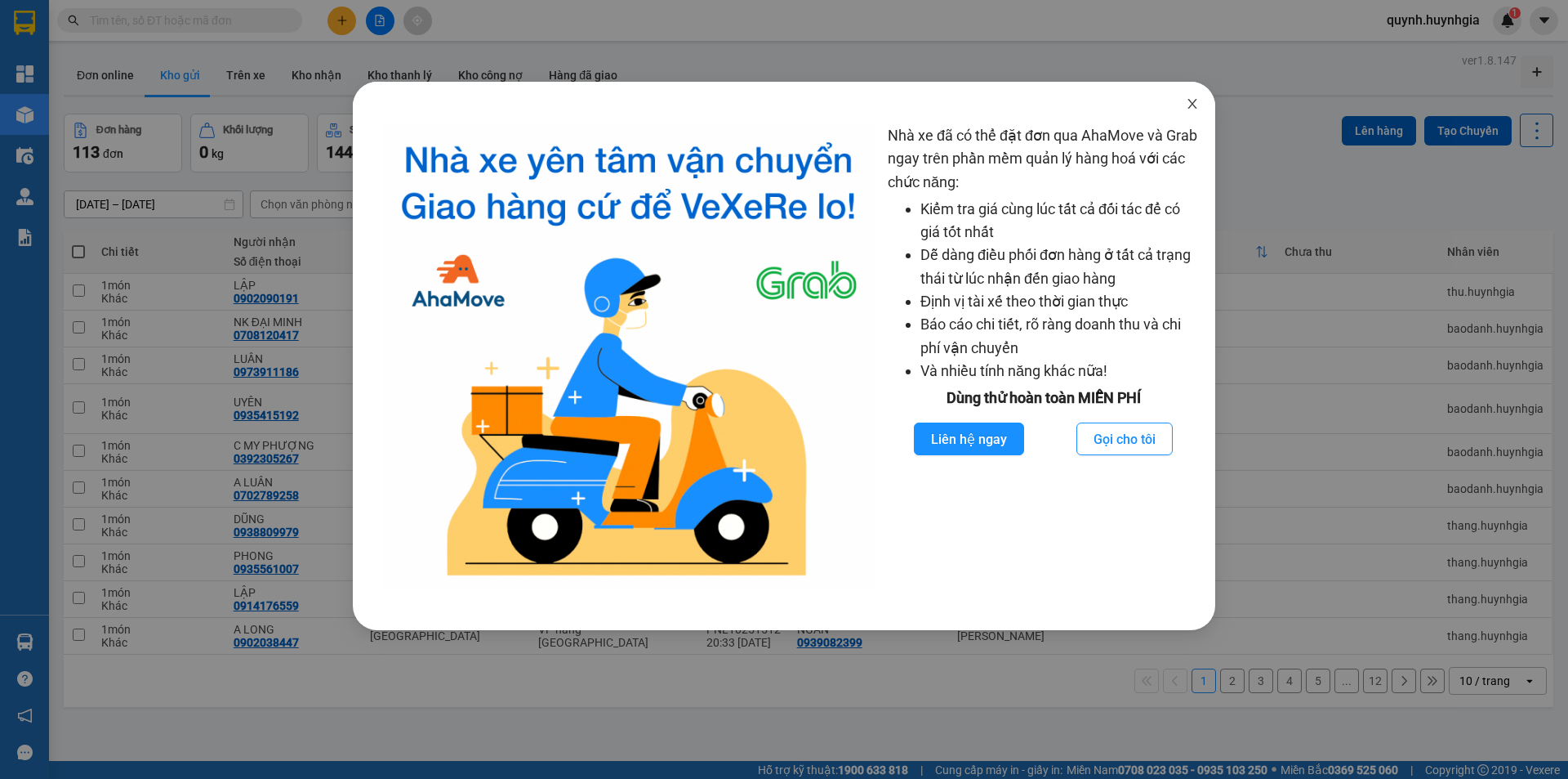
click at [1191, 100] on icon "close" at bounding box center [1192, 103] width 13 height 13
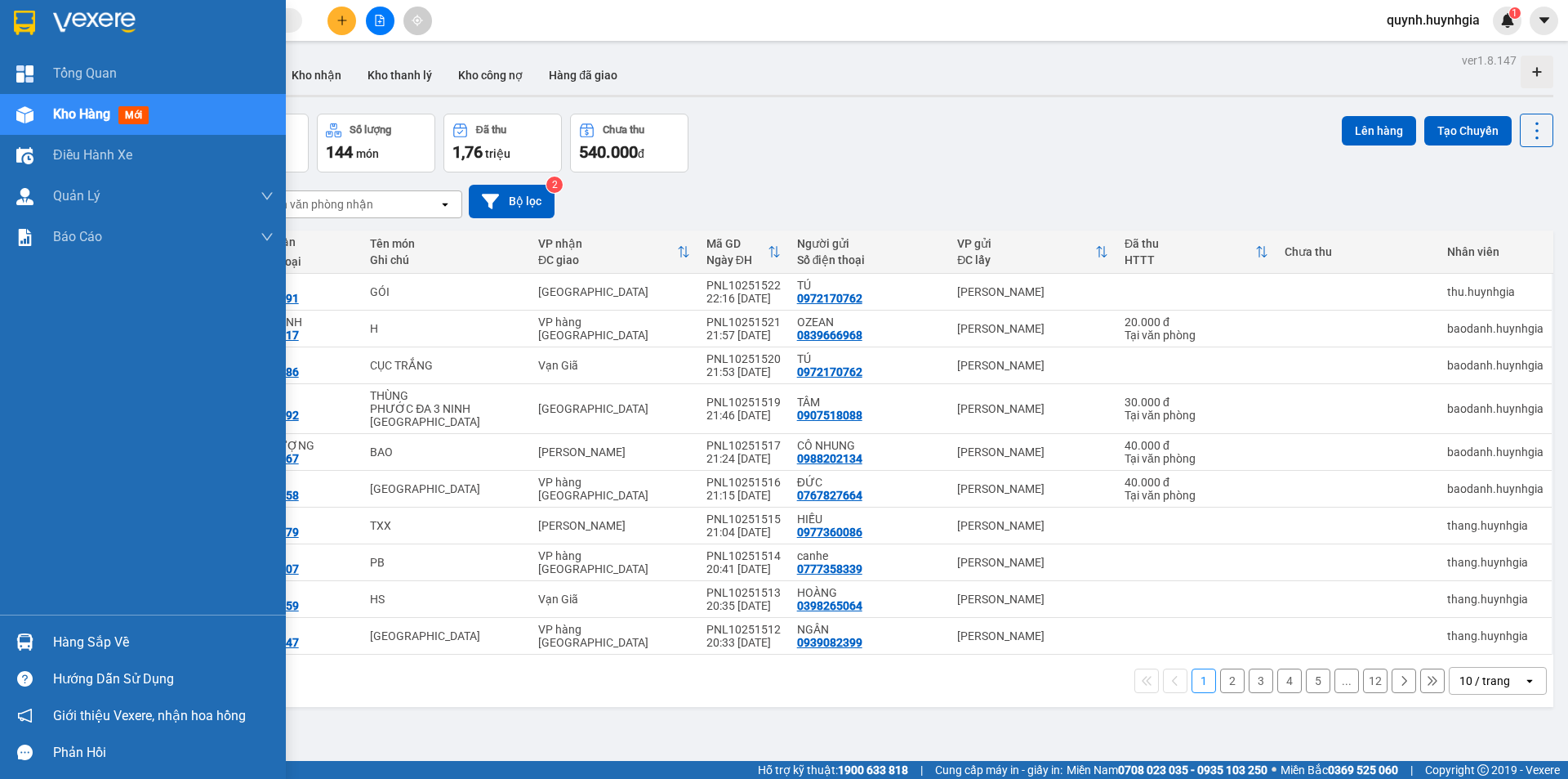
click at [89, 637] on div "Hàng sắp về" at bounding box center [163, 642] width 220 height 24
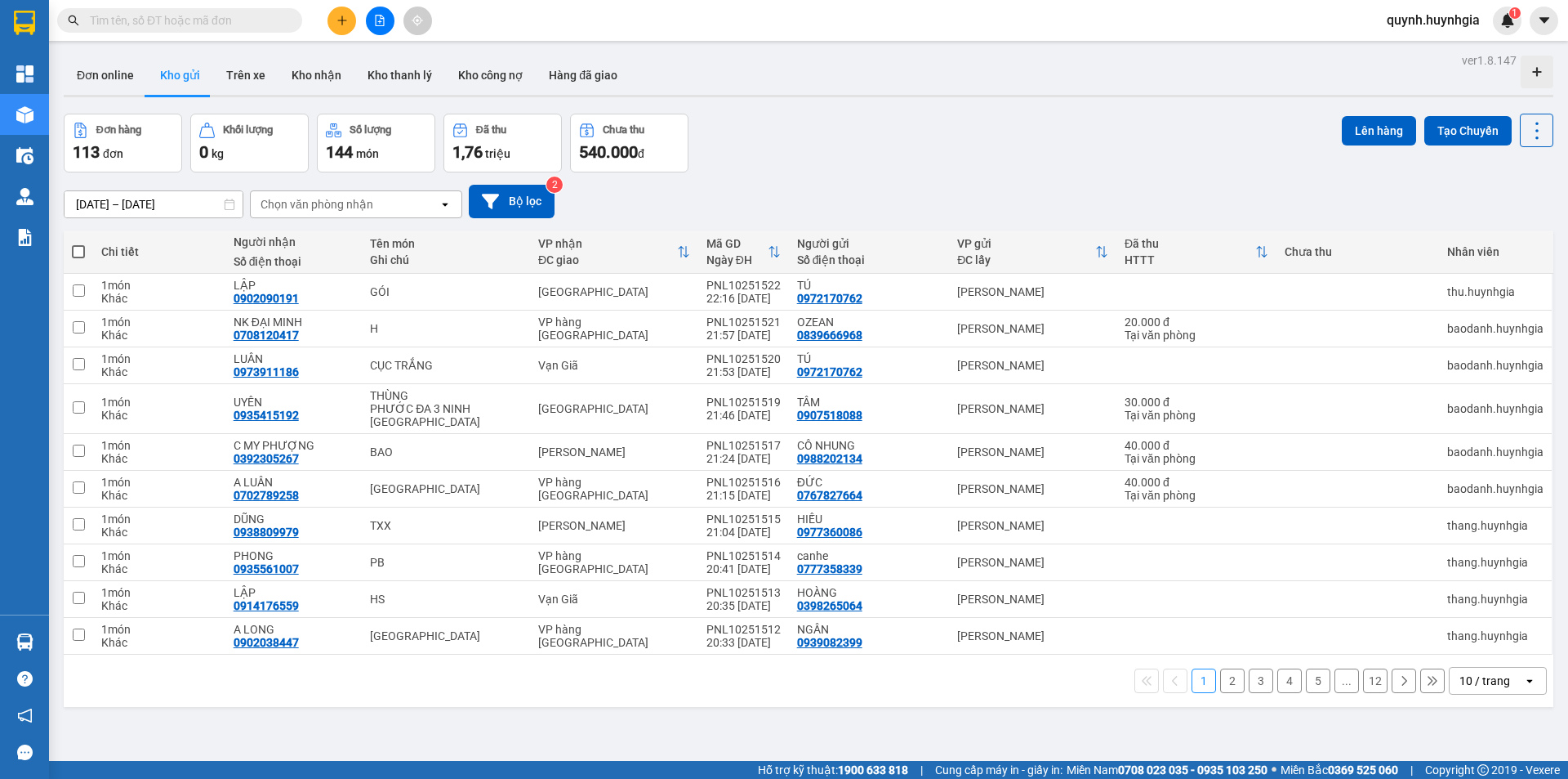
click at [320, 76] on section "Kết quả tìm kiếm ( 0 ) Bộ lọc No Data quynh.huynhgia 1 Tổng Quan Kho hàng mới Đ…" at bounding box center [784, 389] width 1568 height 779
click at [337, 24] on icon "plus" at bounding box center [343, 21] width 12 height 12
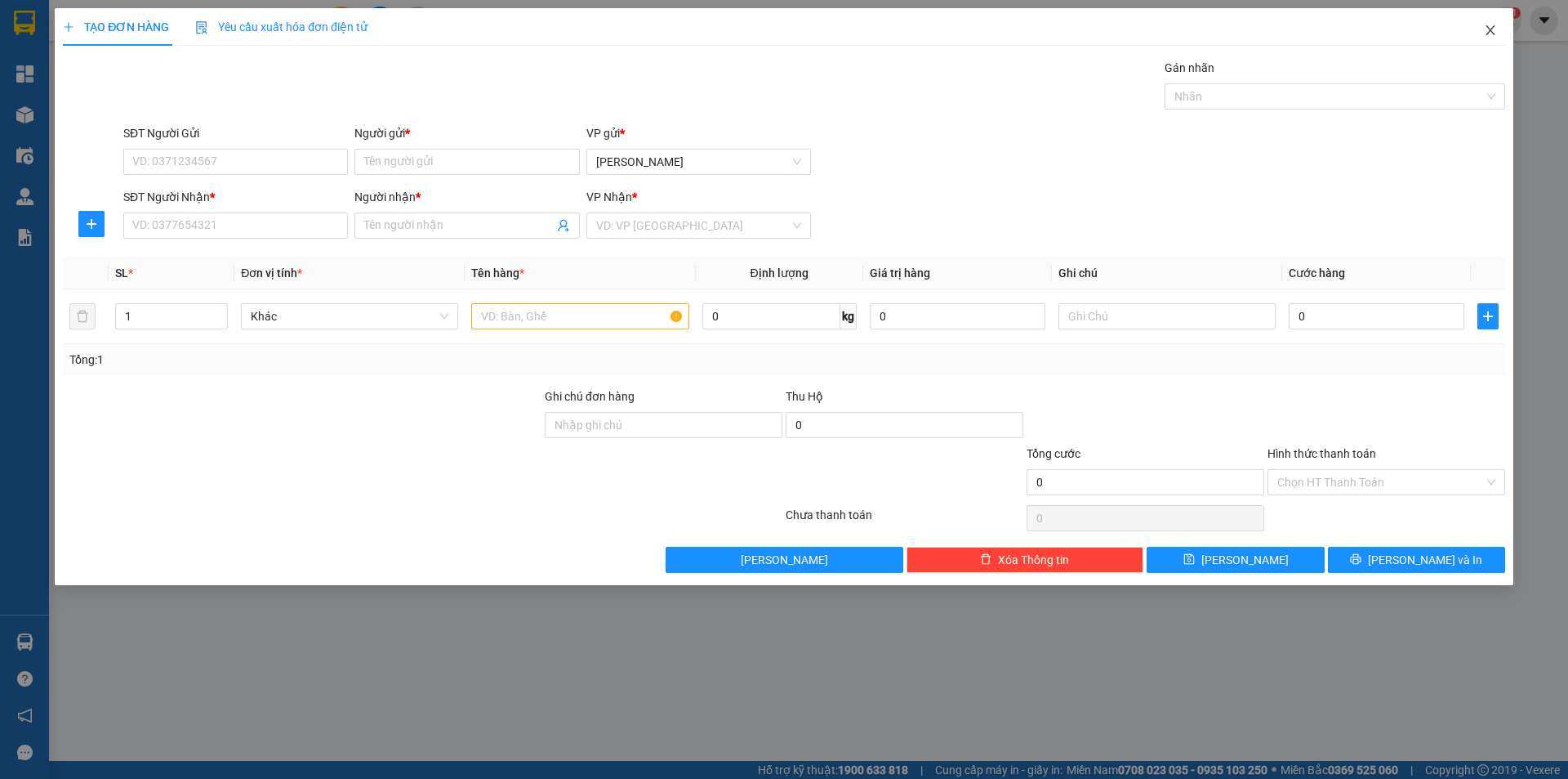
drag, startPoint x: 1495, startPoint y: 27, endPoint x: 593, endPoint y: 28, distance: 902.0
click at [1495, 29] on icon "close" at bounding box center [1490, 29] width 13 height 13
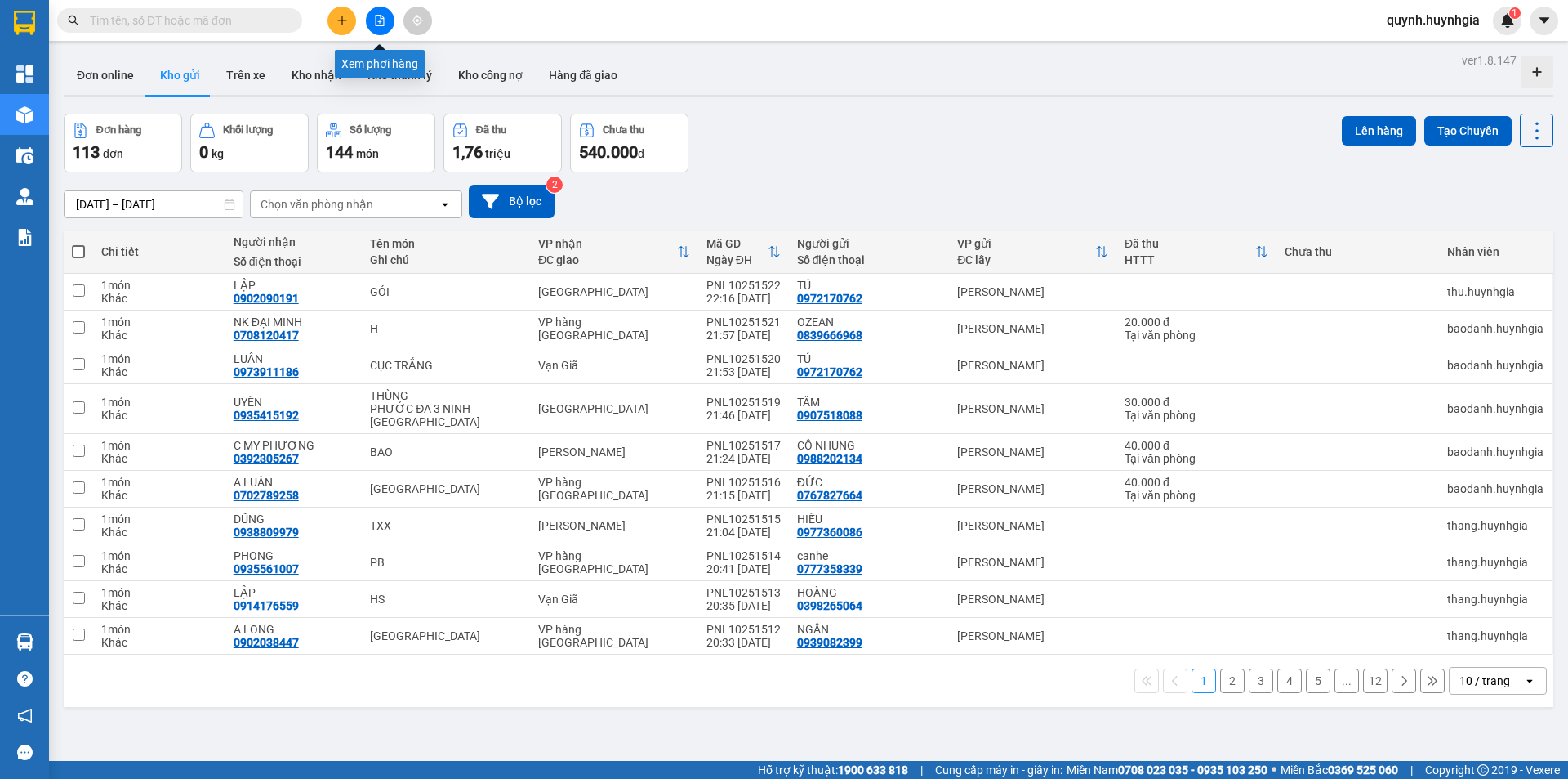
click at [380, 21] on icon "file-add" at bounding box center [380, 21] width 9 height 12
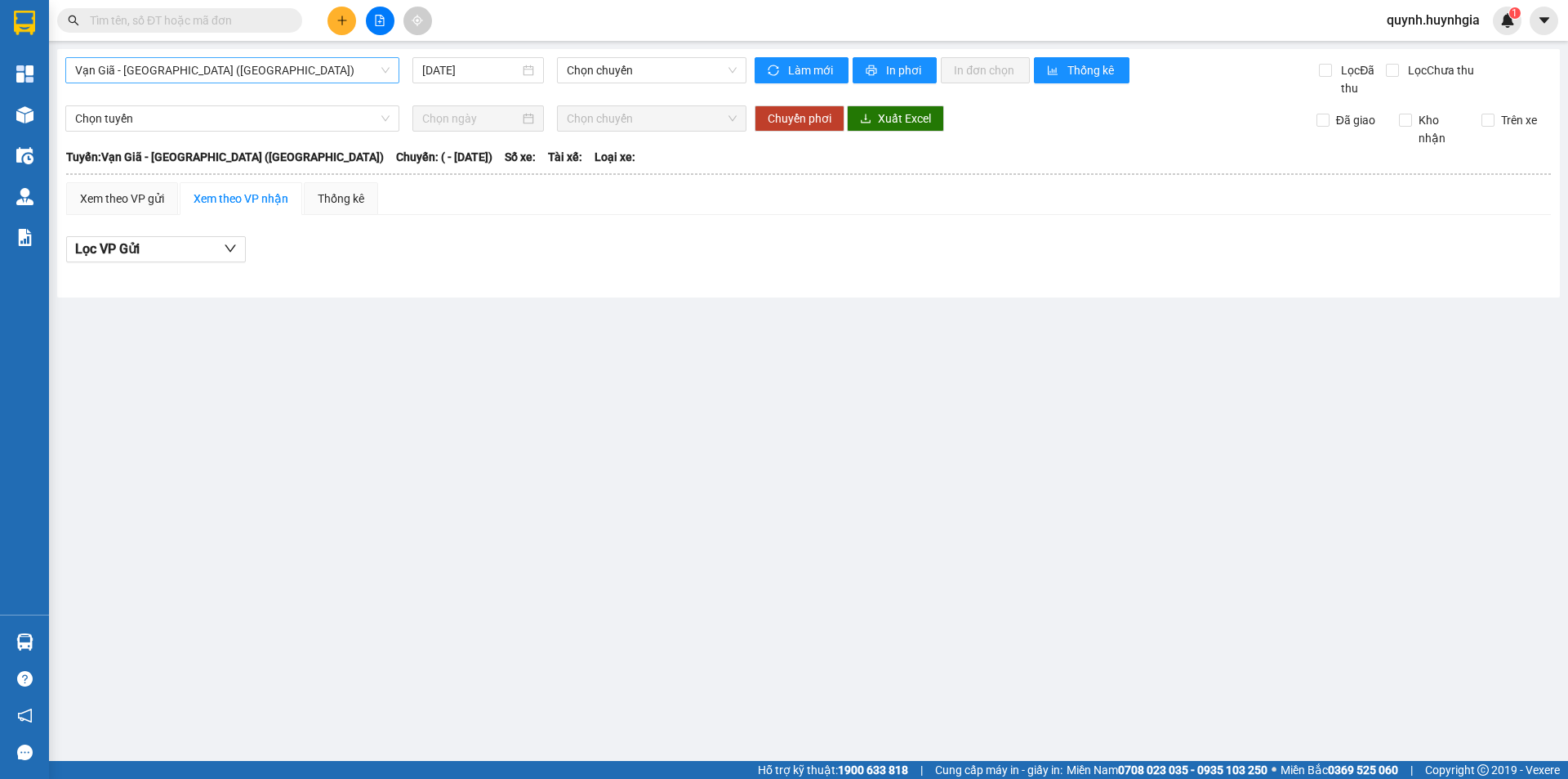
click at [207, 71] on span "Vạn Giã - [GEOGRAPHIC_DATA] ([GEOGRAPHIC_DATA])" at bounding box center [232, 70] width 314 height 24
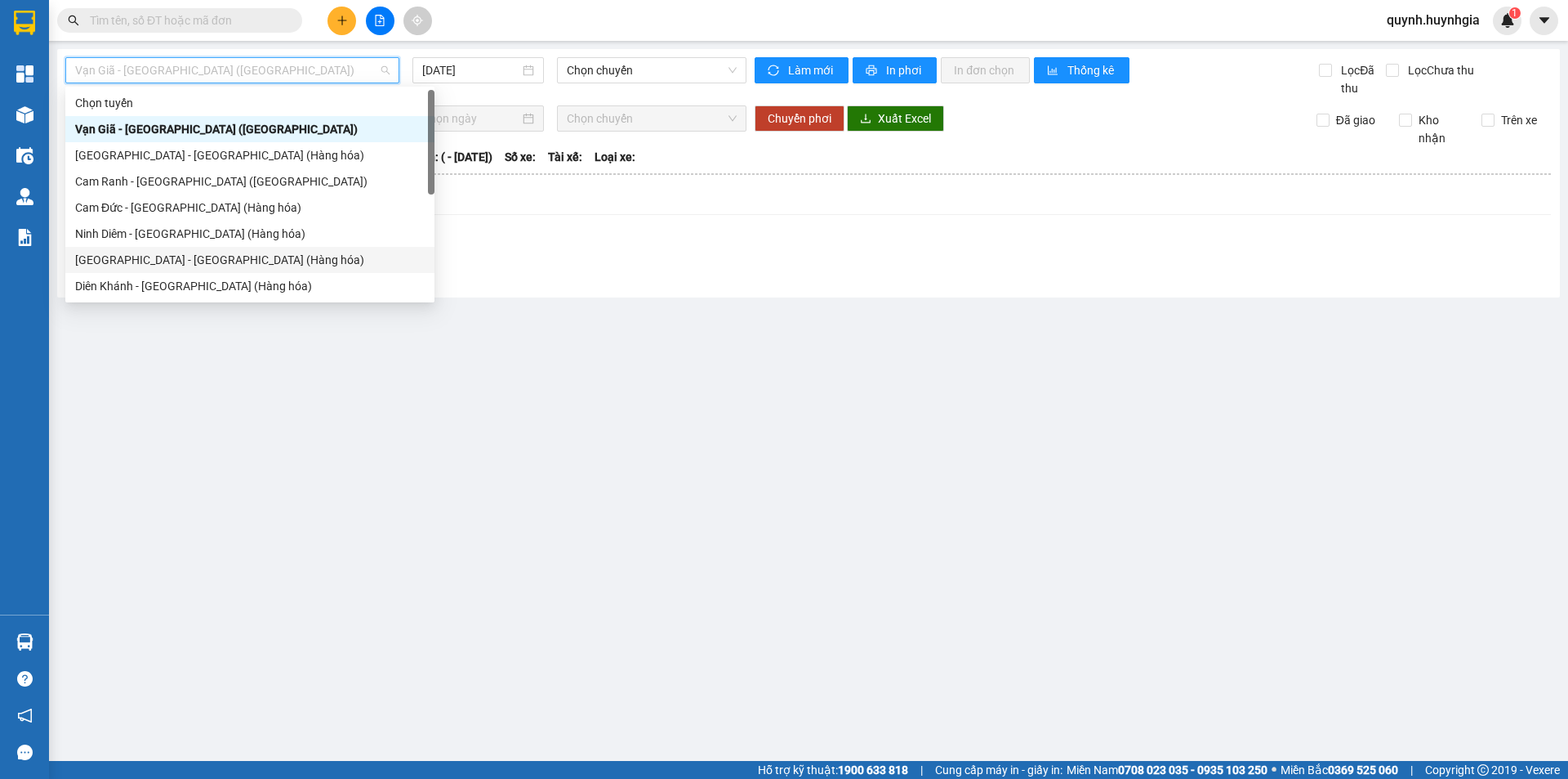
click at [150, 259] on div "[GEOGRAPHIC_DATA] - [GEOGRAPHIC_DATA] (Hàng hóa)" at bounding box center [250, 260] width 350 height 18
type input "[DATE]"
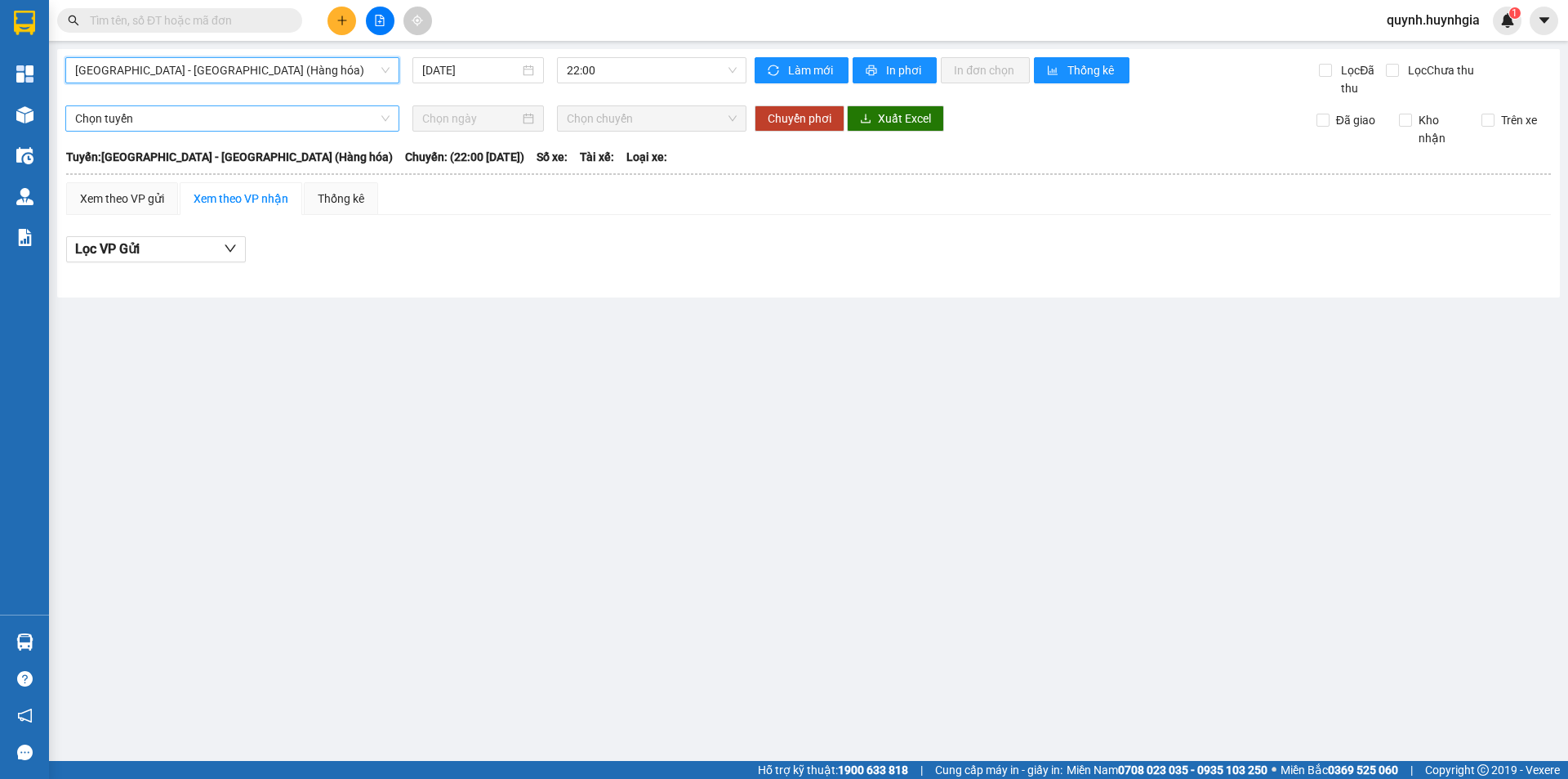
click at [214, 122] on span "Chọn tuyến" at bounding box center [232, 118] width 314 height 24
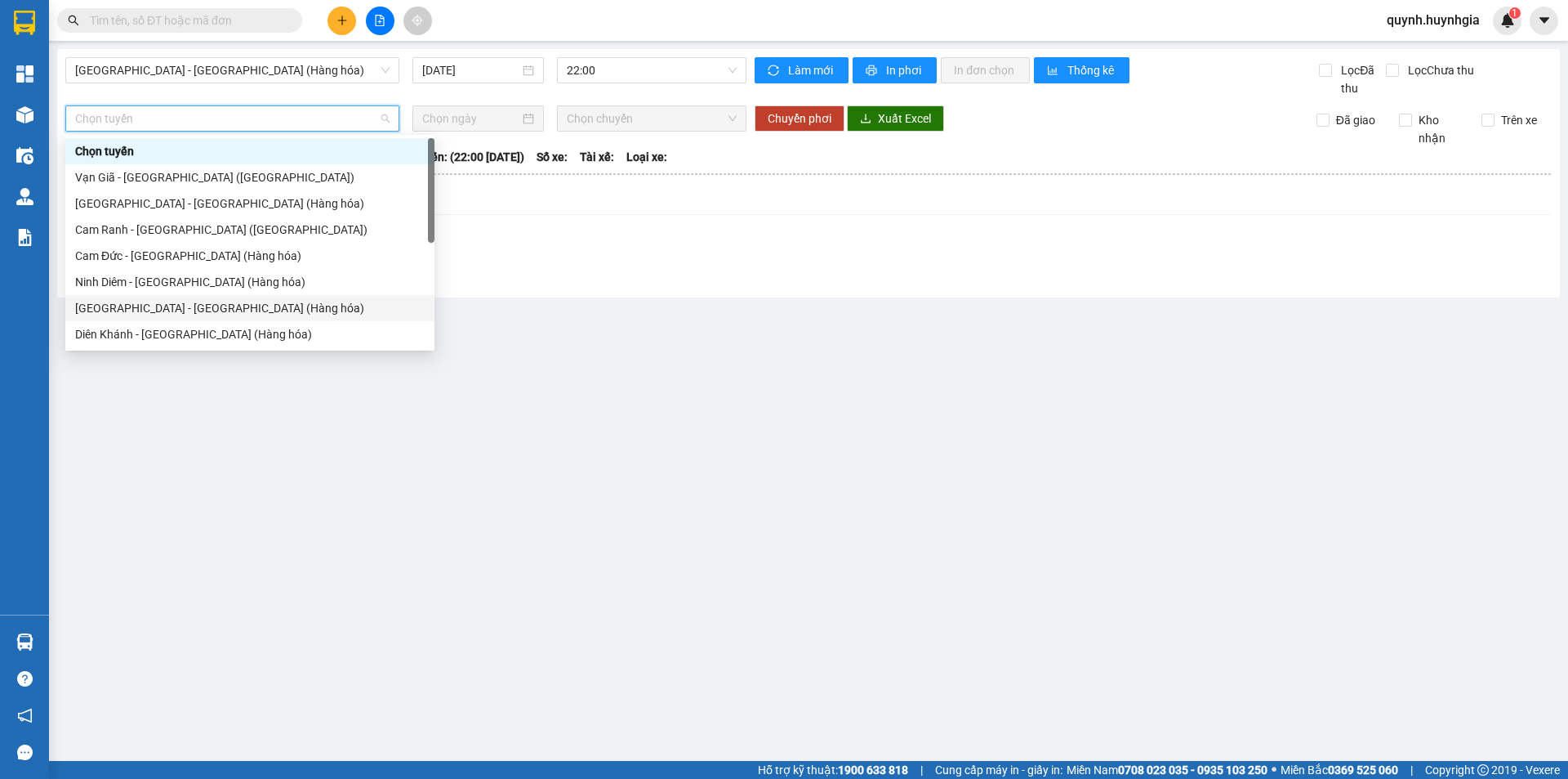
click at [204, 302] on div "[GEOGRAPHIC_DATA] - [GEOGRAPHIC_DATA] (Hàng hóa)" at bounding box center [250, 308] width 350 height 18
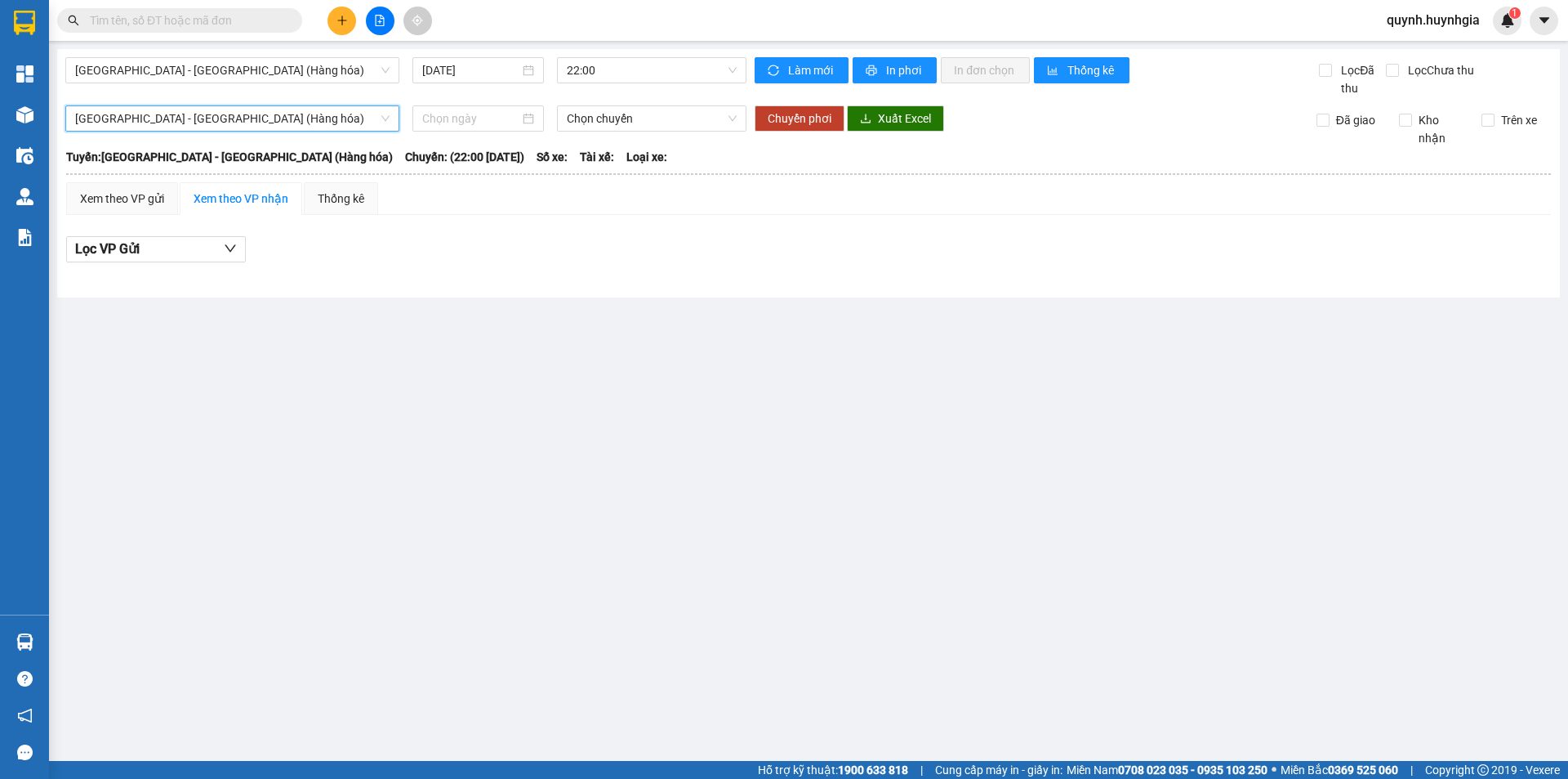
click at [527, 412] on main "Nha Trang - Sài Gòn (Hàng hóa) 13/10/2025 22:00 Làm mới In phơi In đơn chọn Thố…" at bounding box center [784, 380] width 1568 height 760
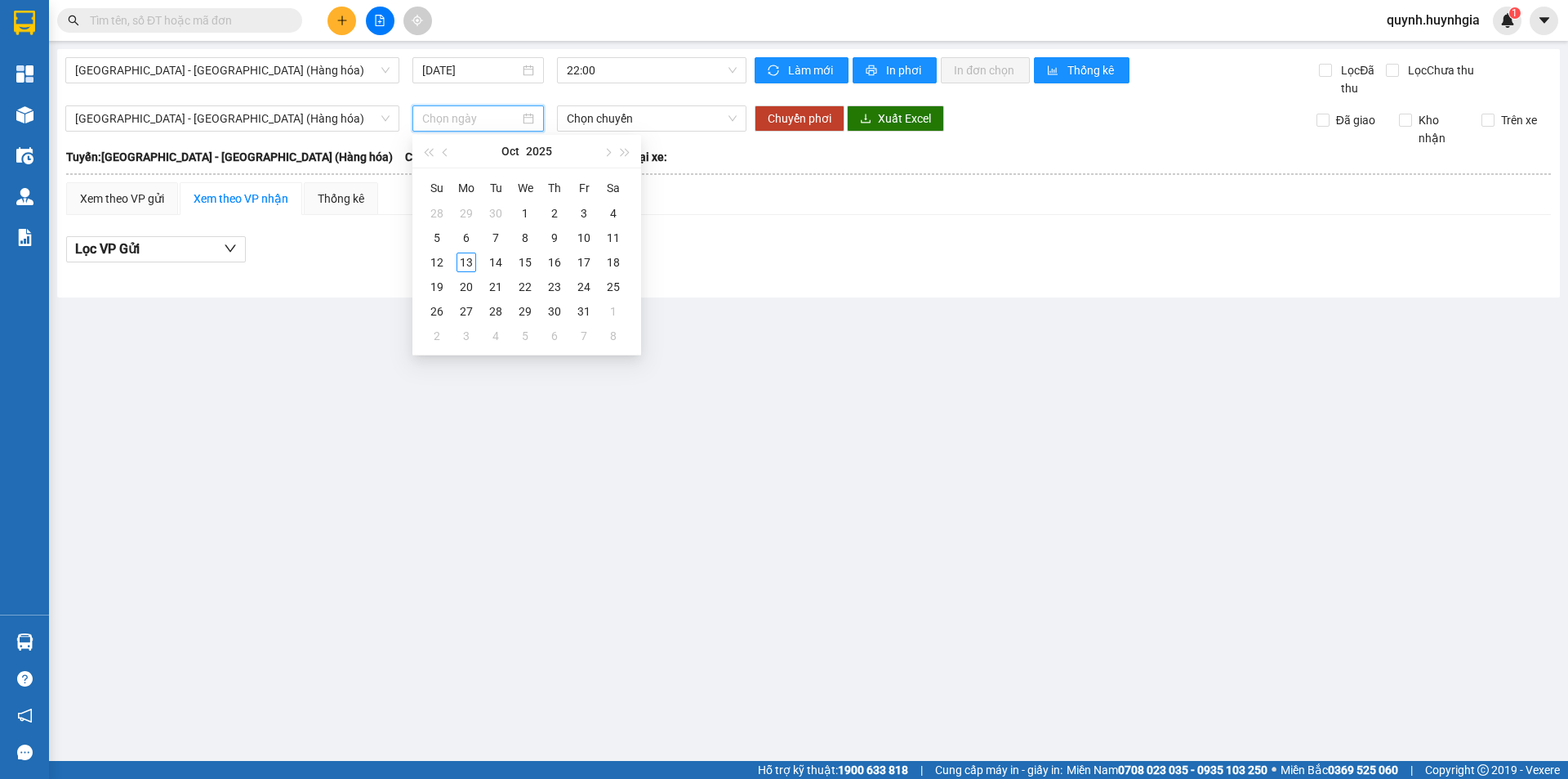
click at [450, 123] on input at bounding box center [470, 119] width 97 height 18
type input "[DATE]"
click at [467, 268] on div "13" at bounding box center [466, 263] width 20 height 20
type input "[DATE]"
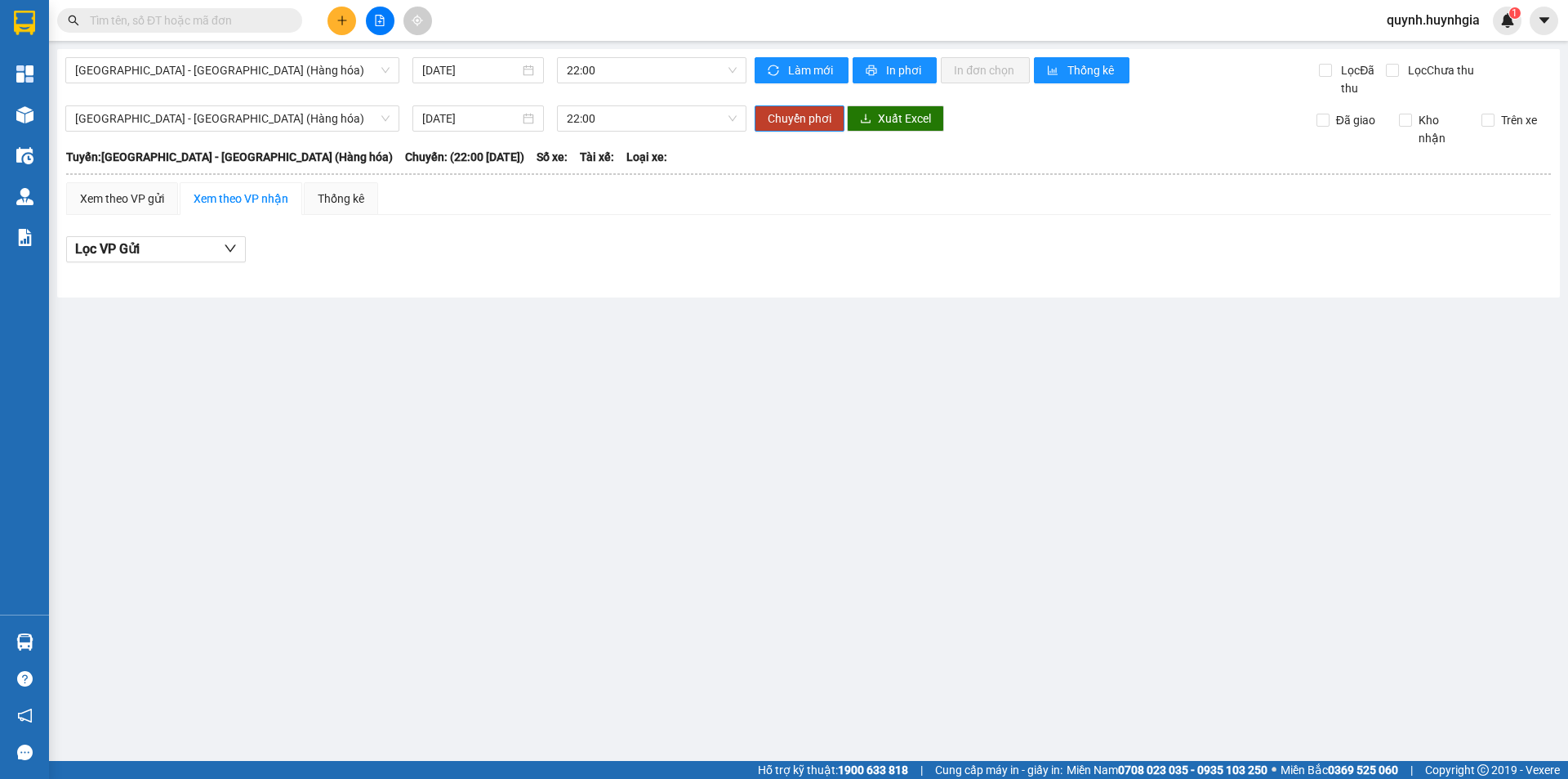
drag, startPoint x: 495, startPoint y: 353, endPoint x: 446, endPoint y: 215, distance: 146.4
click at [493, 352] on main "Nha Trang - Sài Gòn (Hàng hóa) 13/10/2025 22:00 Làm mới In phơi In đơn chọn Thố…" at bounding box center [784, 380] width 1568 height 760
click at [204, 209] on div "Xem theo VP nhận" at bounding box center [240, 198] width 122 height 32
click at [171, 203] on div "Xem theo VP gửi" at bounding box center [122, 198] width 112 height 32
click at [284, 200] on div "Xem theo VP nhận" at bounding box center [241, 198] width 95 height 18
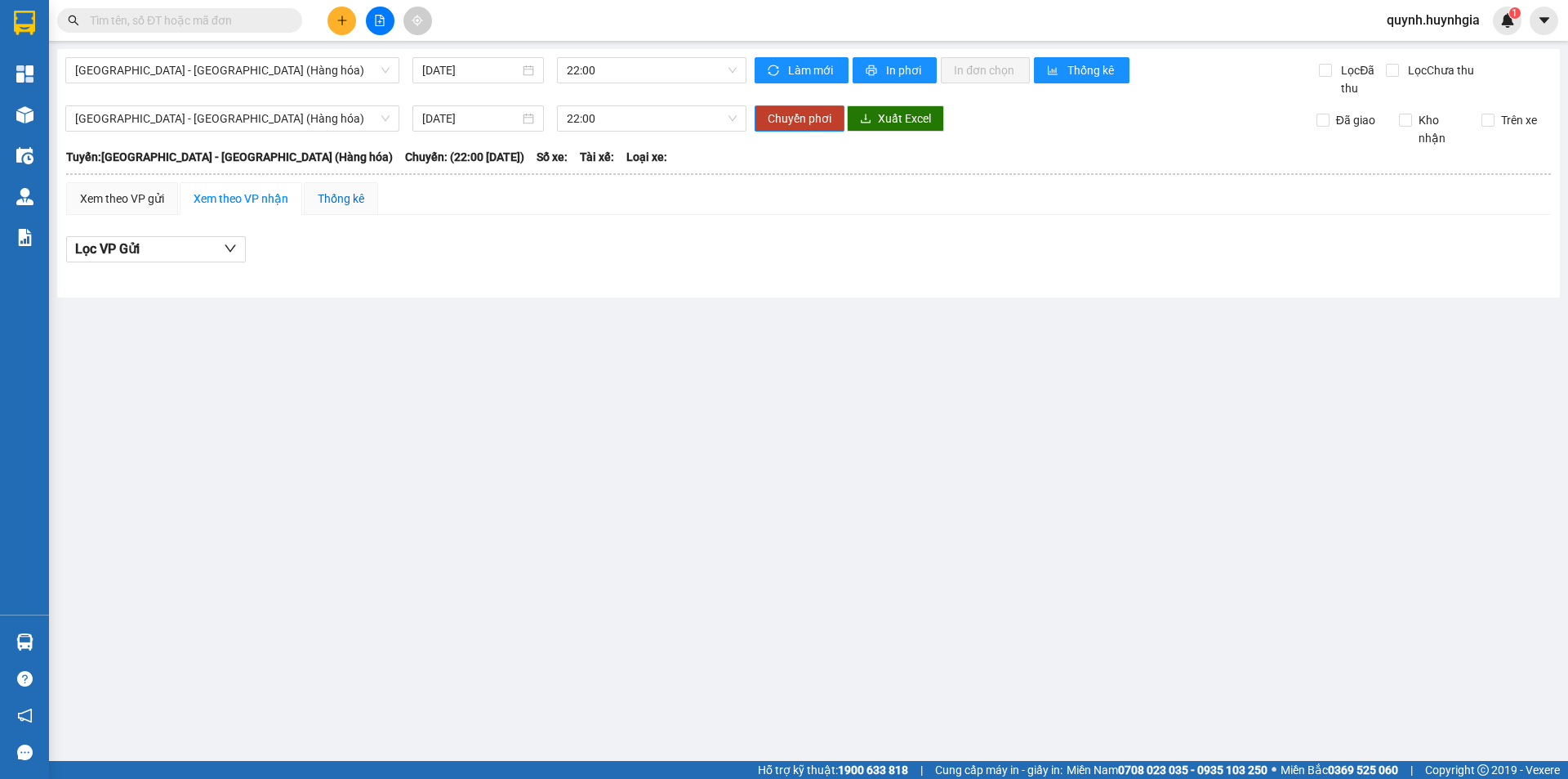
click at [338, 201] on div "Thống kê" at bounding box center [341, 198] width 47 height 18
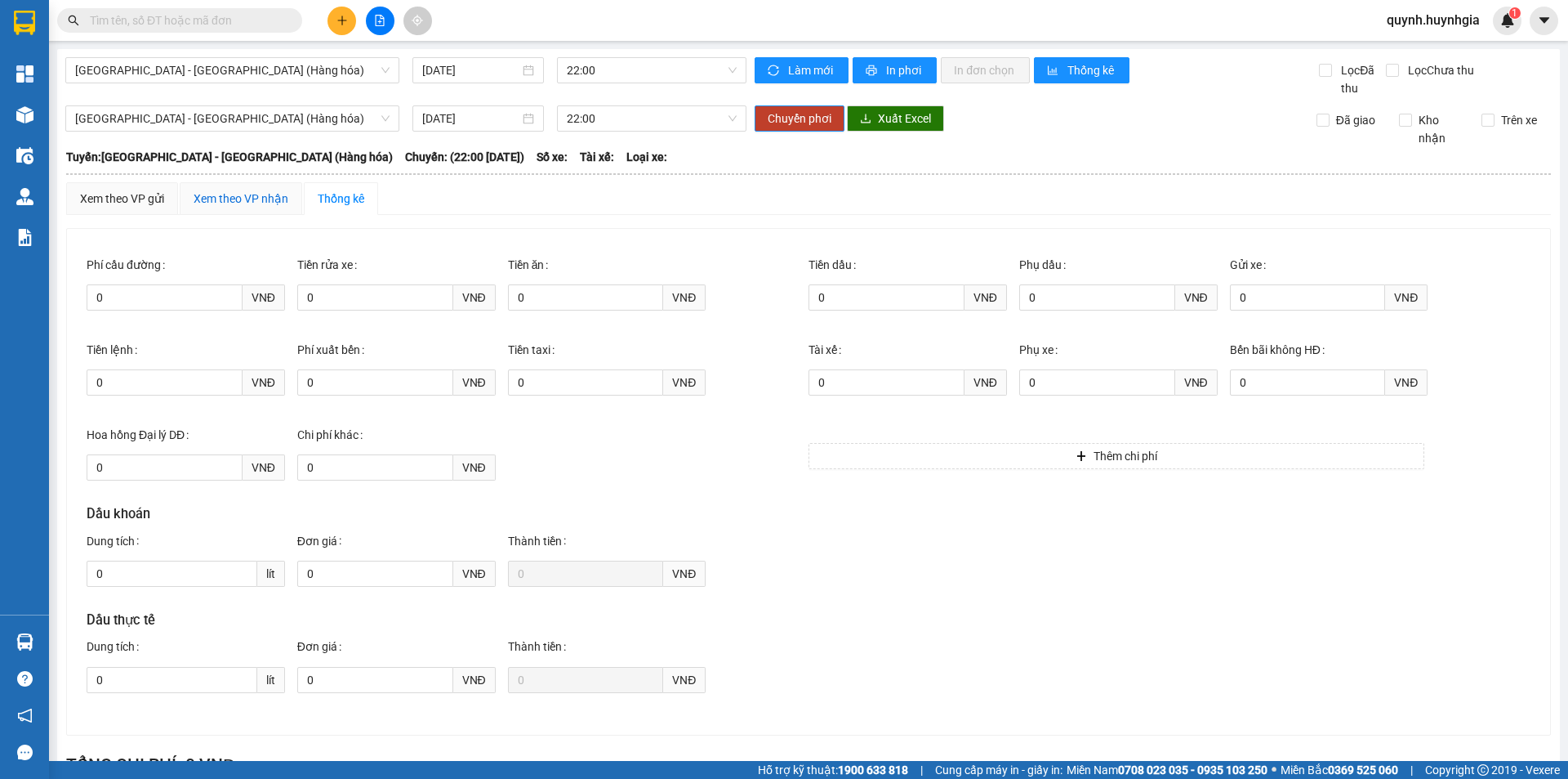
click at [248, 200] on div "Xem theo VP nhận" at bounding box center [241, 198] width 95 height 18
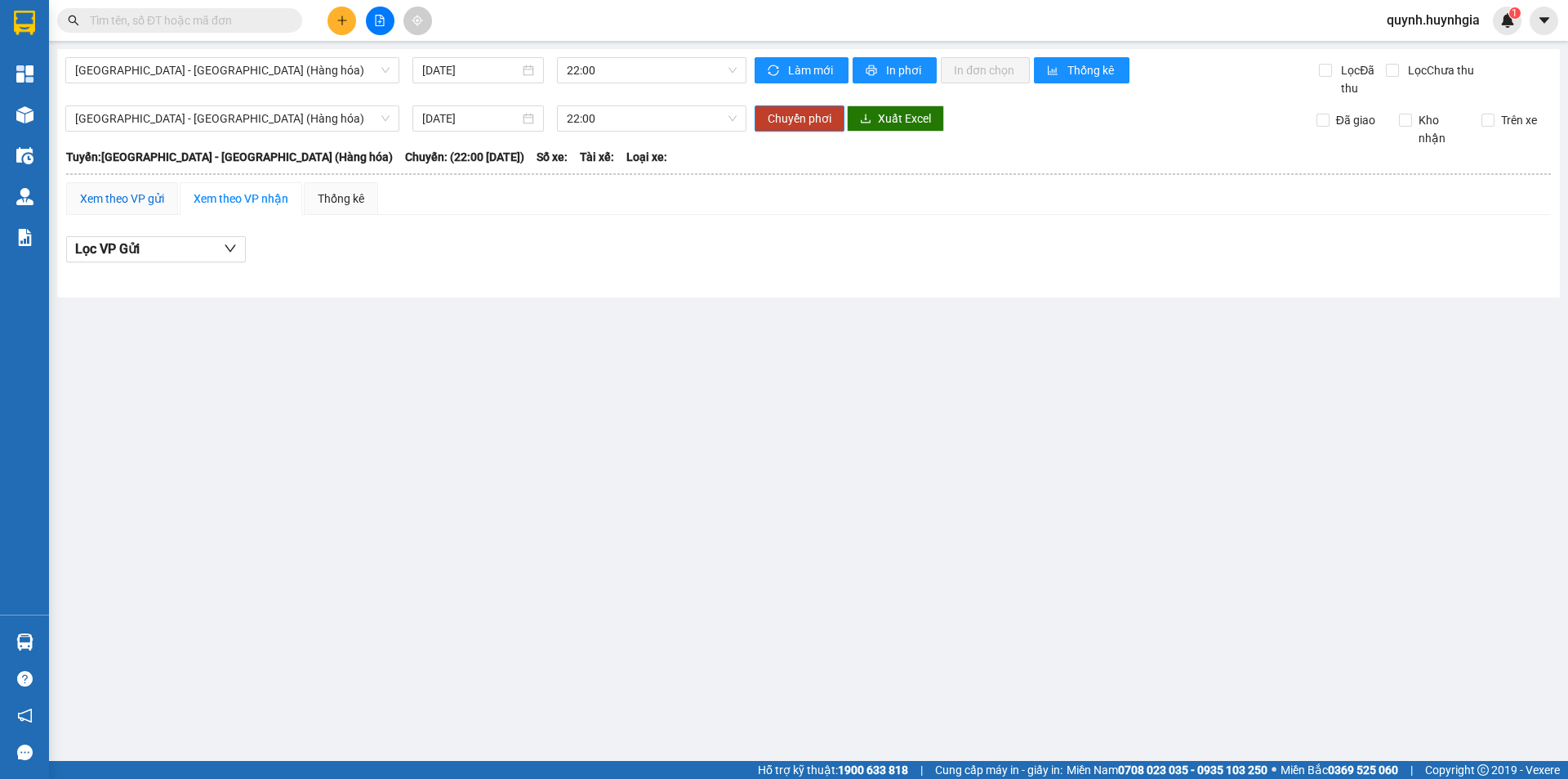
click at [157, 194] on div "Xem theo VP gửi" at bounding box center [122, 198] width 84 height 18
click at [154, 194] on div "Xem theo VP gửi" at bounding box center [122, 198] width 84 height 18
click at [164, 73] on span "[GEOGRAPHIC_DATA] - [GEOGRAPHIC_DATA] (Hàng hóa)" at bounding box center [232, 70] width 314 height 24
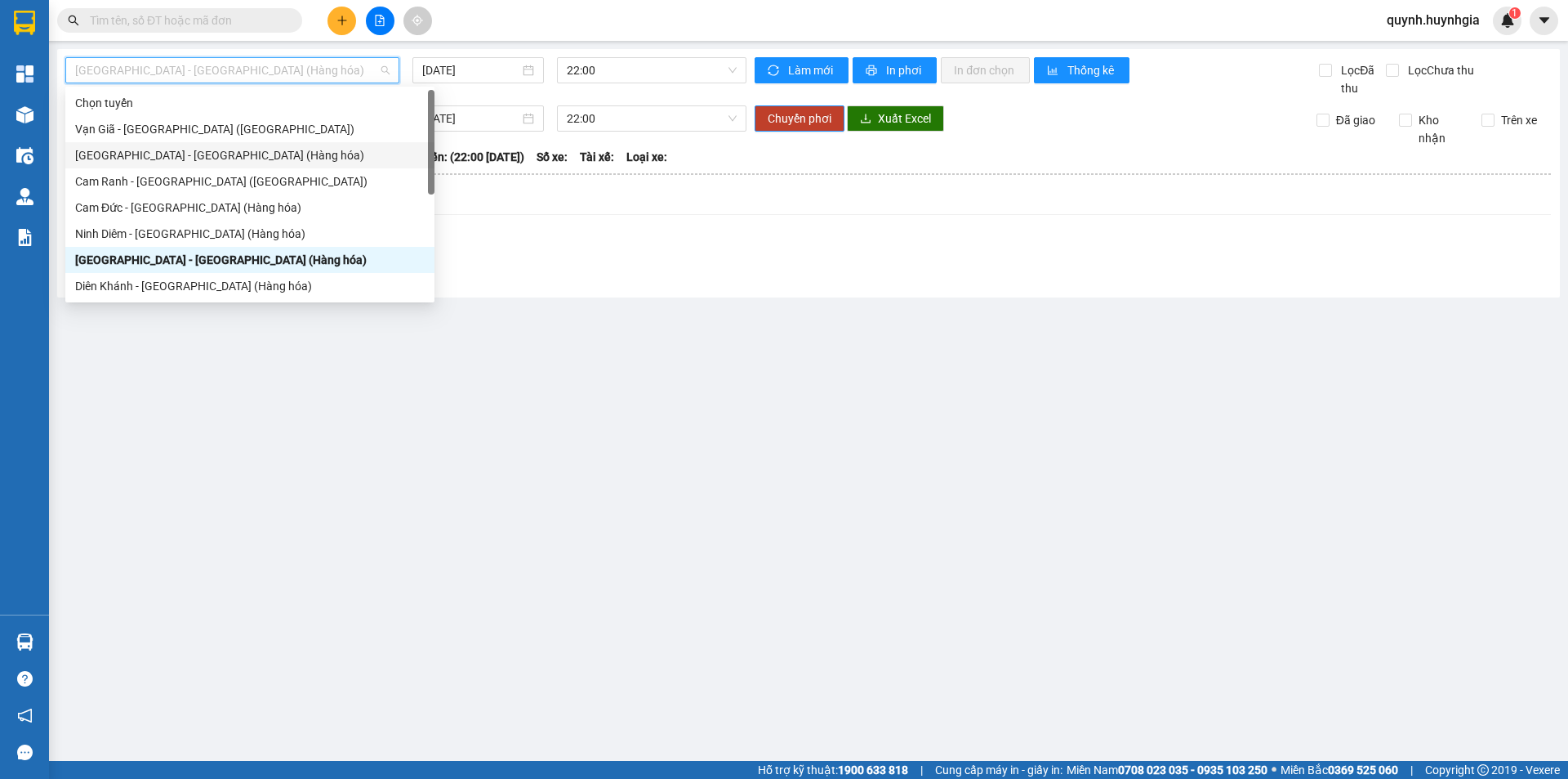
click at [434, 247] on div "Lọc VP nhận" at bounding box center [809, 250] width 1485 height 27
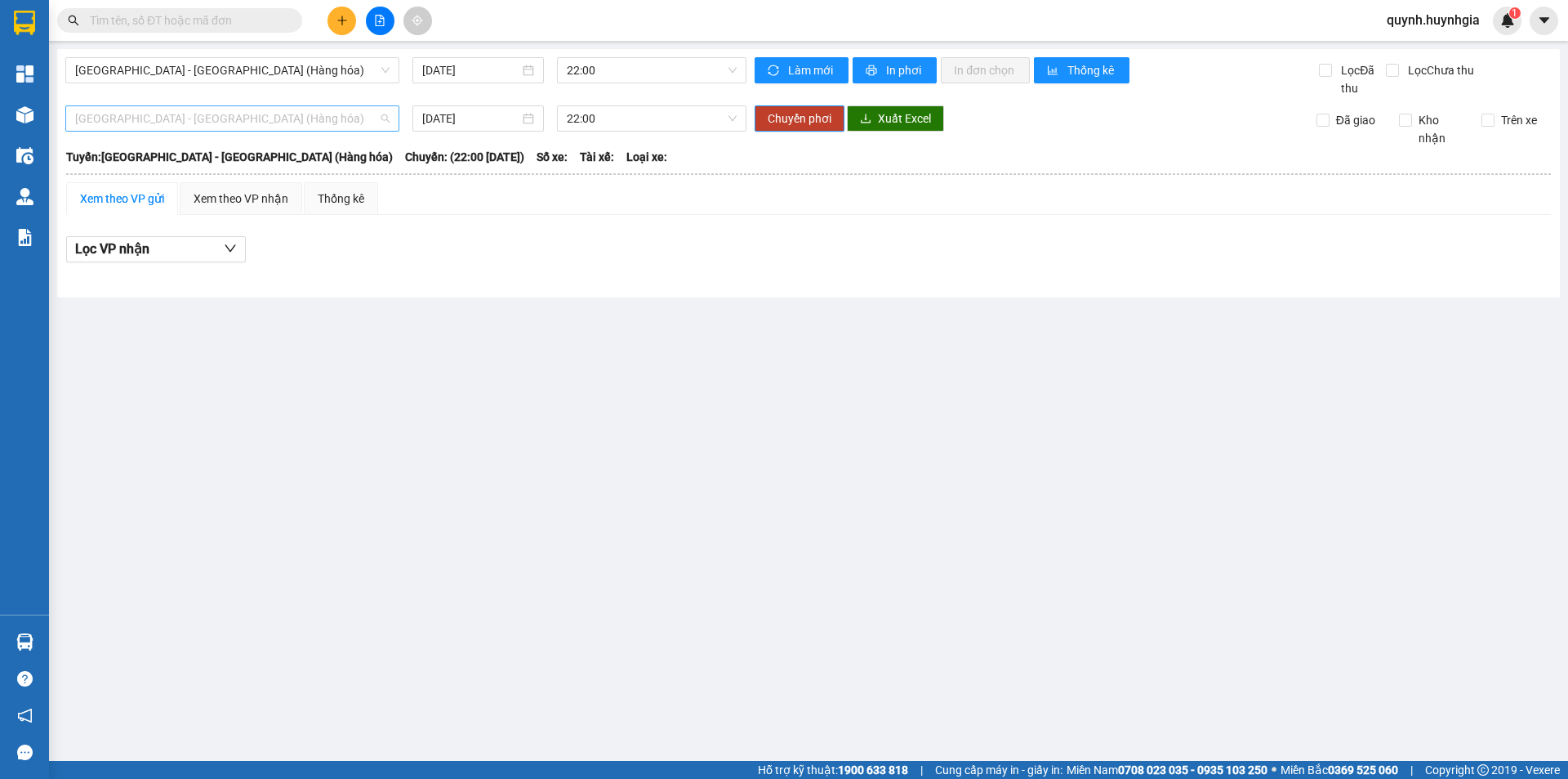
click at [226, 121] on span "[GEOGRAPHIC_DATA] - [GEOGRAPHIC_DATA] (Hàng hóa)" at bounding box center [232, 118] width 314 height 24
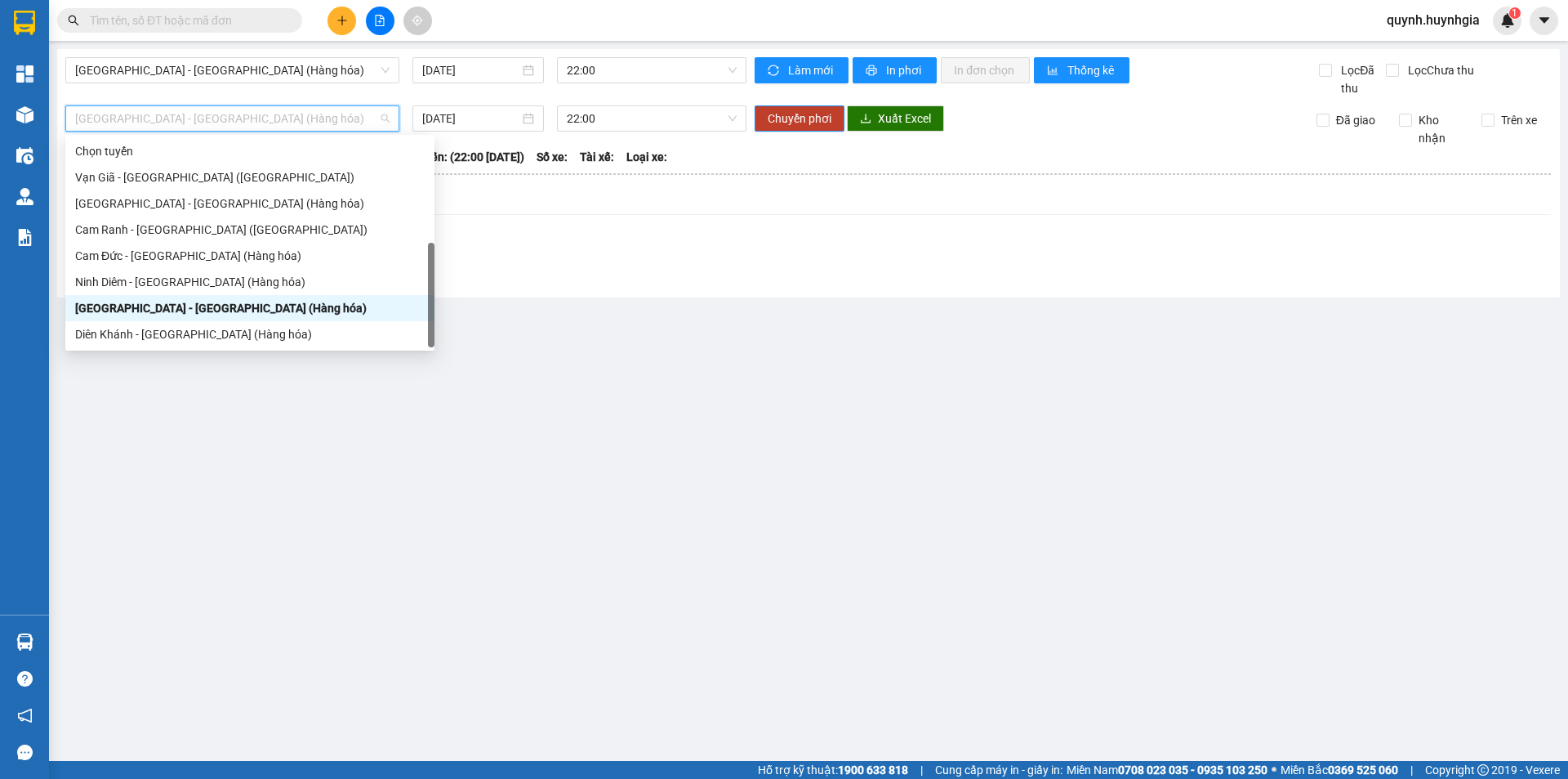
scroll to position [52, 0]
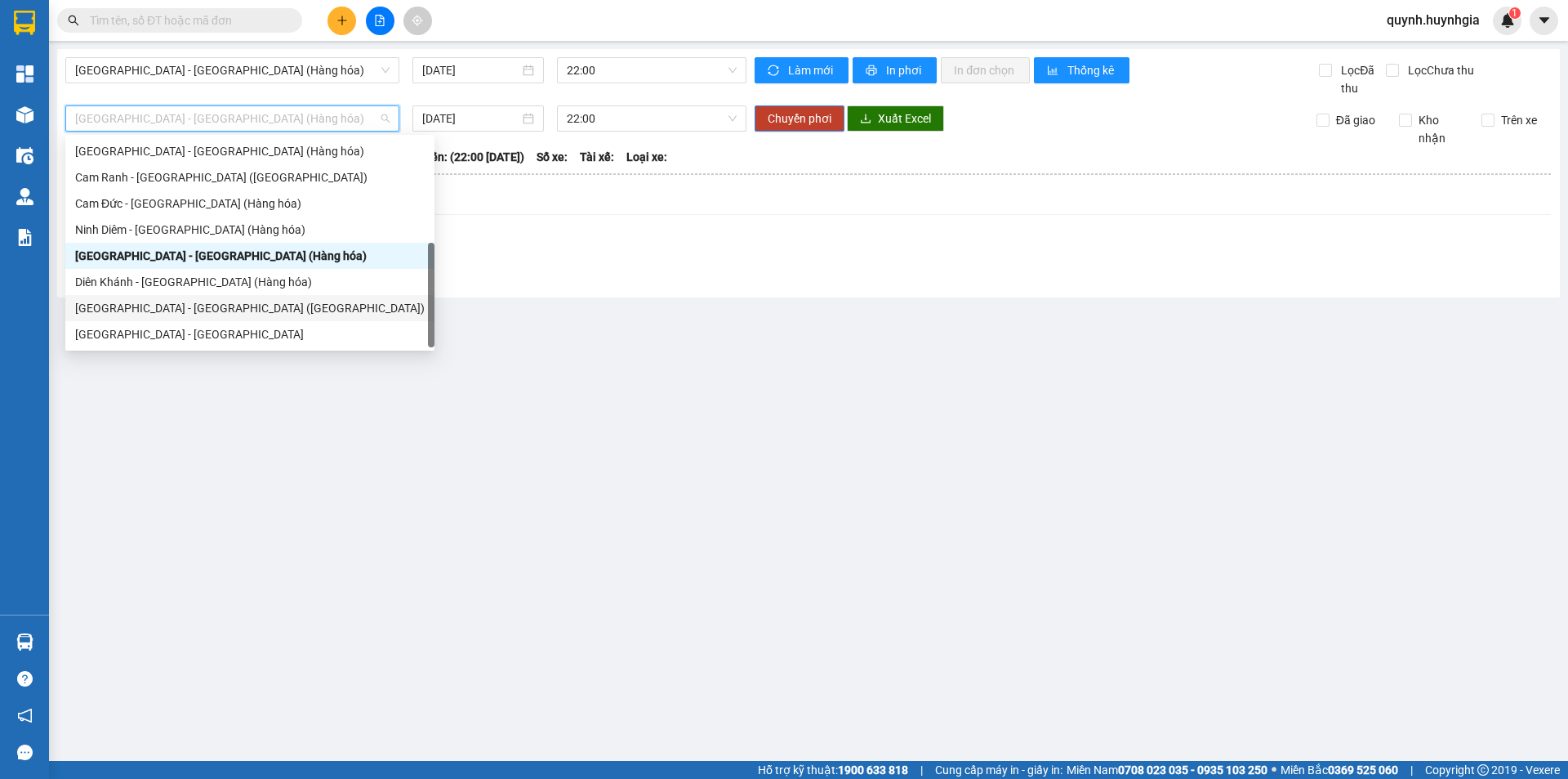
click at [179, 308] on div "[GEOGRAPHIC_DATA] - [GEOGRAPHIC_DATA] ([GEOGRAPHIC_DATA])" at bounding box center [250, 308] width 350 height 18
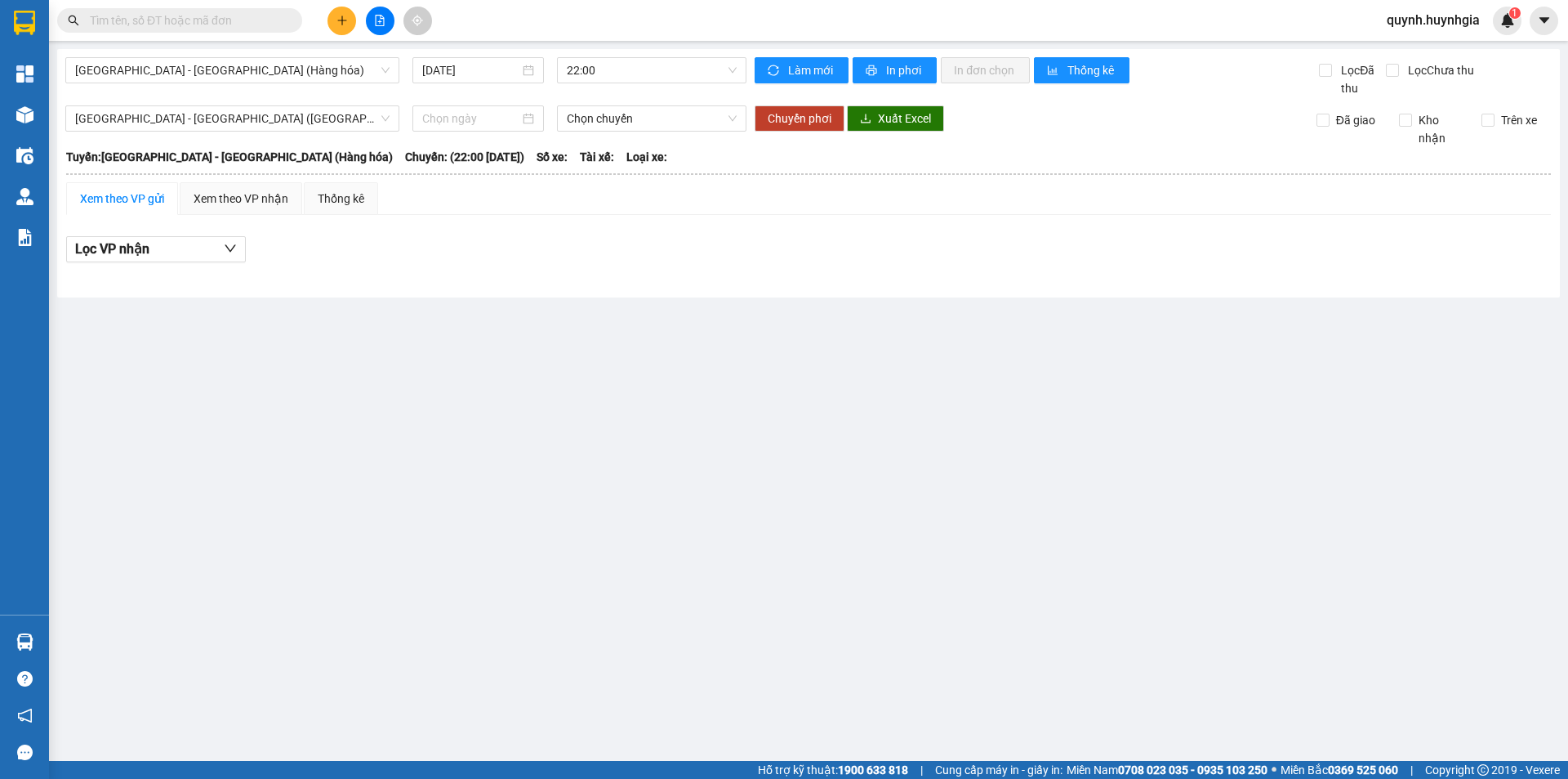
drag, startPoint x: 567, startPoint y: 491, endPoint x: 361, endPoint y: 313, distance: 272.2
click at [568, 490] on main "Nha Trang - Sài Gòn (Hàng hóa) 13/10/2025 22:00 Làm mới In phơi In đơn chọn Thố…" at bounding box center [784, 380] width 1568 height 760
click at [220, 193] on div "Xem theo VP nhận" at bounding box center [241, 198] width 95 height 18
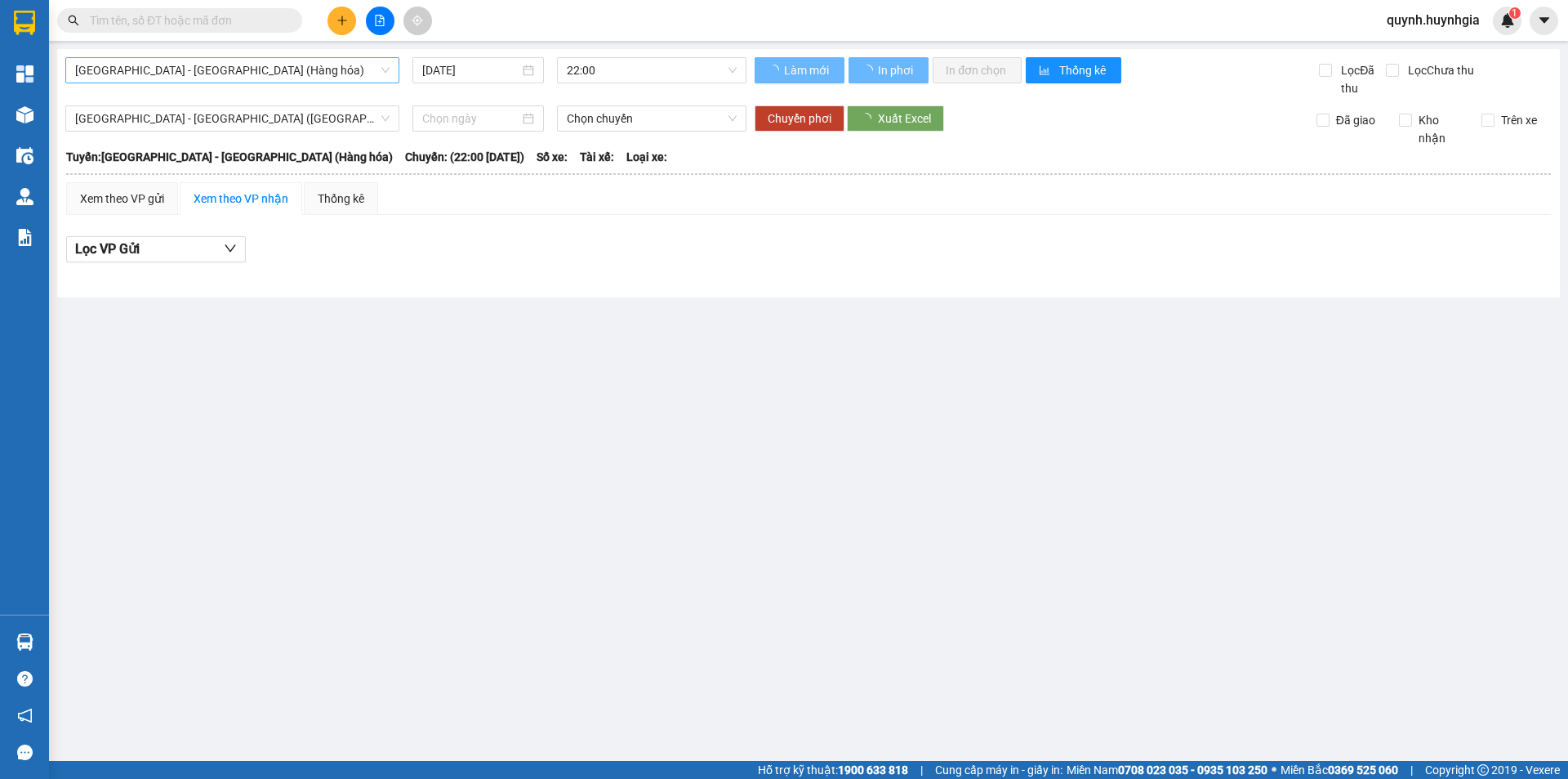
click at [202, 57] on div "[GEOGRAPHIC_DATA] - [GEOGRAPHIC_DATA] (Hàng hóa)" at bounding box center [232, 70] width 334 height 26
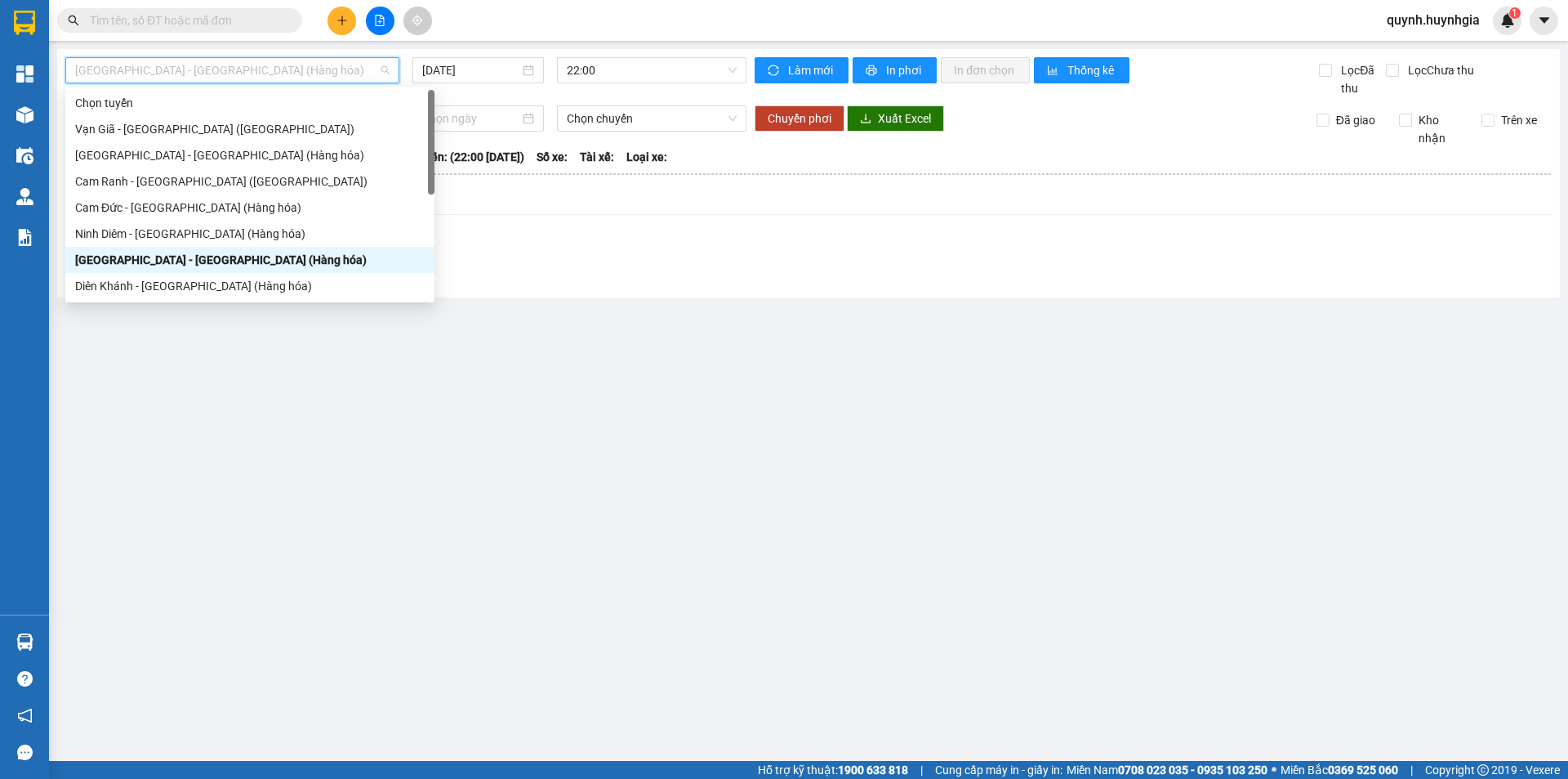
scroll to position [52, 0]
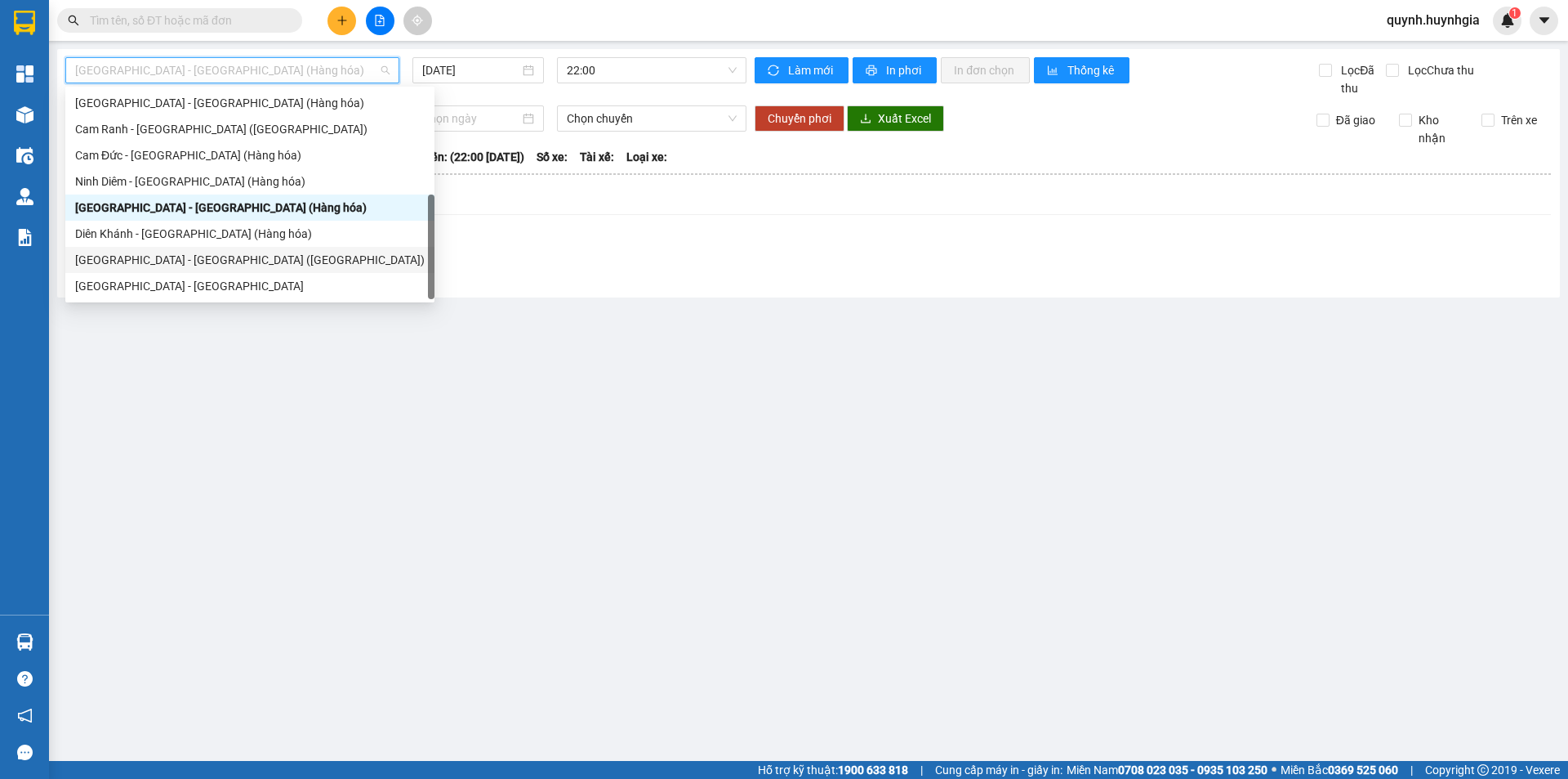
click at [169, 256] on div "[GEOGRAPHIC_DATA] - [GEOGRAPHIC_DATA] ([GEOGRAPHIC_DATA])" at bounding box center [250, 260] width 350 height 18
type input "[DATE]"
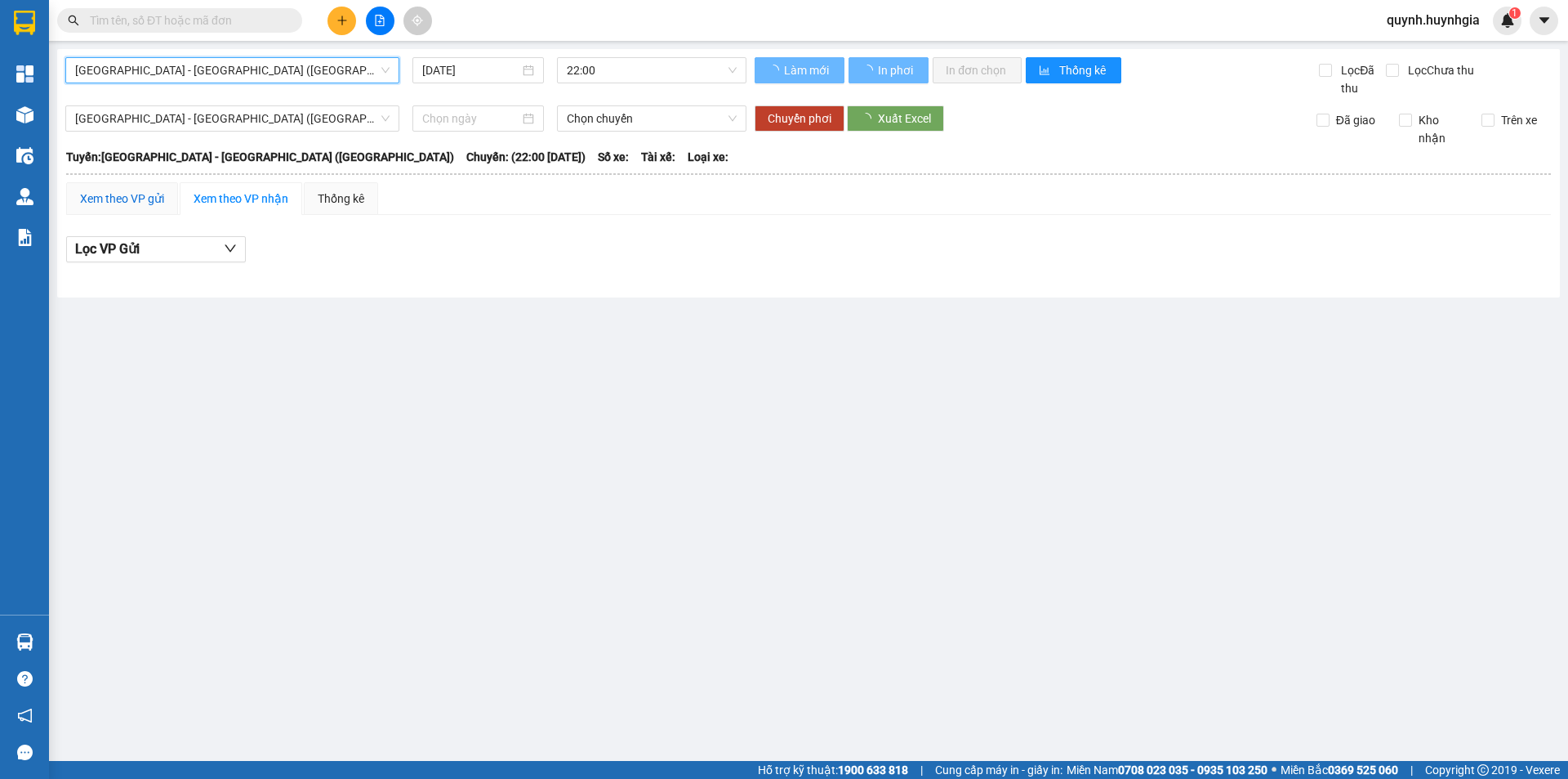
click at [163, 199] on div "Xem theo VP gửi" at bounding box center [122, 198] width 84 height 18
click at [157, 196] on div "Xem theo VP gửi" at bounding box center [122, 198] width 84 height 18
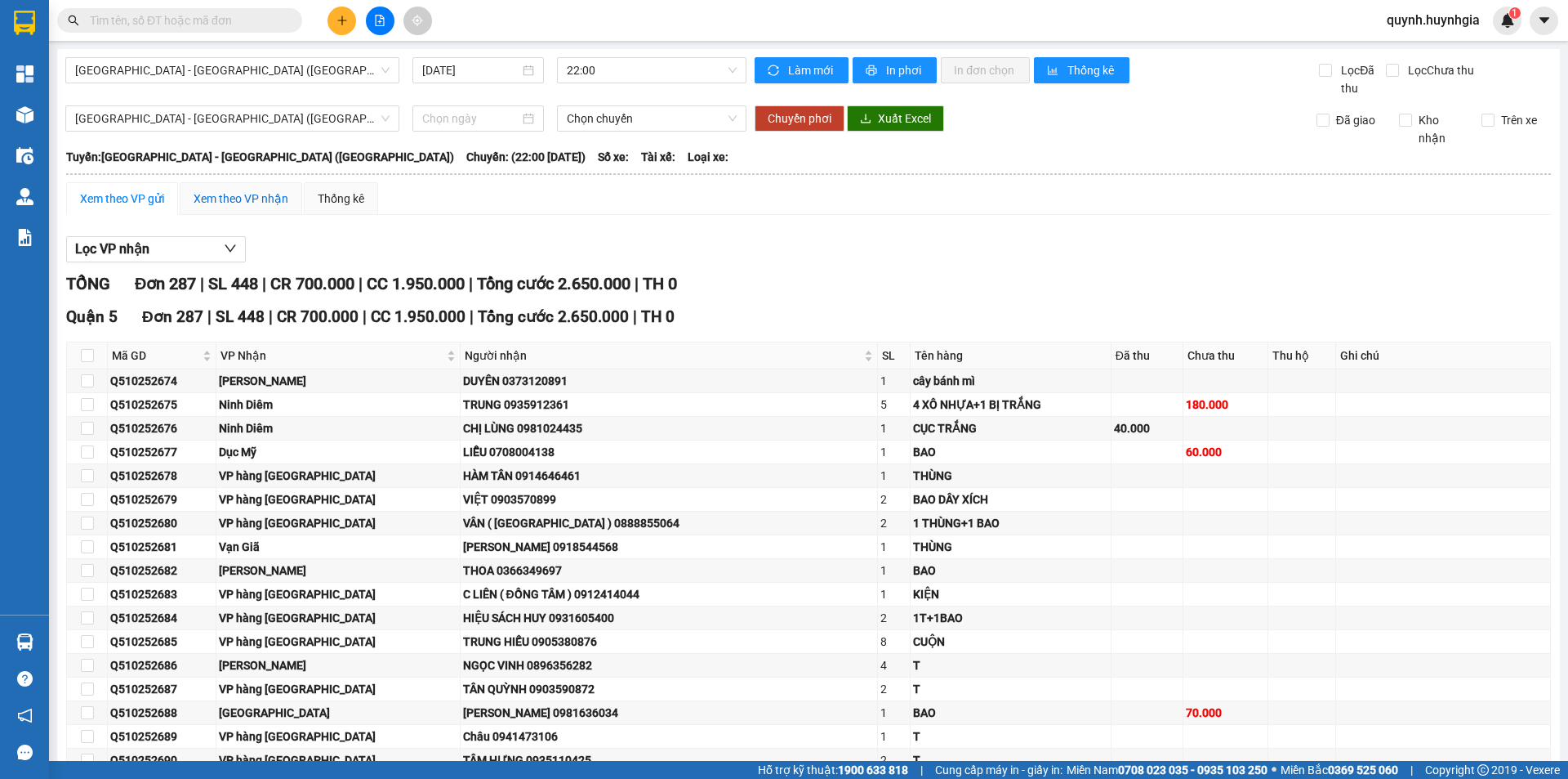
click at [203, 204] on div "Xem theo VP nhận" at bounding box center [241, 198] width 95 height 18
click at [223, 201] on div "Xem theo VP nhận" at bounding box center [241, 198] width 95 height 18
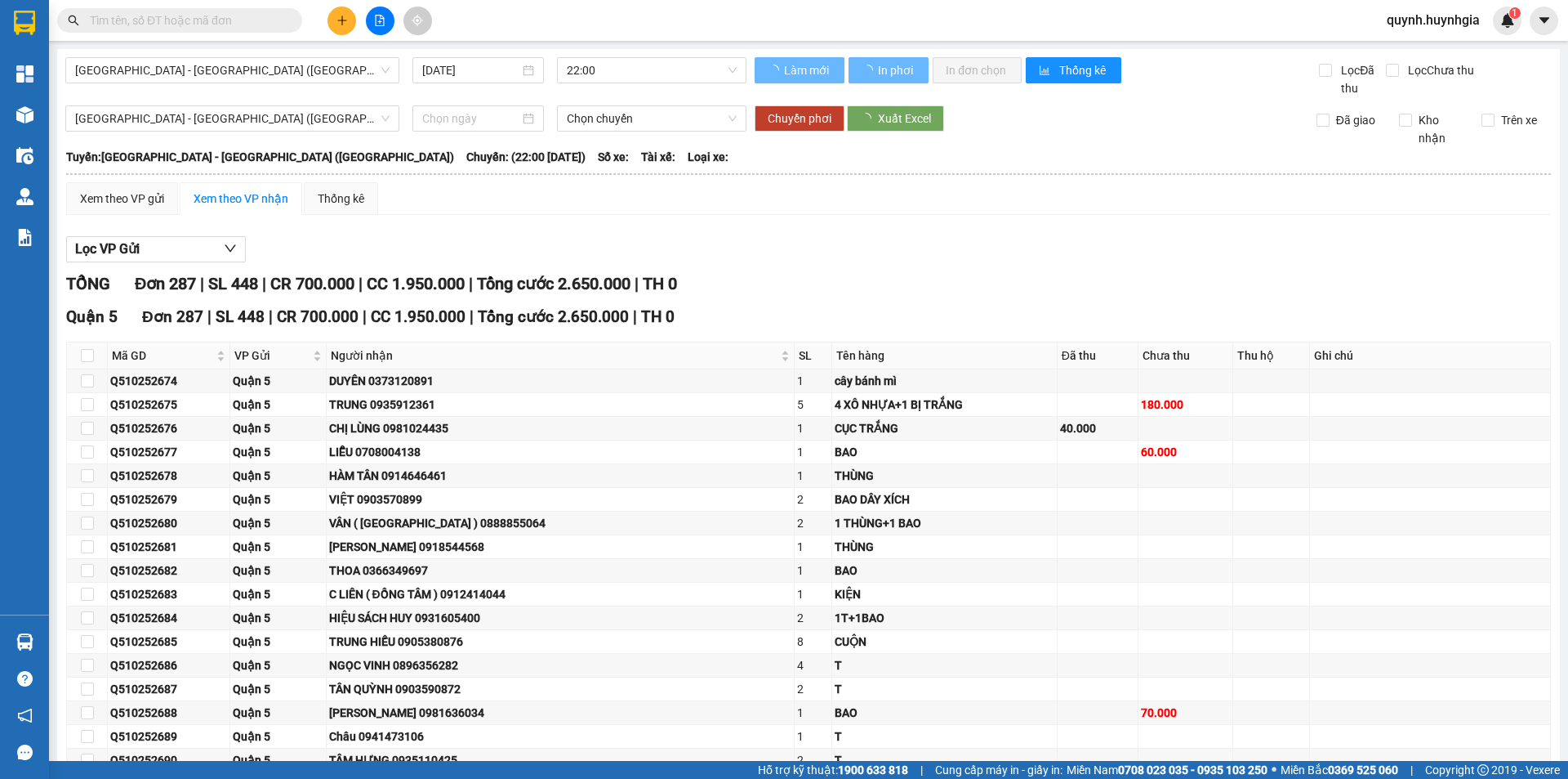
click at [223, 201] on div "Xem theo VP nhận" at bounding box center [241, 198] width 95 height 18
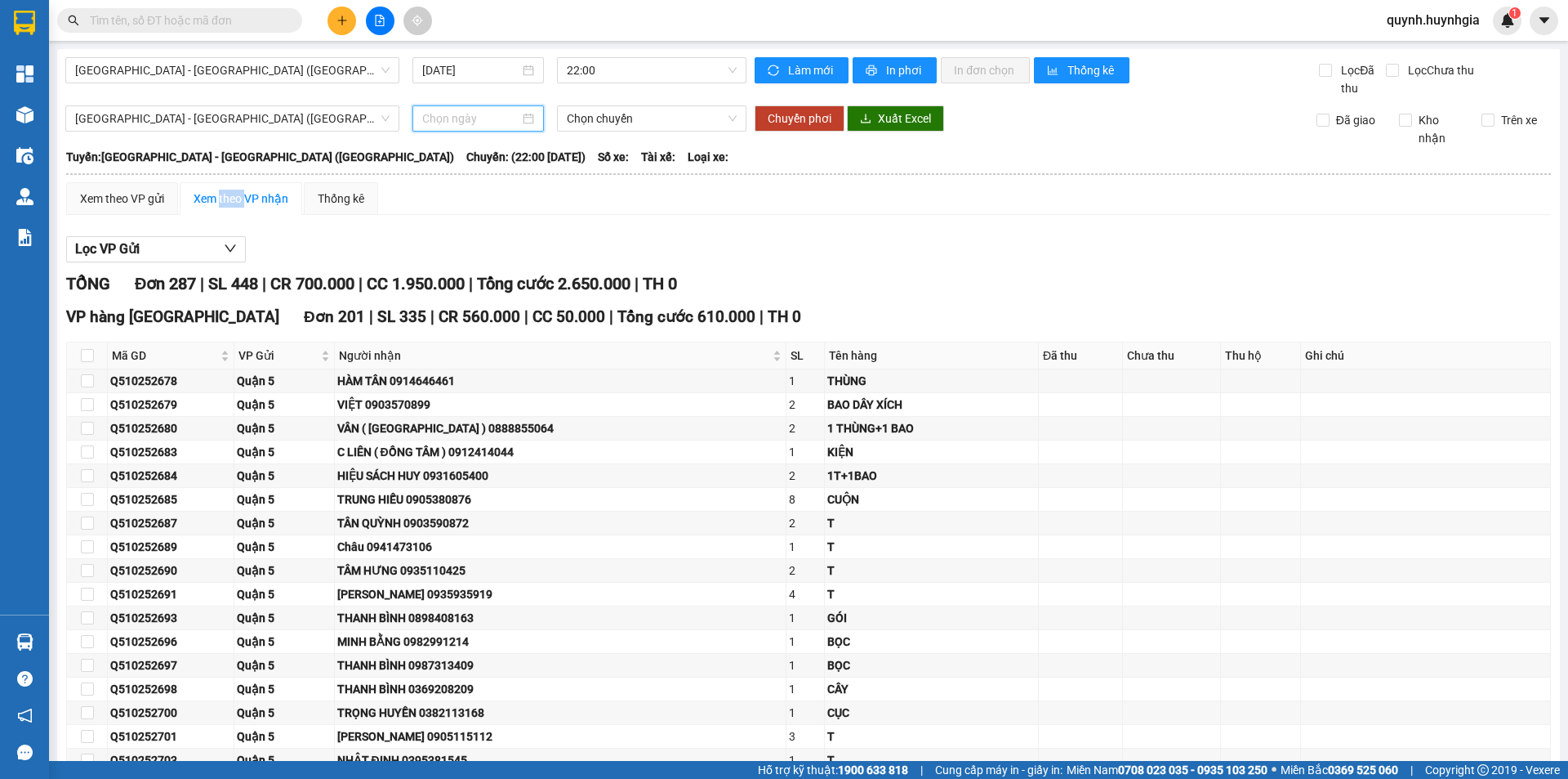
click at [428, 124] on input at bounding box center [470, 119] width 97 height 18
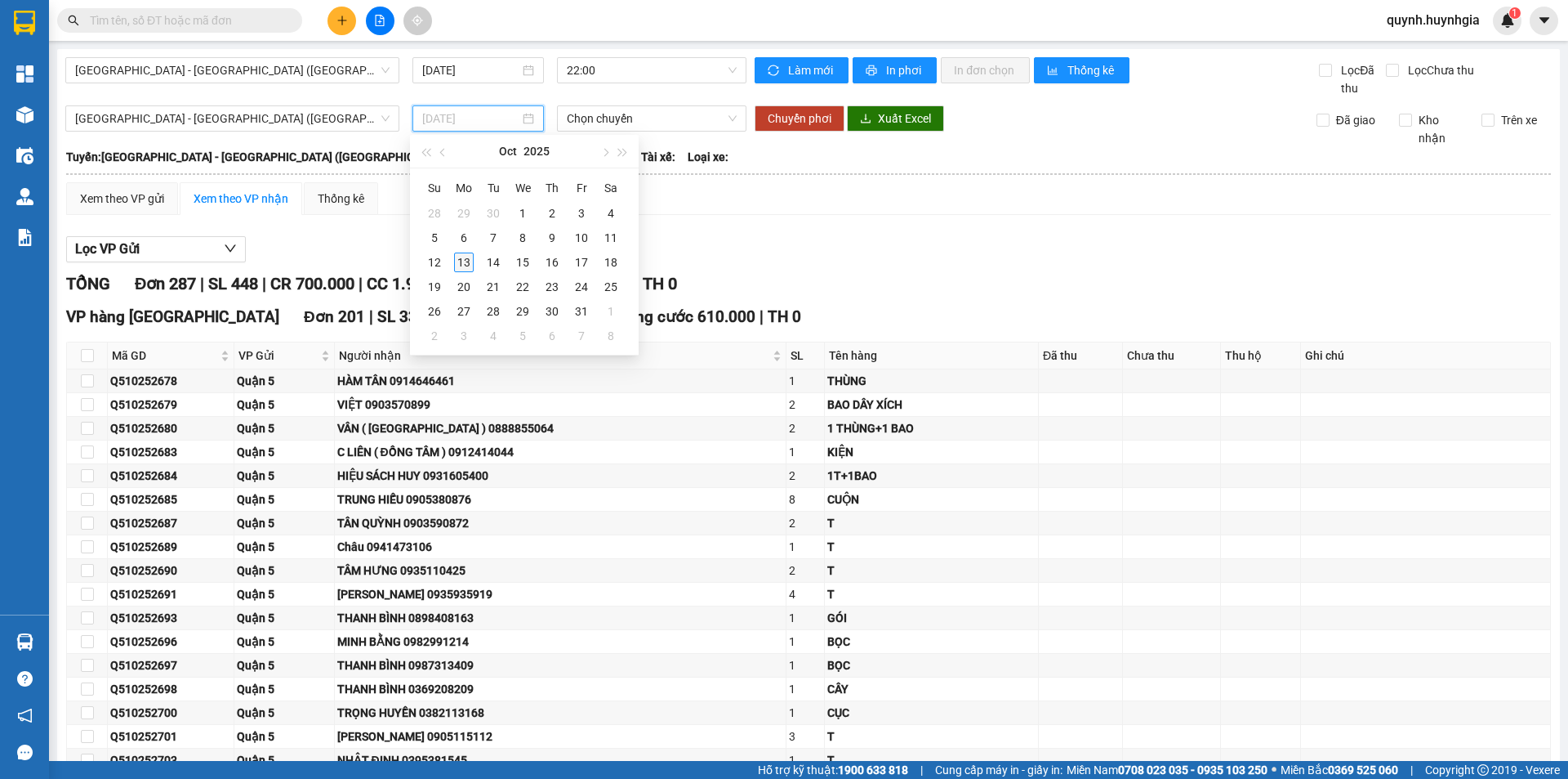
type input "[DATE]"
drag, startPoint x: 472, startPoint y: 265, endPoint x: 461, endPoint y: 263, distance: 11.2
click at [471, 266] on div "13" at bounding box center [464, 263] width 20 height 20
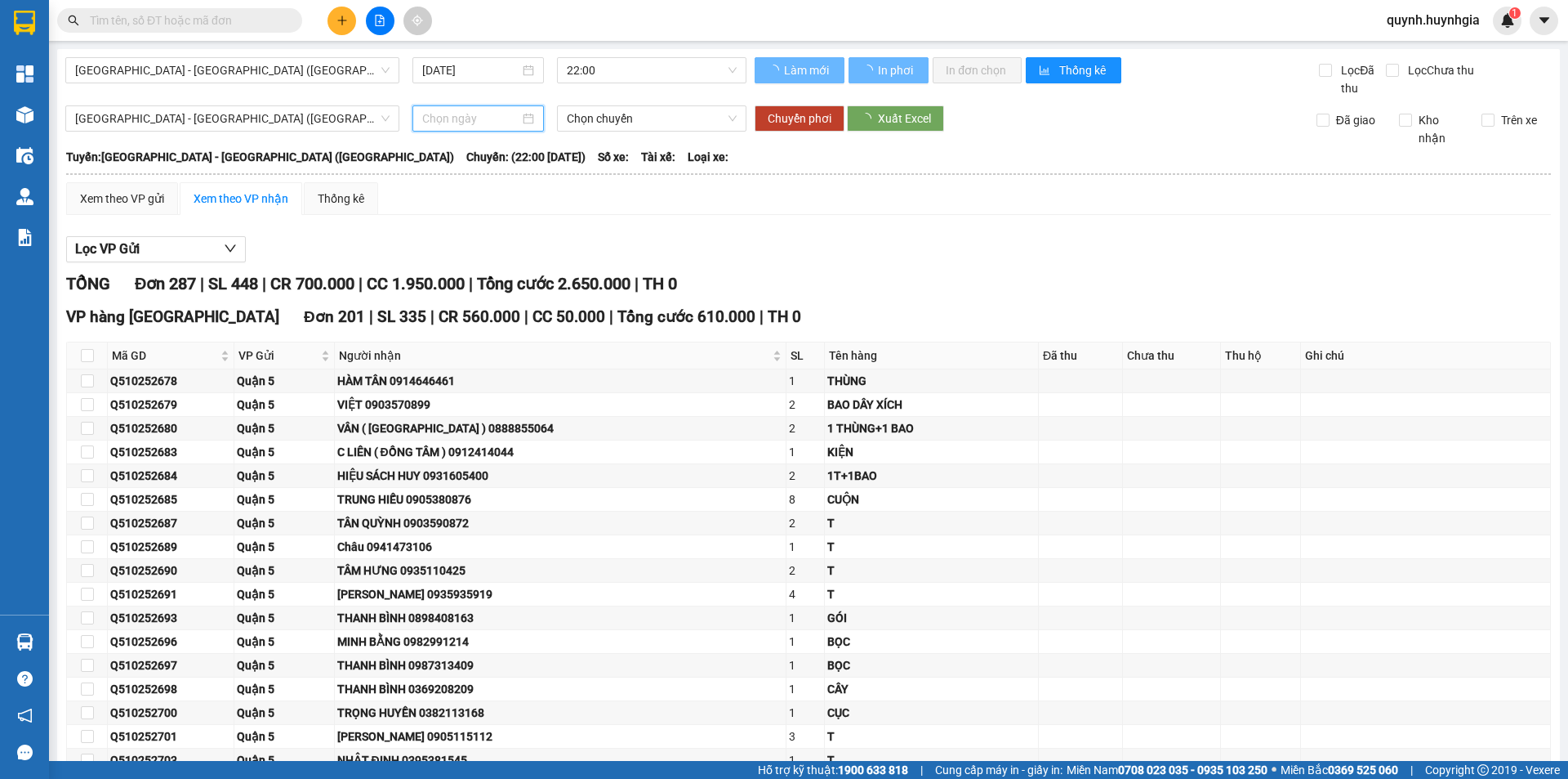
click at [461, 263] on div at bounding box center [809, 263] width 1485 height 1
click at [459, 122] on input at bounding box center [470, 119] width 97 height 18
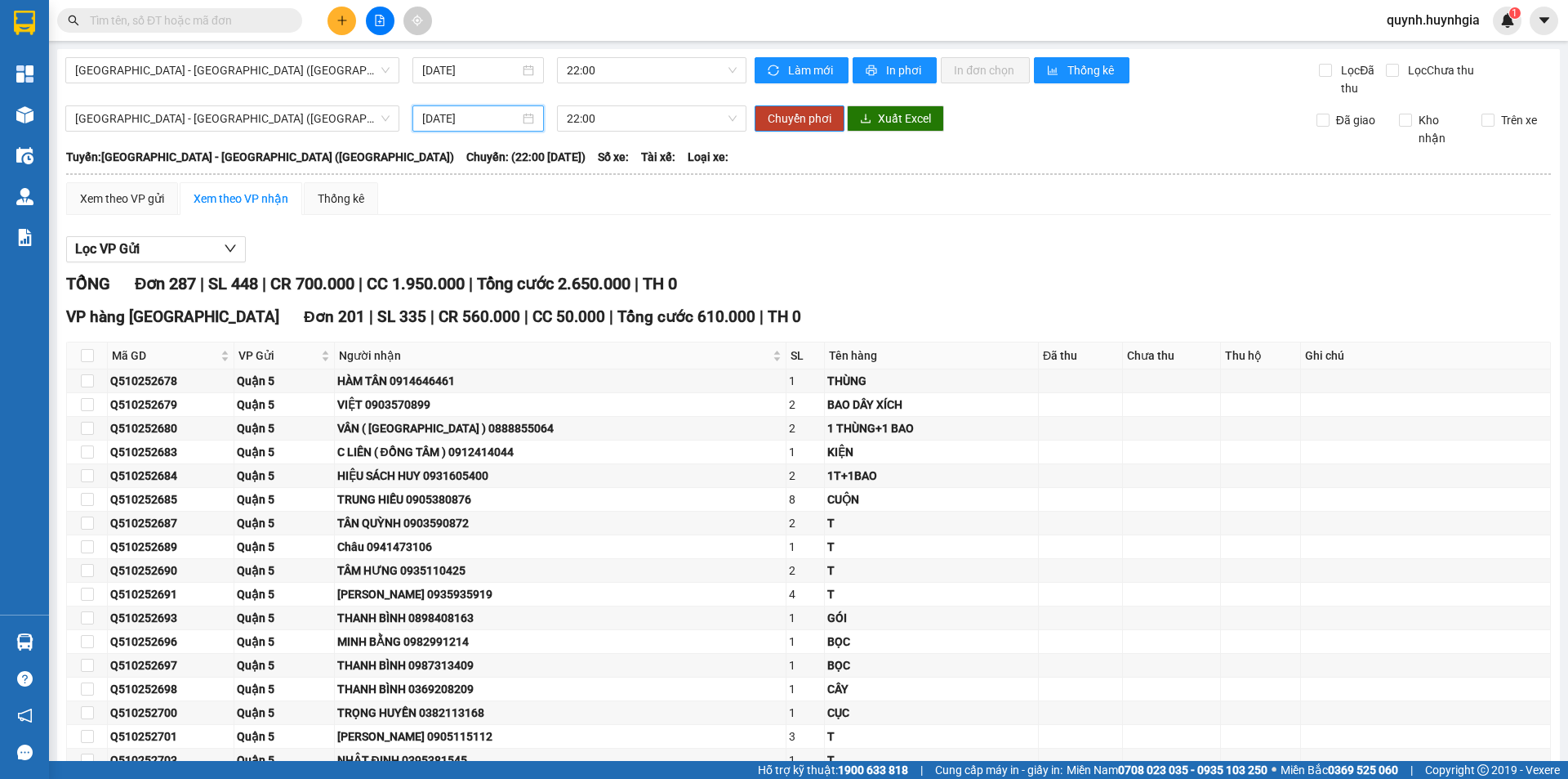
click at [460, 125] on input "[DATE]" at bounding box center [470, 119] width 97 height 18
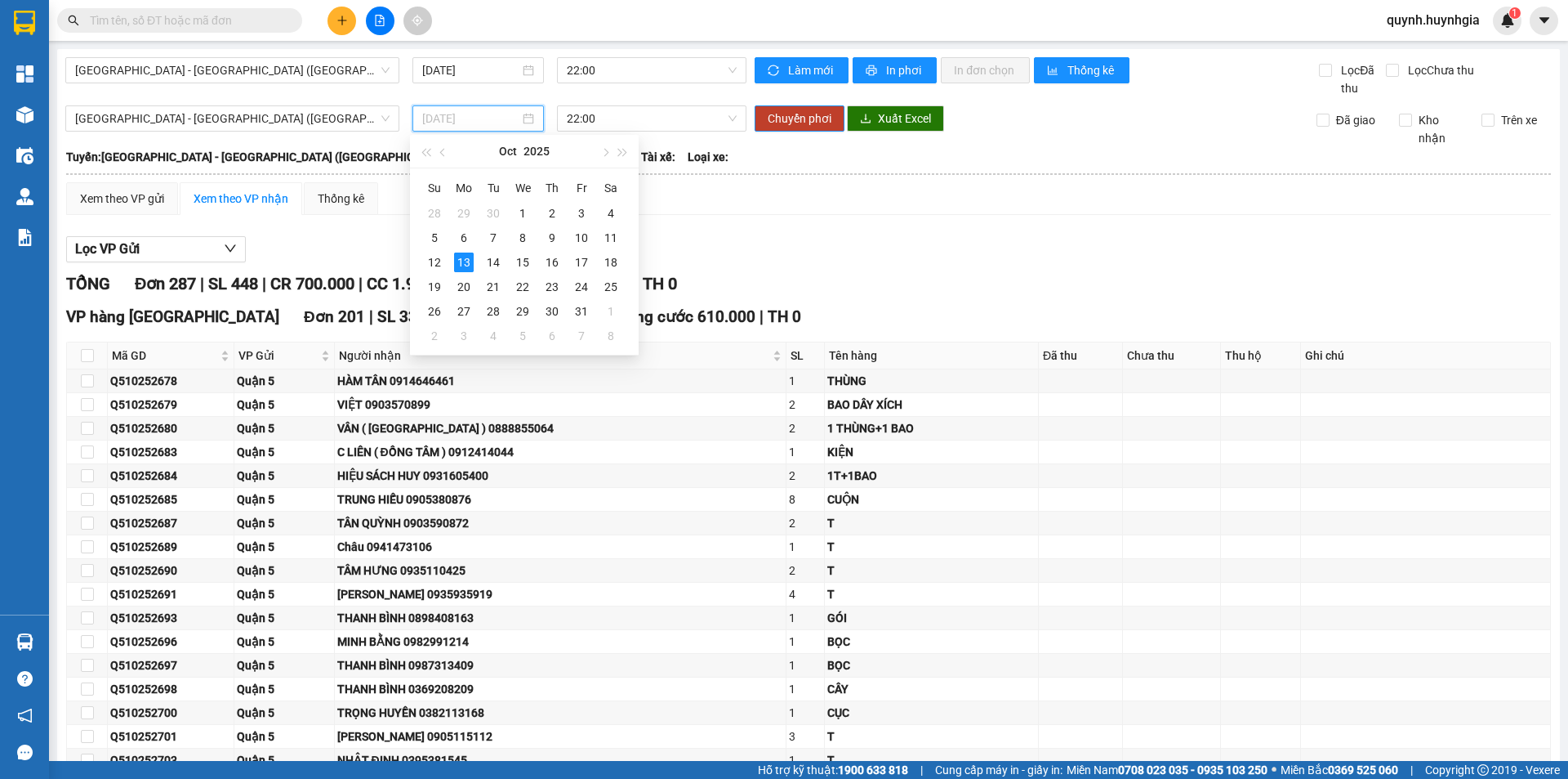
type input "[DATE]"
drag, startPoint x: 802, startPoint y: 243, endPoint x: 789, endPoint y: 225, distance: 22.2
click at [803, 243] on div "Lọc VP Gửi" at bounding box center [809, 250] width 1485 height 27
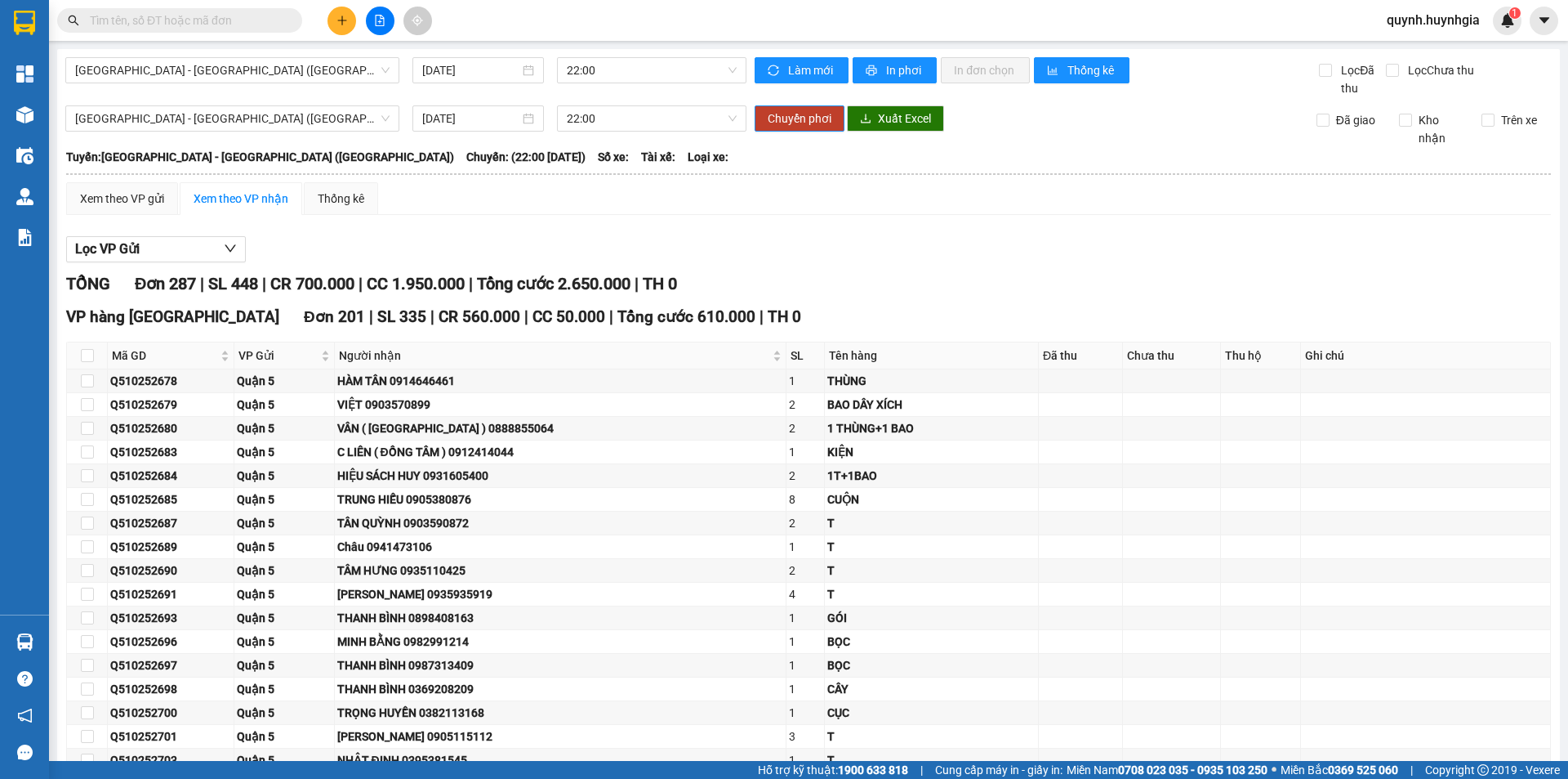
click at [230, 63] on span "[GEOGRAPHIC_DATA] - [GEOGRAPHIC_DATA] ([GEOGRAPHIC_DATA])" at bounding box center [232, 70] width 314 height 24
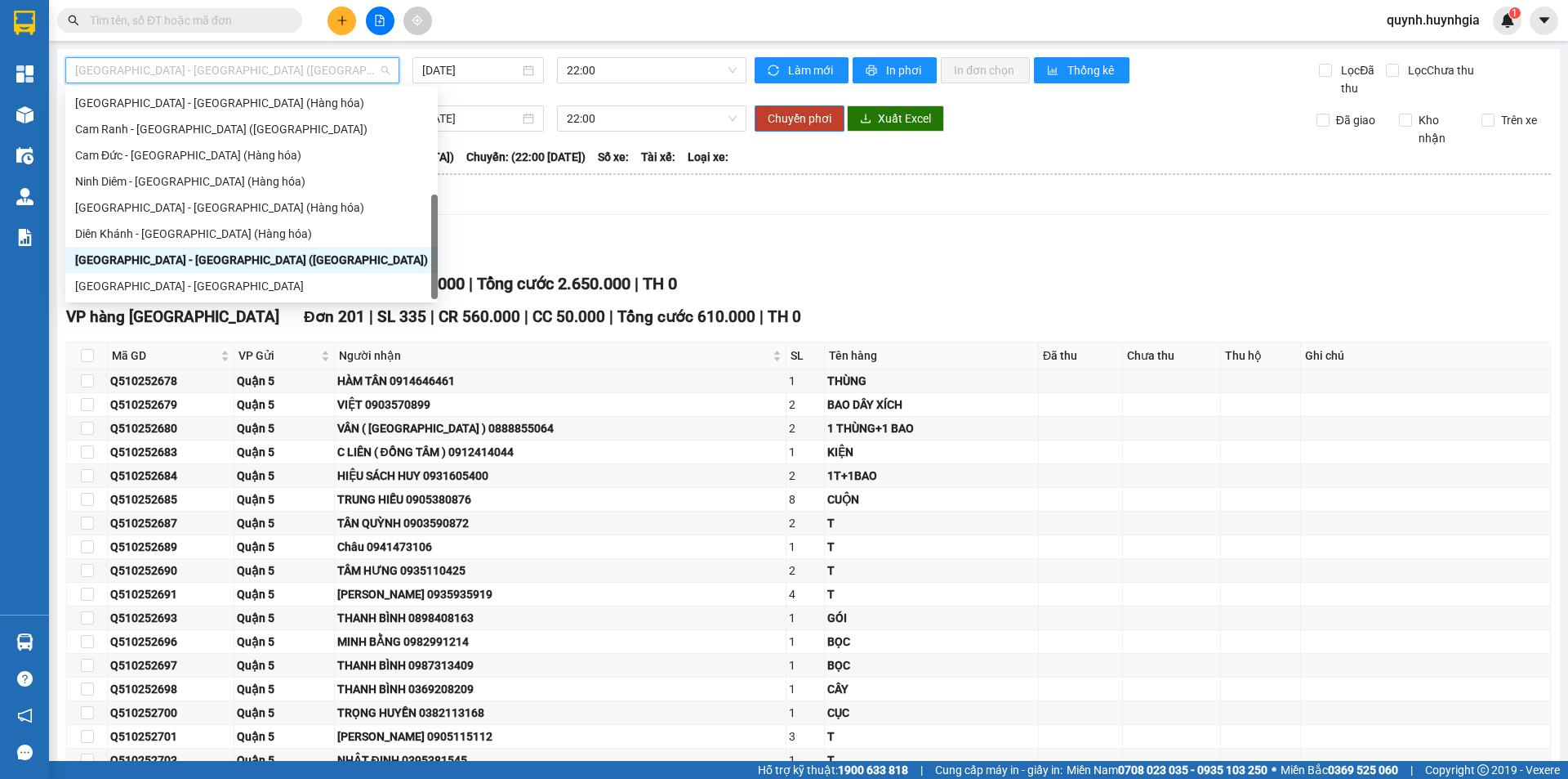
click at [192, 255] on div "[GEOGRAPHIC_DATA] - [GEOGRAPHIC_DATA] ([GEOGRAPHIC_DATA])" at bounding box center [252, 260] width 353 height 18
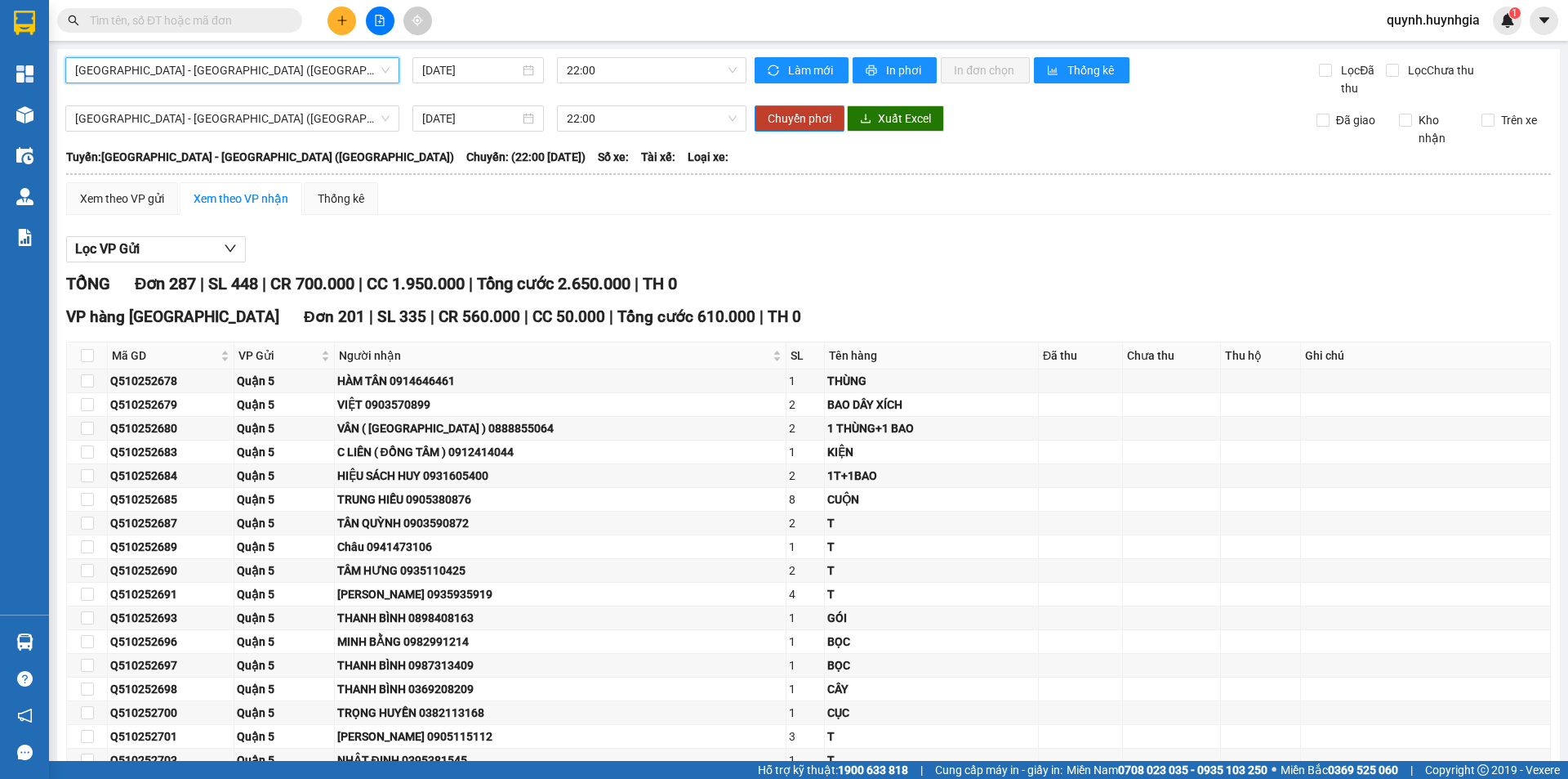
click at [518, 252] on div "Lọc VP Gửi" at bounding box center [809, 250] width 1485 height 27
click at [277, 129] on div "Sài Gòn - Nha Trang (Hàng hóa) 13/10/2025 22:00 Chuyển phơi Xuất Excel Đã giao …" at bounding box center [809, 126] width 1487 height 42
click at [272, 121] on span "[GEOGRAPHIC_DATA] - [GEOGRAPHIC_DATA] ([GEOGRAPHIC_DATA])" at bounding box center [232, 118] width 314 height 24
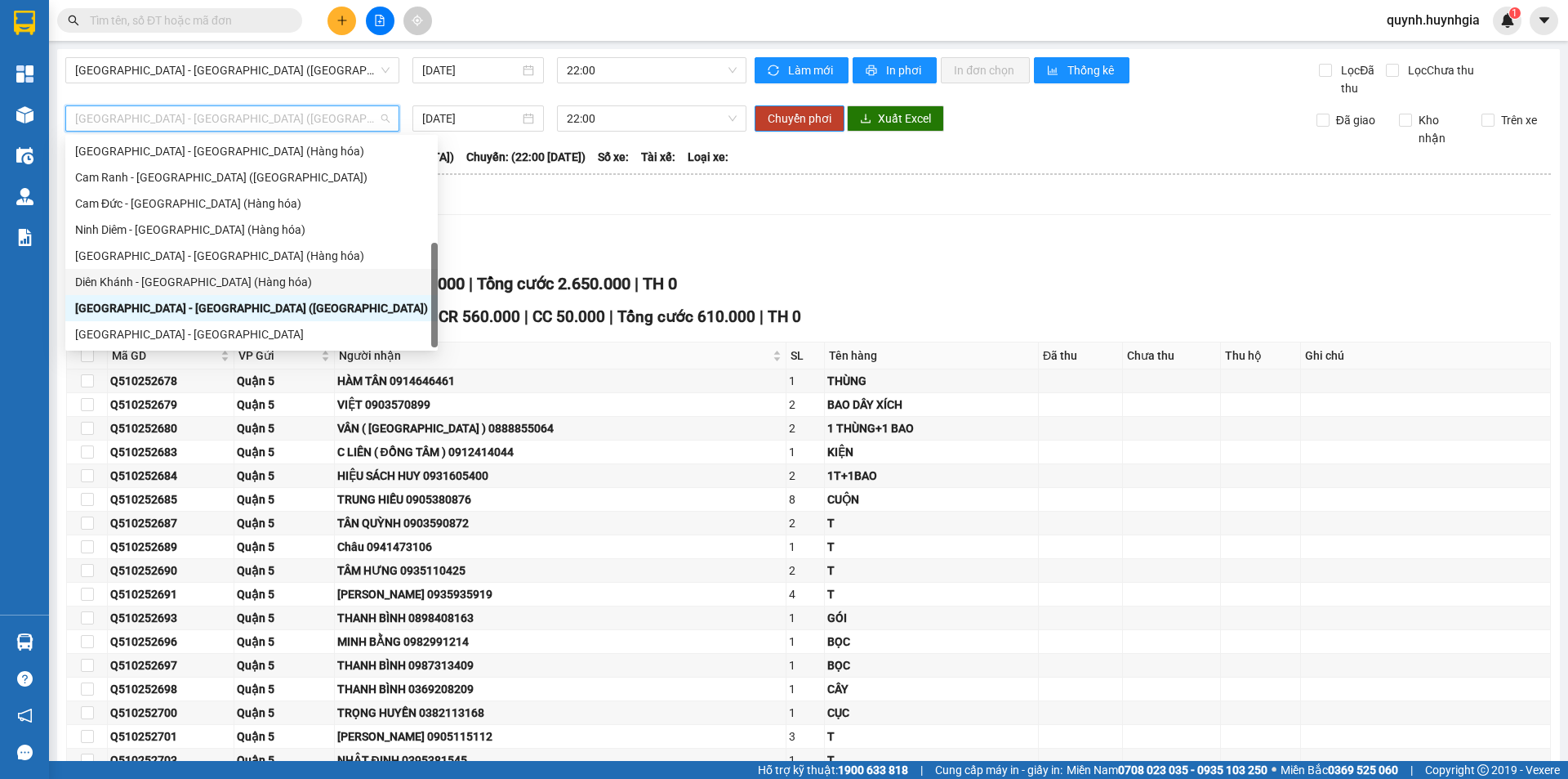
click at [195, 312] on div "[GEOGRAPHIC_DATA] - [GEOGRAPHIC_DATA] ([GEOGRAPHIC_DATA])" at bounding box center [252, 308] width 353 height 18
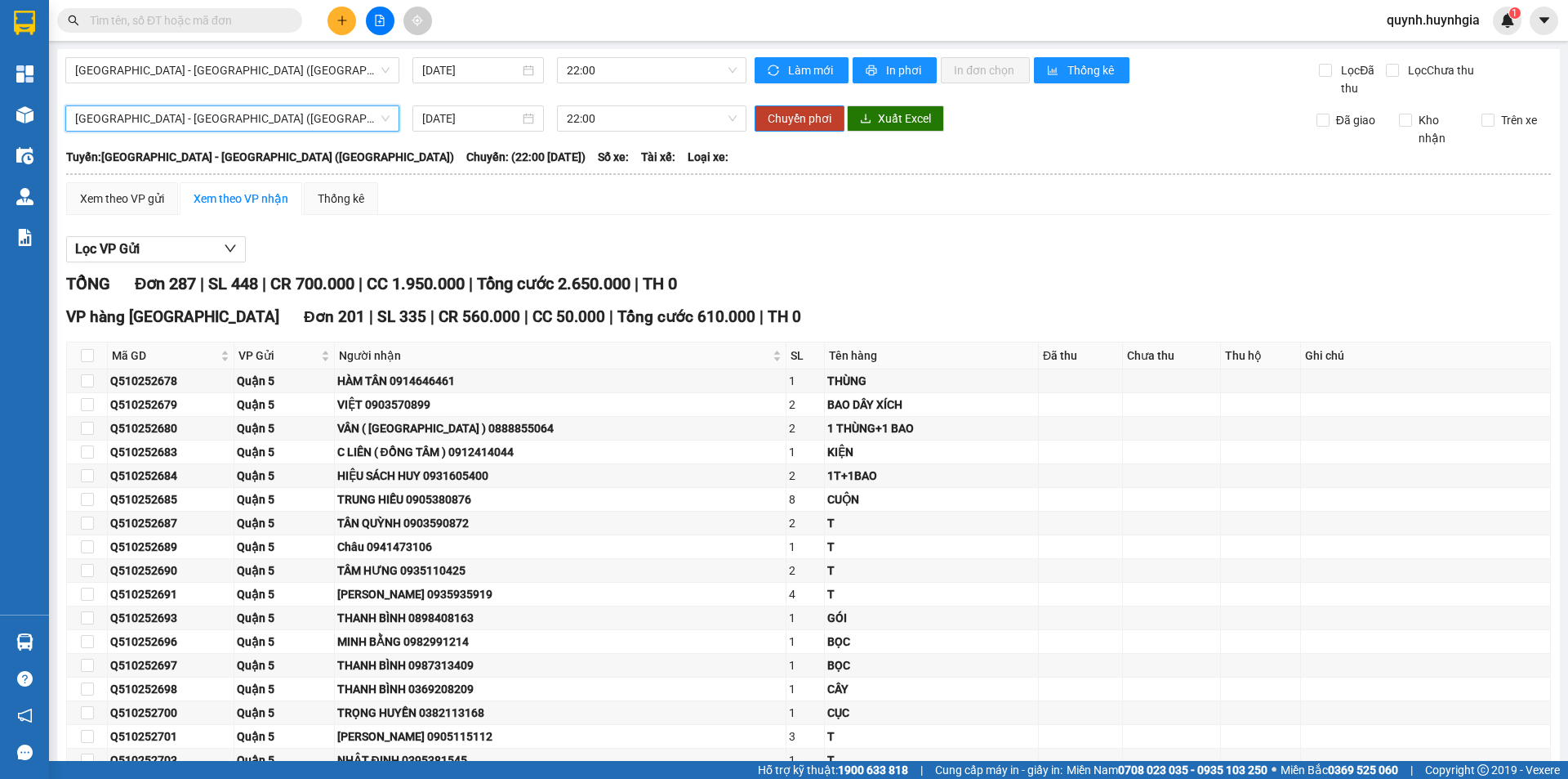
click at [513, 243] on div "Lọc VP Gửi" at bounding box center [809, 250] width 1485 height 27
click at [376, 30] on button at bounding box center [380, 21] width 28 height 28
click at [375, 20] on icon "file-add" at bounding box center [380, 21] width 12 height 12
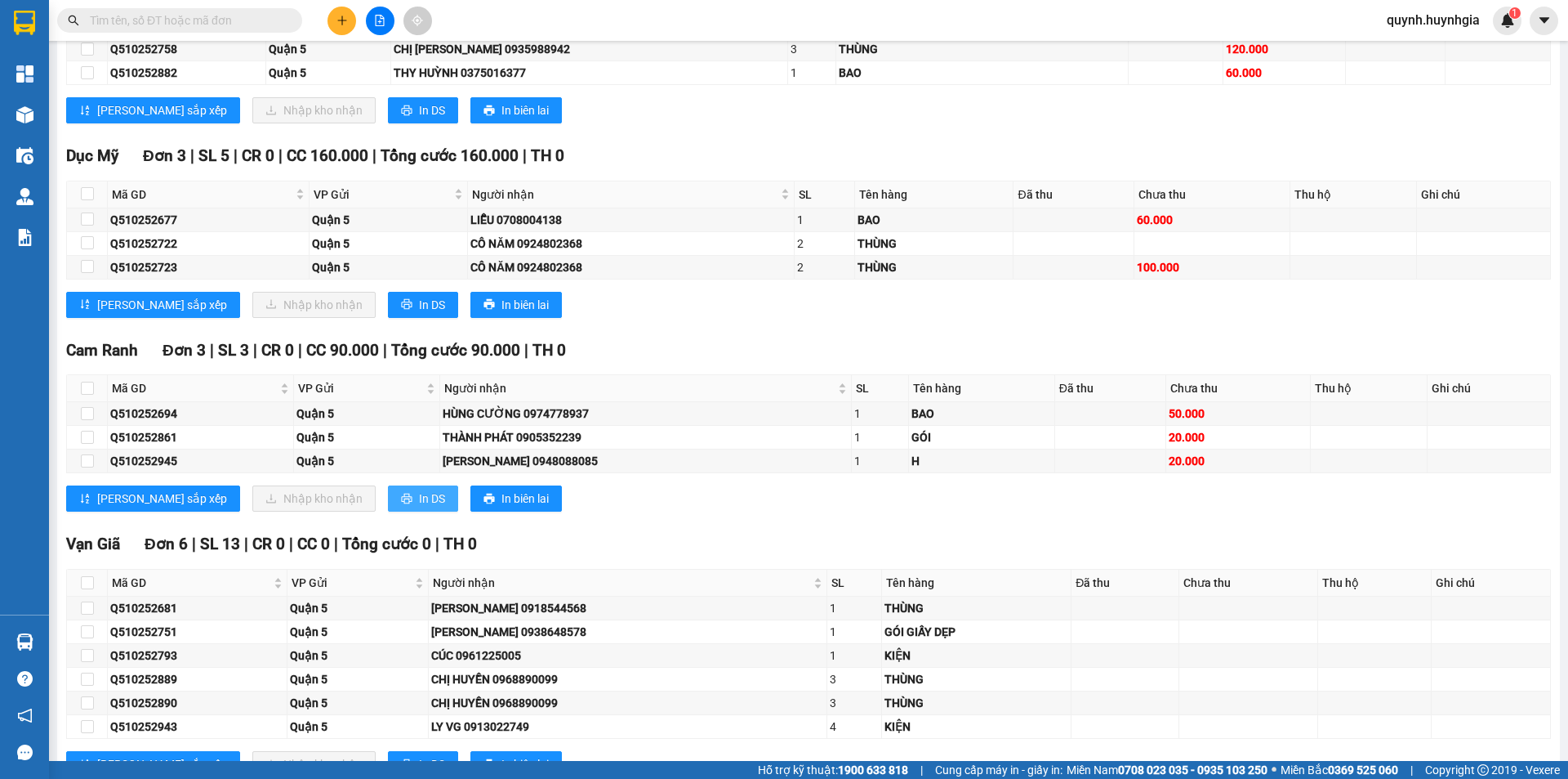
scroll to position [6782, 0]
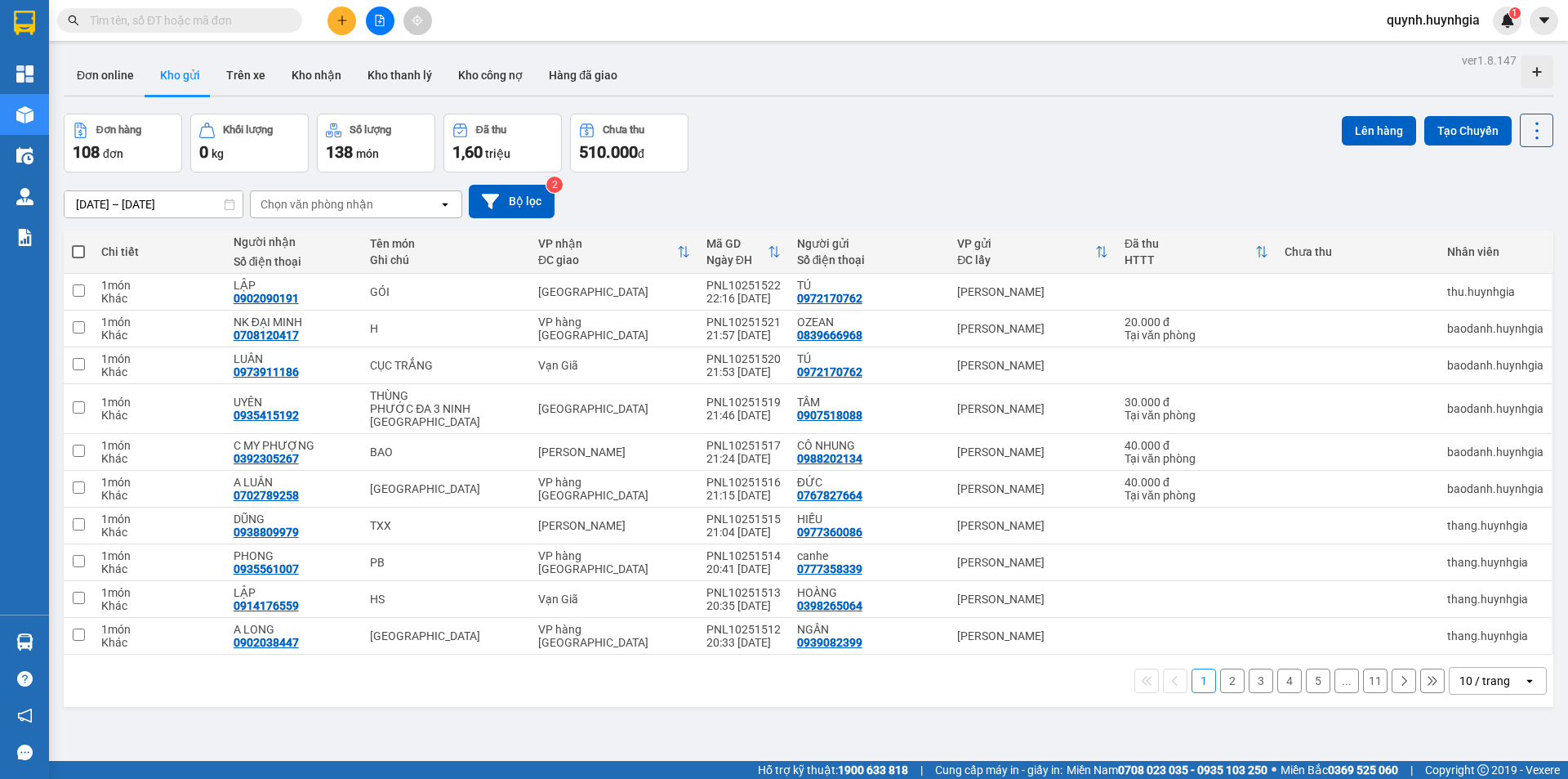
click at [381, 21] on icon "file-add" at bounding box center [380, 21] width 12 height 12
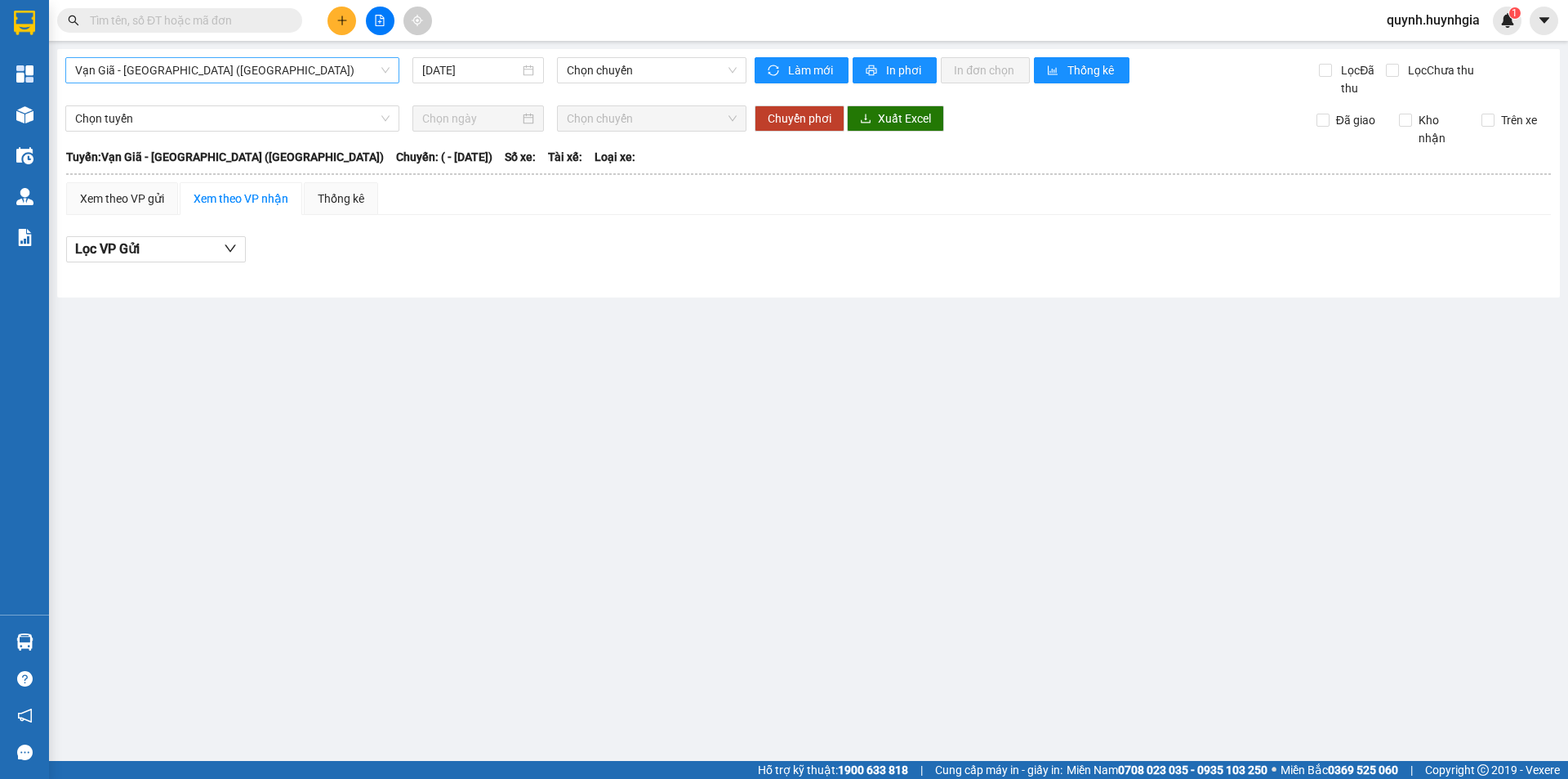
click at [283, 78] on span "Vạn Giã - [GEOGRAPHIC_DATA] ([GEOGRAPHIC_DATA])" at bounding box center [232, 70] width 314 height 24
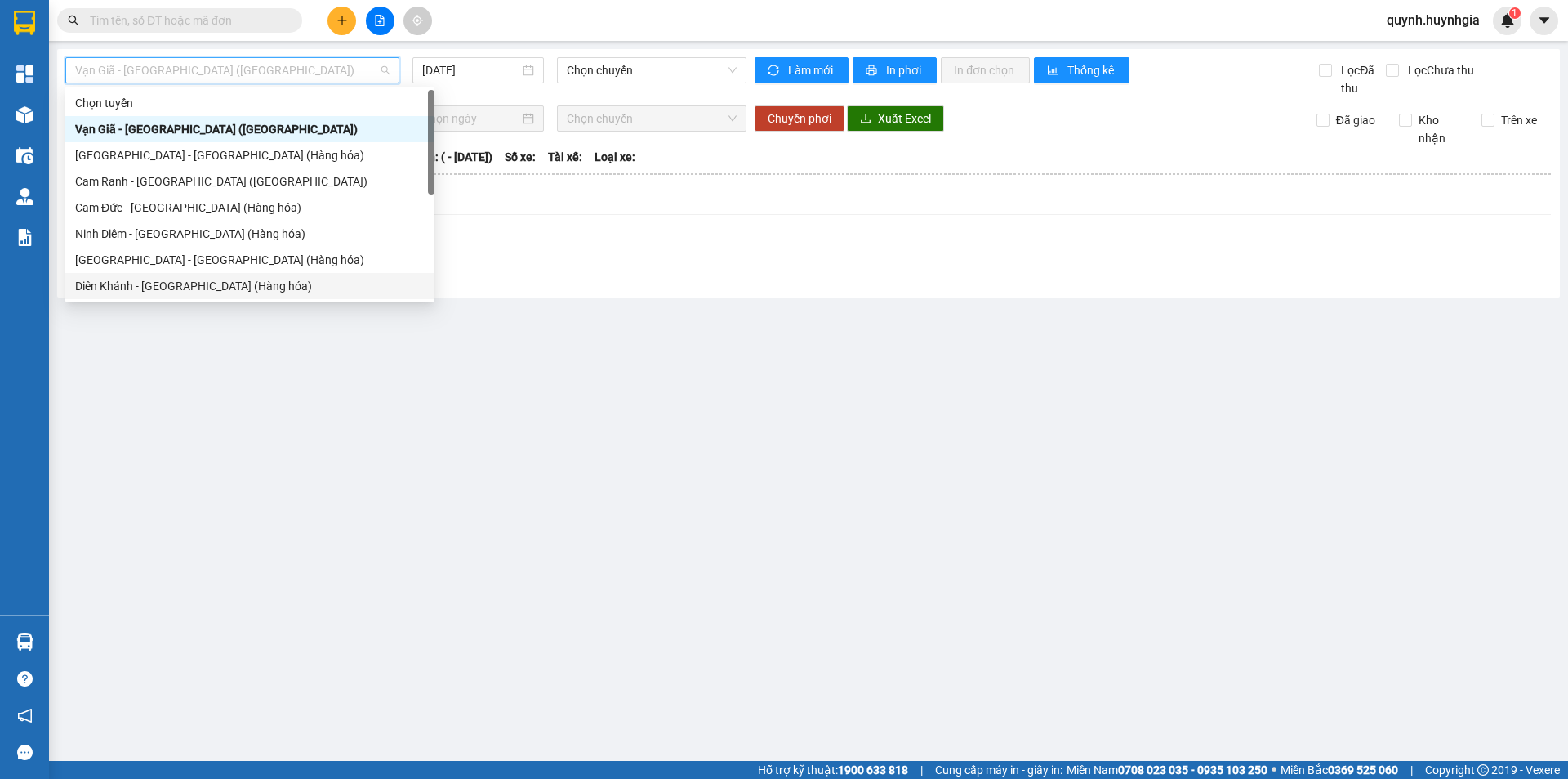
scroll to position [52, 0]
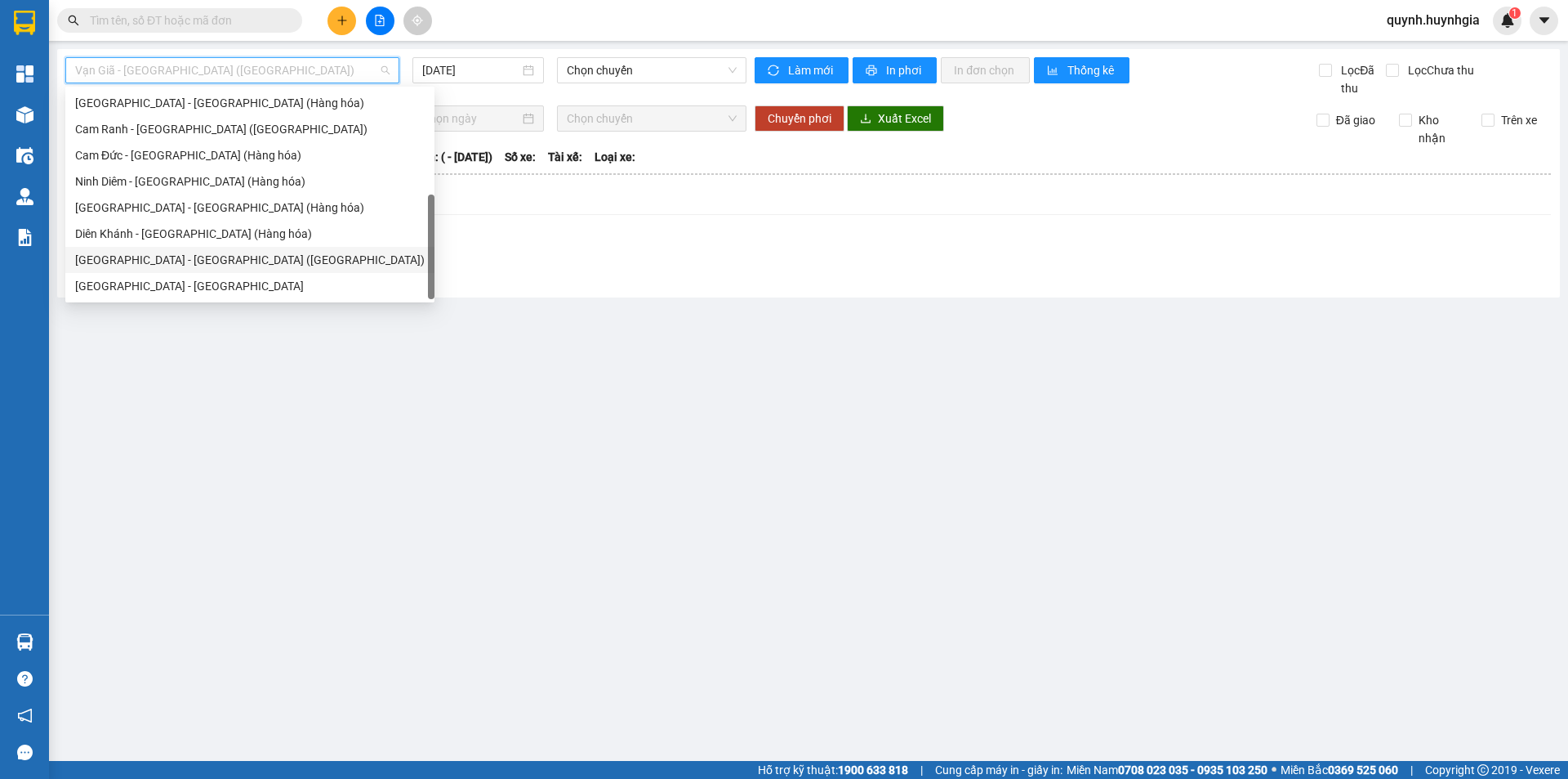
click at [177, 256] on div "[GEOGRAPHIC_DATA] - [GEOGRAPHIC_DATA] ([GEOGRAPHIC_DATA])" at bounding box center [250, 260] width 350 height 18
type input "[DATE]"
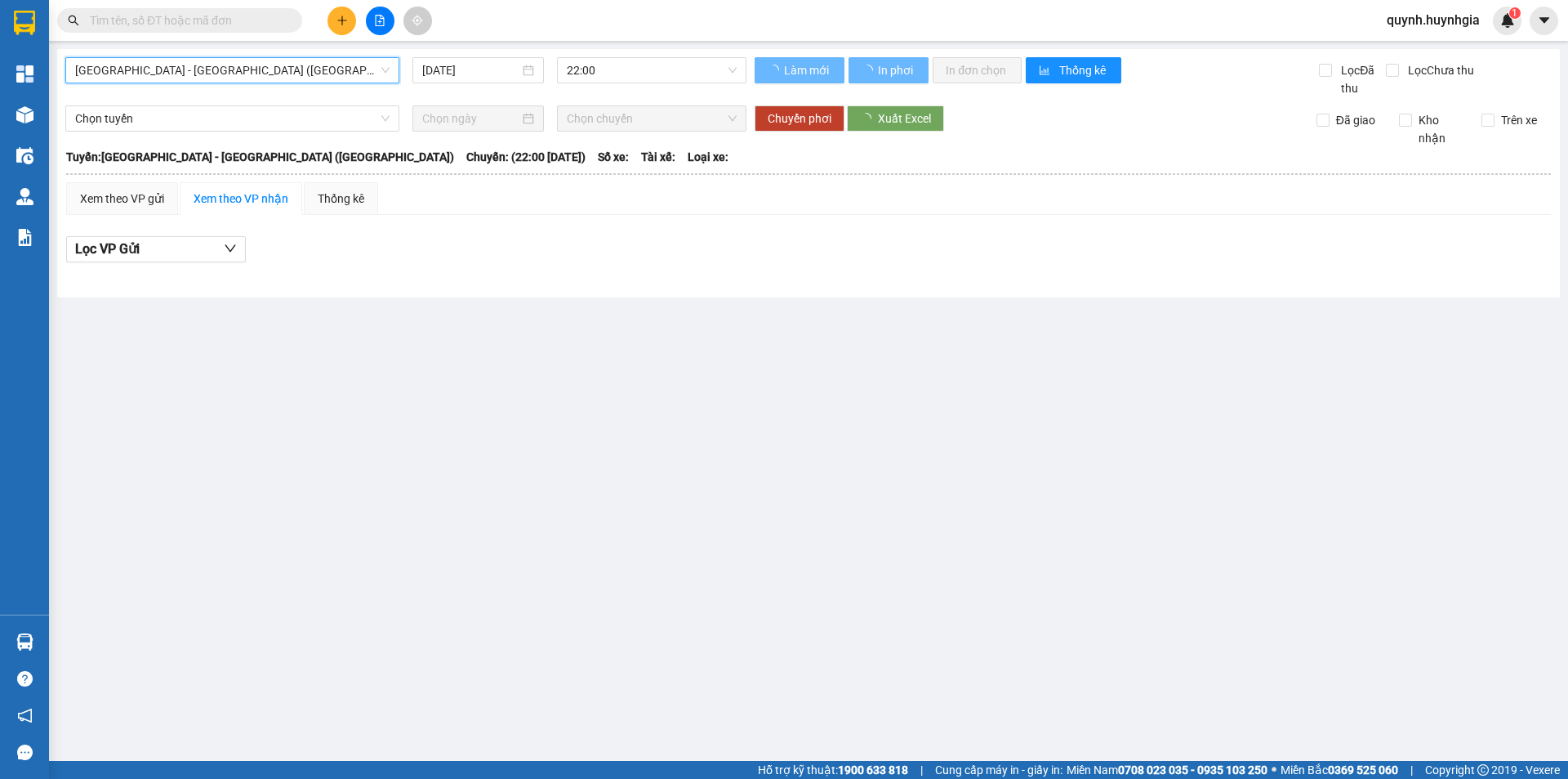
click at [207, 121] on span "Chọn tuyến" at bounding box center [232, 118] width 314 height 24
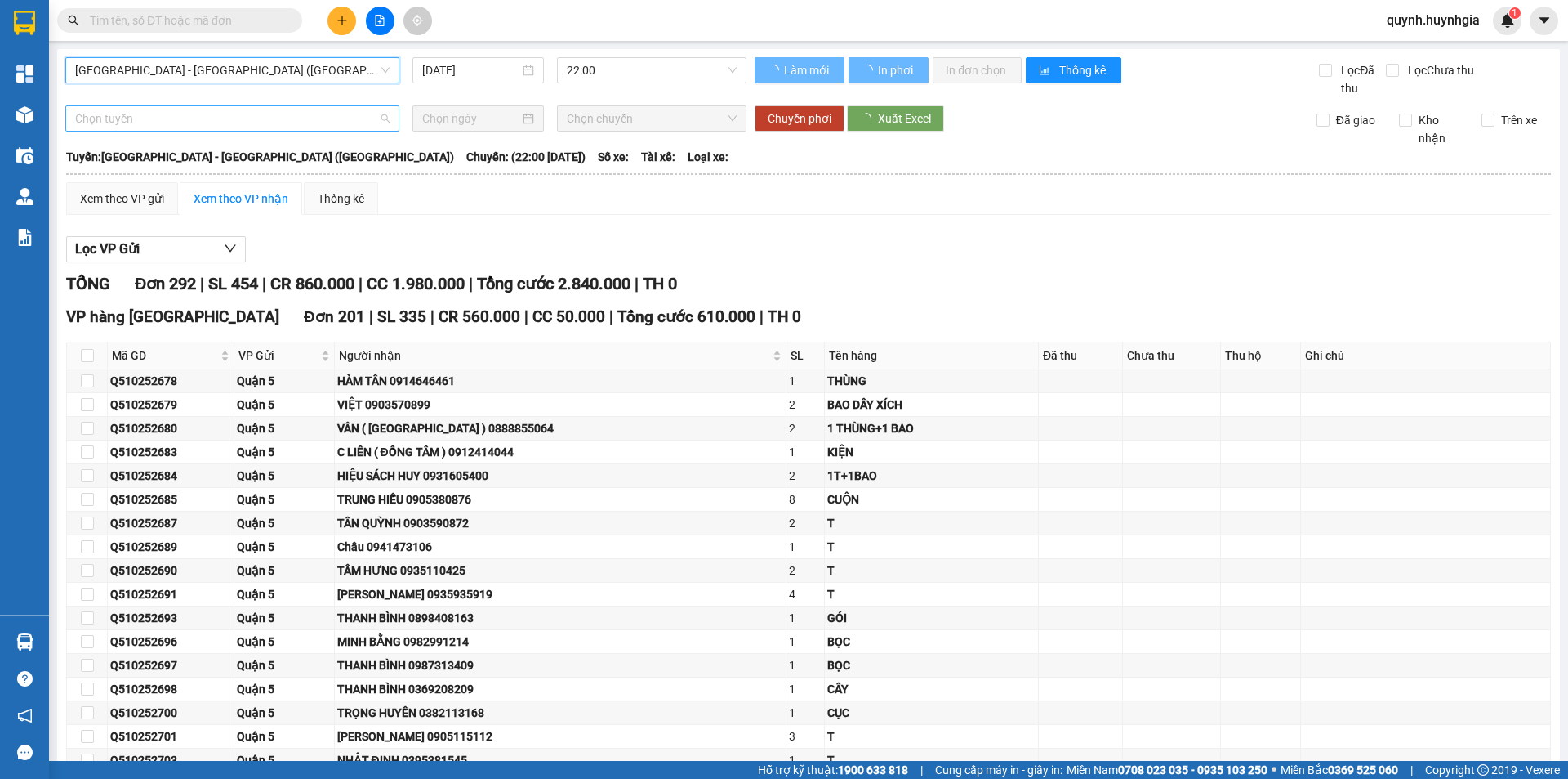
click at [189, 120] on span "Chọn tuyến" at bounding box center [232, 118] width 314 height 24
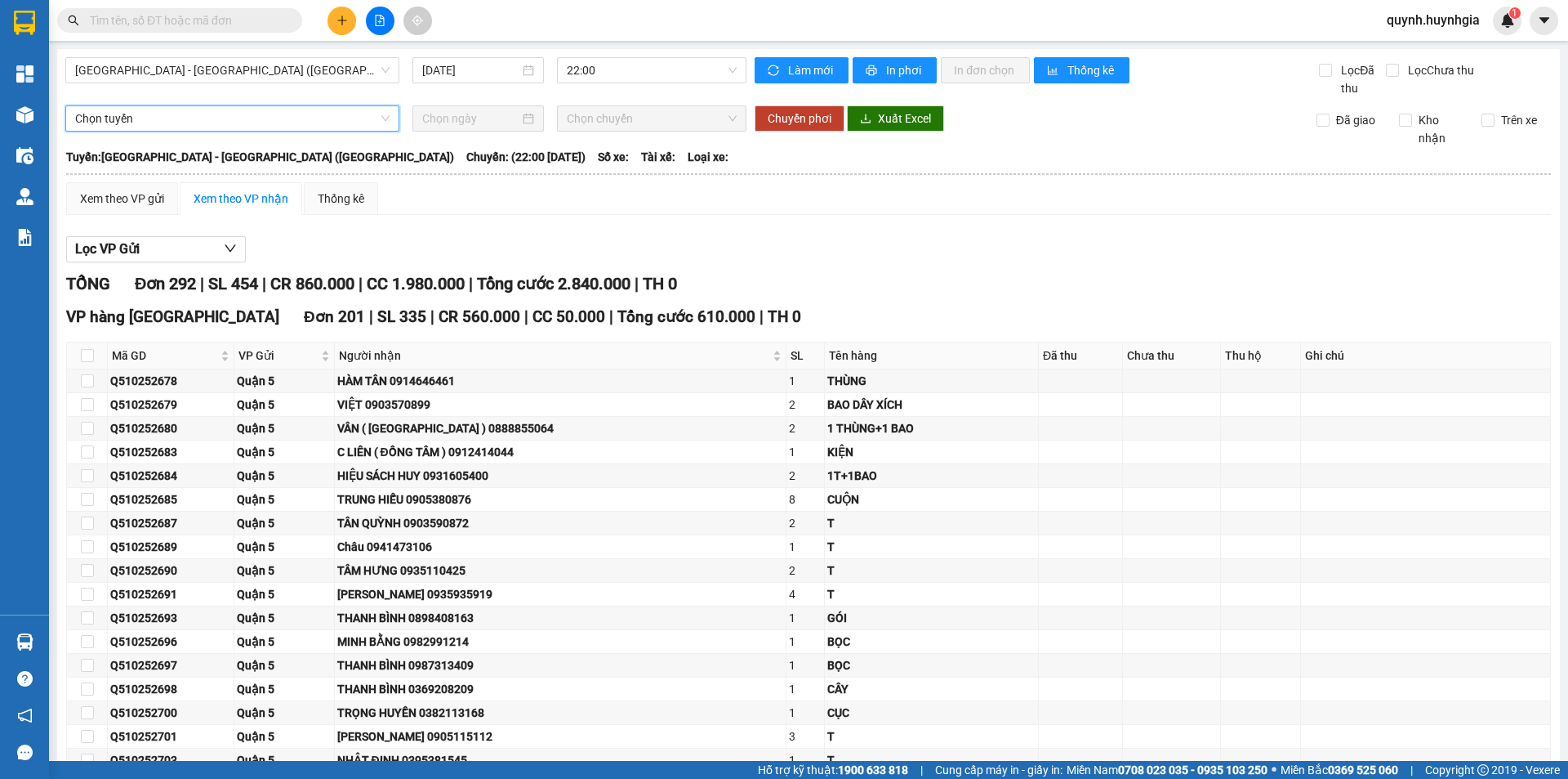
click at [188, 125] on span "Chọn tuyến" at bounding box center [232, 118] width 314 height 24
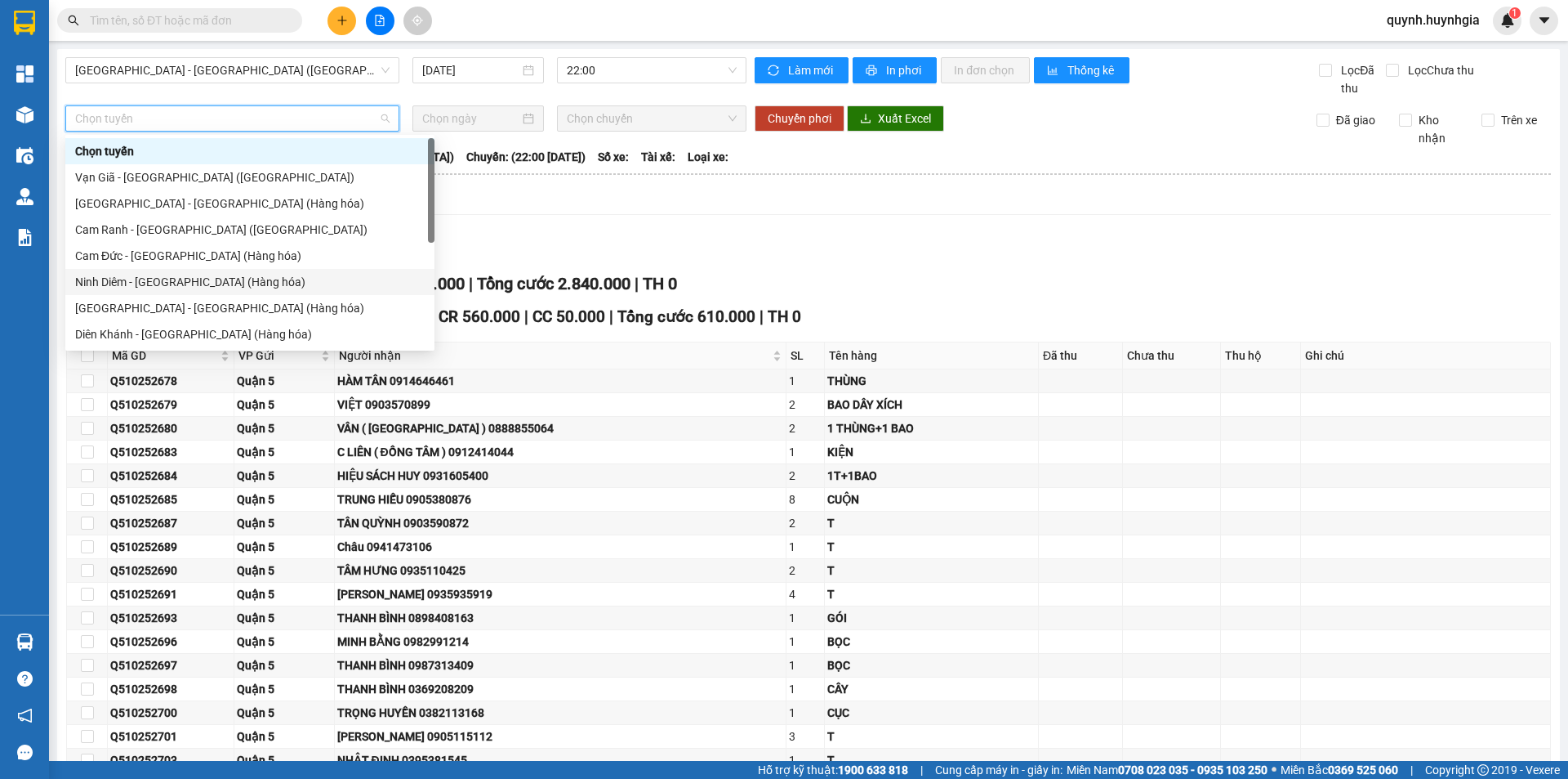
scroll to position [52, 0]
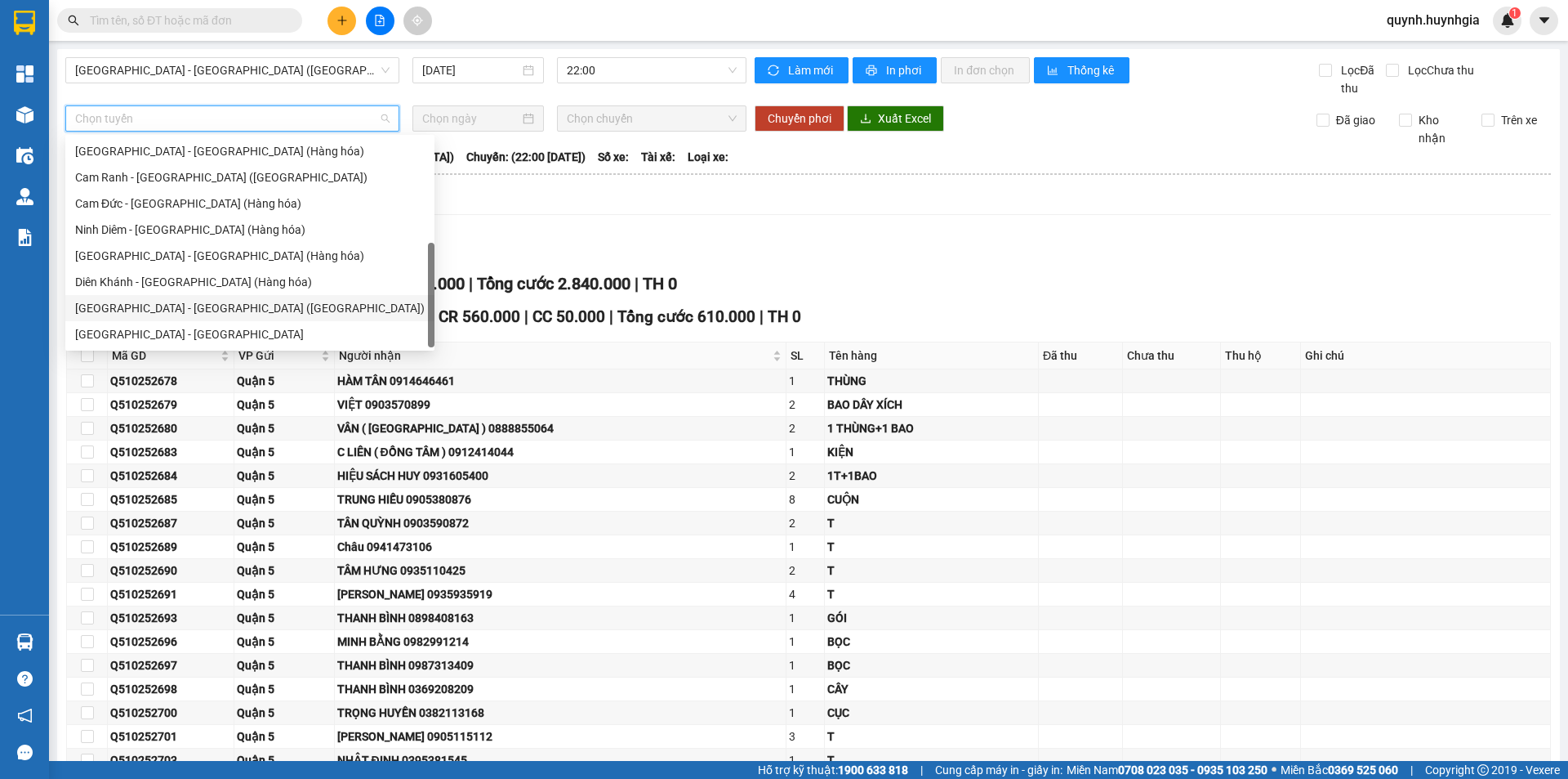
click at [154, 303] on div "[GEOGRAPHIC_DATA] - [GEOGRAPHIC_DATA] ([GEOGRAPHIC_DATA])" at bounding box center [250, 308] width 350 height 18
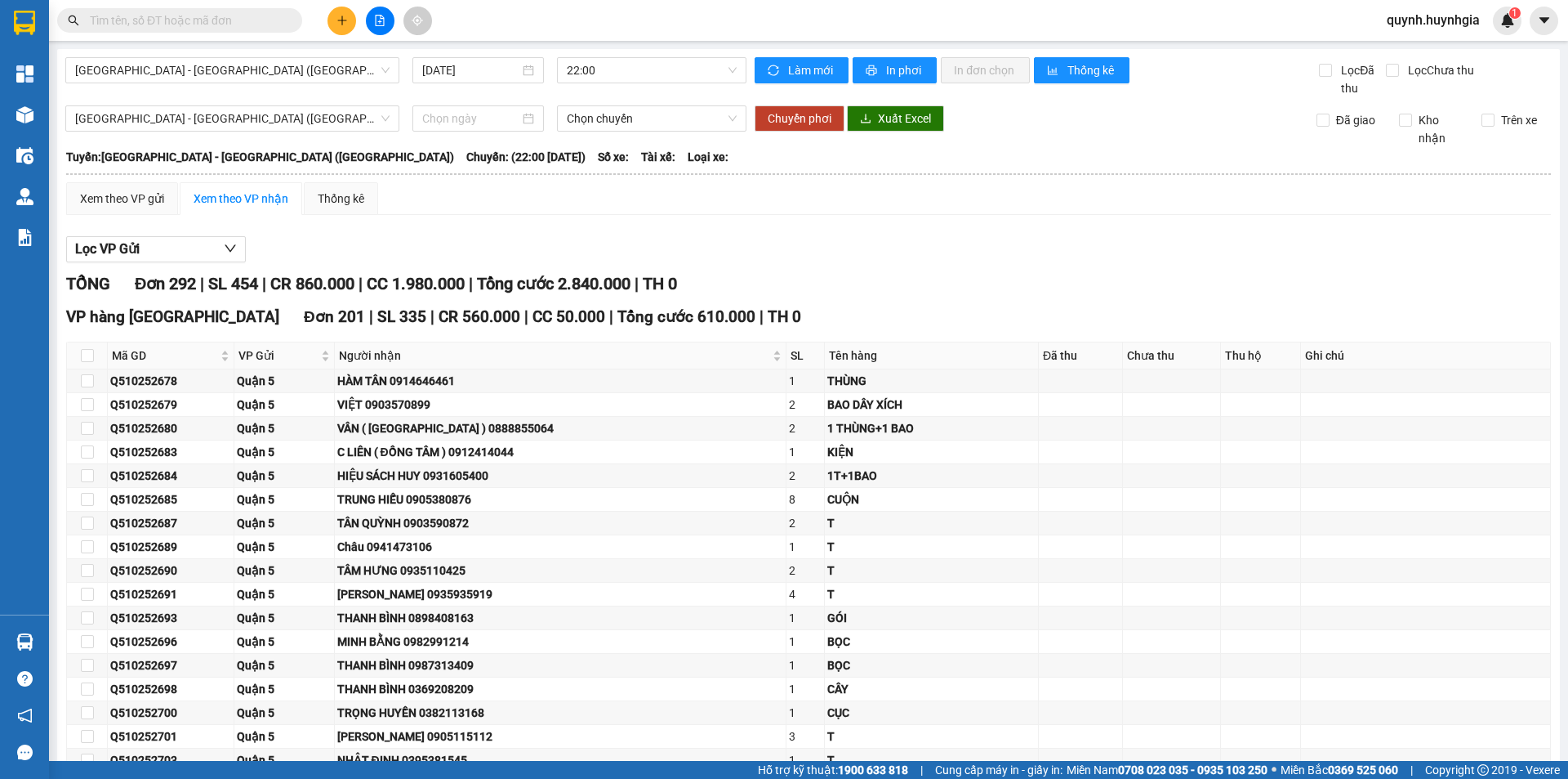
click at [427, 118] on input at bounding box center [470, 119] width 97 height 18
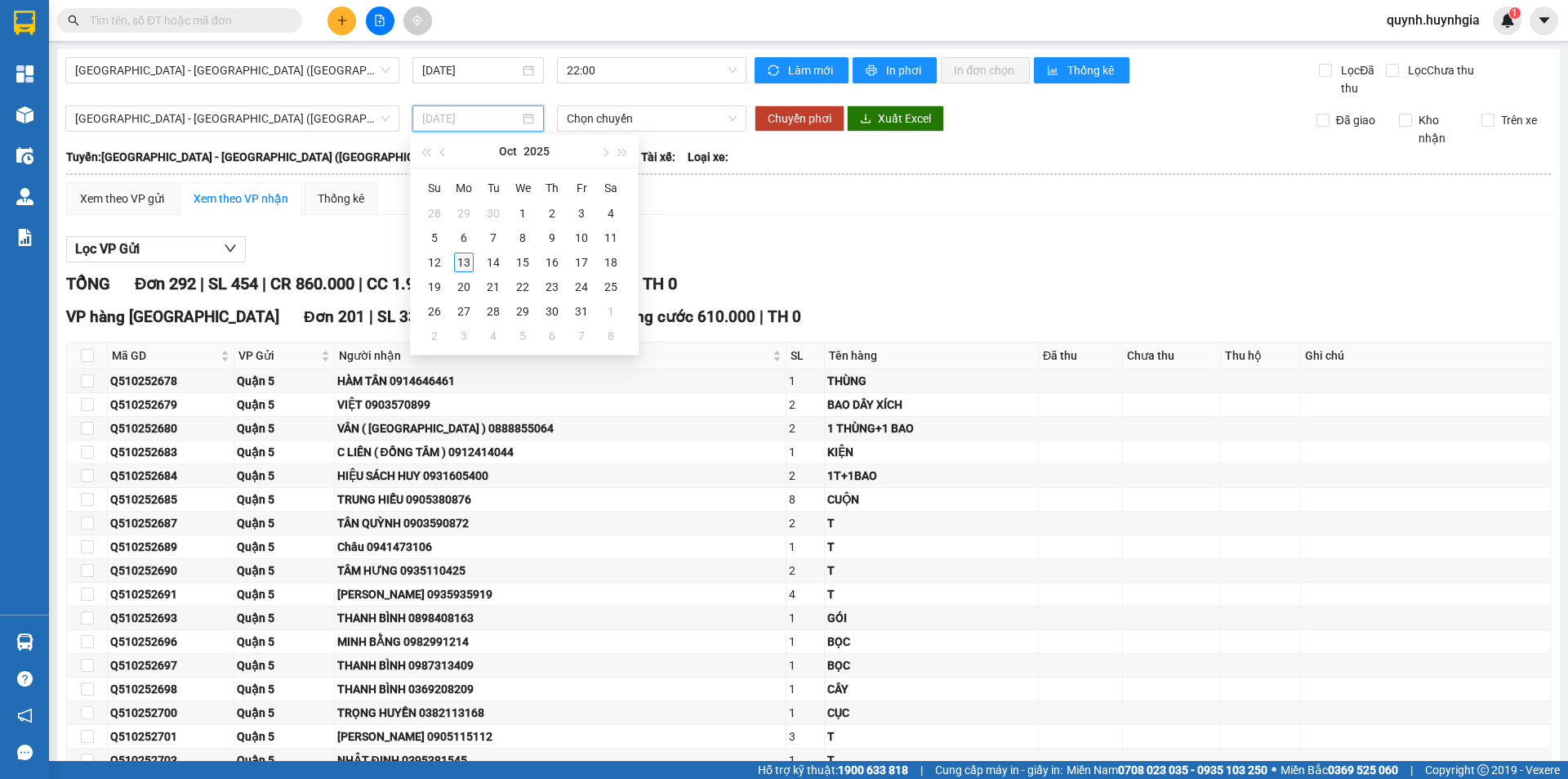
type input "[DATE]"
click at [461, 264] on div "13" at bounding box center [464, 263] width 20 height 20
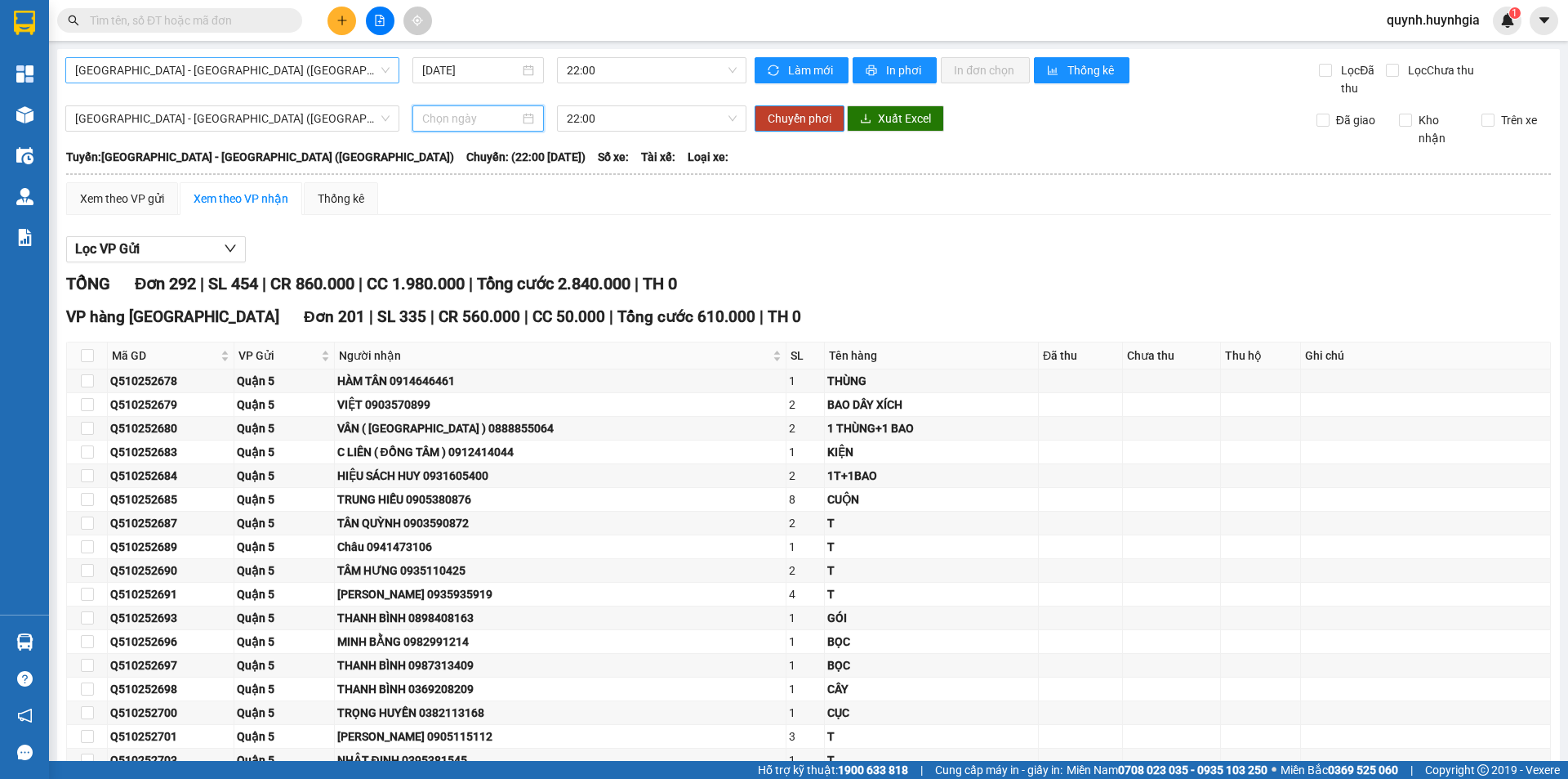
type input "[DATE]"
click at [243, 78] on span "[GEOGRAPHIC_DATA] - [GEOGRAPHIC_DATA] ([GEOGRAPHIC_DATA])" at bounding box center [232, 70] width 314 height 24
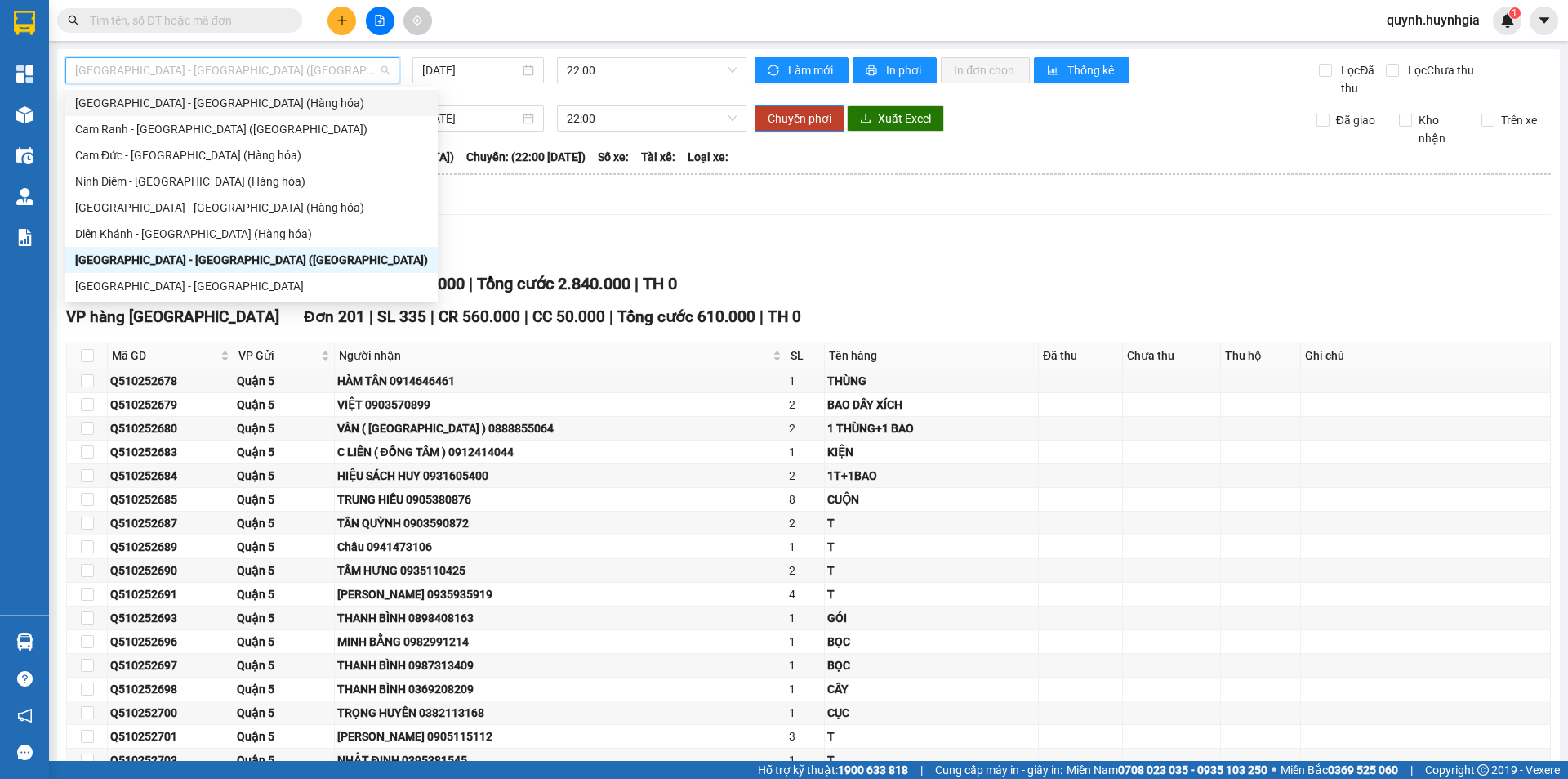
click at [145, 76] on span "[GEOGRAPHIC_DATA] - [GEOGRAPHIC_DATA] ([GEOGRAPHIC_DATA])" at bounding box center [232, 70] width 314 height 24
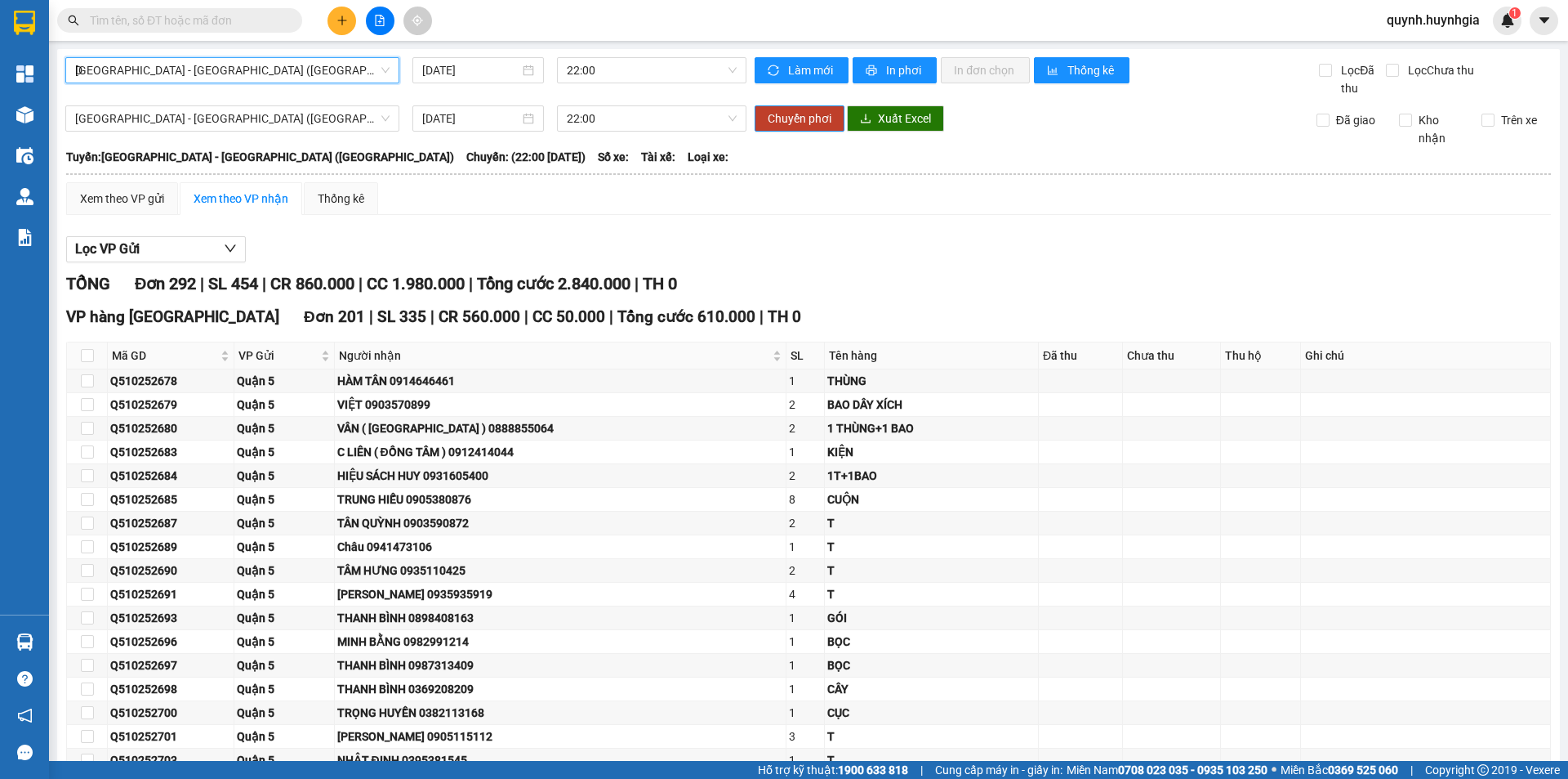
scroll to position [0, 0]
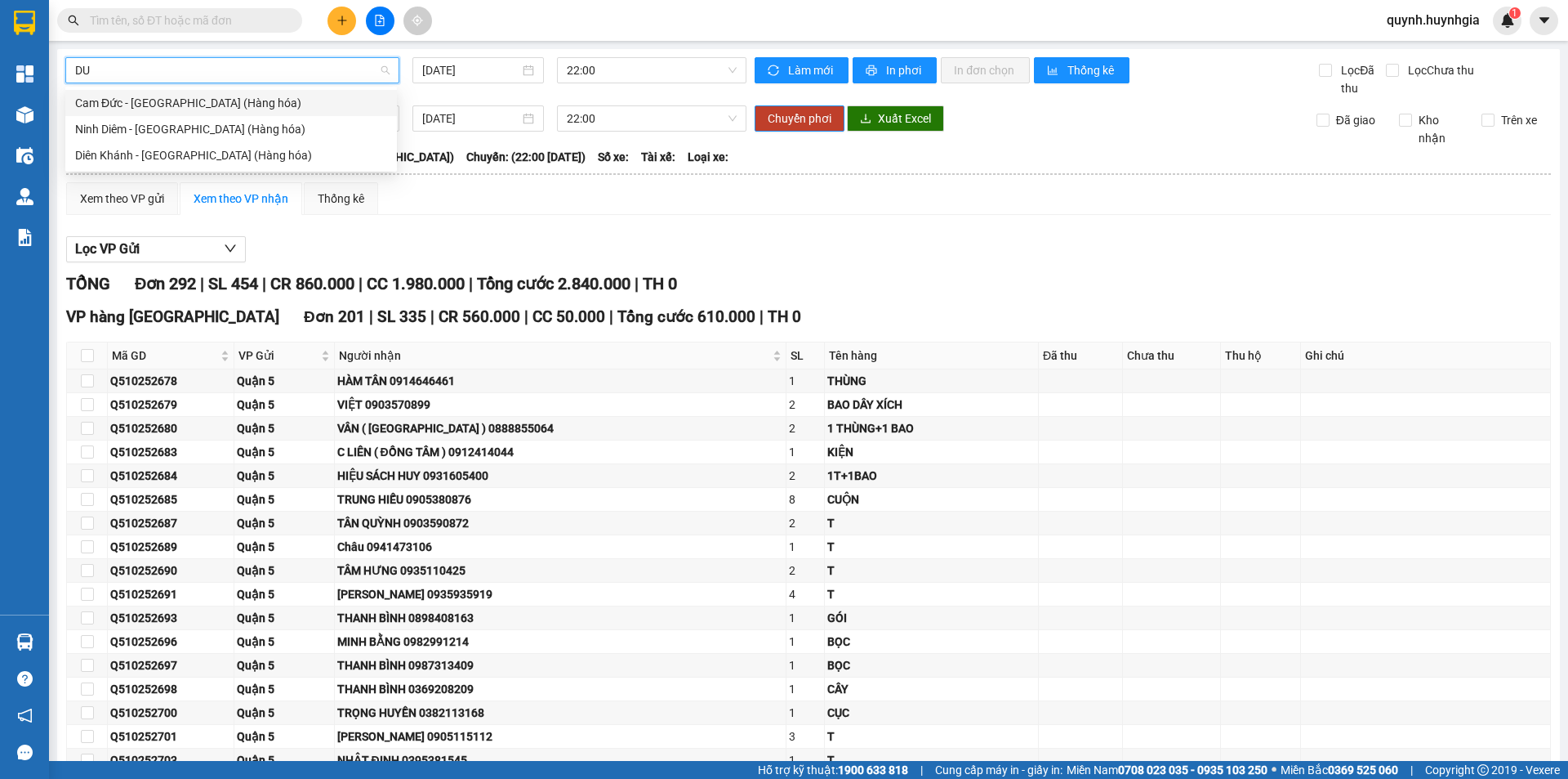
type input "D"
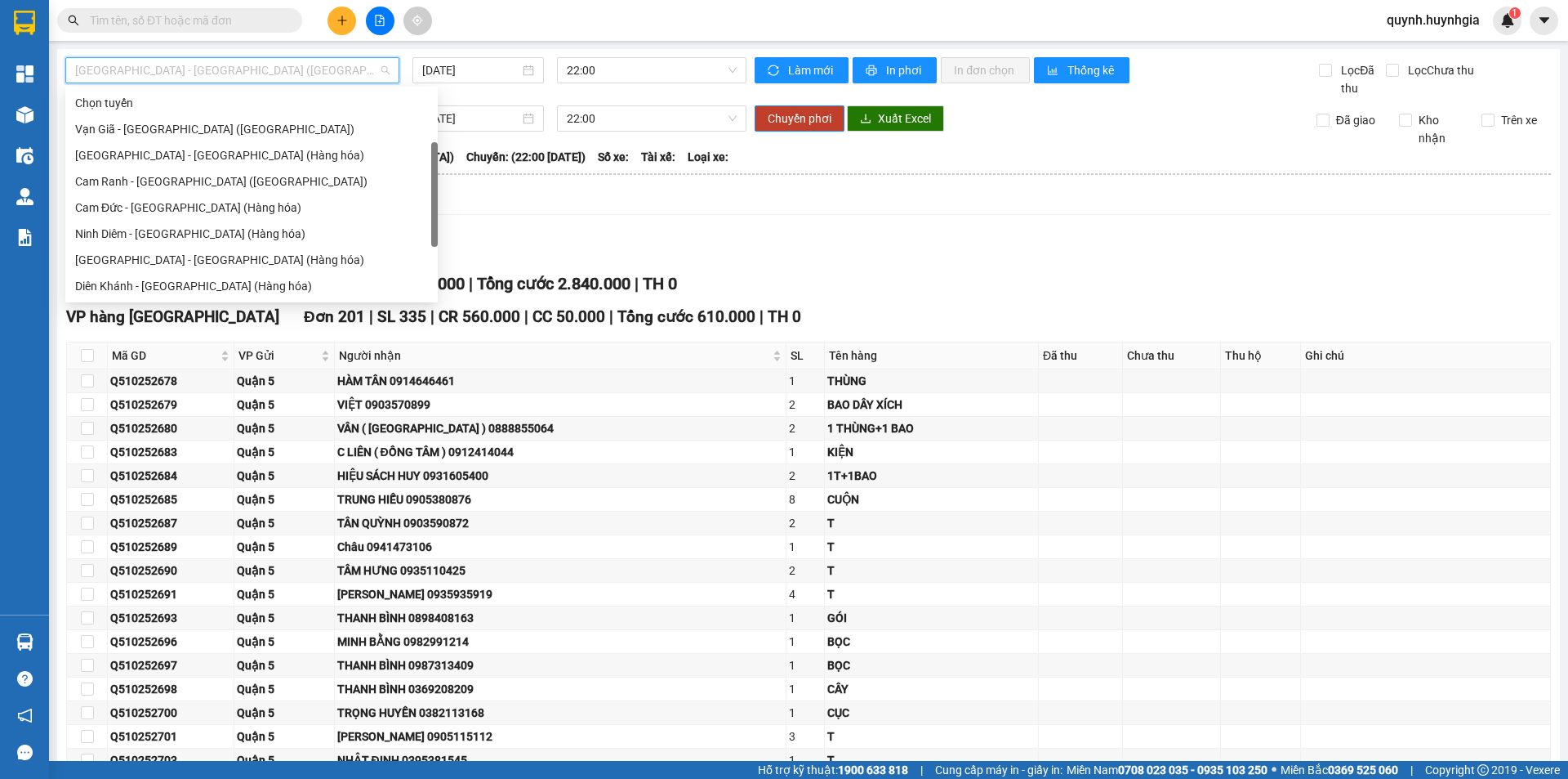
scroll to position [26, 0]
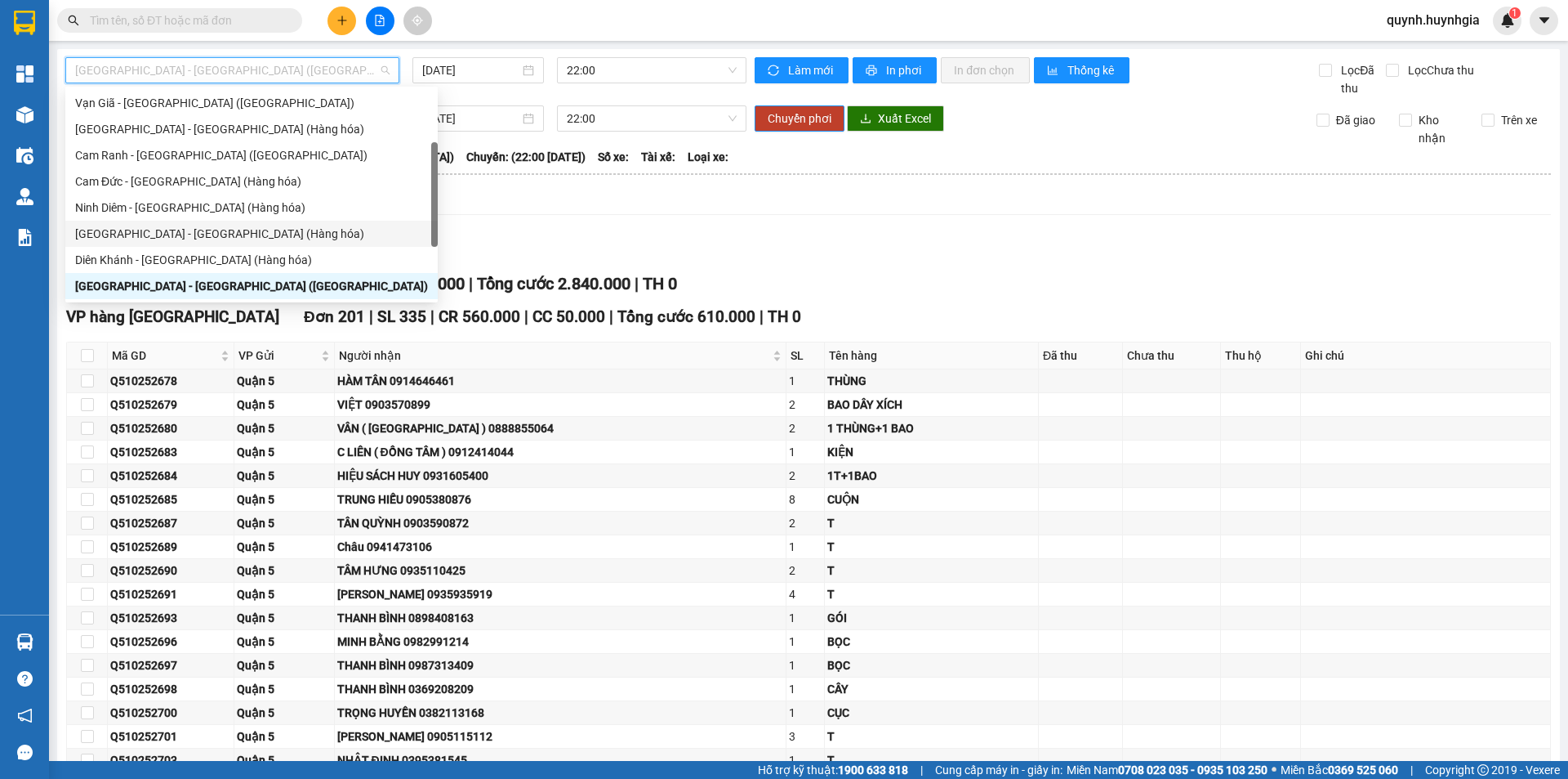
click at [546, 257] on div "Lọc VP Gửi" at bounding box center [809, 250] width 1485 height 27
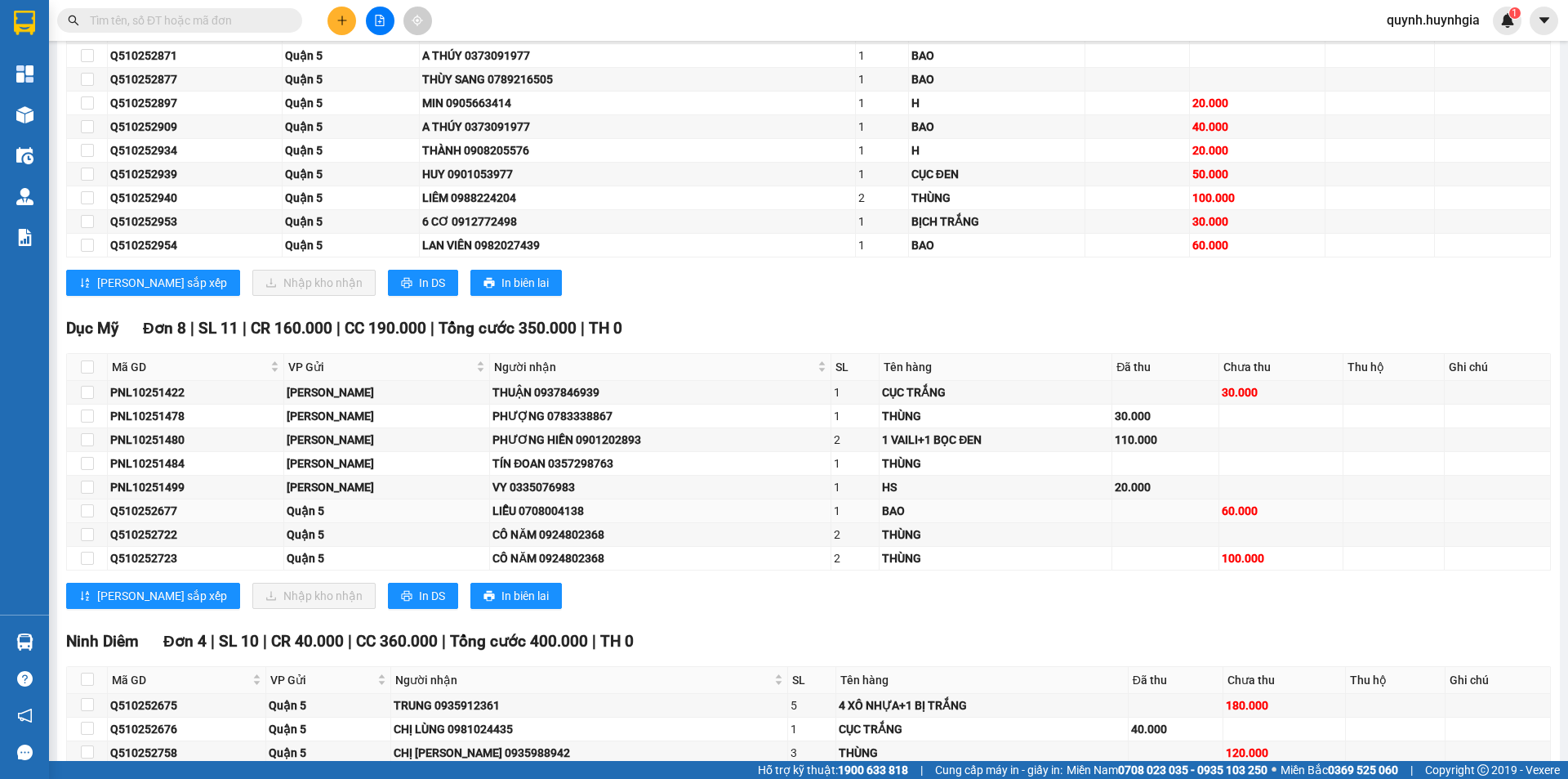
scroll to position [6454, 0]
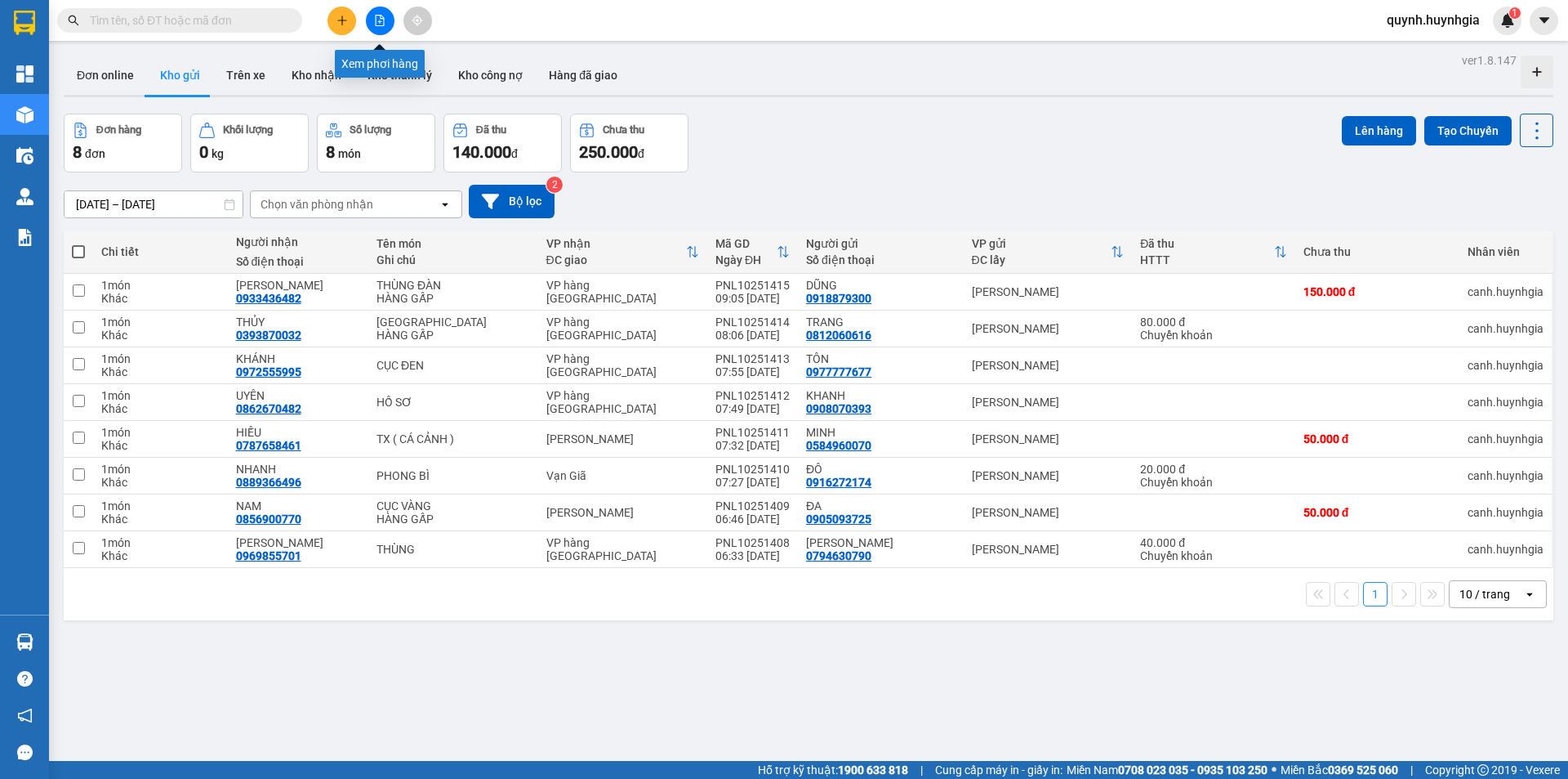
click at [379, 14] on button at bounding box center [380, 21] width 28 height 28
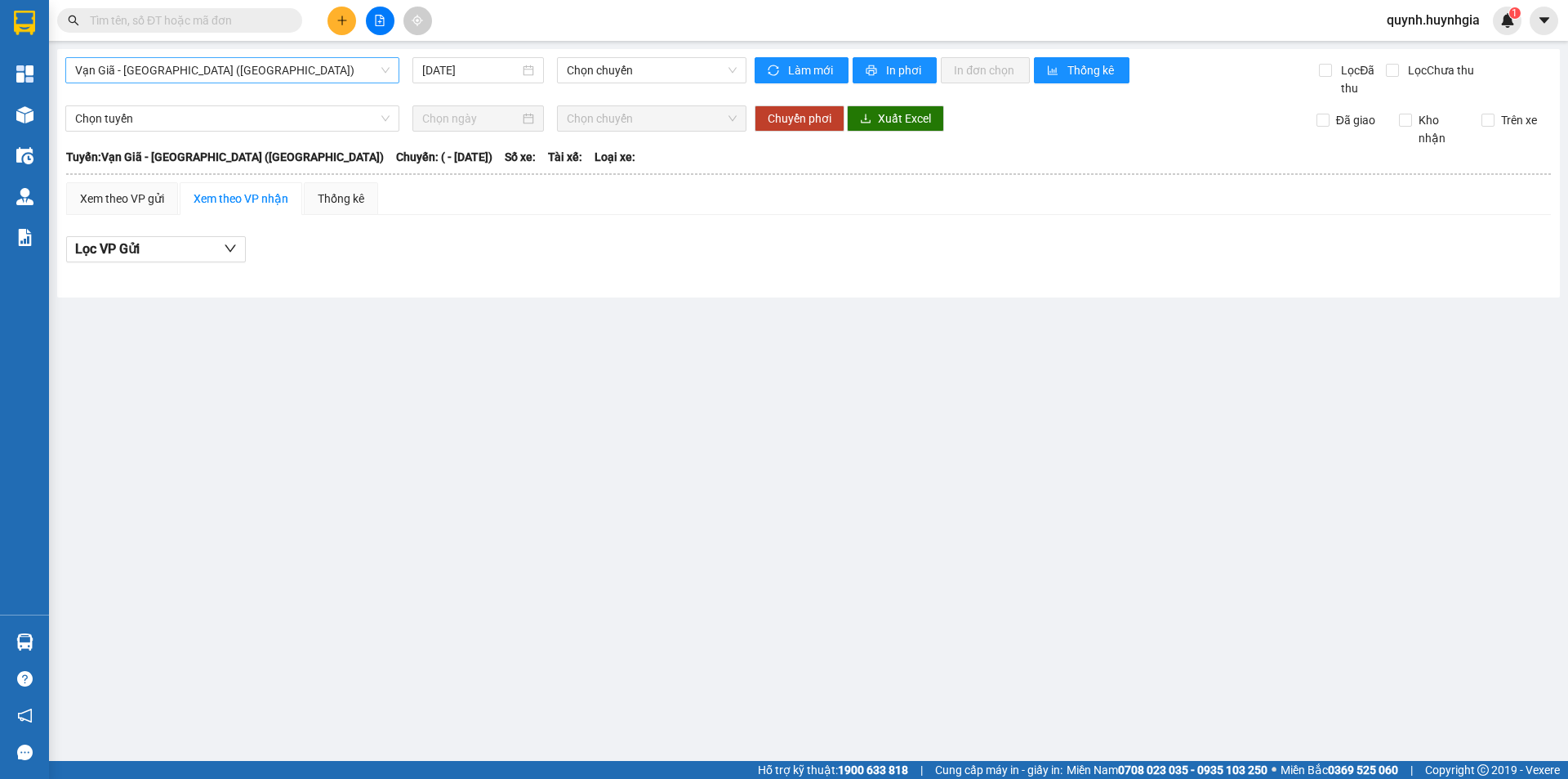
click at [184, 60] on span "Vạn Giã - [GEOGRAPHIC_DATA] ([GEOGRAPHIC_DATA])" at bounding box center [232, 70] width 314 height 24
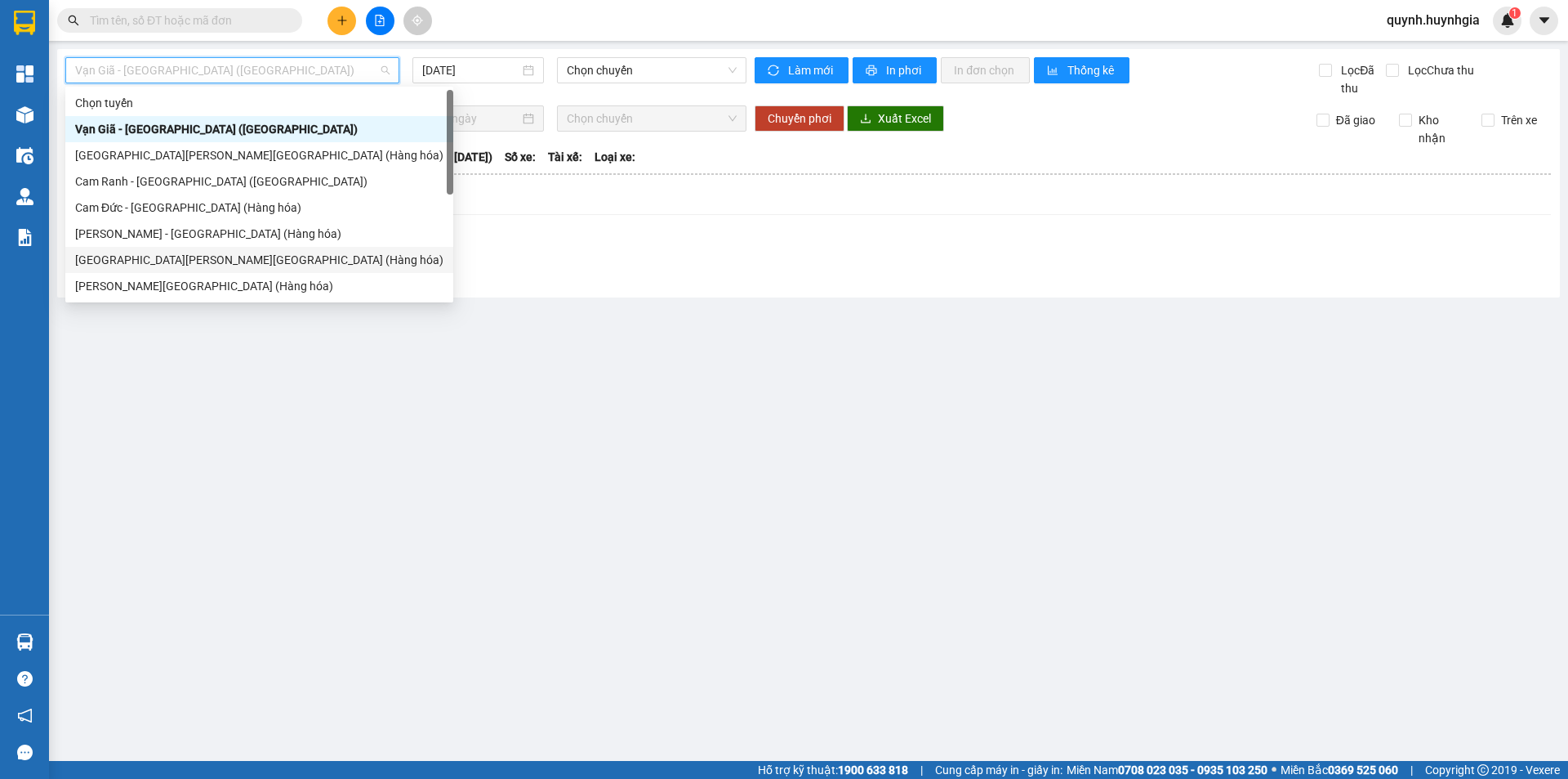
click at [131, 260] on div "[GEOGRAPHIC_DATA][PERSON_NAME][GEOGRAPHIC_DATA] (Hàng hóa)" at bounding box center [260, 260] width 368 height 18
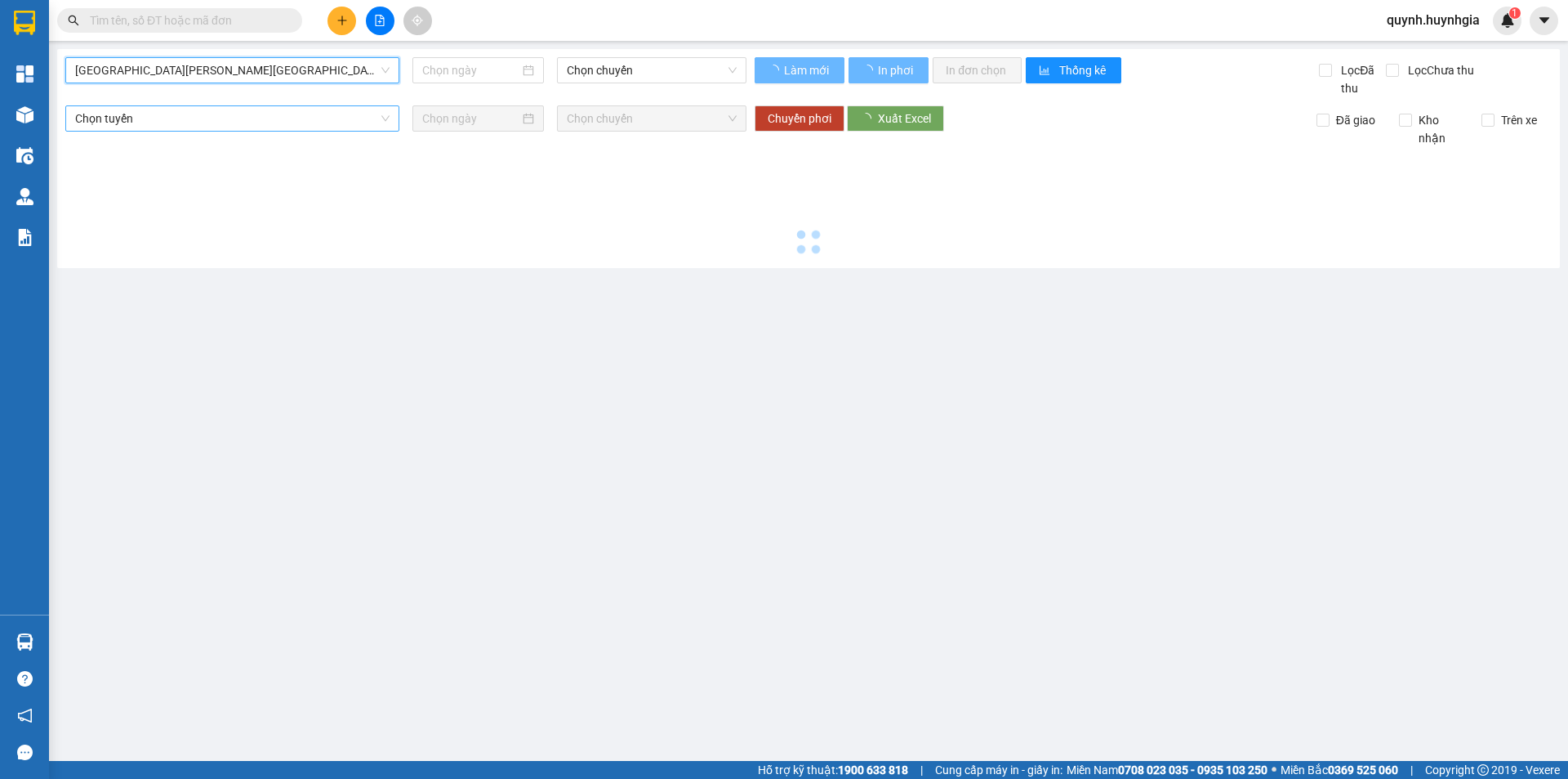
type input "[DATE]"
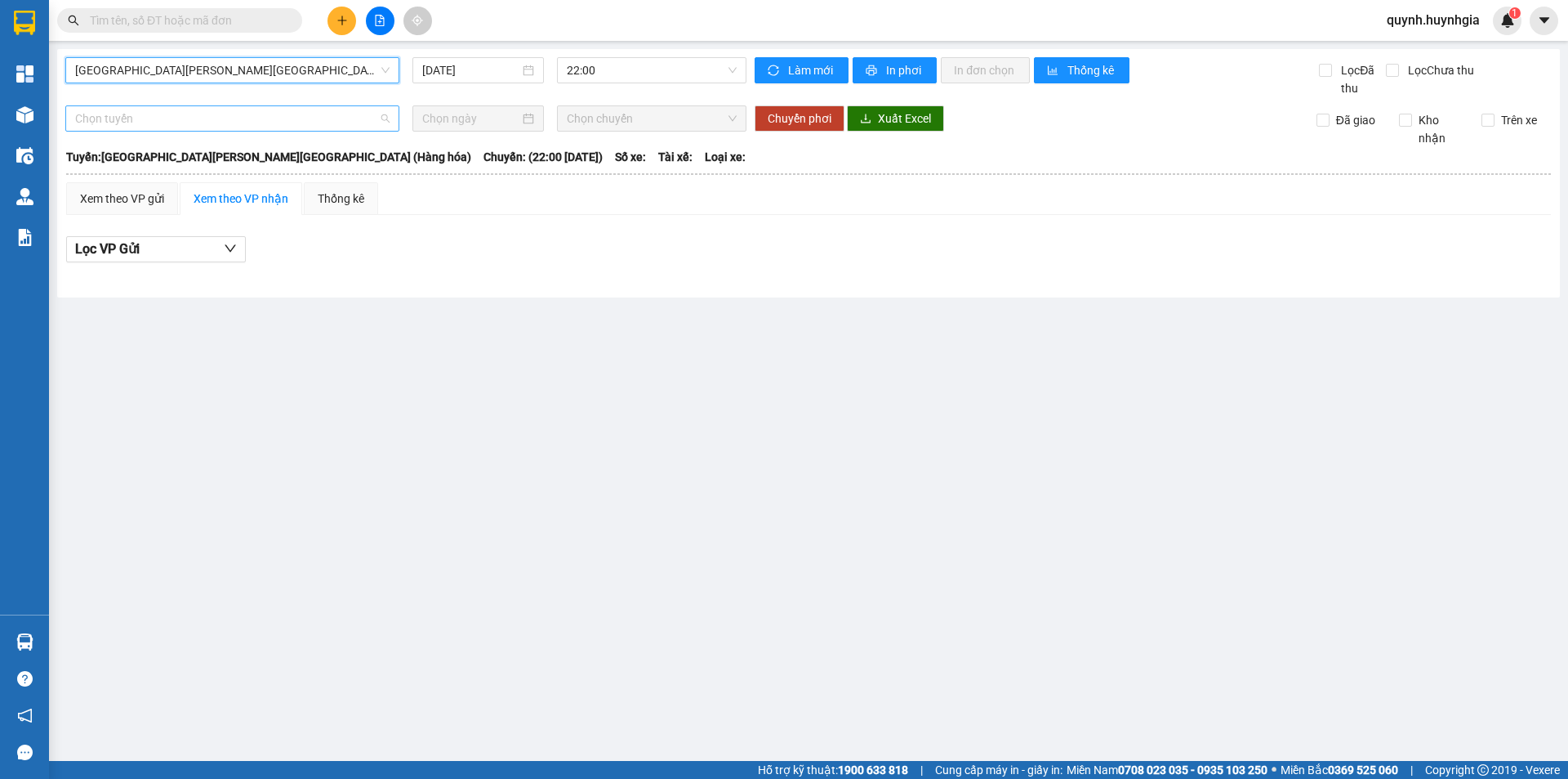
click at [214, 120] on span "Chọn tuyến" at bounding box center [232, 118] width 314 height 24
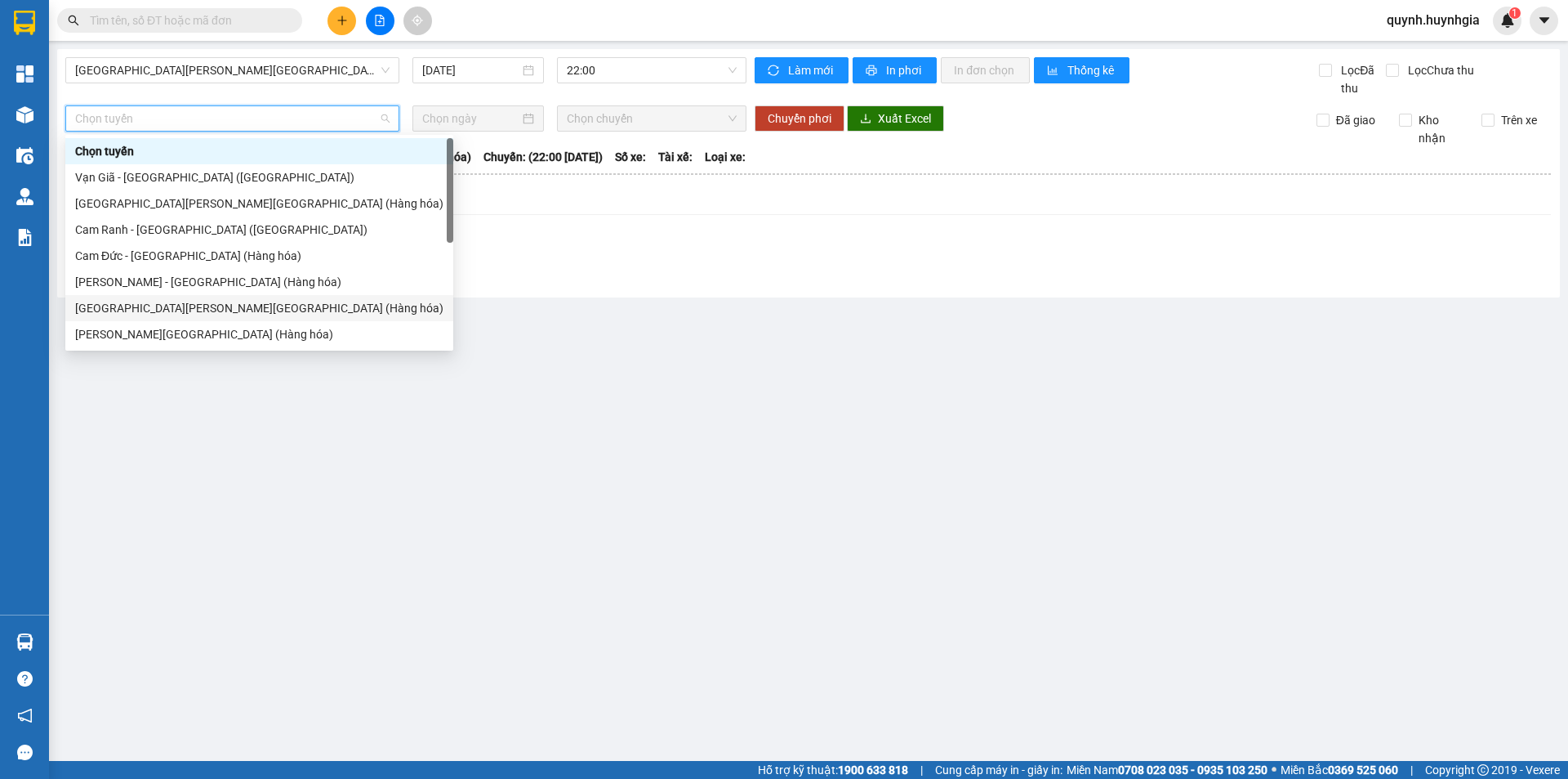
click at [158, 303] on div "[GEOGRAPHIC_DATA][PERSON_NAME][GEOGRAPHIC_DATA] (Hàng hóa)" at bounding box center [260, 308] width 368 height 18
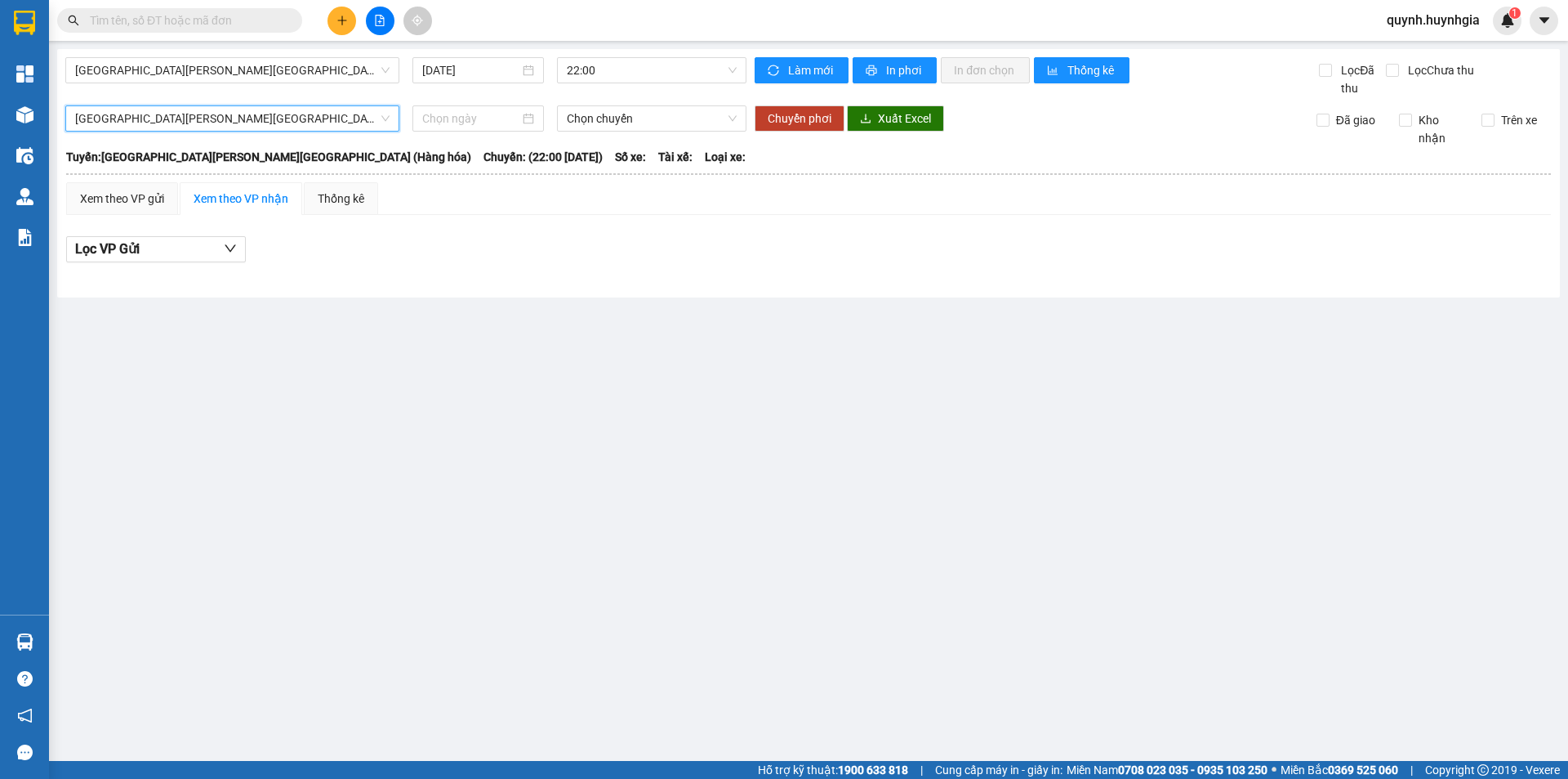
click at [445, 424] on main "[GEOGRAPHIC_DATA][PERSON_NAME][GEOGRAPHIC_DATA] (Hàng hóa) [DATE] 22:00 [PERSON…" at bounding box center [784, 380] width 1568 height 760
click at [221, 199] on div "Xem theo VP nhận" at bounding box center [241, 198] width 95 height 18
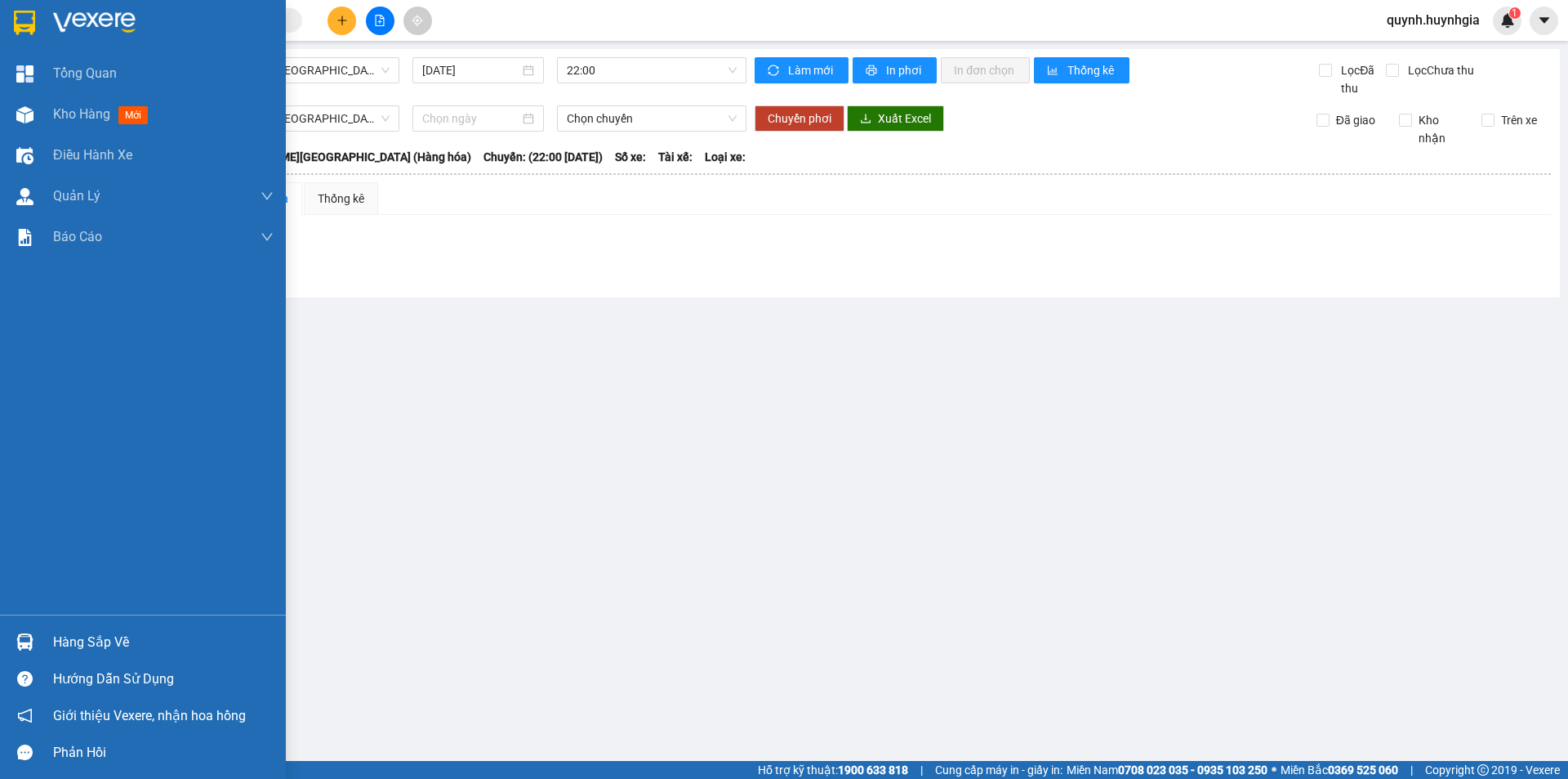
click at [92, 637] on div "Hàng sắp về" at bounding box center [163, 642] width 220 height 24
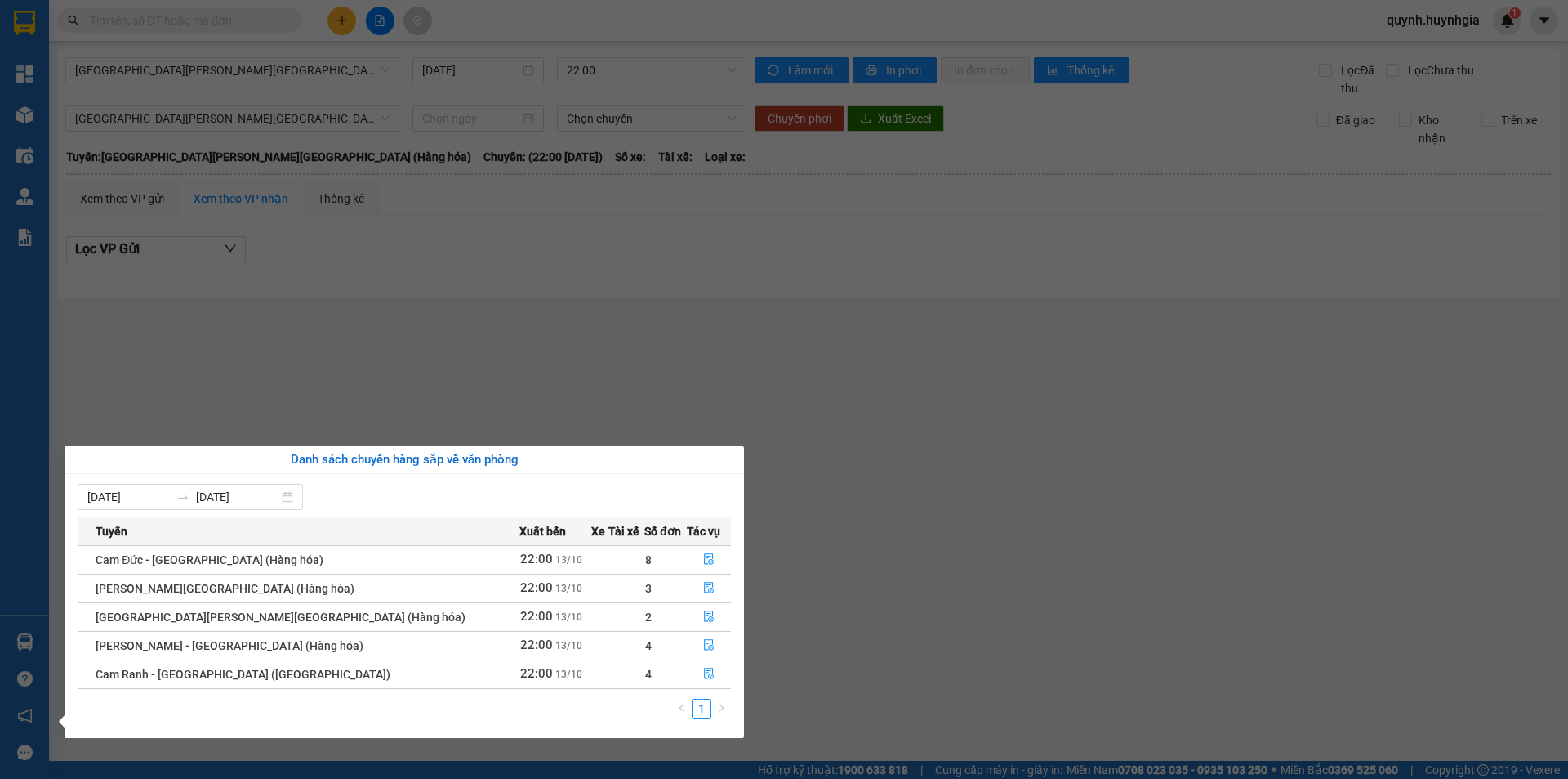
click at [333, 384] on section "Kết quả [PERSON_NAME] ( 0 ) Bộ lọc No Data [PERSON_NAME].huynhgia 1 [PERSON_NAM…" at bounding box center [784, 389] width 1568 height 779
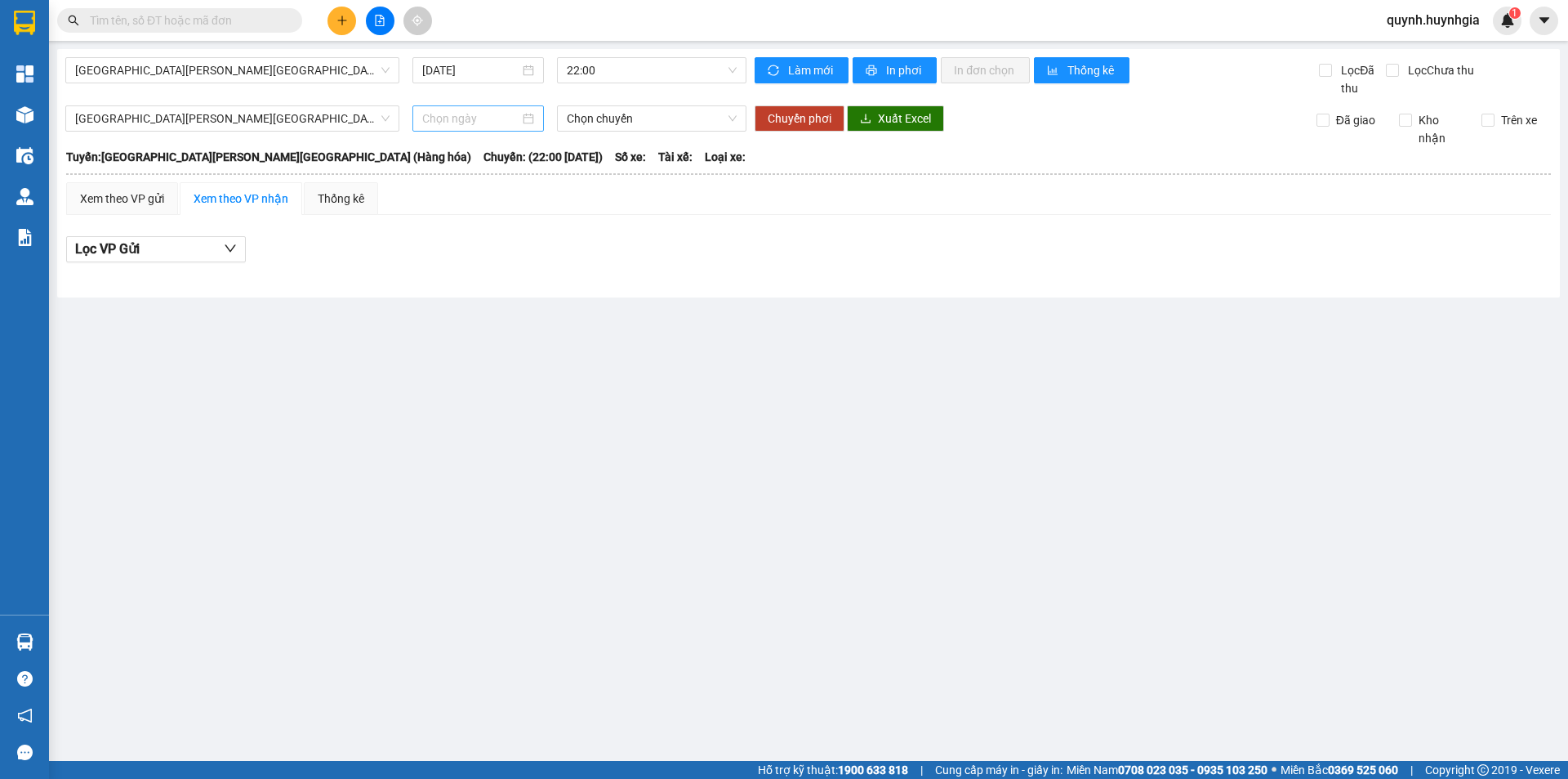
click at [451, 120] on input at bounding box center [470, 119] width 97 height 18
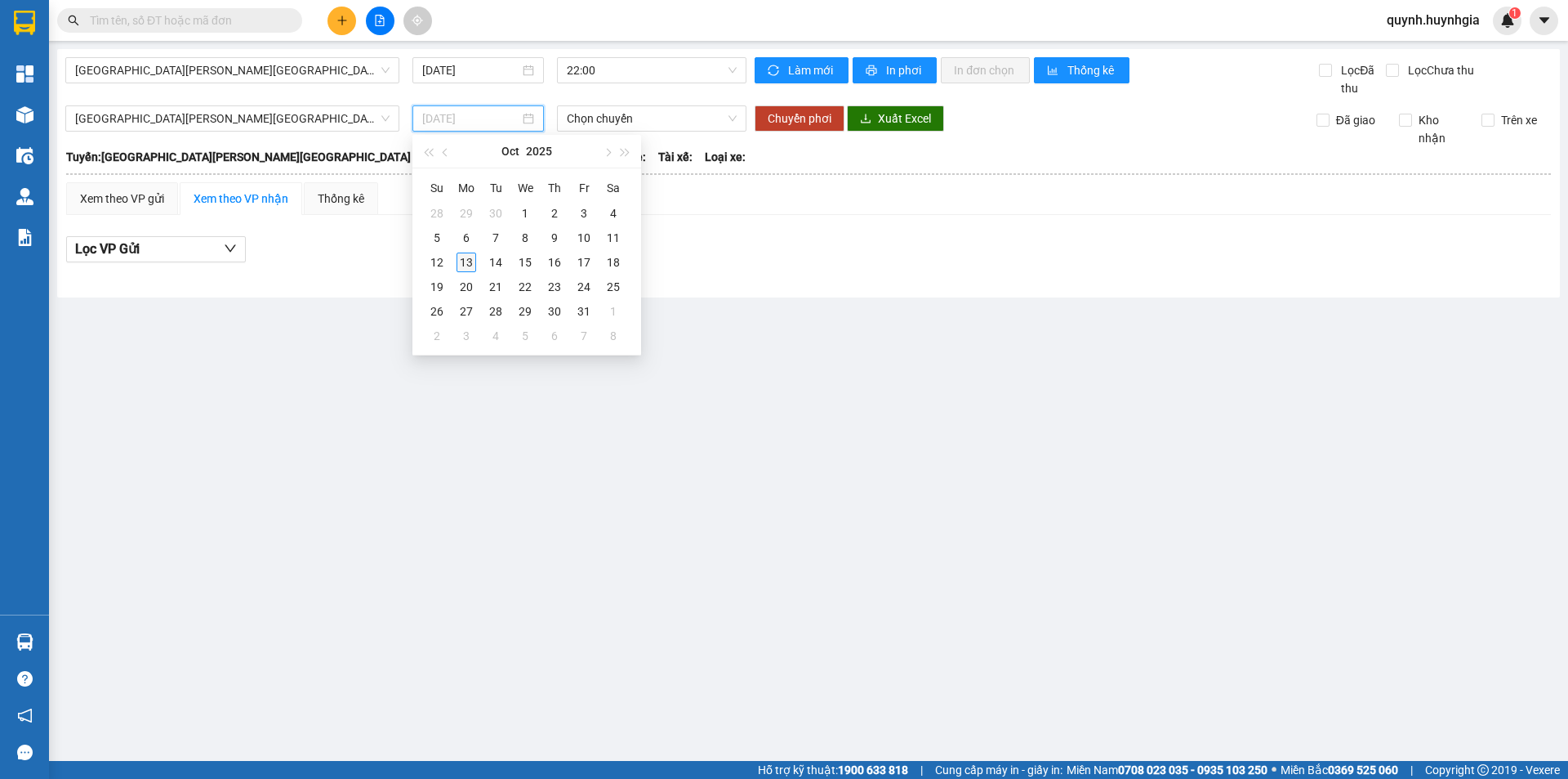
type input "[DATE]"
click at [467, 262] on div "13" at bounding box center [466, 263] width 20 height 20
type input "[DATE]"
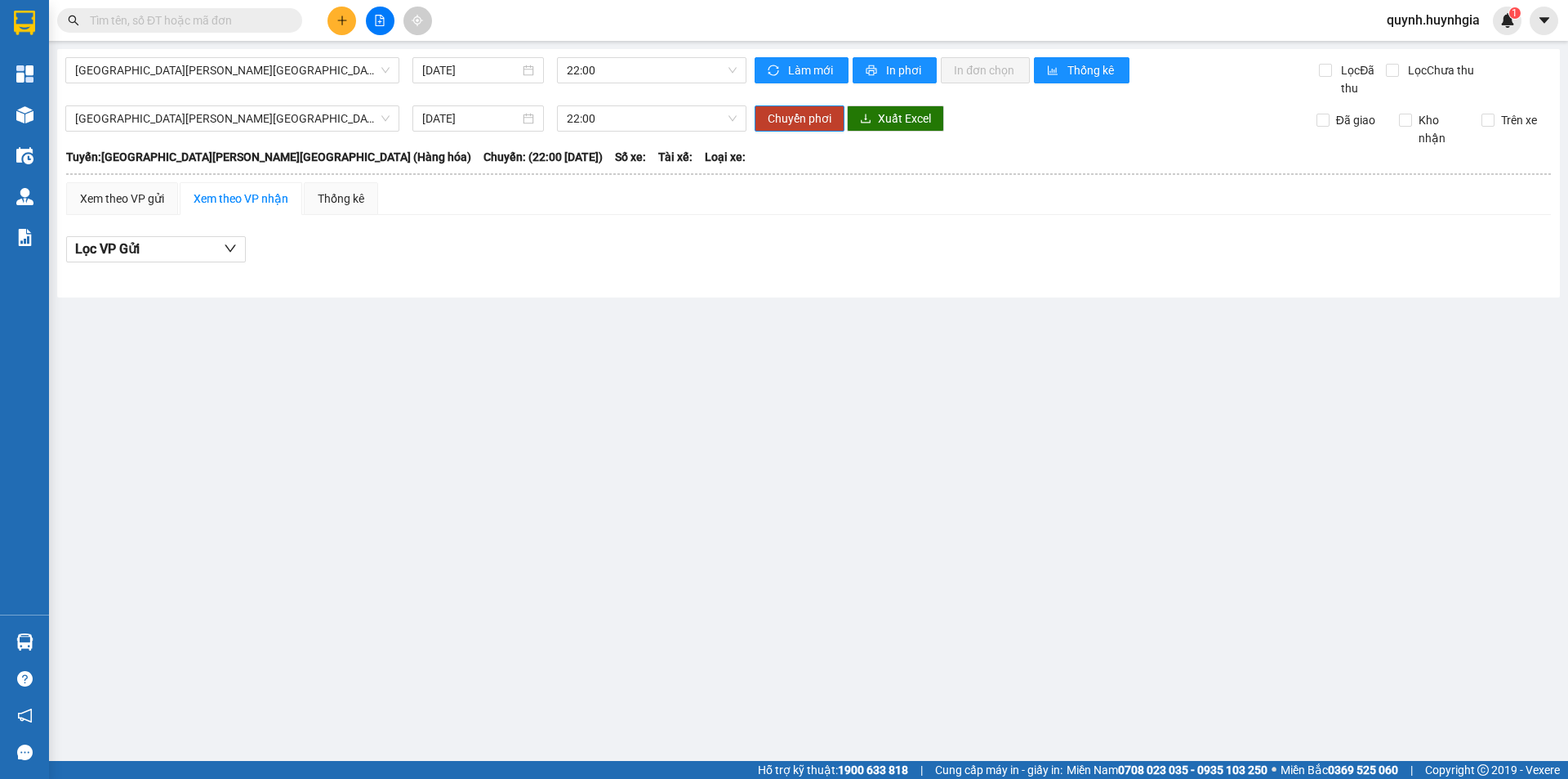
click at [757, 438] on main "[GEOGRAPHIC_DATA][PERSON_NAME][GEOGRAPHIC_DATA] ([GEOGRAPHIC_DATA]) [DATE] 22:0…" at bounding box center [784, 380] width 1568 height 760
click at [228, 205] on div "Xem theo VP nhận" at bounding box center [241, 198] width 95 height 18
click at [173, 203] on div "Xem theo VP gửi" at bounding box center [122, 198] width 112 height 32
click at [243, 199] on div "Xem theo VP nhận" at bounding box center [241, 198] width 95 height 18
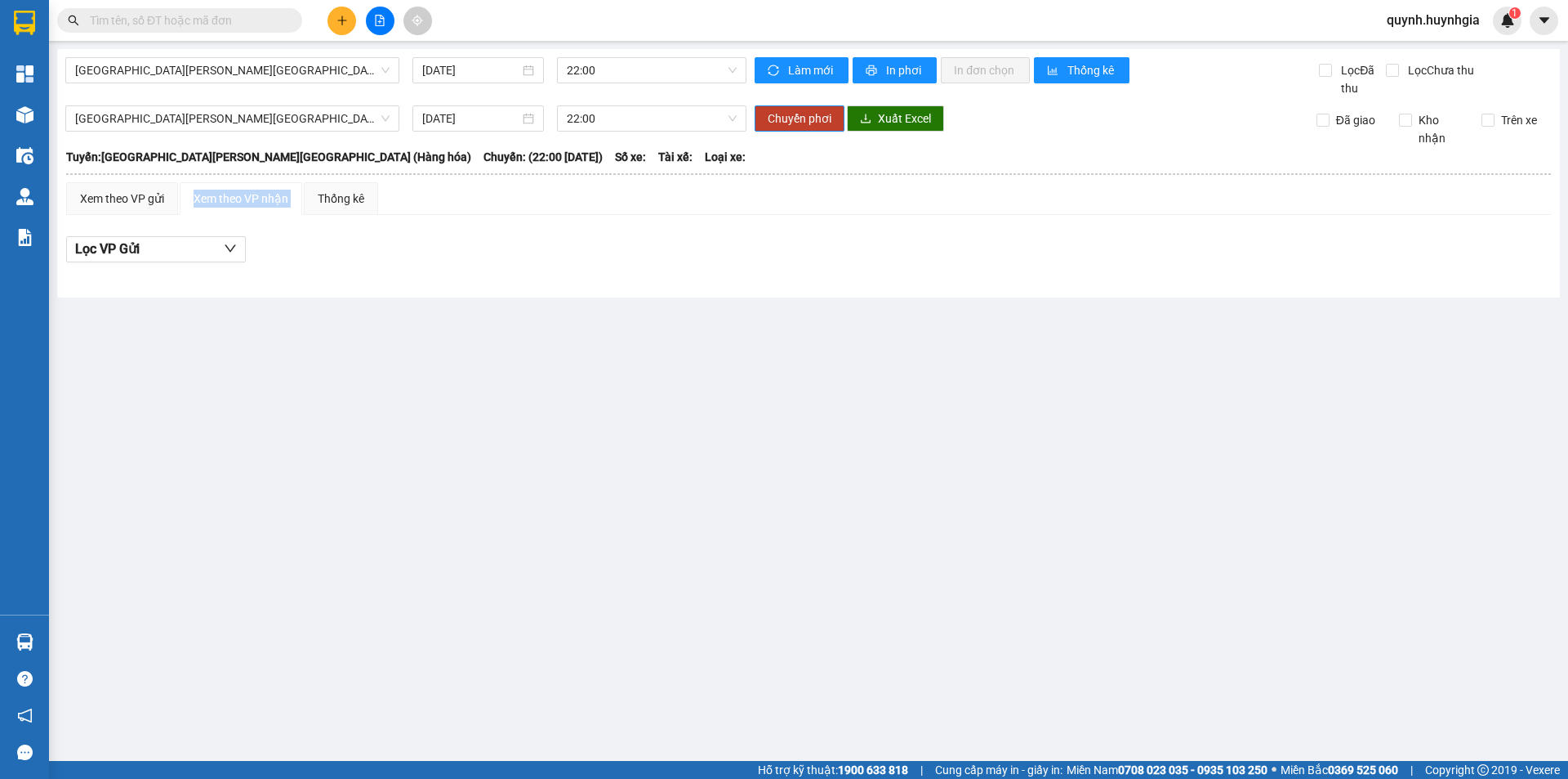
click at [243, 199] on div "Xem theo VP nhận" at bounding box center [241, 198] width 95 height 18
click at [336, 196] on div "Thống kê" at bounding box center [341, 198] width 47 height 18
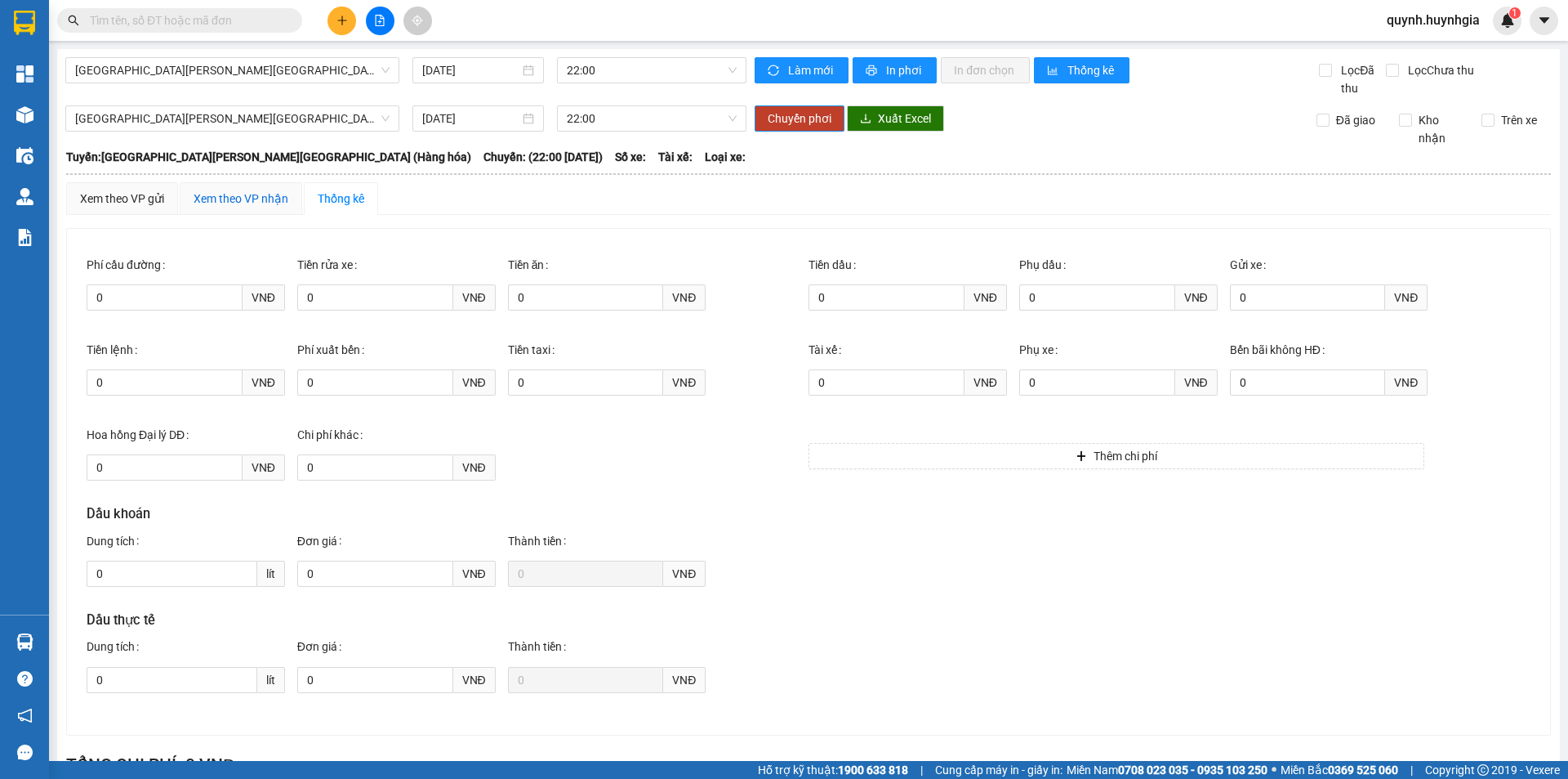
click at [247, 204] on div "Xem theo VP nhận" at bounding box center [241, 198] width 95 height 18
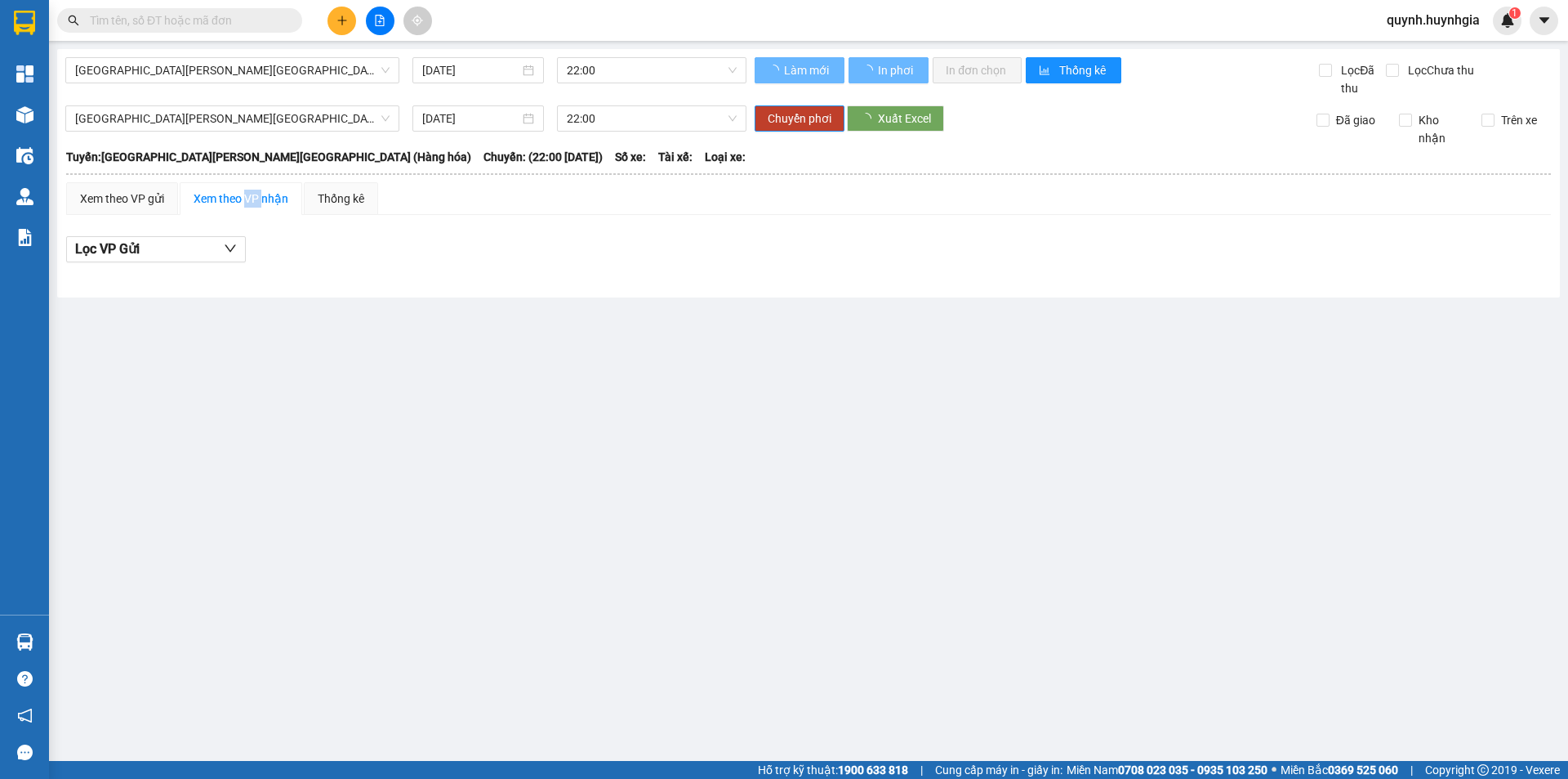
click at [247, 204] on div "Xem theo VP nhận" at bounding box center [241, 198] width 95 height 18
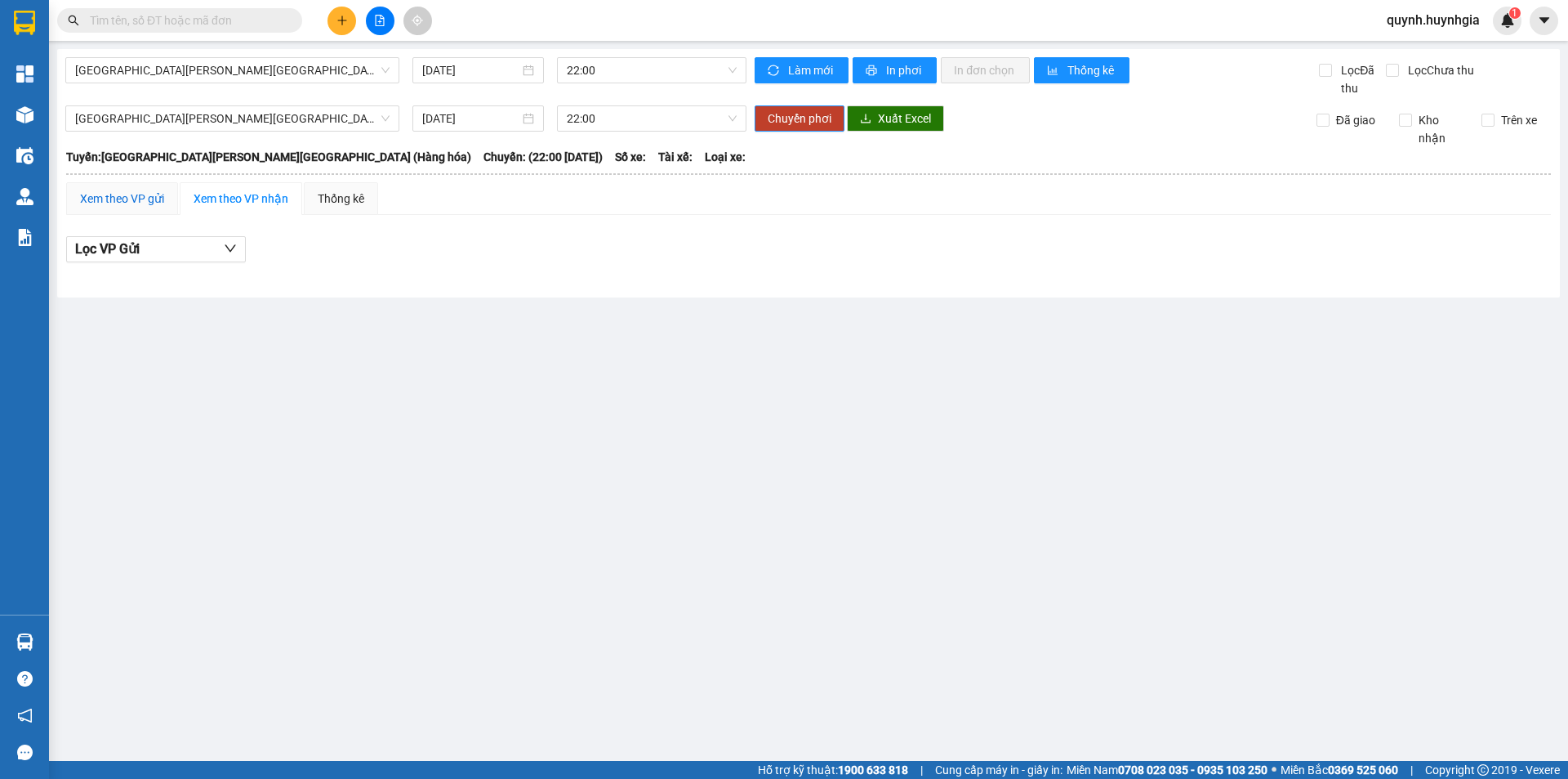
click at [151, 200] on div "Xem theo VP gửi" at bounding box center [122, 198] width 84 height 18
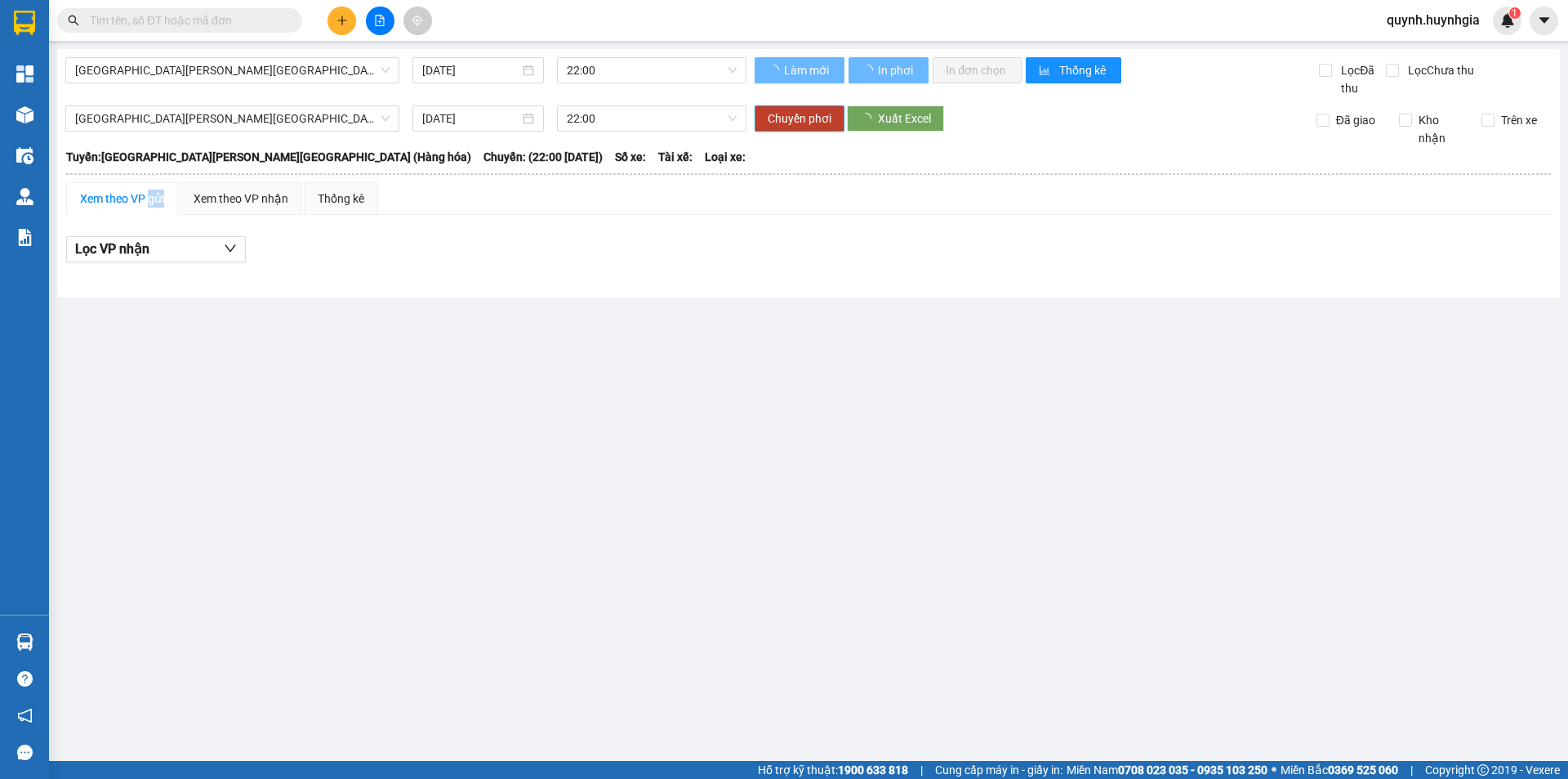
click at [151, 200] on div "Xem theo VP gửi" at bounding box center [122, 198] width 84 height 18
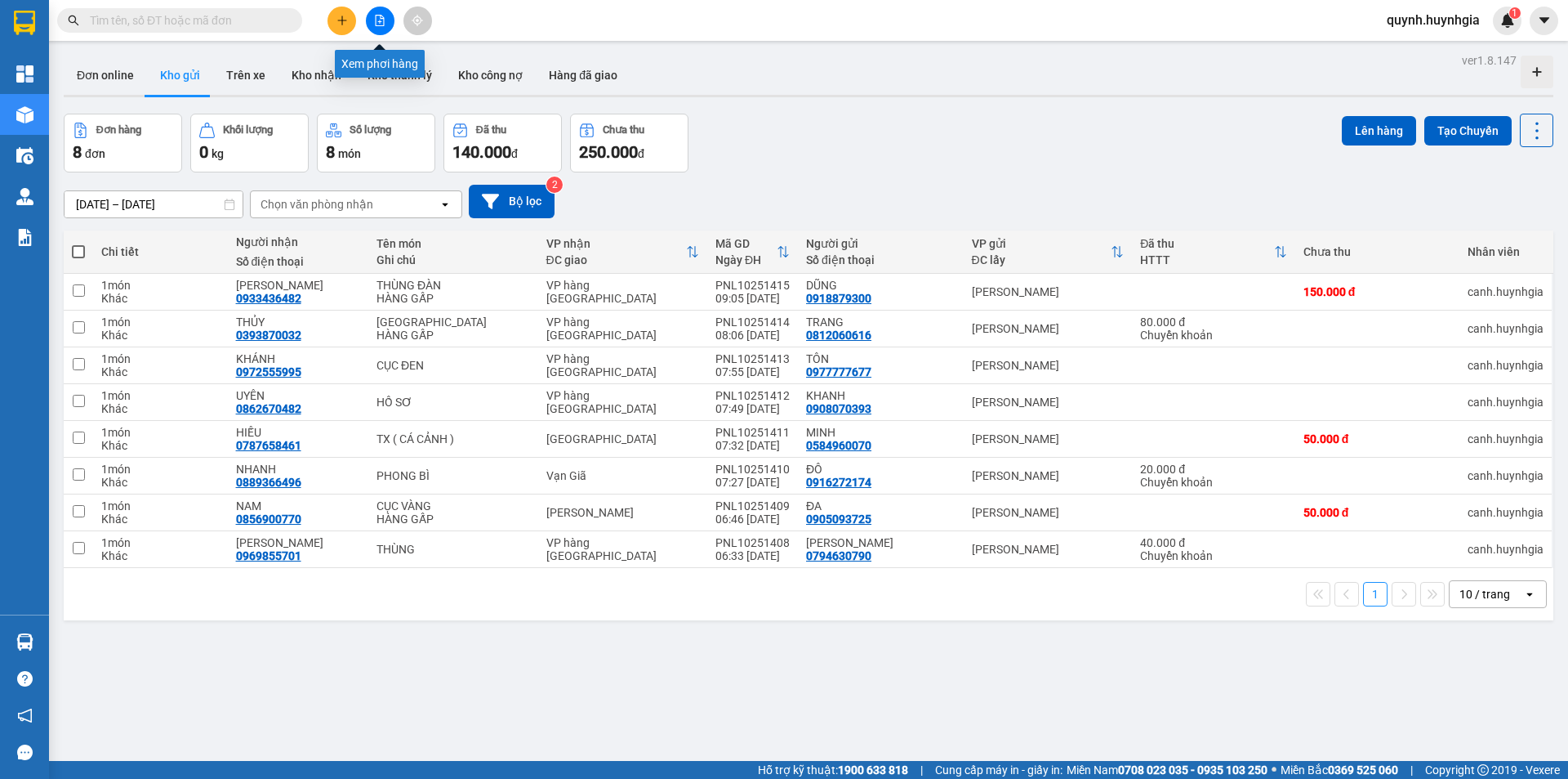
click at [379, 24] on icon "file-add" at bounding box center [380, 21] width 12 height 12
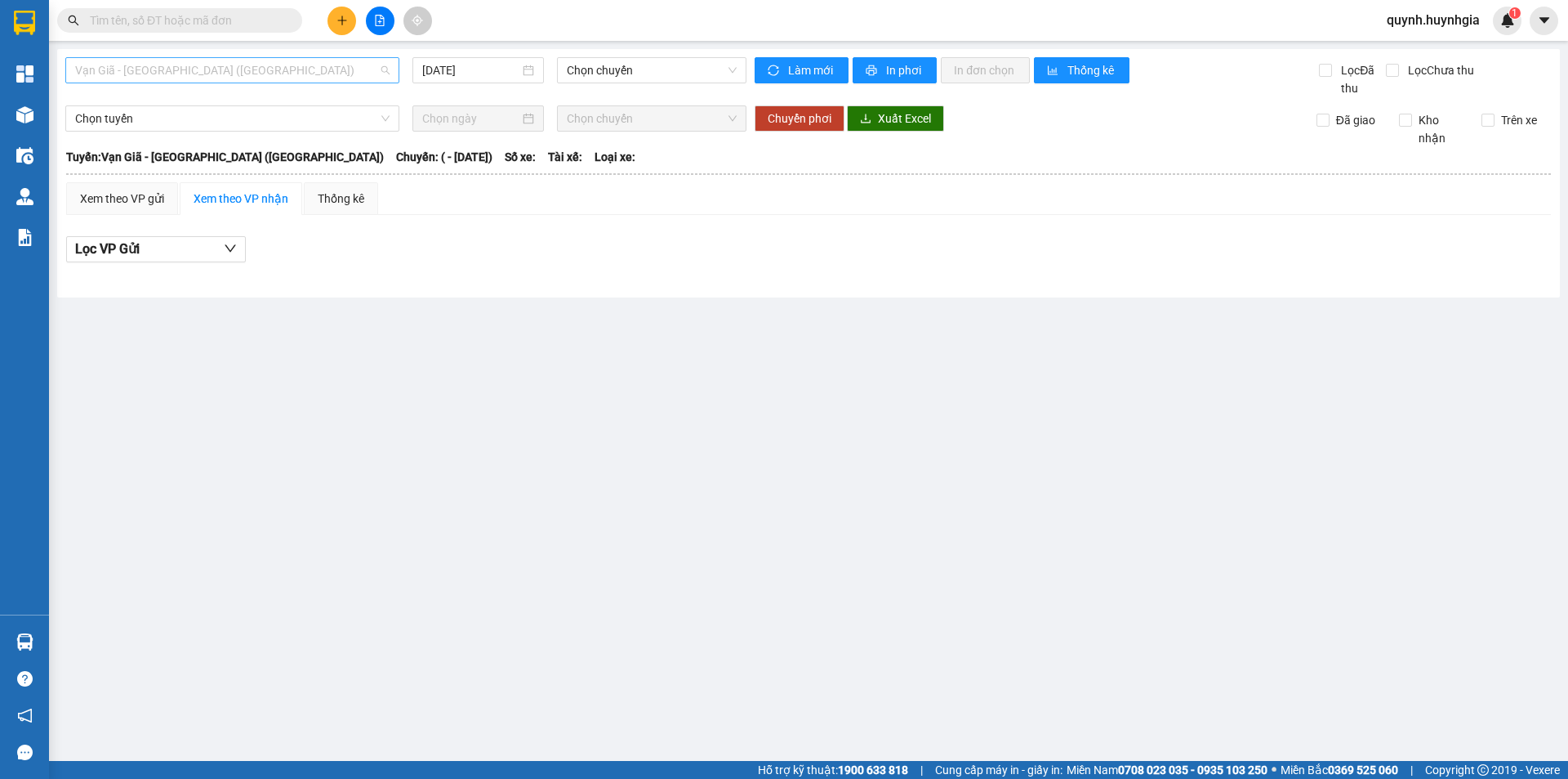
click at [163, 67] on span "Vạn Giã - [GEOGRAPHIC_DATA] ([GEOGRAPHIC_DATA])" at bounding box center [232, 70] width 314 height 24
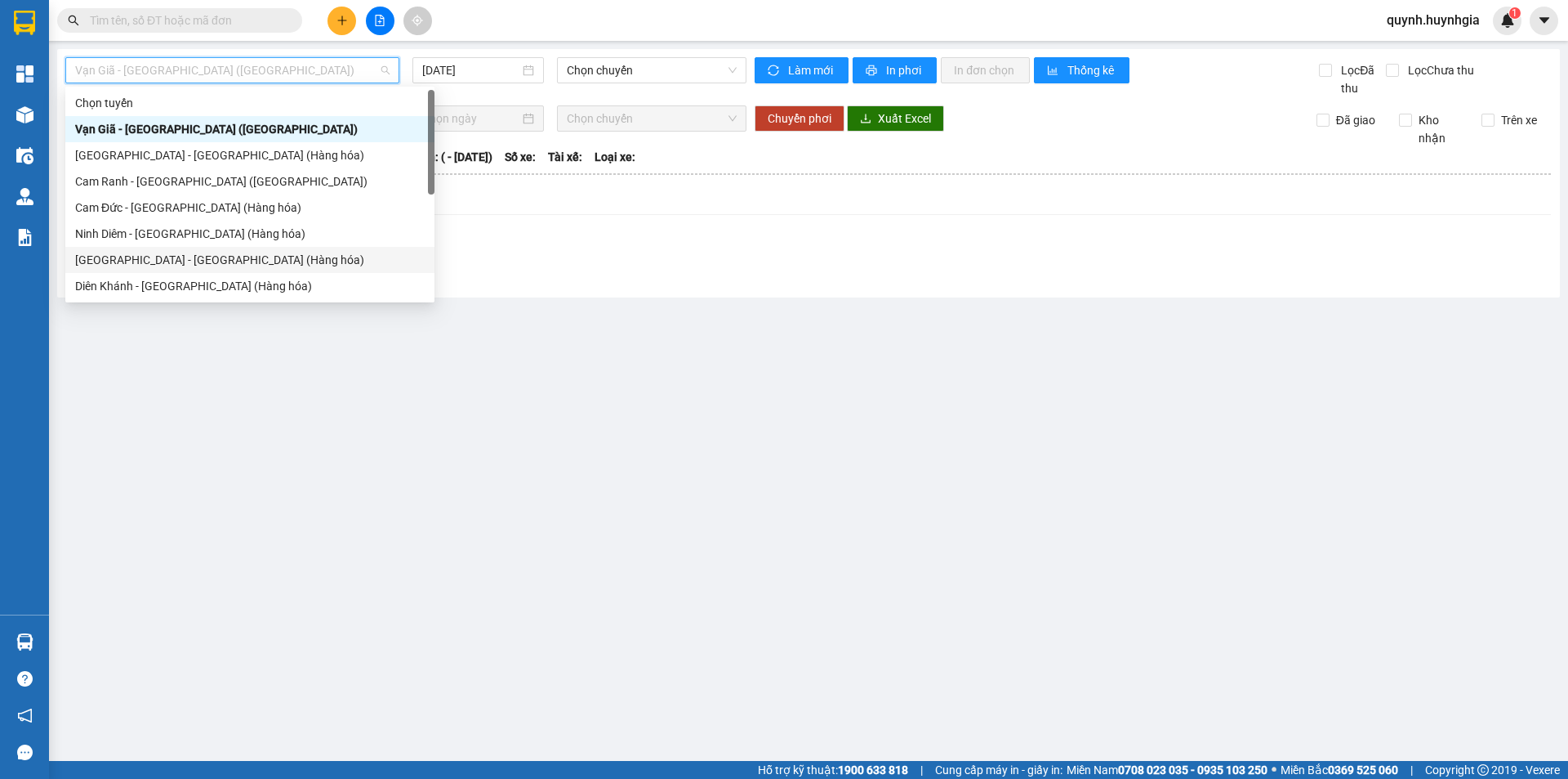
click at [169, 263] on div "[GEOGRAPHIC_DATA] - [GEOGRAPHIC_DATA] (Hàng hóa)" at bounding box center [250, 260] width 350 height 18
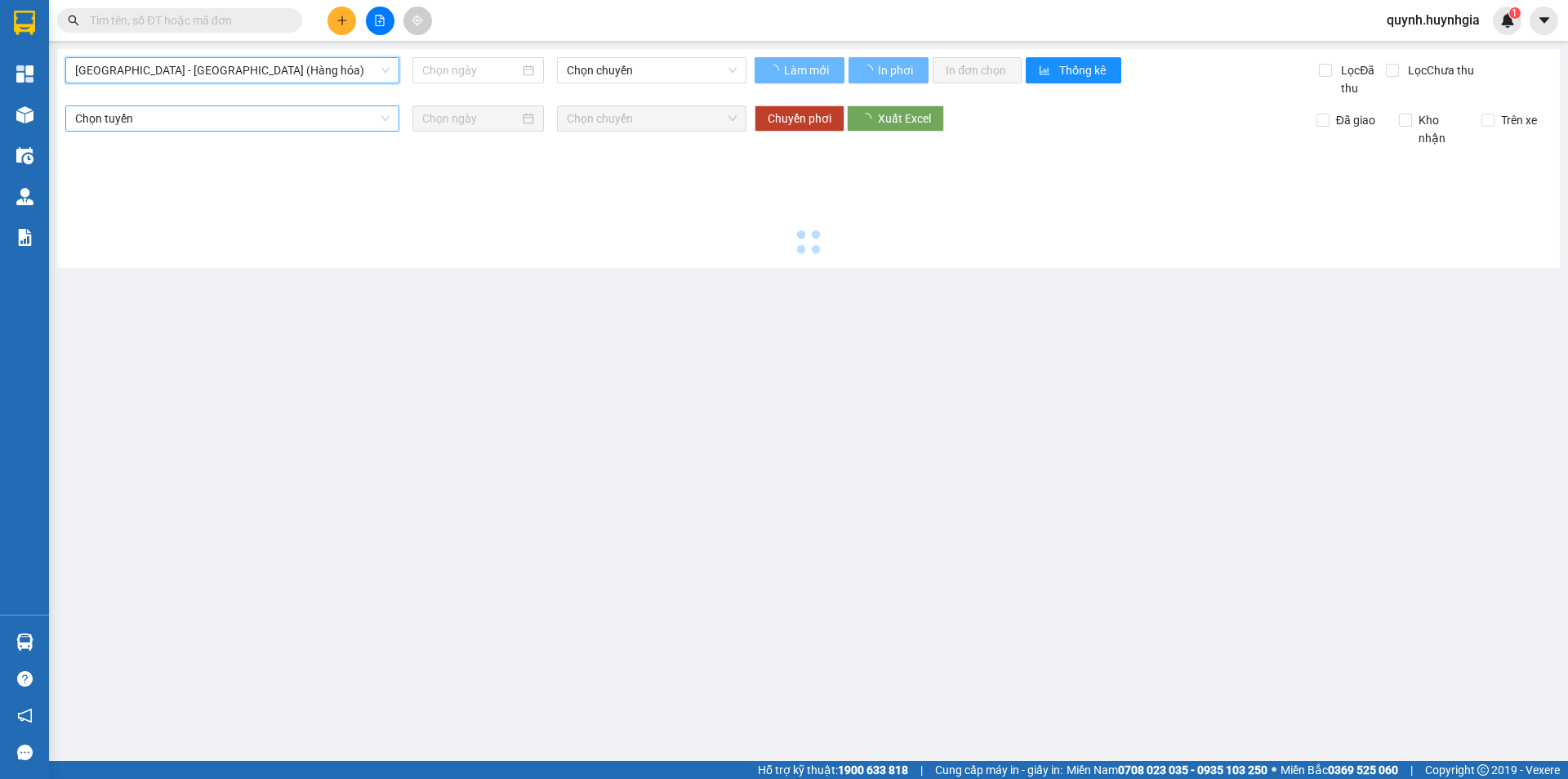
type input "[DATE]"
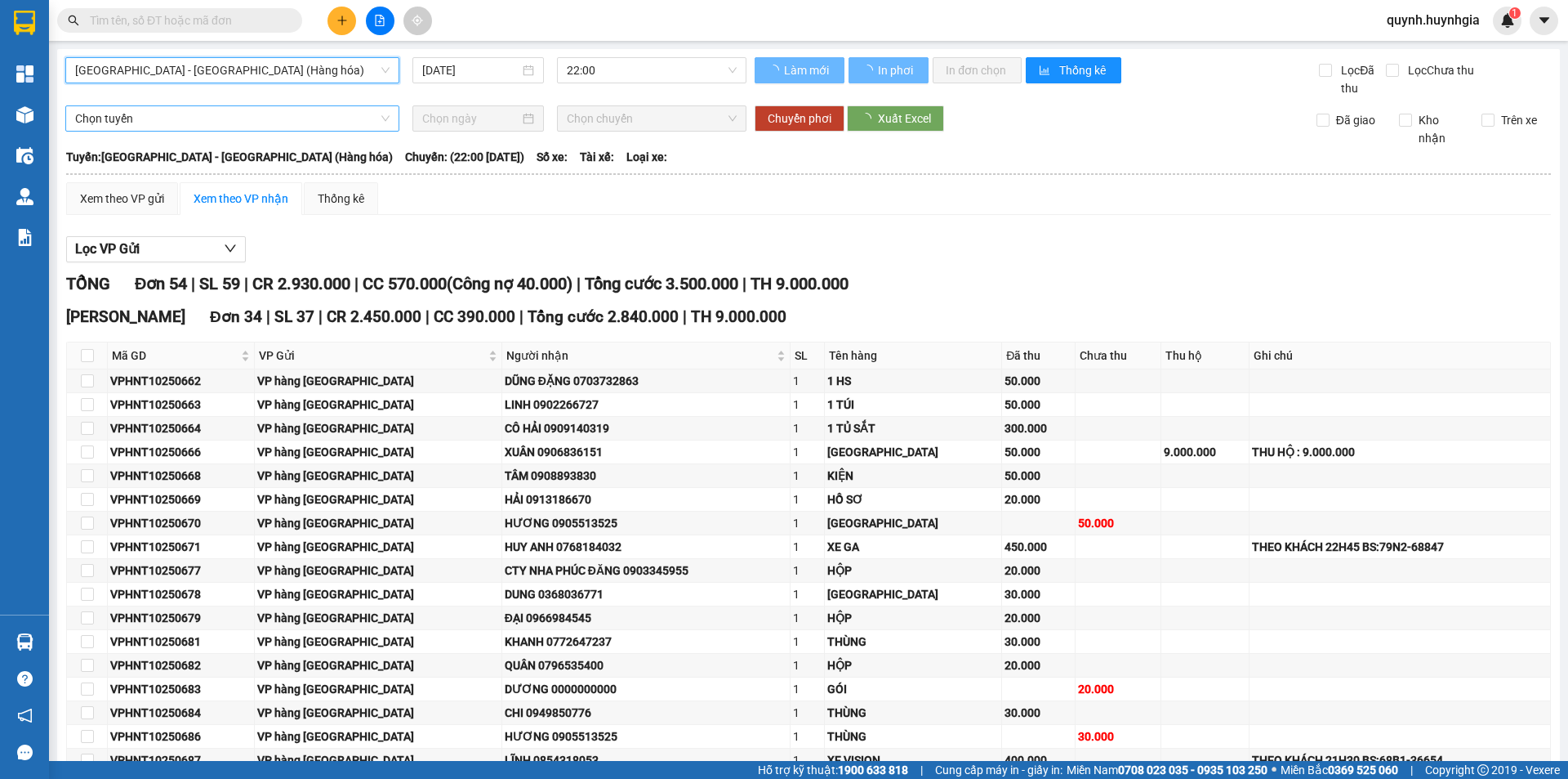
click at [203, 119] on span "Chọn tuyến" at bounding box center [232, 118] width 314 height 24
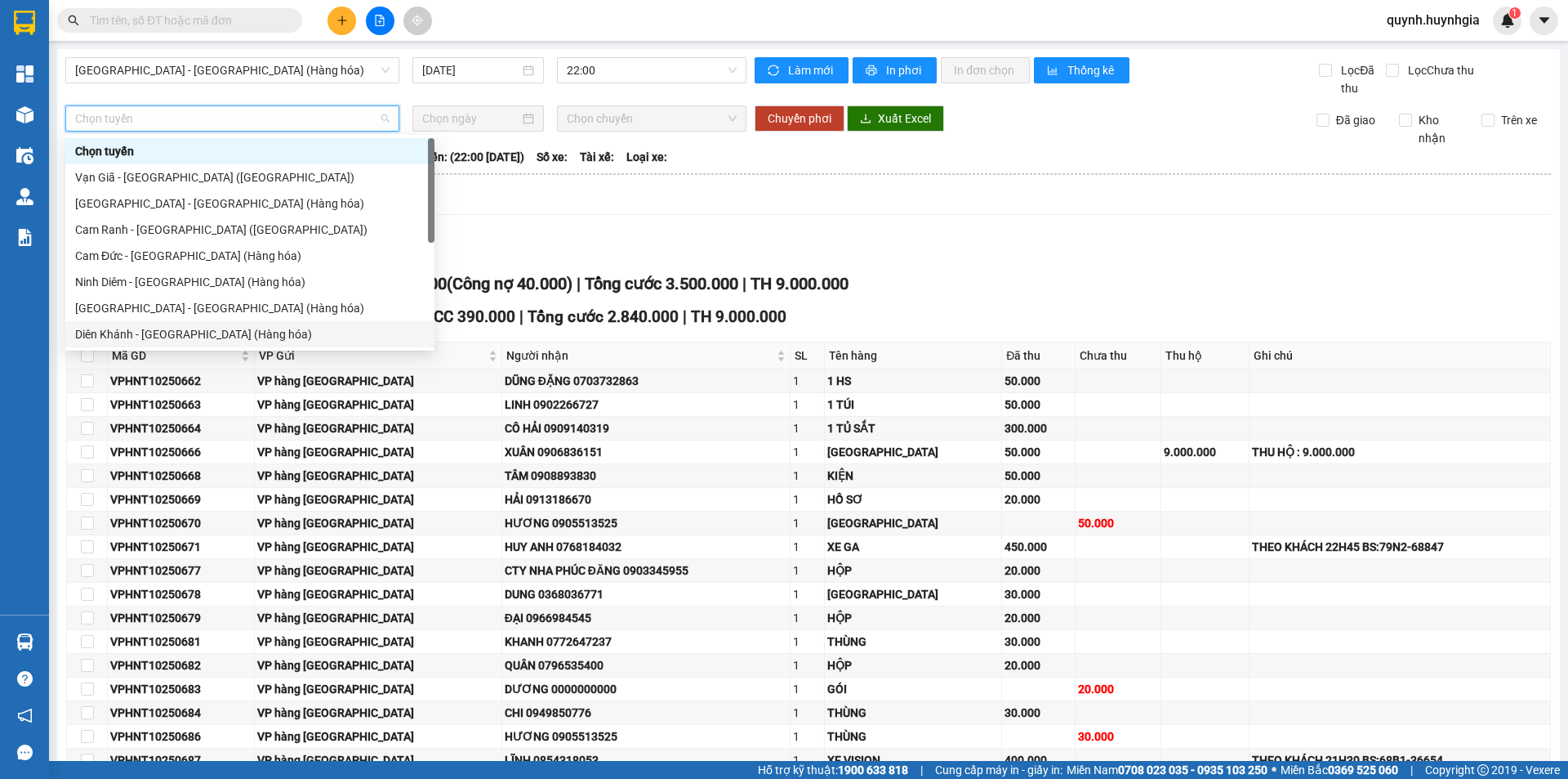
click at [1014, 247] on div "Lọc VP Gửi" at bounding box center [809, 250] width 1485 height 27
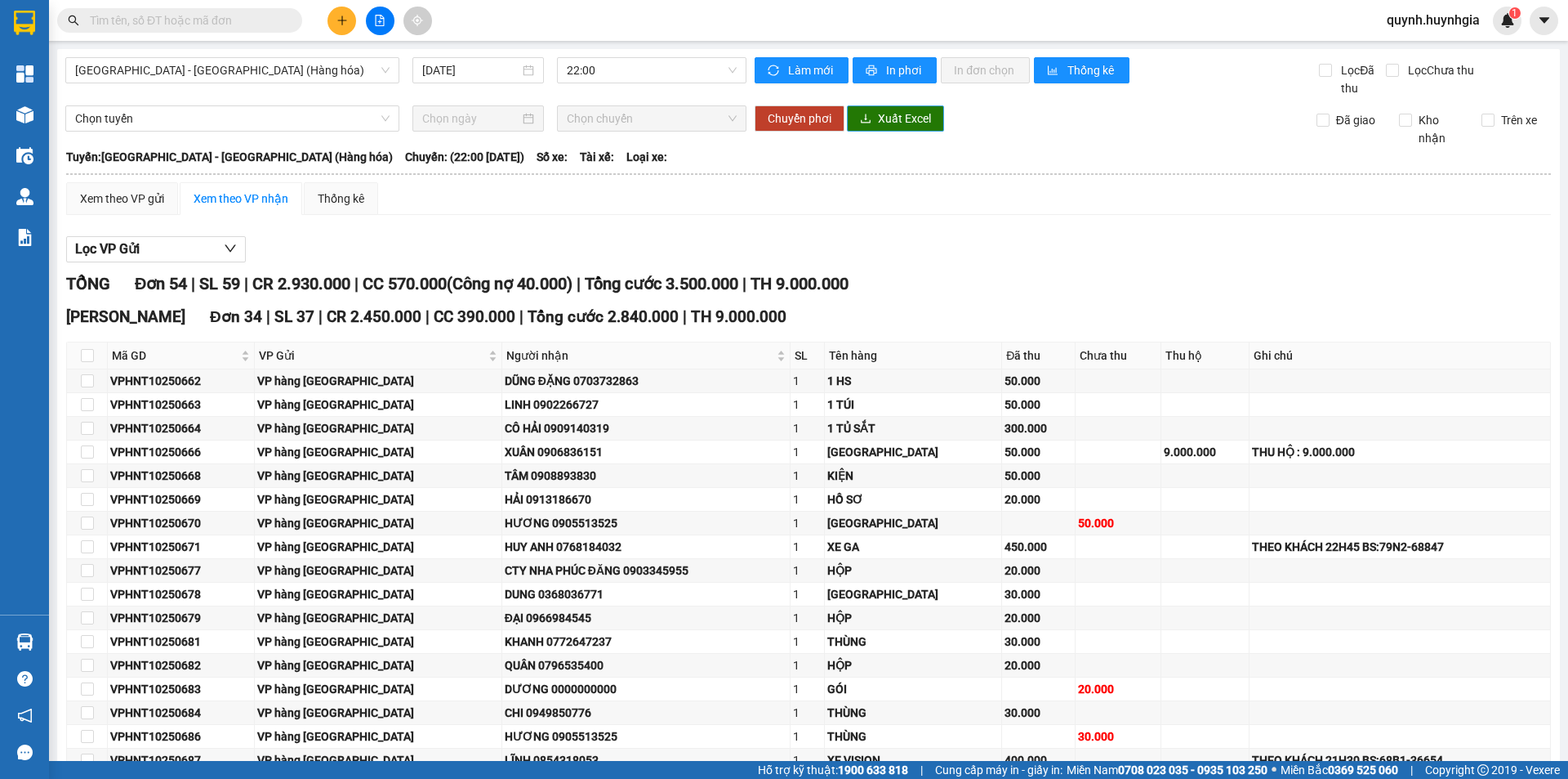
click at [888, 123] on span "Xuất Excel" at bounding box center [904, 119] width 53 height 18
